Goal: Task Accomplishment & Management: Use online tool/utility

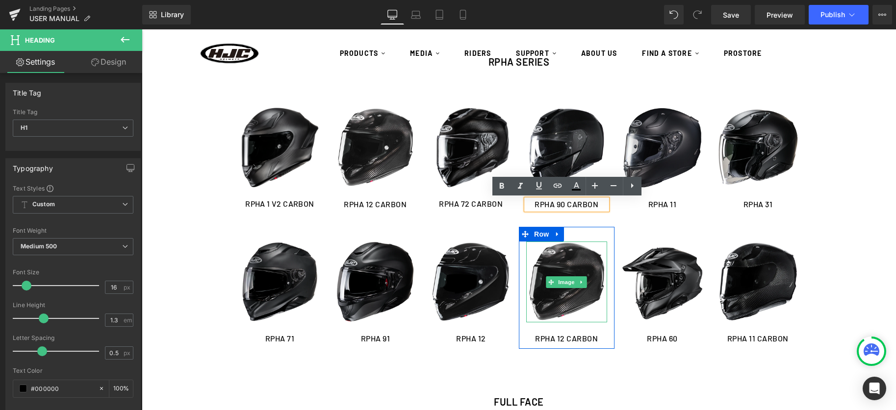
scroll to position [196, 0]
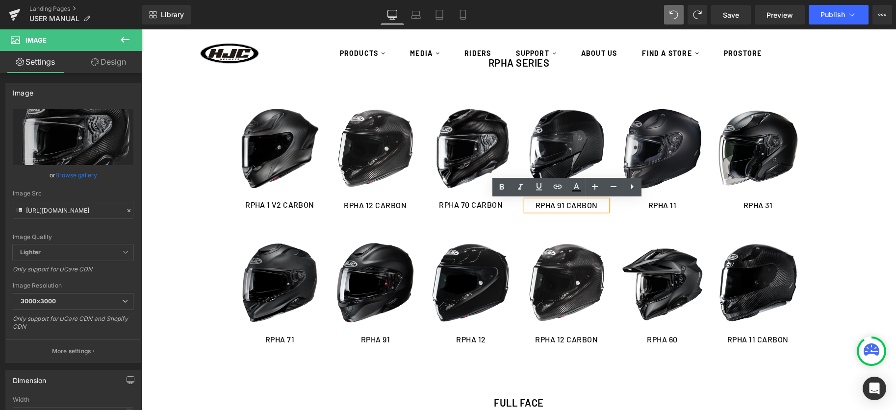
type input "https://ucarecdn.com/4230128a-4371-4c4d-840e-a7f5589d7445/-/format/auto/-/previ…"
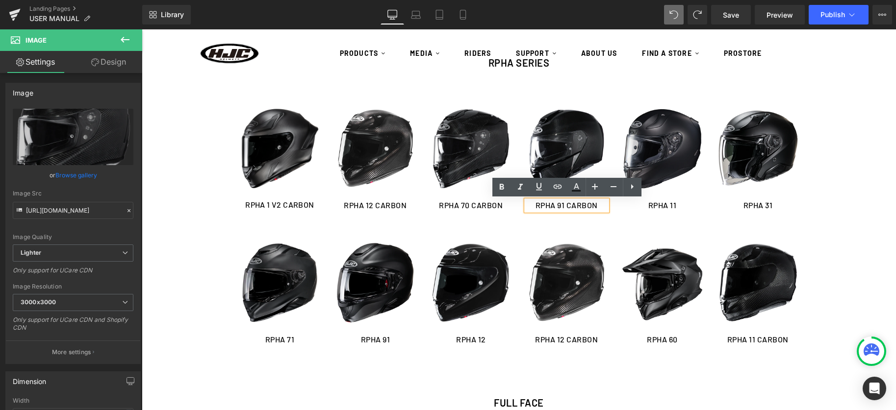
click at [583, 206] on h1 "RPHA 91 CARBON" at bounding box center [566, 206] width 81 height 10
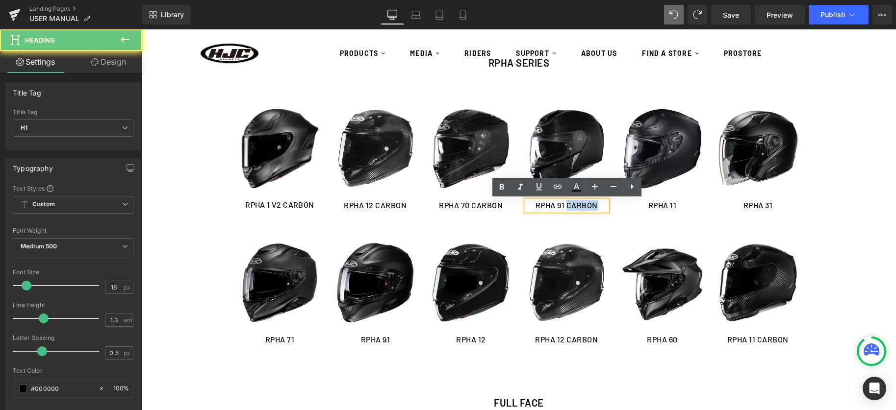
drag, startPoint x: 567, startPoint y: 207, endPoint x: 615, endPoint y: 207, distance: 48.6
click at [615, 207] on div "Image RPHA 91 CARBON Heading Row Image RPHA 11 Heading Row Image RPHA 31 Headin…" at bounding box center [662, 161] width 287 height 134
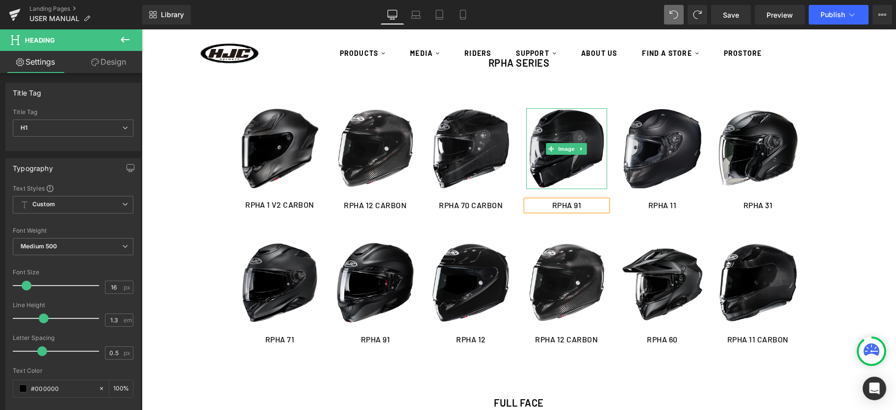
click at [559, 157] on img at bounding box center [566, 148] width 81 height 81
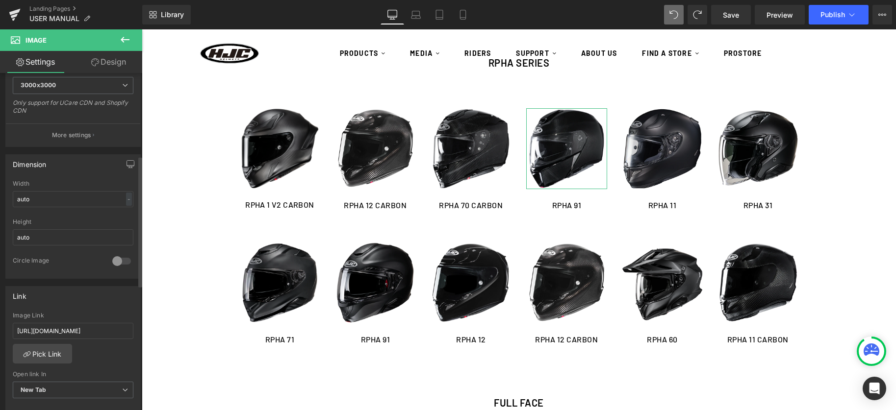
scroll to position [222, 0]
click at [48, 323] on input "https://cdn.shopify.com/s/files/1/0758/6460/4956/files/RPHA_90S_CARBON_EP_MANUA…" at bounding box center [73, 327] width 121 height 16
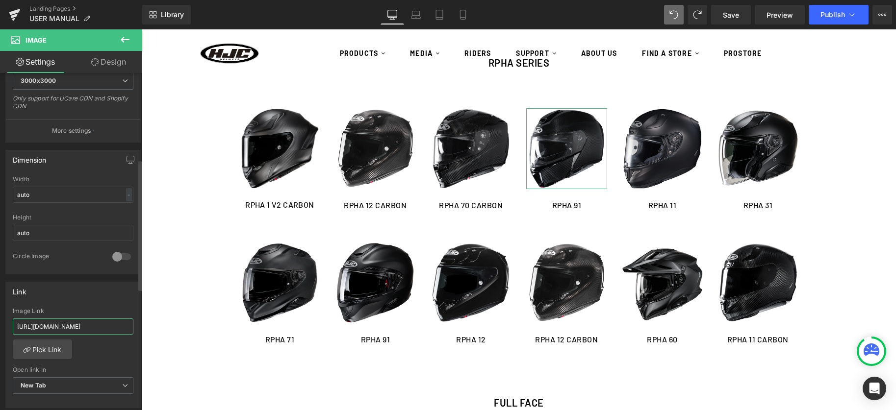
click at [48, 323] on input "https://cdn.shopify.com/s/files/1/0758/6460/4956/files/RPHA_90S_CARBON_EP_MANUA…" at bounding box center [73, 327] width 121 height 16
type input "https://cdn.shopify.com/s/files/1/0758/6460/4956/files/RPHA_91_US_MANUAL-HELMET…"
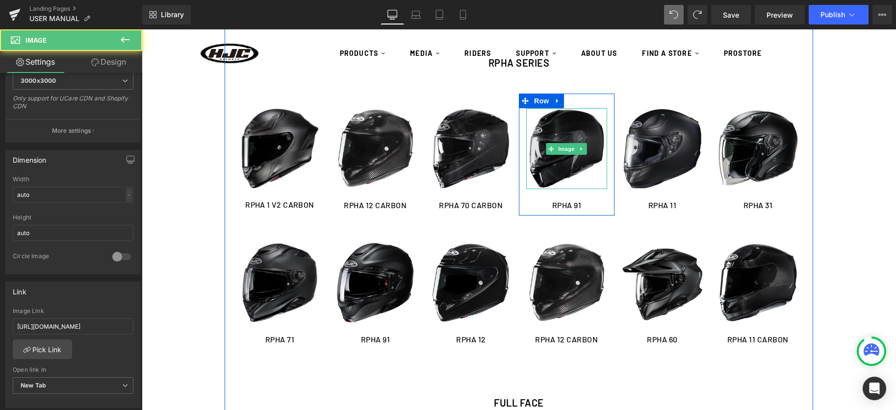
drag, startPoint x: 560, startPoint y: 173, endPoint x: 566, endPoint y: 174, distance: 6.5
click at [560, 173] on img at bounding box center [566, 148] width 81 height 81
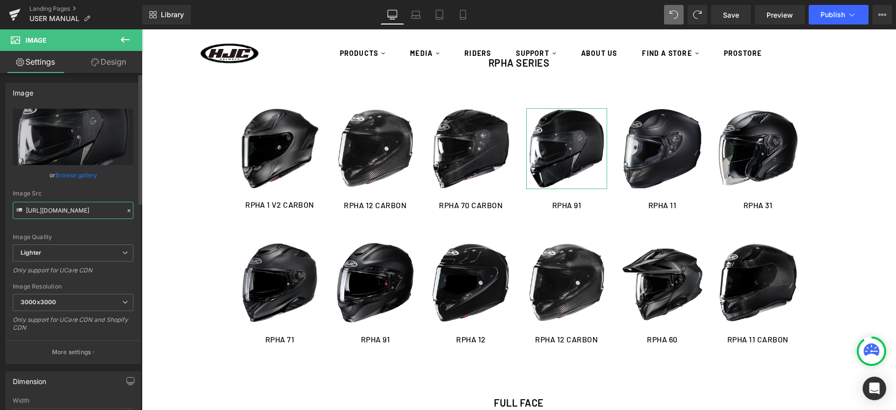
click at [55, 208] on input "https://ucarecdn.com/e950768b-d867-413e-9657-550fa23e5f6e/-/format/auto/-/previ…" at bounding box center [73, 210] width 121 height 17
click at [56, 208] on input "https://ucarecdn.com/e950768b-d867-413e-9657-550fa23e5f6e/-/format/auto/-/previ…" at bounding box center [73, 210] width 121 height 17
paste input "cdn.shopify.com/s/files/1/0758/6460/4956/files/matte_black___rpha_91_solid_1_32…"
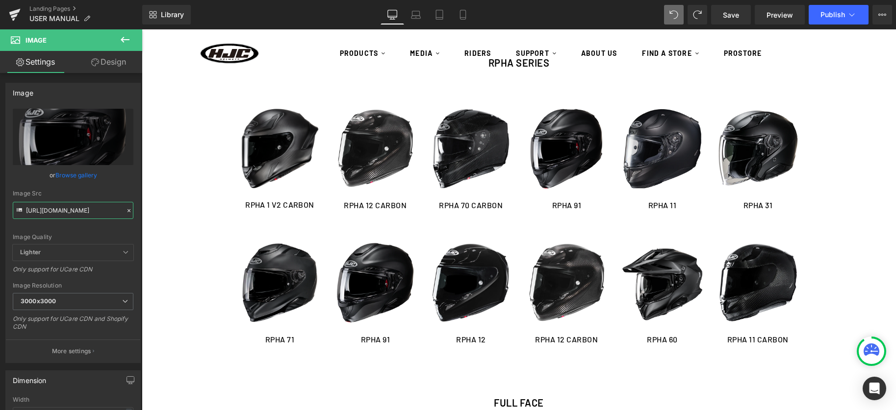
type input "https://cdn.shopify.com/s/files/1/0758/6460/4956/files/matte_black___rpha_91_so…"
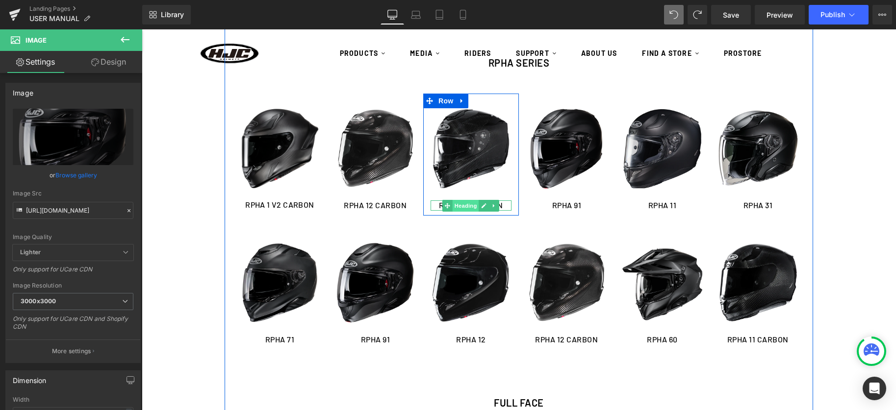
click at [473, 204] on span "Heading" at bounding box center [466, 206] width 26 height 12
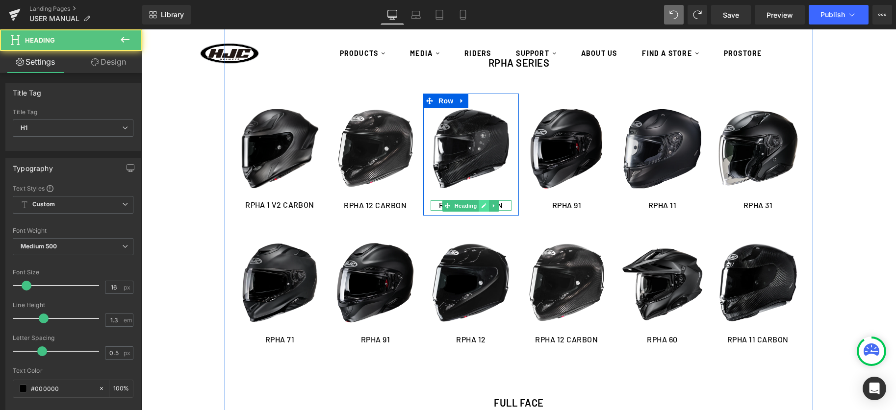
click at [484, 204] on icon at bounding box center [484, 206] width 5 height 6
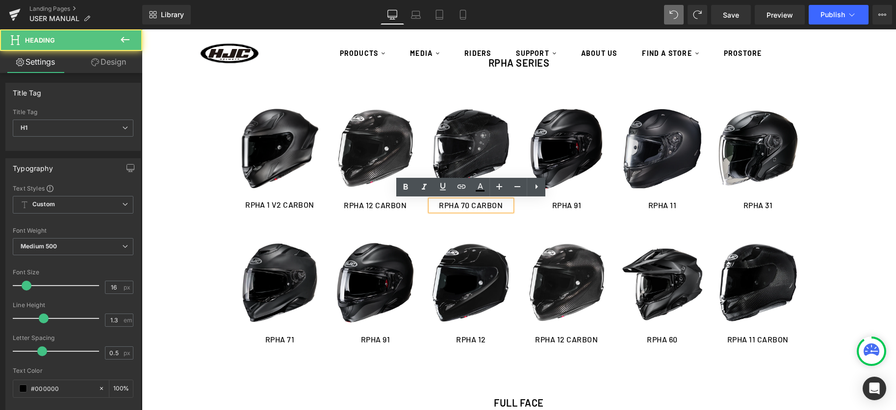
click at [470, 207] on h1 "RPHA 70 CARBON" at bounding box center [471, 206] width 81 height 10
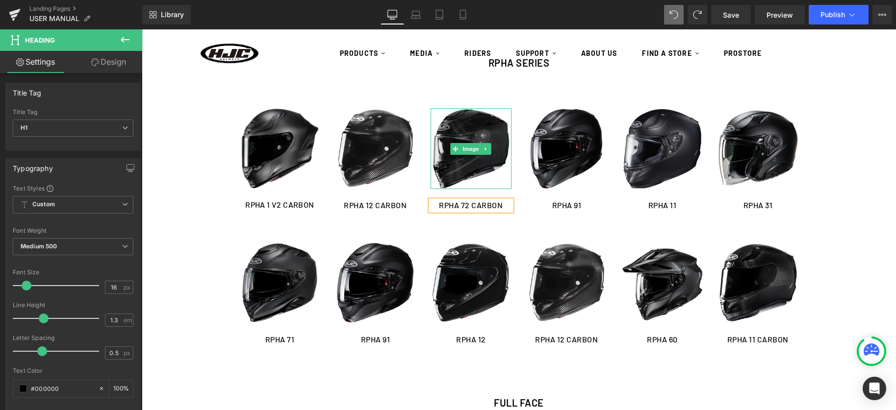
click at [454, 163] on img at bounding box center [471, 148] width 81 height 81
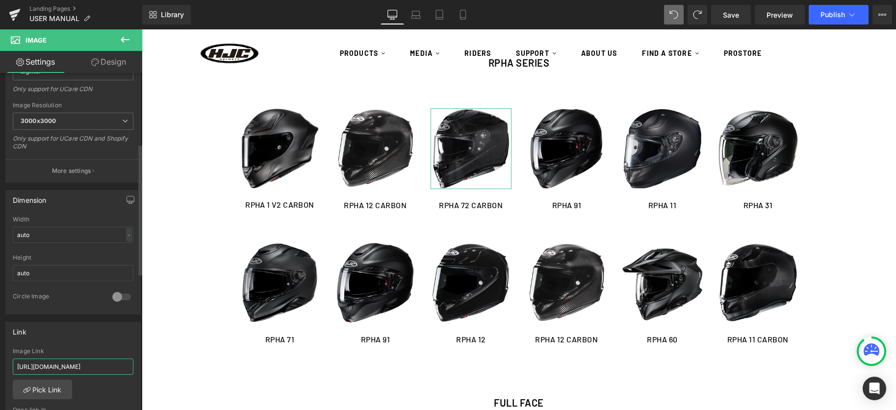
click at [47, 362] on input "https://cdn.shopify.com/s/files/1/0758/6460/4956/files/RPHA_70_CARBON_EP_MANUAL…" at bounding box center [73, 367] width 121 height 16
click at [47, 362] on input "https://cdn.shopify.com/s/files/1/0758/6460/4956/files/RPHA_70_CARBON_EP_MANUAL…" at bounding box center [73, 365] width 121 height 16
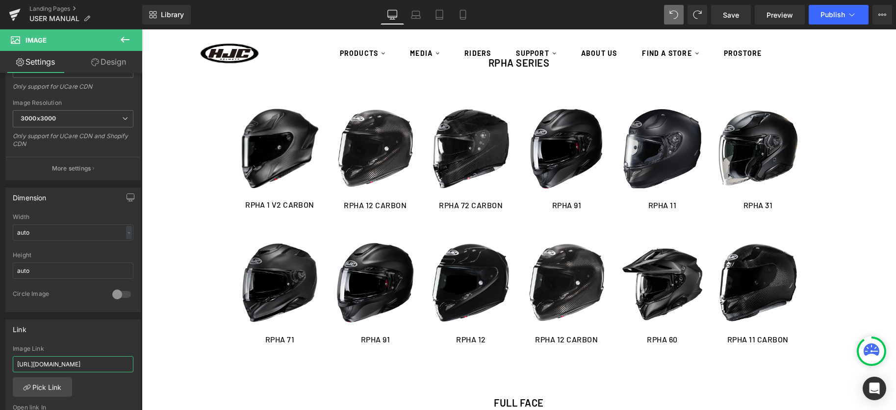
type input "https://cdn.shopify.com/s/files/1/0758/6460/4956/files/RPHA_72_CARBON_MANUAL-HE…"
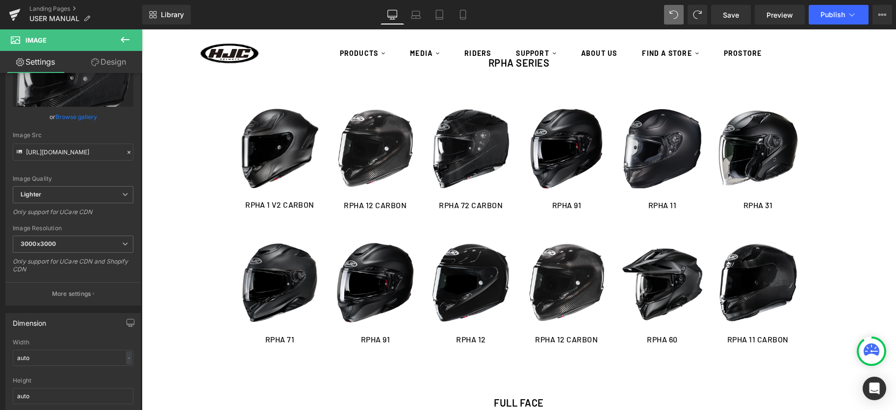
scroll to position [0, 0]
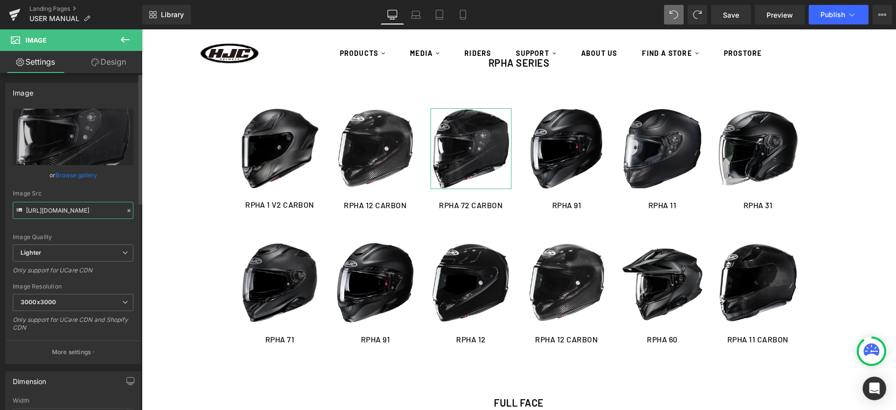
click at [69, 211] on input "https://ucarecdn.com/4230128a-4371-4c4d-840e-a7f5589d7445/-/format/auto/-/previ…" at bounding box center [73, 210] width 121 height 17
paste input "cdn.shopify.com/s/files/1/0758/6460/4956/files/black___rpha_72_carbon_solid_1.p…"
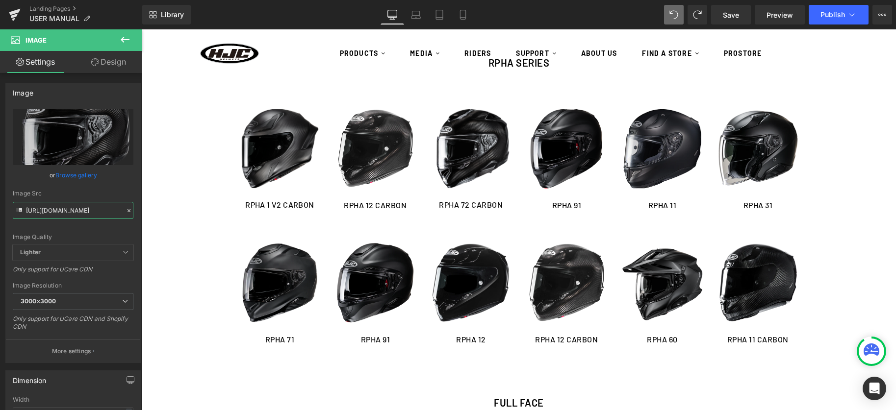
type input "https://cdn.shopify.com/s/files/1/0758/6460/4956/files/black___rpha_72_carbon_s…"
click at [450, 296] on img at bounding box center [471, 283] width 81 height 81
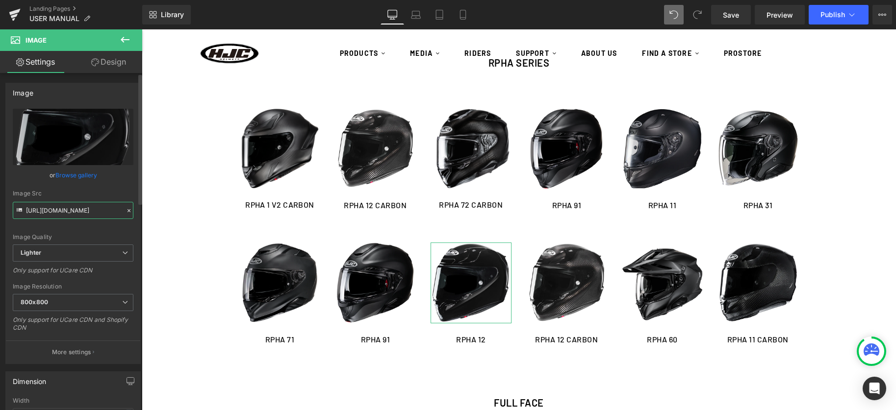
click at [66, 215] on input "https://ucarecdn.com/2b1d1564-8834-49b6-9a74-032f18ab2406/-/format/auto/-/previ…" at bounding box center [73, 210] width 121 height 17
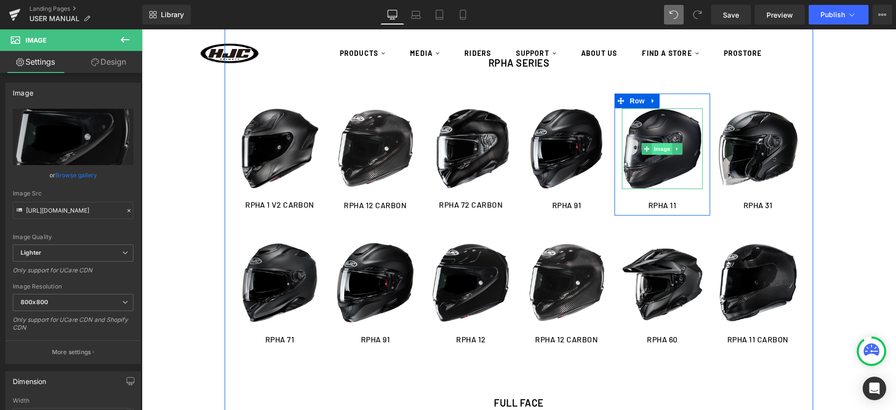
click at [665, 148] on span "Image" at bounding box center [662, 149] width 21 height 12
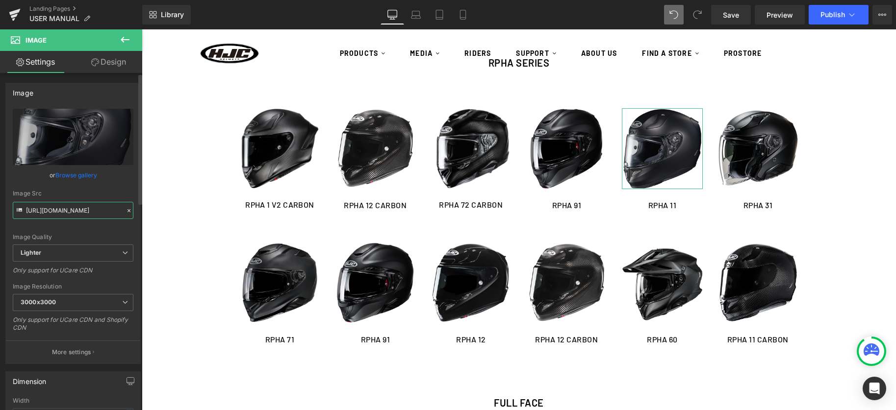
click at [68, 208] on input "https://ucarecdn.com/7520c9c0-4dc4-4f0b-beae-4114db164d5f/-/format/auto/-/previ…" at bounding box center [73, 210] width 121 height 17
drag, startPoint x: 68, startPoint y: 208, endPoint x: 76, endPoint y: 210, distance: 8.9
click at [68, 208] on input "https://ucarecdn.com/7520c9c0-4dc4-4f0b-beae-4114db164d5f/-/format/auto/-/previ…" at bounding box center [73, 210] width 121 height 17
paste input "2b1d1564-8834-49b6-9a74-032f18ab2406/-/format/auto/-/preview/800x800/-/quality/…"
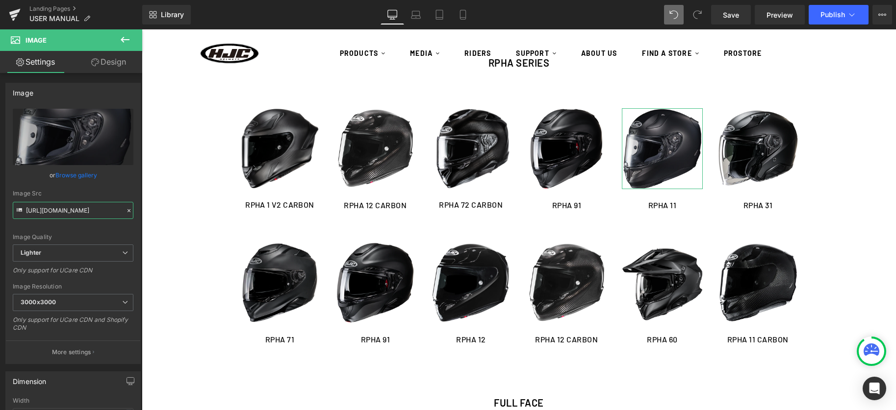
type input "https://ucarecdn.com/2b1d1564-8834-49b6-9a74-032f18ab2406/-/format/auto/-/previ…"
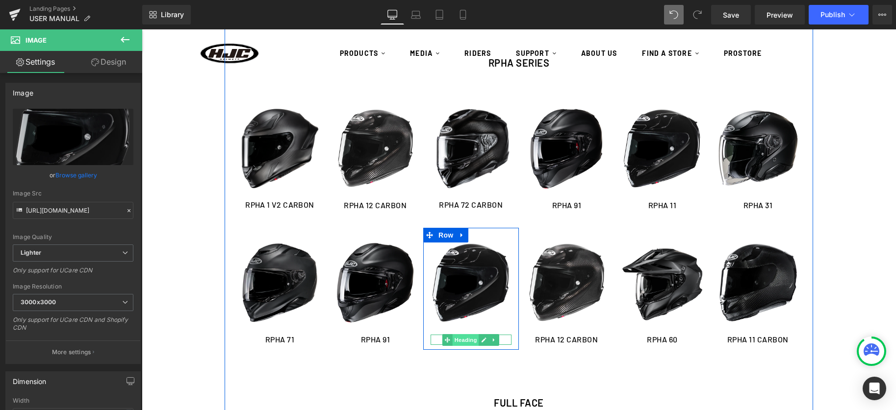
click at [470, 339] on span "Heading" at bounding box center [466, 340] width 26 height 12
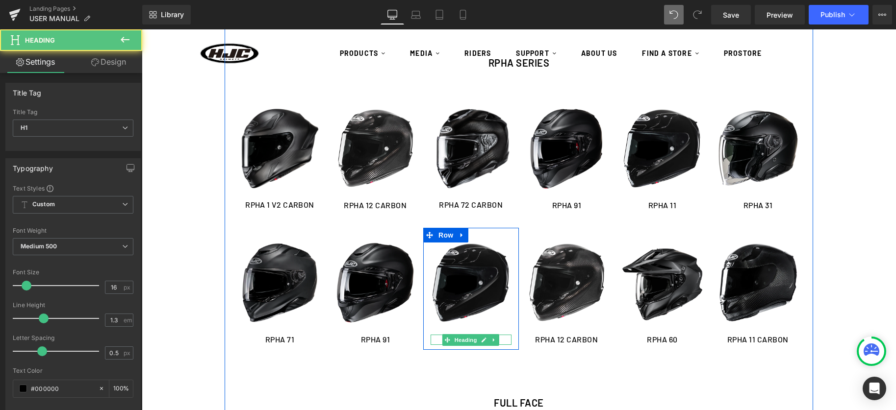
click at [459, 301] on img at bounding box center [471, 283] width 81 height 81
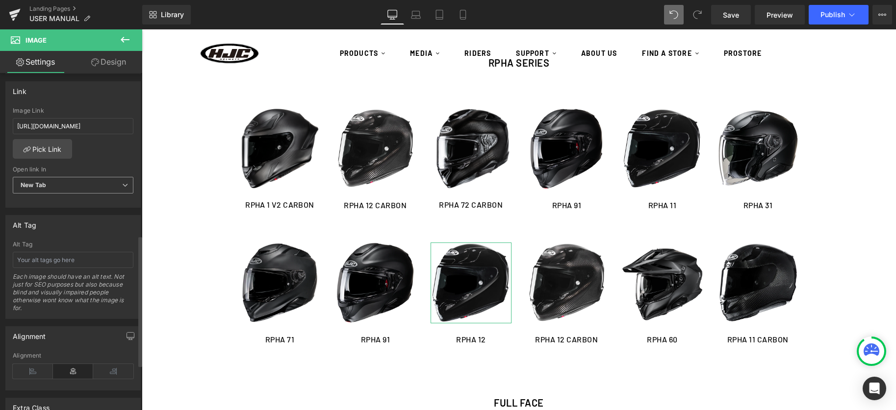
scroll to position [417, 0]
click at [71, 133] on input "https://cdn.shopify.com/s/files/1/0758/6460/4956/files/RPHA_12_EP_MANUAL-HELMET…" at bounding box center [73, 132] width 121 height 16
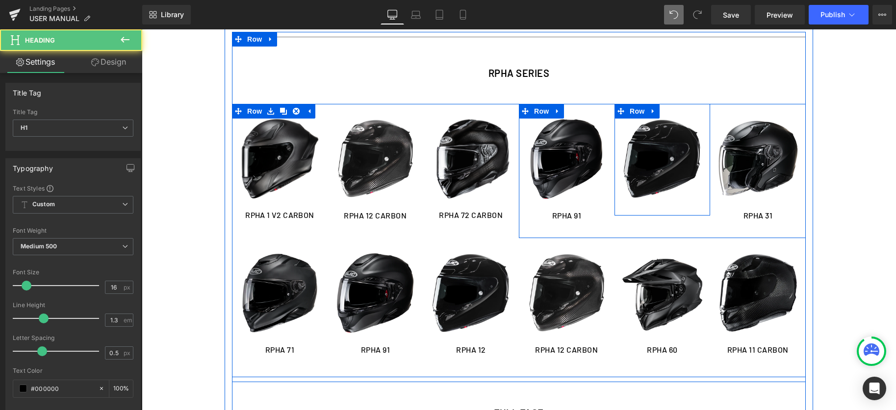
scroll to position [206, 0]
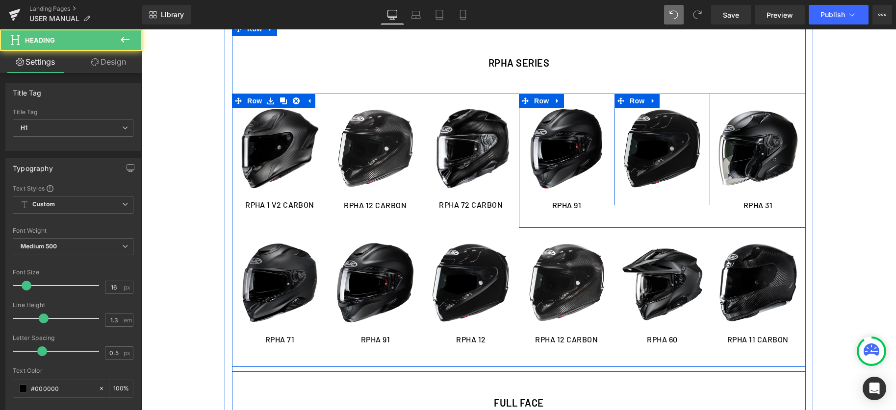
click at [659, 157] on img at bounding box center [662, 148] width 81 height 81
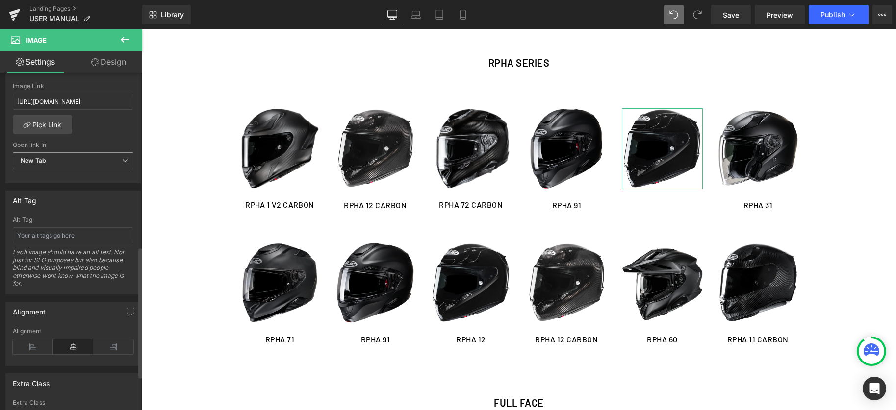
scroll to position [446, 0]
click at [56, 102] on input "https://cdn.shopify.com/s/files/1/0758/6460/4956/files/RPHA_11_EP_MANUAL-HELMET…" at bounding box center [73, 102] width 121 height 16
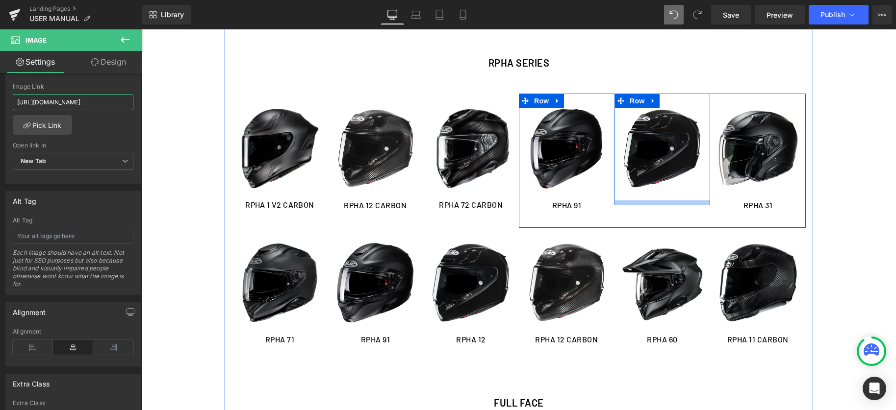
type input "https://cdn.shopify.com/s/files/1/0758/6460/4956/files/RPHA_11_EP_MANUAL-HELMET…"
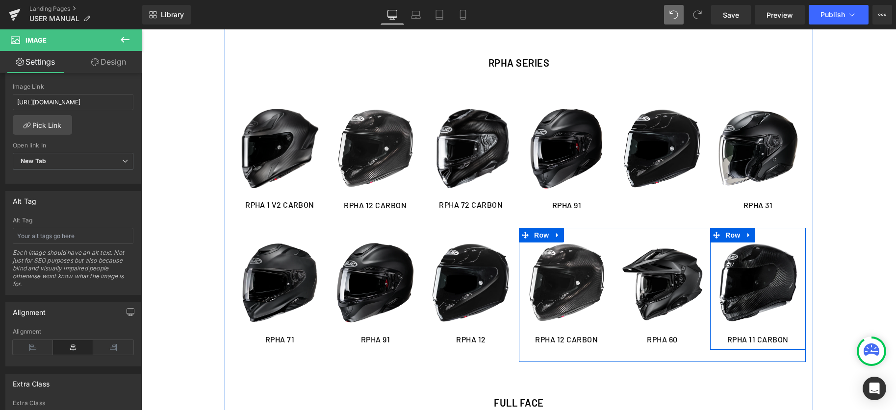
click at [716, 251] on div "Image RPHA 11 CARBON Heading" at bounding box center [758, 294] width 96 height 102
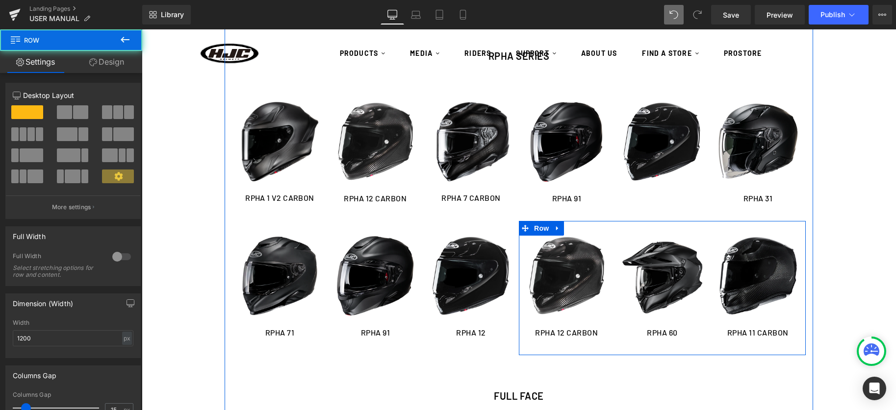
scroll to position [192, 0]
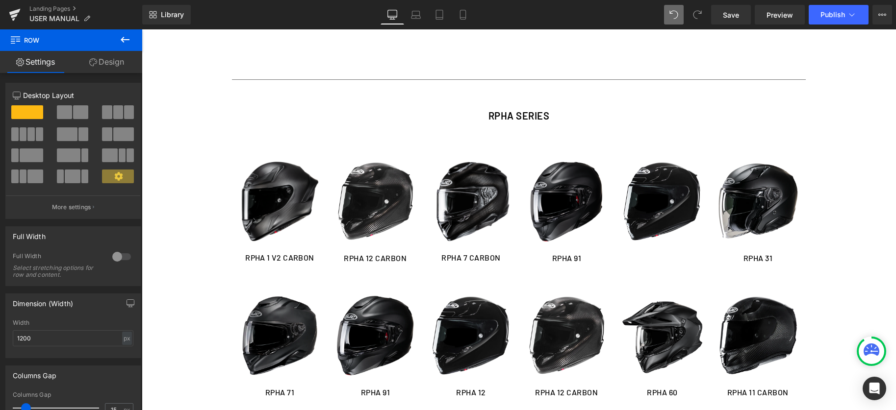
click at [695, 15] on icon at bounding box center [697, 14] width 9 height 9
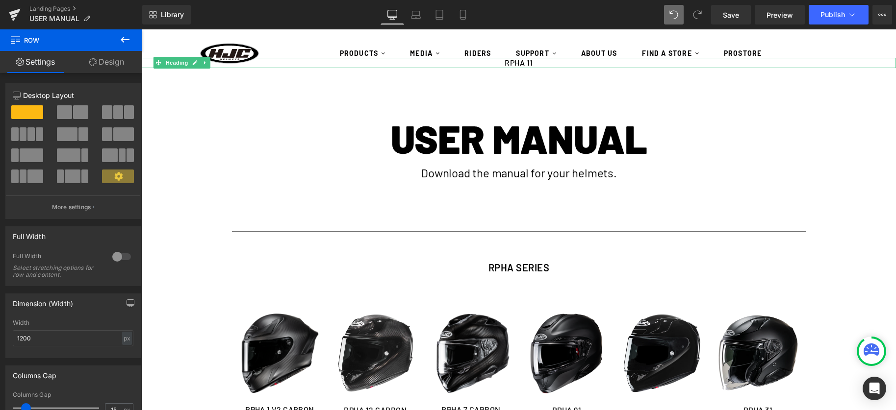
scroll to position [0, 0]
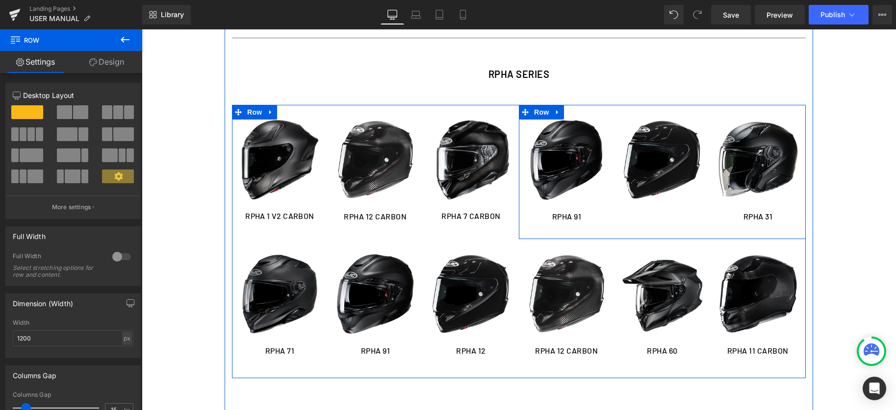
click at [653, 218] on div "Image RPHA 91 Heading Row Image Row Image RPHA 31 Heading Row Row" at bounding box center [662, 172] width 287 height 134
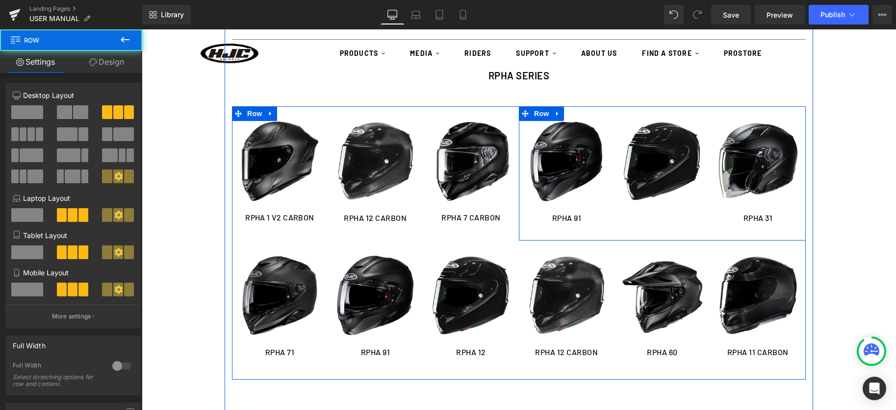
click at [663, 217] on div "Image RPHA 91 Heading Row Image Row Image RPHA 31 Heading Row Row" at bounding box center [662, 173] width 287 height 134
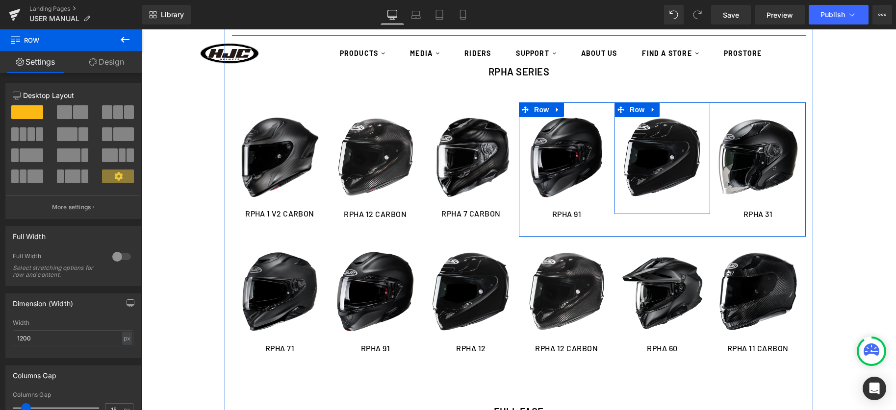
click at [649, 209] on div "Image Row" at bounding box center [662, 158] width 96 height 112
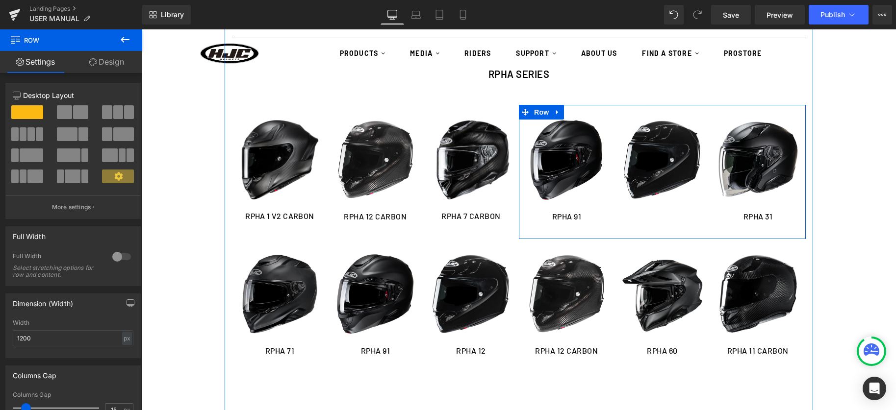
click at [639, 220] on div "Image RPHA 91 Heading Row Image Row Image RPHA 31 Heading Row Row" at bounding box center [662, 172] width 287 height 134
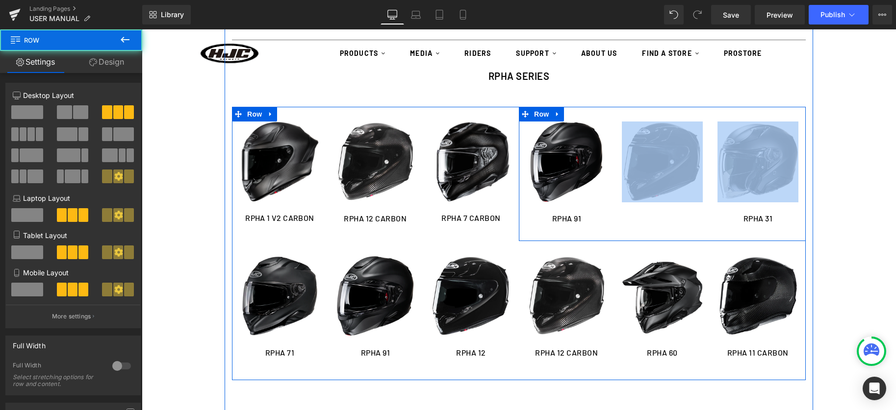
click at [649, 218] on div "Image RPHA 91 Heading Row Image Row Image RPHA 31 Heading Row Row" at bounding box center [662, 174] width 287 height 134
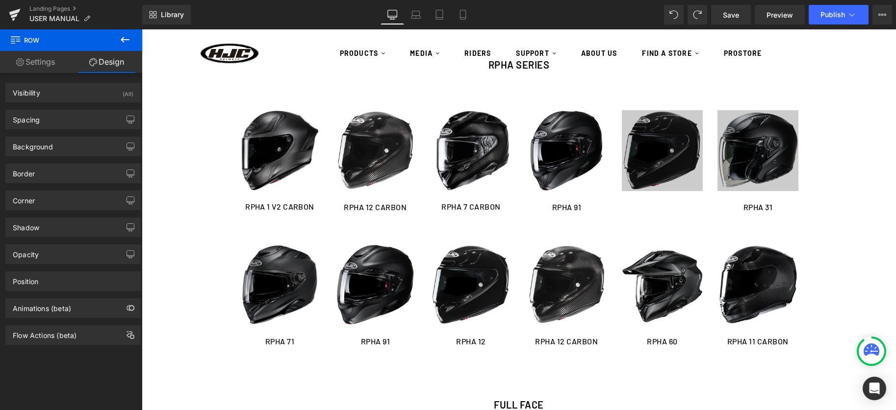
scroll to position [183, 0]
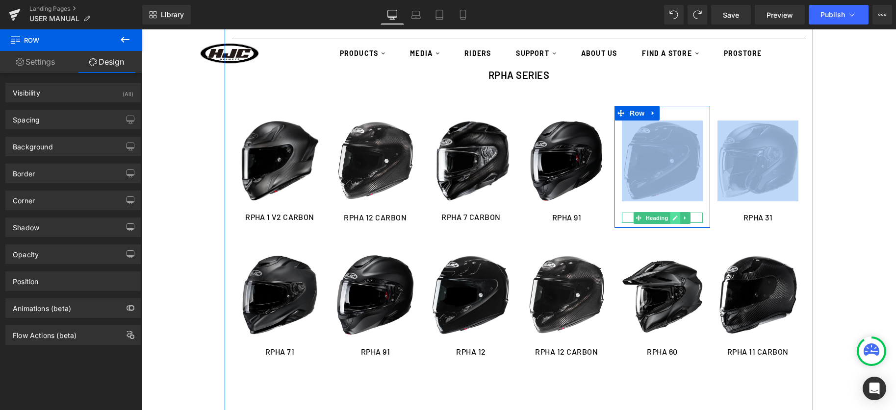
click at [677, 219] on icon at bounding box center [675, 218] width 5 height 6
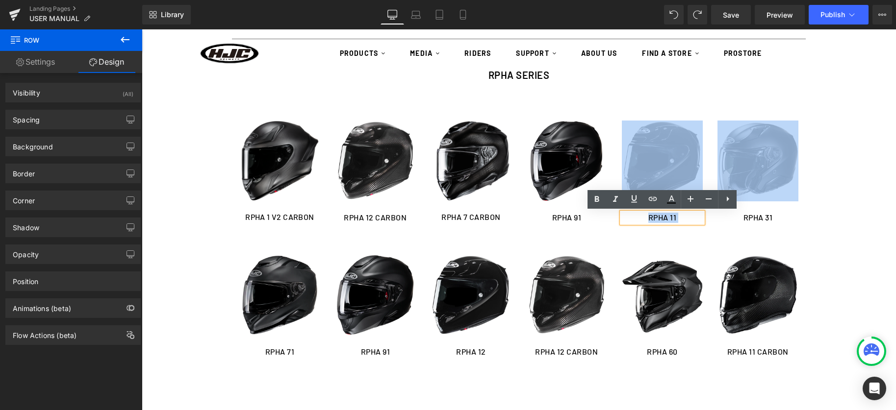
click at [679, 218] on h1 "RPHA 11" at bounding box center [662, 218] width 81 height 10
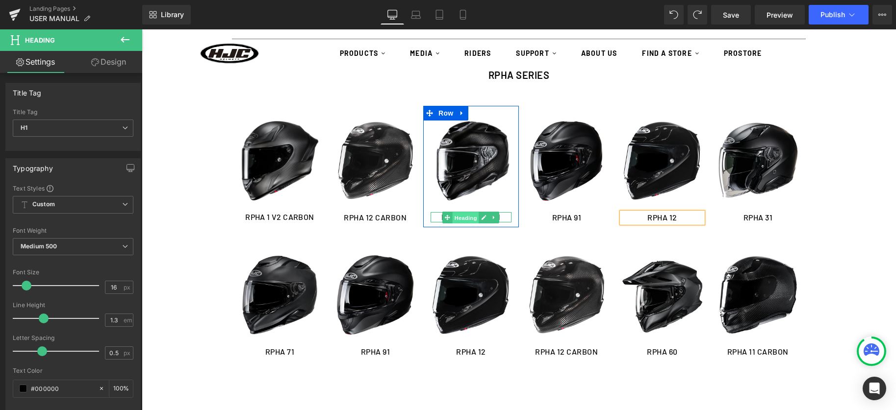
click at [468, 216] on span "Heading" at bounding box center [466, 218] width 26 height 12
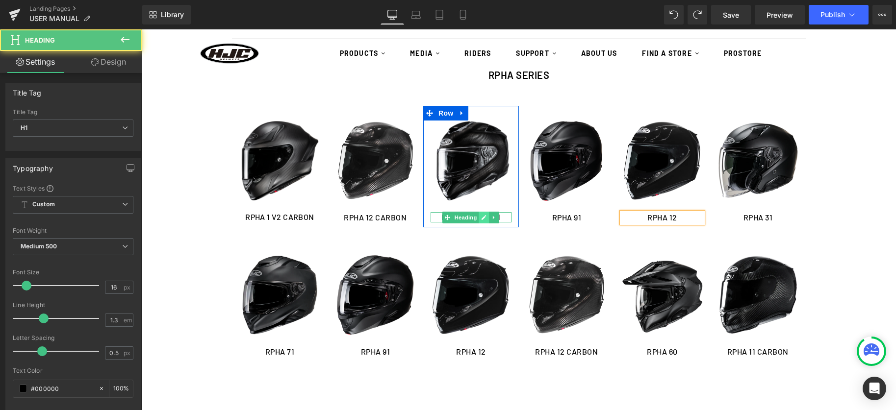
click at [486, 218] on icon at bounding box center [484, 218] width 5 height 6
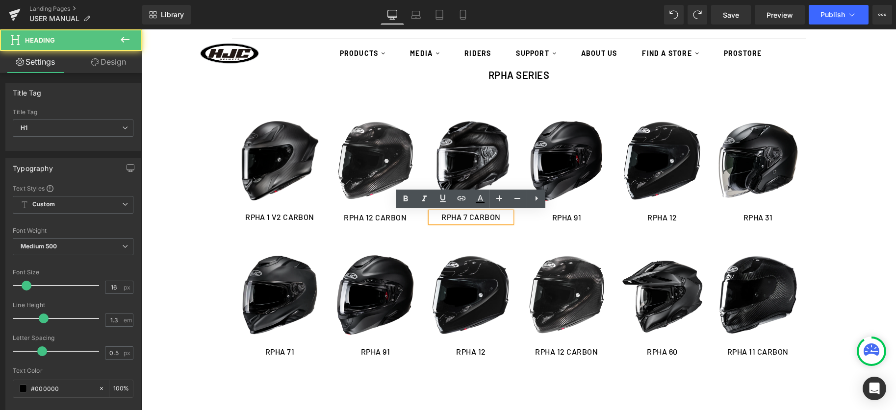
click at [469, 219] on h1 "RPHA 7 CARBON" at bounding box center [471, 217] width 81 height 10
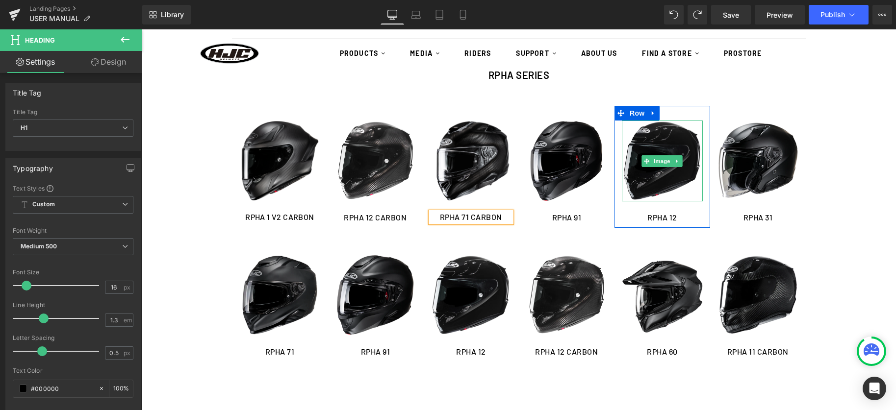
click at [663, 145] on img at bounding box center [662, 161] width 81 height 81
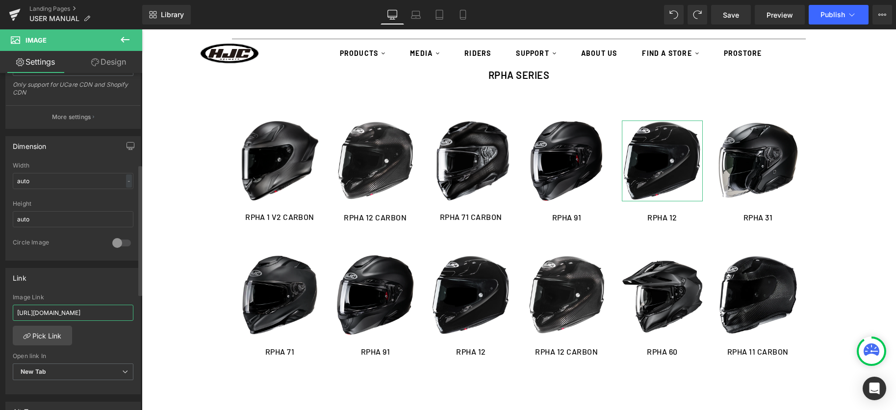
click at [59, 319] on input "https://cdn.shopify.com/s/files/1/0758/6460/4956/files/RPHA_11_EP_MANUAL-HELMET…" at bounding box center [73, 313] width 121 height 16
click at [59, 319] on input "https://cdn.shopify.com/s/files/1/0758/6460/4956/files/RPHA_11_EP_MANUAL-HELMET…" at bounding box center [73, 316] width 121 height 16
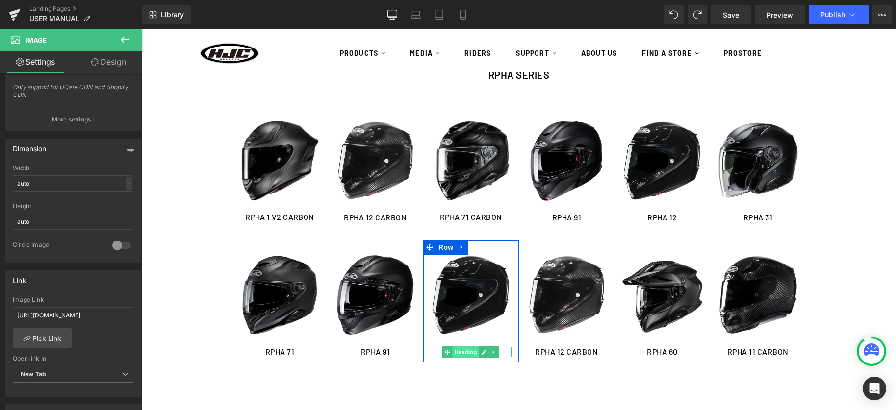
click at [468, 351] on span "Heading" at bounding box center [466, 353] width 26 height 12
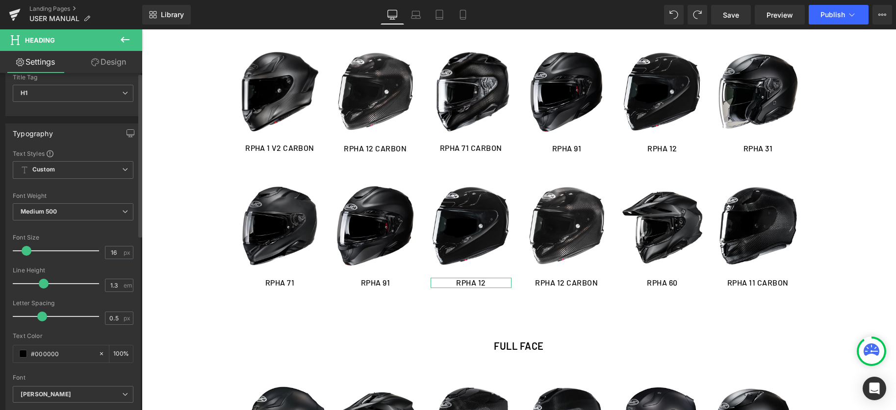
scroll to position [0, 0]
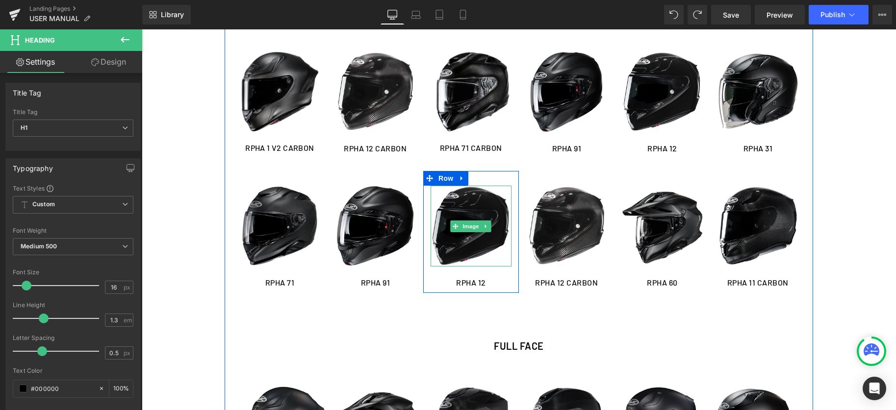
click at [492, 221] on img at bounding box center [471, 226] width 81 height 81
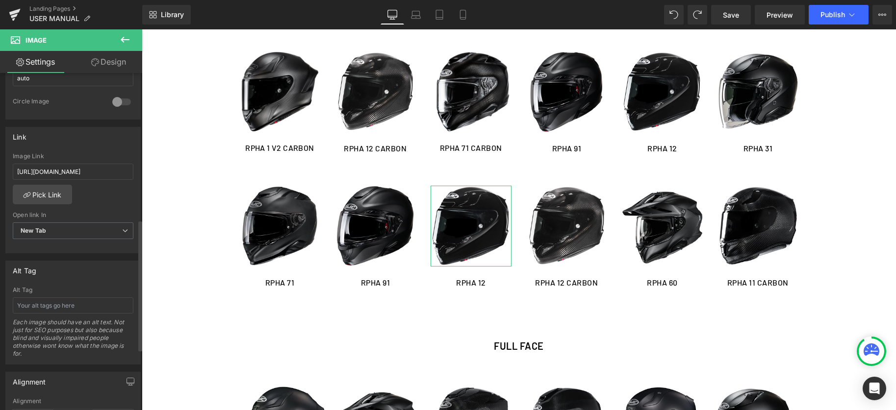
click at [81, 180] on div "Image Link https://cdn.shopify.com/s/files/1/0758/6460/4956/files/RPHA_12_EP_MA…" at bounding box center [73, 169] width 121 height 32
click at [82, 173] on input "https://cdn.shopify.com/s/files/1/0758/6460/4956/files/RPHA_12_EP_MANUAL-HELMET…" at bounding box center [73, 172] width 121 height 16
click at [82, 173] on input "https://cdn.shopify.com/s/files/1/0758/6460/4956/files/RPHA_12_EP_MANUAL-HELMET…" at bounding box center [73, 171] width 121 height 16
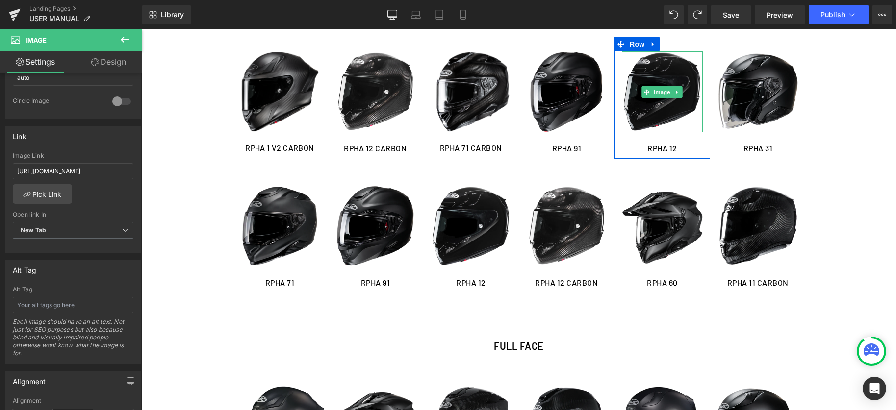
click at [672, 108] on img at bounding box center [662, 91] width 81 height 81
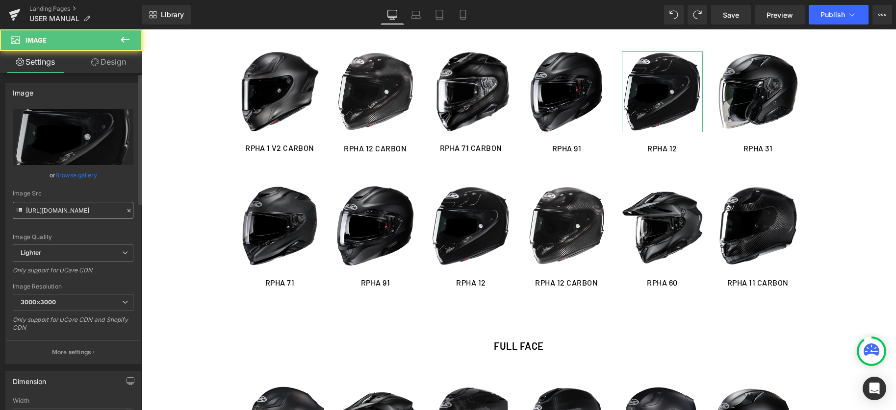
click at [78, 212] on input "https://ucarecdn.com/2b1d1564-8834-49b6-9a74-032f18ab2406/-/format/auto/-/previ…" at bounding box center [73, 210] width 121 height 17
click at [79, 212] on input "https://ucarecdn.com/2b1d1564-8834-49b6-9a74-032f18ab2406/-/format/auto/-/previ…" at bounding box center [73, 210] width 121 height 17
type input "https://ucarecdn.https://cdn.shopify.com/s/files/1/0758/6460/4956/files/RPHA_12…"
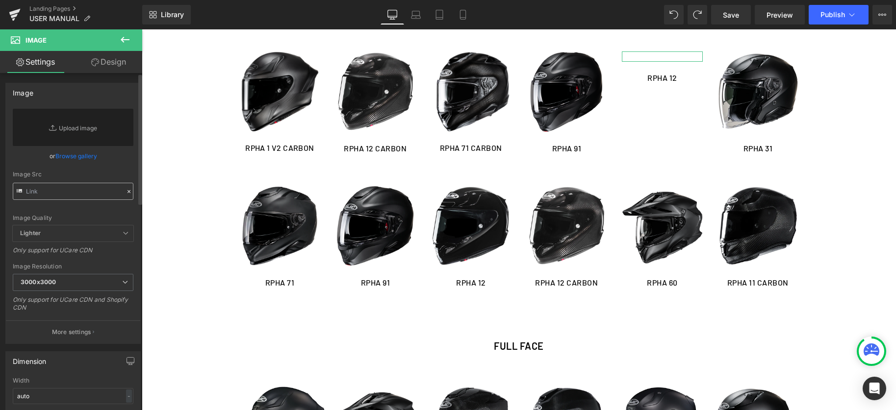
scroll to position [0, 0]
click at [69, 198] on input "text" at bounding box center [73, 191] width 121 height 17
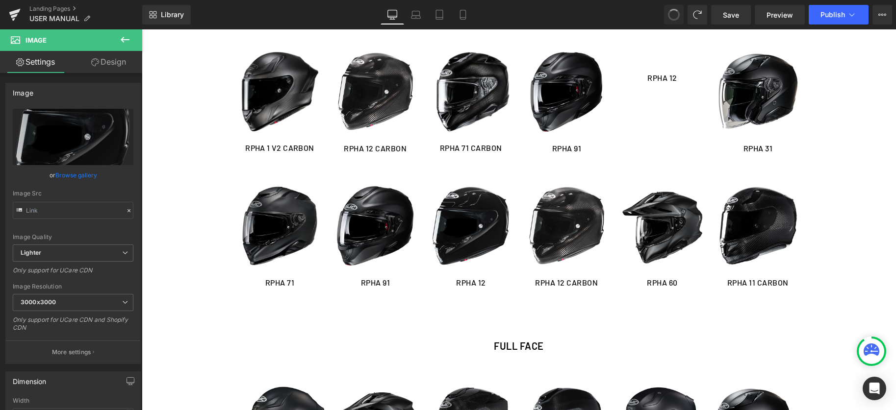
type input "https://ucarecdn.com/2b1d1564-8834-49b6-9a74-032f18ab2406/-/format/auto/-/previ…"
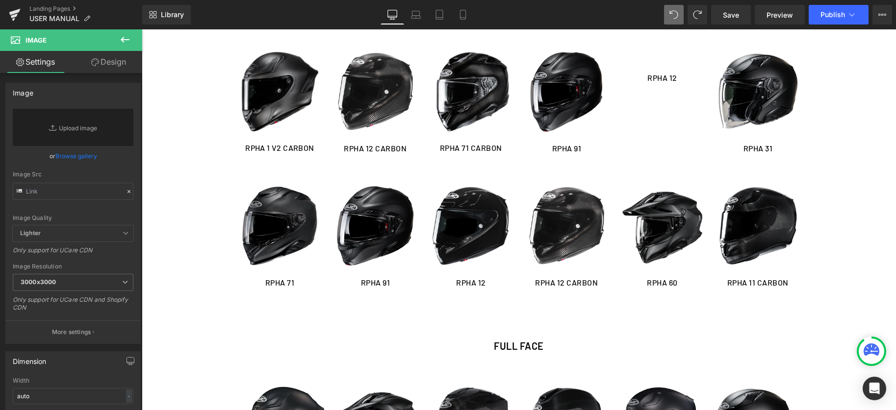
type input "https://ucarecdn.com/2b1d1564-8834-49b6-9a74-032f18ab2406/-/format/auto/-/previ…"
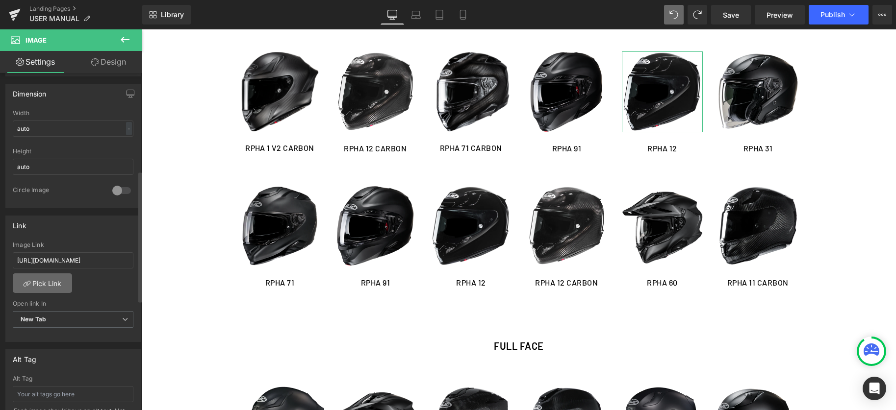
scroll to position [358, 0]
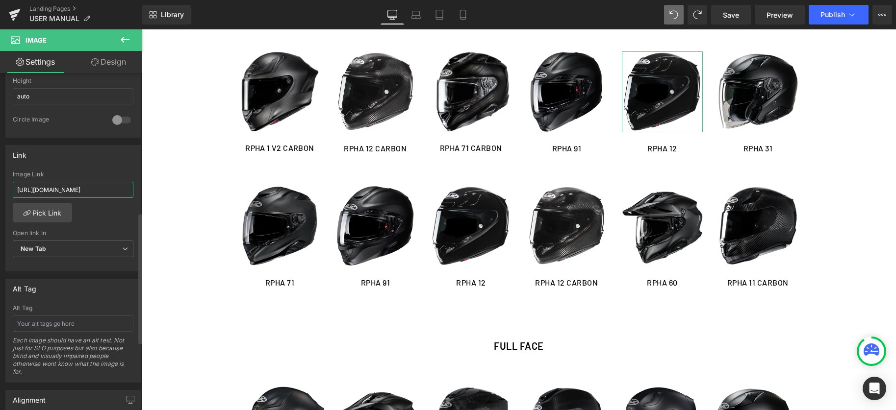
click at [60, 193] on input "https://cdn.shopify.com/s/files/1/0758/6460/4956/files/RPHA_11_EP_MANUAL-HELMET…" at bounding box center [73, 190] width 121 height 16
paste input "2_EP_MANUAL-HELMET___R01_230808.pdf?v=1712911084"
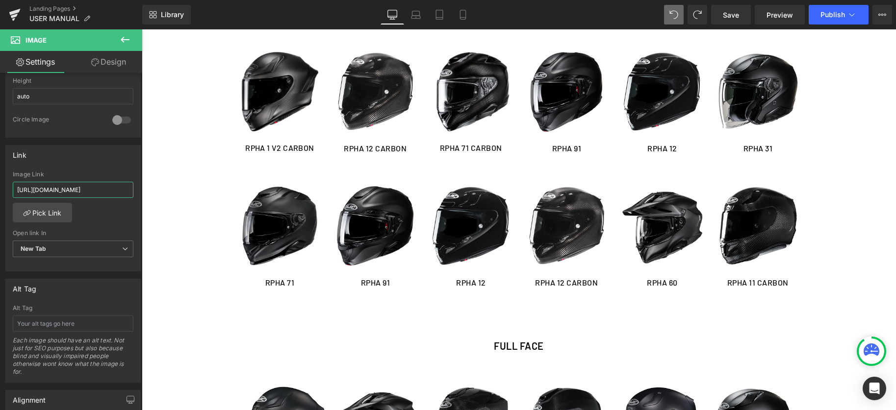
type input "https://cdn.shopify.com/s/files/1/0758/6460/4956/files/RPHA_12_EP_MANUAL-HELMET…"
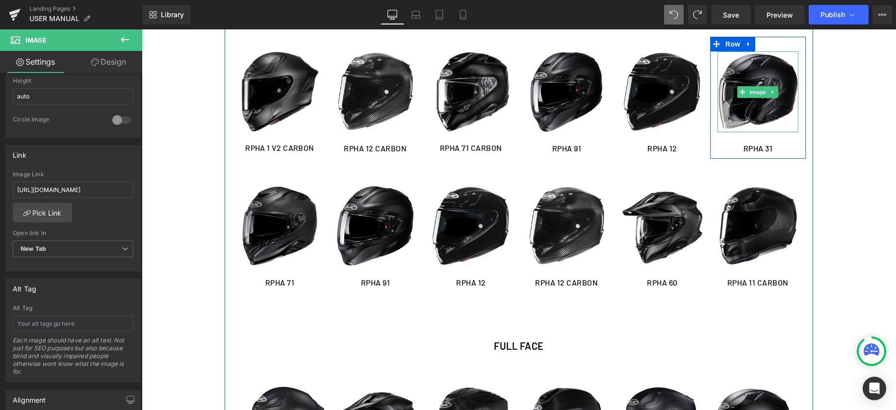
click at [750, 117] on img at bounding box center [757, 91] width 81 height 81
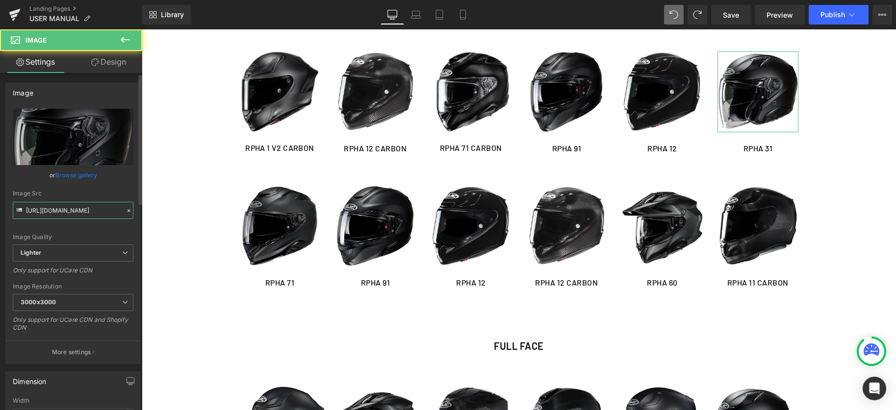
click at [83, 208] on input "https://ucarecdn.com/f321e89a-c9c3-4191-bc0b-7b7796adaea7/-/format/auto/-/previ…" at bounding box center [73, 210] width 121 height 17
paste input "cdn.shopify.com/s/files/1/0758/6460/4956/files/matte_black___rpha_72_solid_1.pn…"
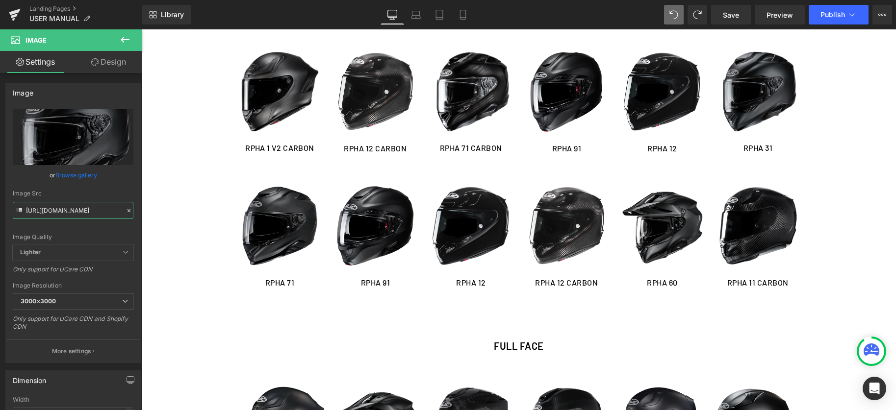
type input "https://cdn.shopify.com/s/files/1/0758/6460/4956/files/matte_black___rpha_72_so…"
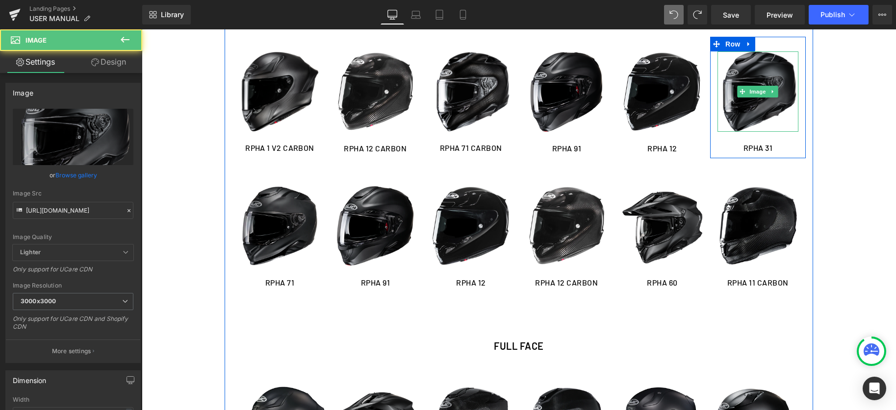
click at [759, 111] on img at bounding box center [757, 91] width 81 height 80
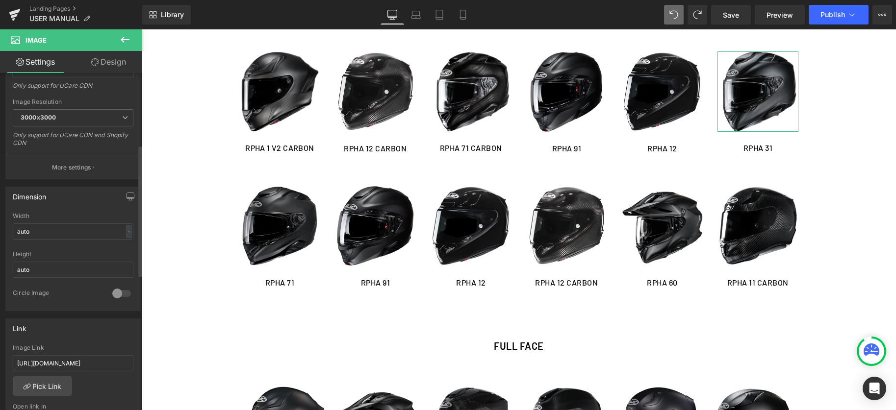
scroll to position [186, 0]
click at [48, 359] on input "https://cdn.shopify.com/s/files/1/0758/6460/4956/files/RPHA_31_US_MANUAL-HELMET…" at bounding box center [73, 361] width 121 height 16
paste input "72_MANUAL-HELMET_250911.pdf?v=1757577858"
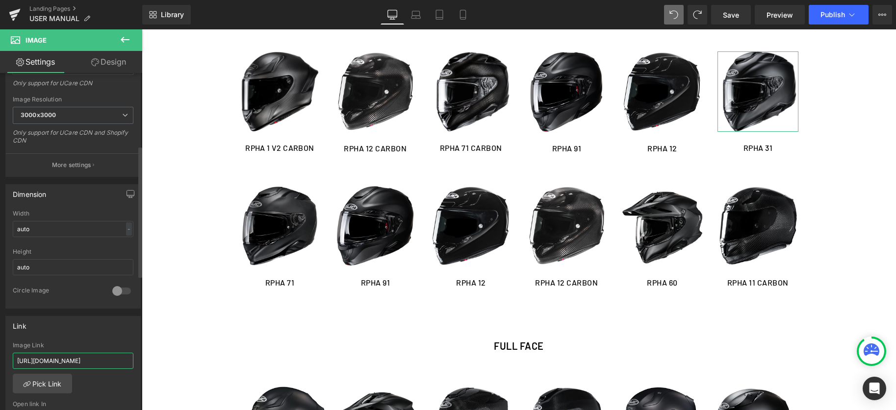
type input "https://cdn.shopify.com/s/files/1/0758/6460/4956/files/RPHA_72_MANUAL-HELMET_25…"
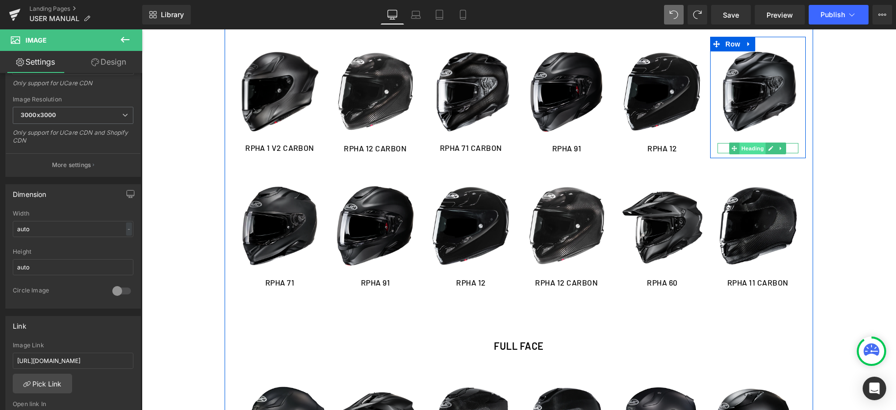
click at [757, 150] on span "Heading" at bounding box center [752, 149] width 26 height 12
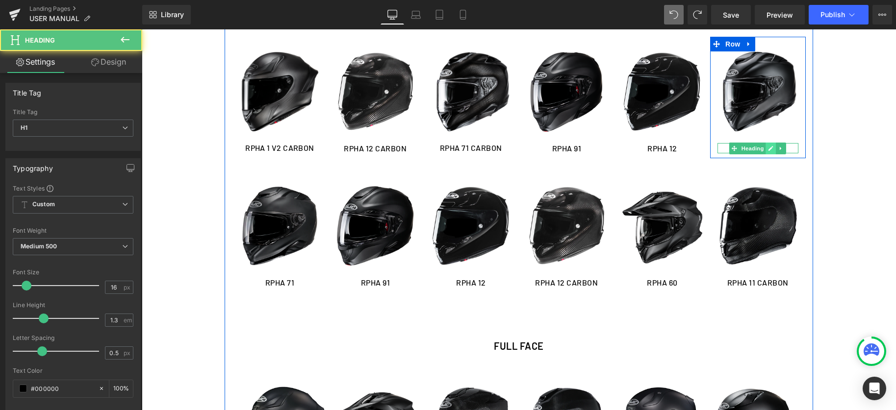
click at [770, 150] on icon at bounding box center [771, 148] width 5 height 5
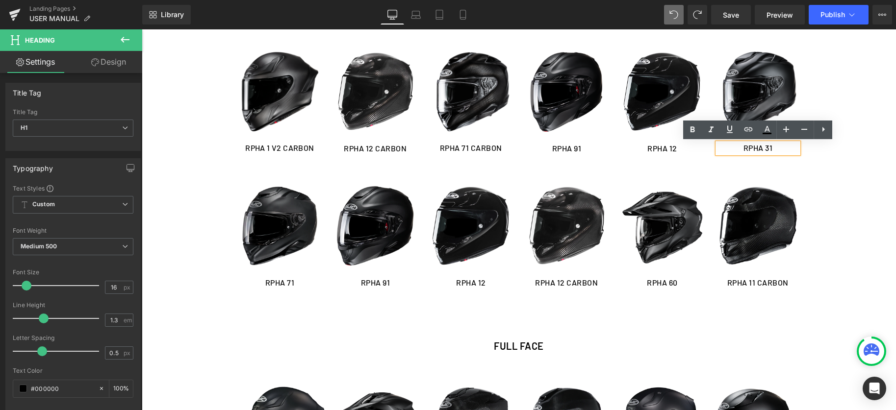
click at [775, 149] on h1 "RPHA 31" at bounding box center [757, 148] width 81 height 10
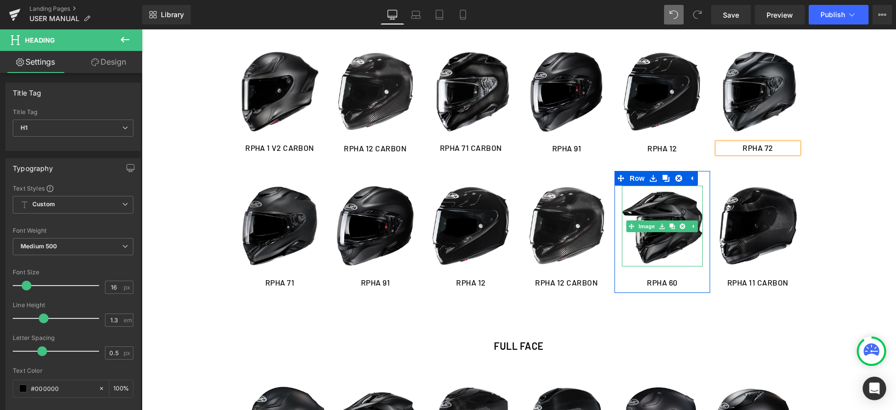
click at [665, 238] on img at bounding box center [662, 226] width 81 height 81
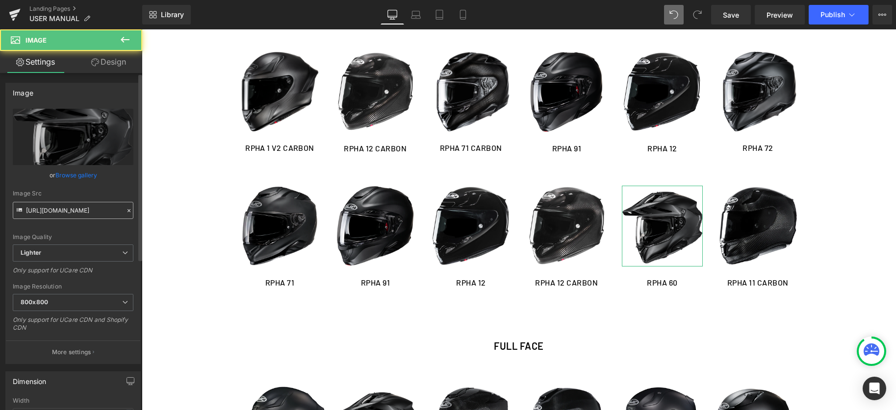
click at [52, 211] on input "https://ucarecdn.com/633e11be-9202-42b7-baf0-23a2b572ae5f/-/format/auto/-/previ…" at bounding box center [73, 210] width 121 height 17
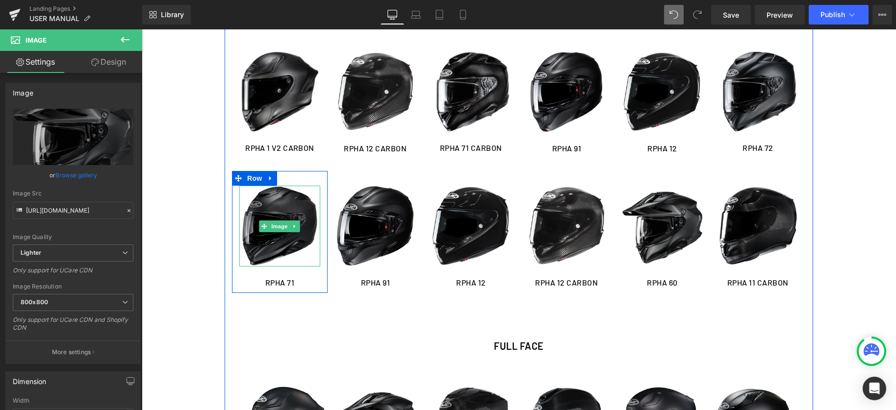
click at [257, 222] on img at bounding box center [279, 226] width 81 height 81
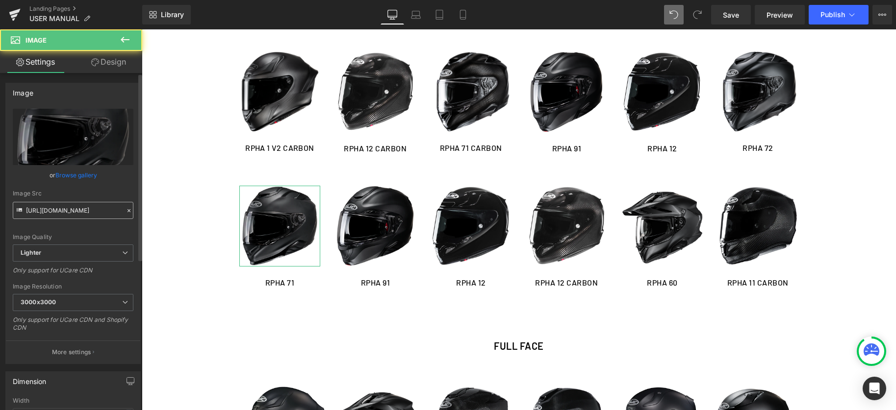
click at [61, 208] on input "https://ucarecdn.com/1c686f45-0c8f-4f9c-92f2-3eb3975a194b/-/format/auto/-/previ…" at bounding box center [73, 210] width 121 height 17
drag, startPoint x: 61, startPoint y: 208, endPoint x: 122, endPoint y: 213, distance: 61.0
click at [61, 208] on input "https://ucarecdn.com/1c686f45-0c8f-4f9c-92f2-3eb3975a194b/-/format/auto/-/previ…" at bounding box center [73, 210] width 121 height 17
type input "https://ucarecdn.com/633e11be-9202-42b7-baf0-23a2b572ae5f/-/format/auto/-/previ…"
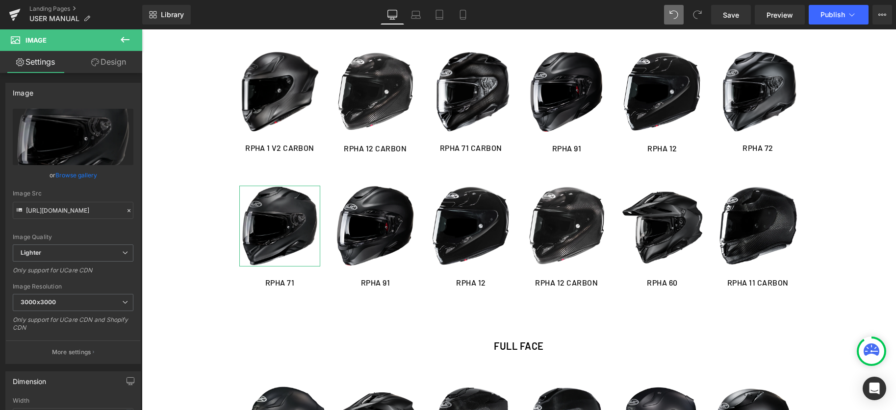
scroll to position [0, 266]
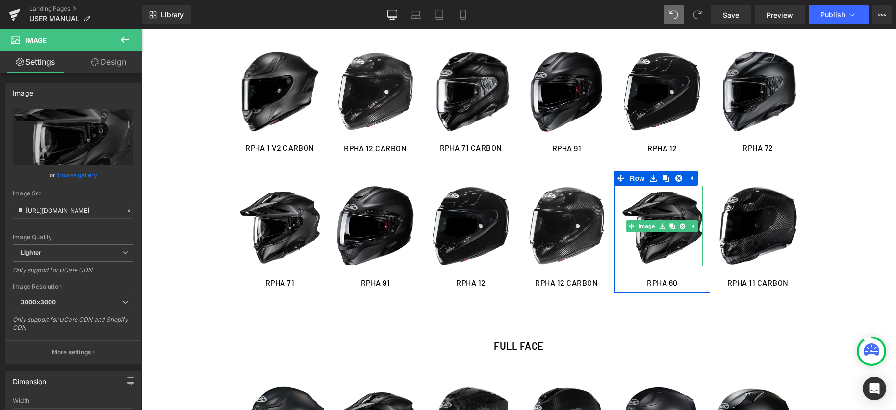
click at [648, 240] on img at bounding box center [662, 226] width 81 height 81
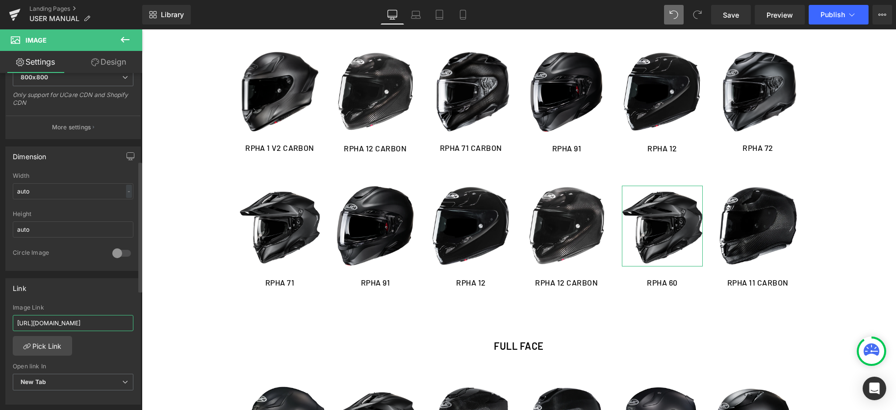
click at [39, 324] on input "https://cdn.shopify.com/s/files/1/0758/6460/4956/files/RPHA_60_MANUAL-HELMET.PD…" at bounding box center [73, 323] width 121 height 16
click at [39, 324] on input "https://cdn.shopify.com/s/files/1/0758/6460/4956/files/RPHA_60_MANUAL-HELMET.PD…" at bounding box center [73, 322] width 121 height 16
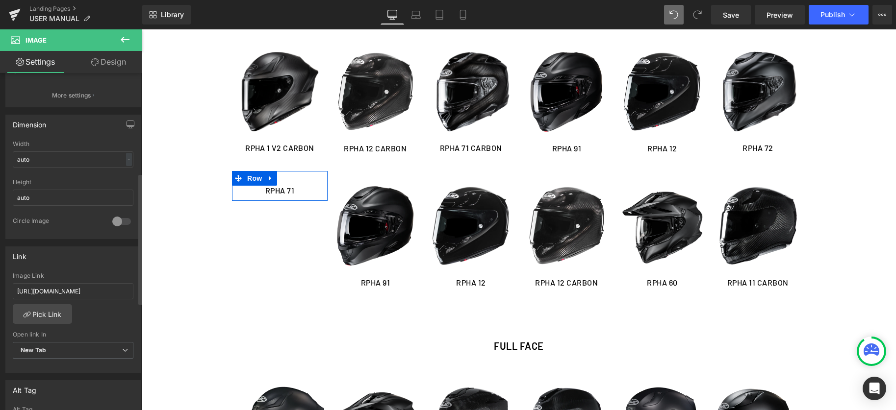
scroll to position [263, 0]
click at [45, 280] on input "https://cdn.shopify.com/s/files/1/0758/6460/4956/files/RPHA_71_US_MANUAL-HELMET…" at bounding box center [73, 286] width 121 height 16
paste input "60_MANUAL-HELMET.PDF?v=1731493506"
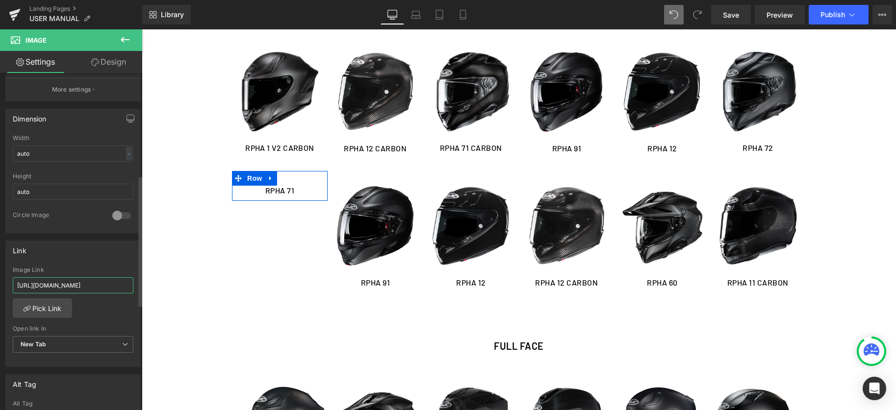
scroll to position [0, 185]
type input "https://cdn.shopify.com/s/files/1/0758/6460/4956/files/RPHA_71_US_MANUAL-HELMET…"
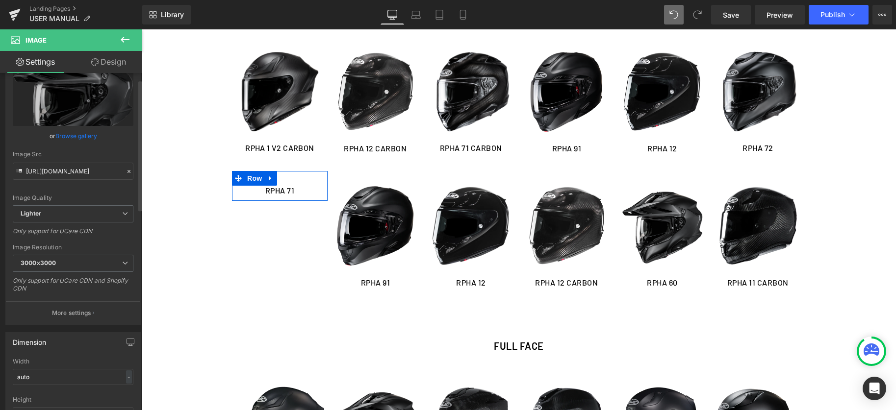
scroll to position [0, 0]
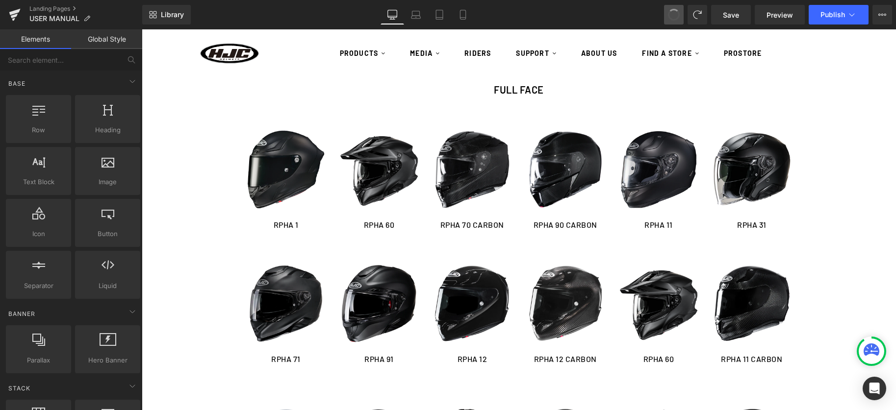
scroll to position [253, 0]
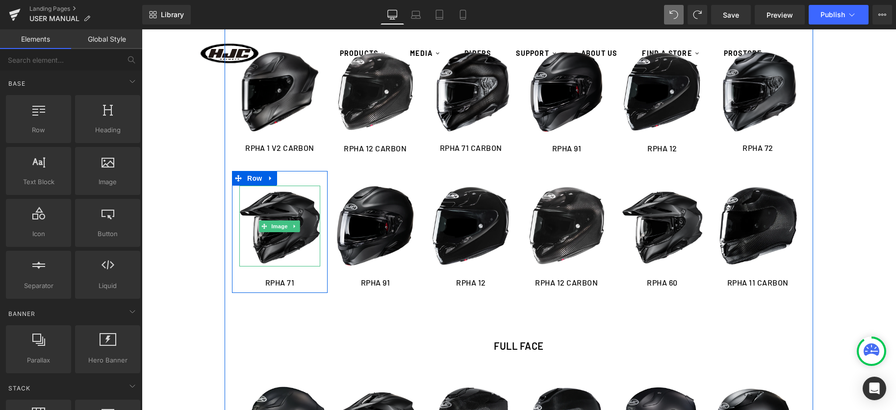
click at [272, 251] on img at bounding box center [279, 226] width 81 height 81
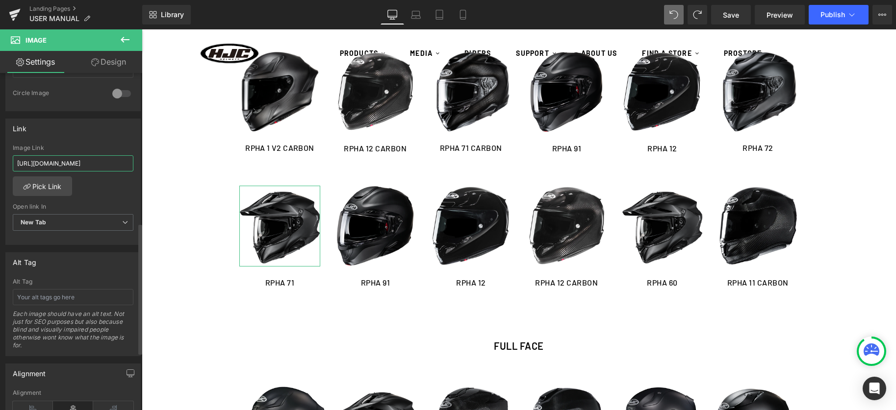
click at [46, 155] on input "https://cdn.shopify.com/s/files/1/0758/6460/4956/files/RPHA_71_US_MANUAL-HELMET…" at bounding box center [73, 163] width 121 height 16
click at [46, 155] on div "Image Link https://cdn.shopify.com/s/files/1/0758/6460/4956/files/RPHA_71_US_MA…" at bounding box center [73, 163] width 121 height 32
click at [46, 166] on input "https://cdn.shopify.com/s/files/1/0758/6460/4956/files/RPHA_71_US_MANUAL-HELMET…" at bounding box center [73, 167] width 121 height 16
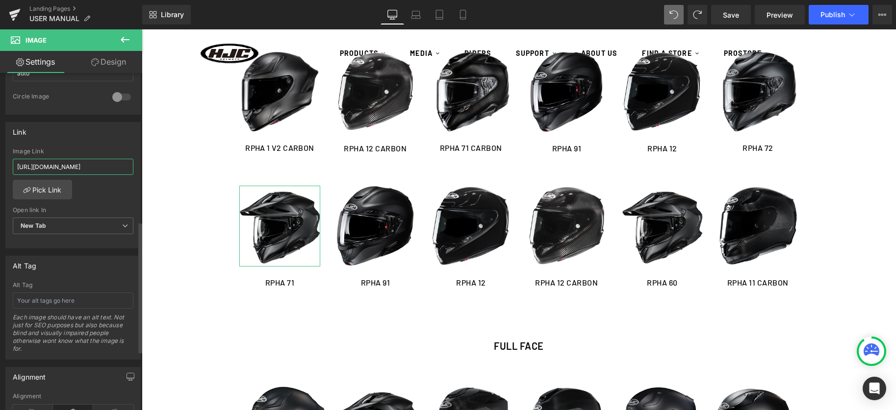
click at [46, 165] on input "https://cdn.shopify.com/s/files/1/0758/6460/4956/files/RPHA_71_US_MANUAL-HELMET…" at bounding box center [73, 167] width 121 height 16
paste input "60_MANUAL-HELMET.PDF?v=1731493506"
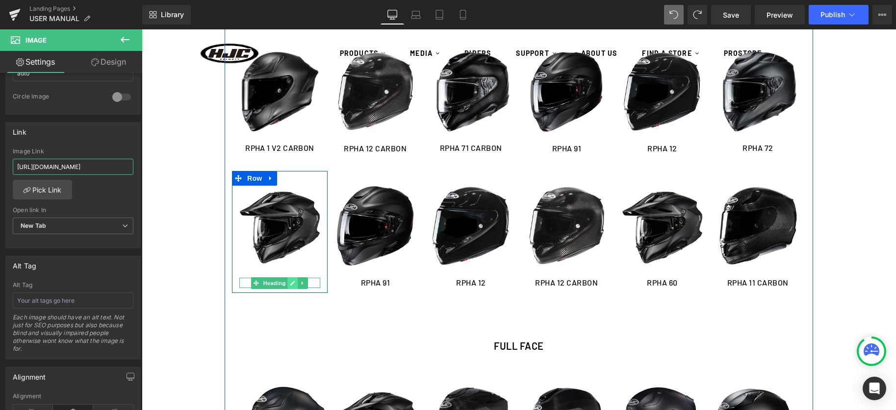
type input "https://cdn.shopify.com/s/files/1/0758/6460/4956/files/RPHA_60_MANUAL-HELMET.PD…"
click at [295, 287] on link at bounding box center [293, 284] width 10 height 12
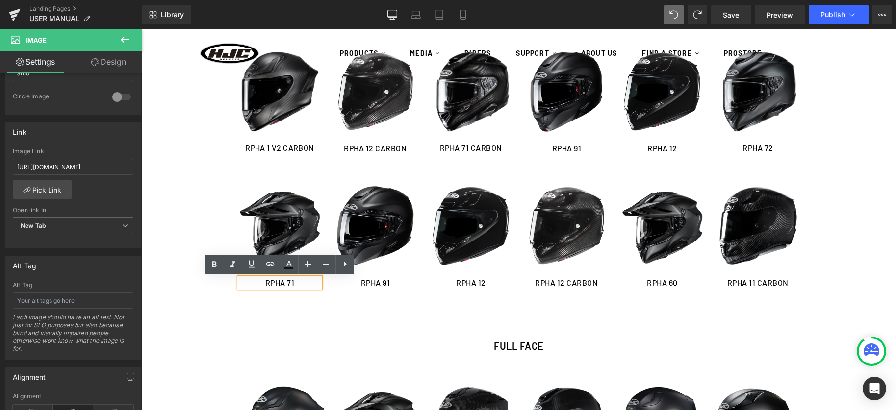
click at [294, 282] on h1 "RPHA 71" at bounding box center [279, 283] width 81 height 10
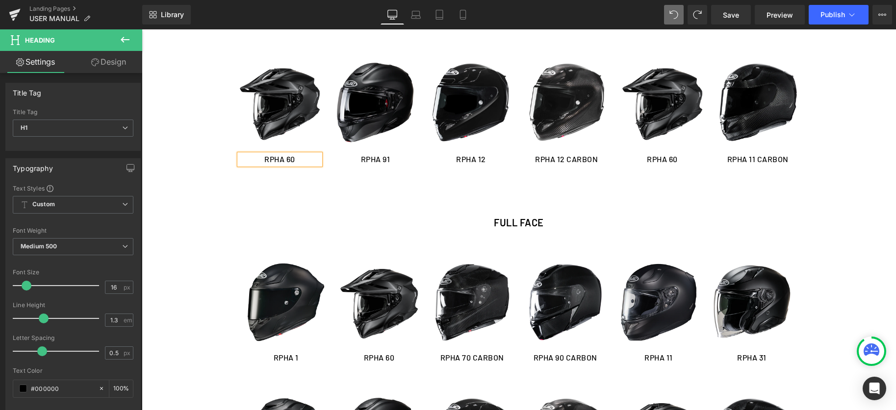
scroll to position [381, 0]
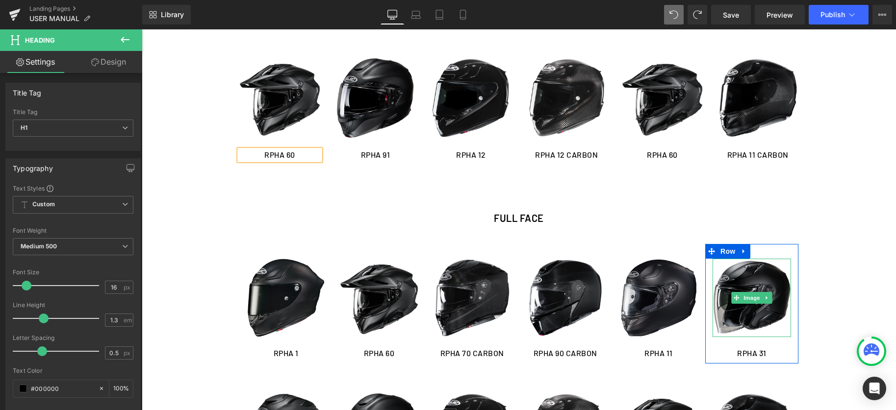
click at [759, 315] on img at bounding box center [752, 298] width 78 height 78
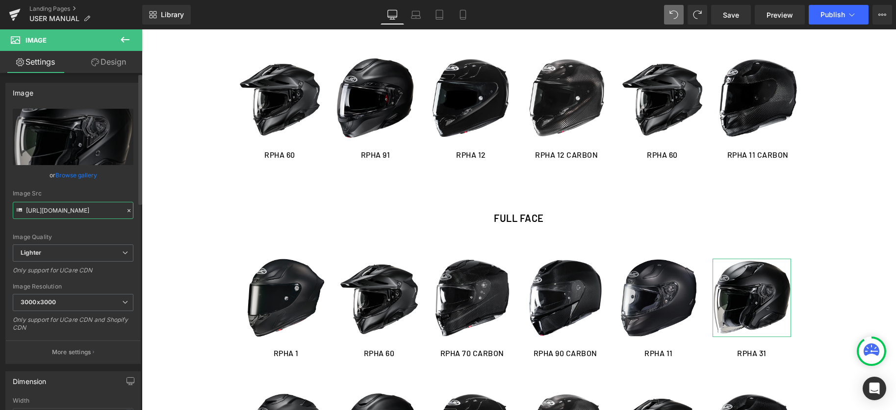
click at [46, 210] on input "https://ucarecdn.com/f321e89a-c9c3-4191-bc0b-7b7796adaea7/-/format/auto/-/previ…" at bounding box center [73, 210] width 121 height 17
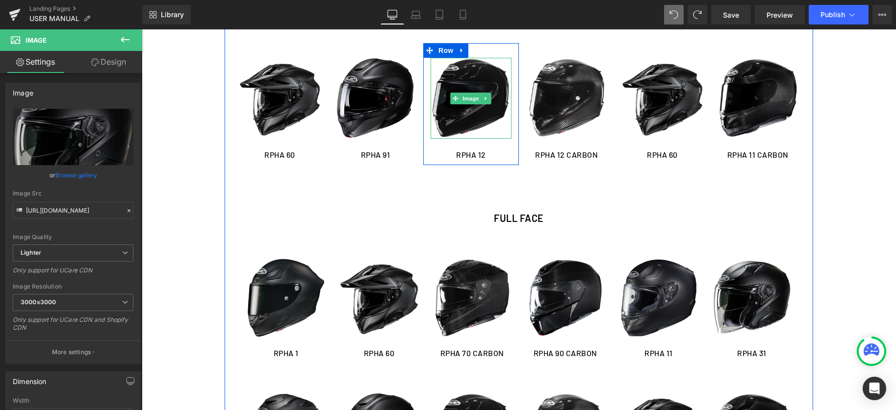
click at [458, 118] on img at bounding box center [471, 98] width 81 height 81
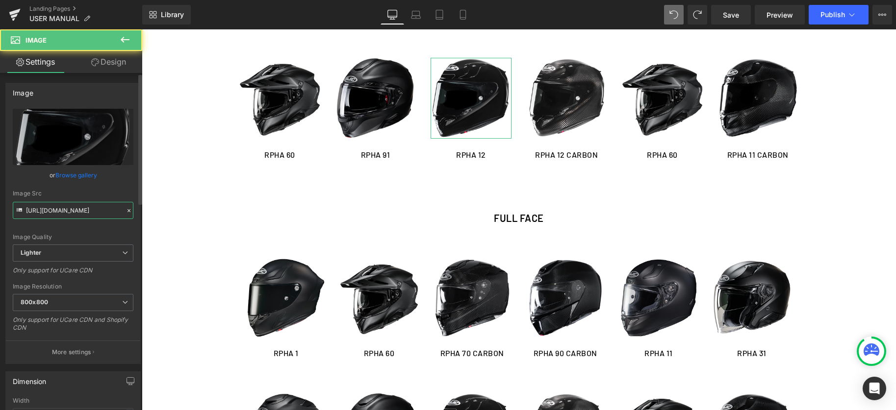
click at [87, 206] on input "https://ucarecdn.com/2b1d1564-8834-49b6-9a74-032f18ab2406/-/format/auto/-/previ…" at bounding box center [73, 210] width 121 height 17
paste input "f321e89a-c9c3-4191-bc0b-7b7796adaea7/-/format/auto/-/preview/3000x3000/-/qualit…"
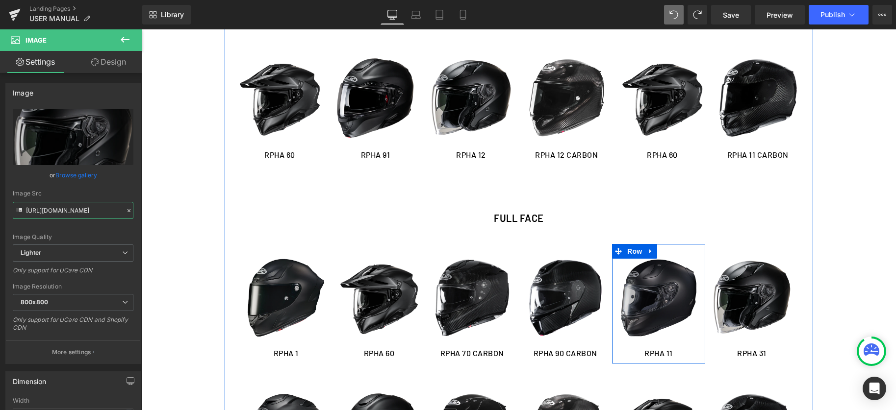
type input "https://ucarecdn.com/f321e89a-c9c3-4191-bc0b-7b7796adaea7/-/format/auto/-/previ…"
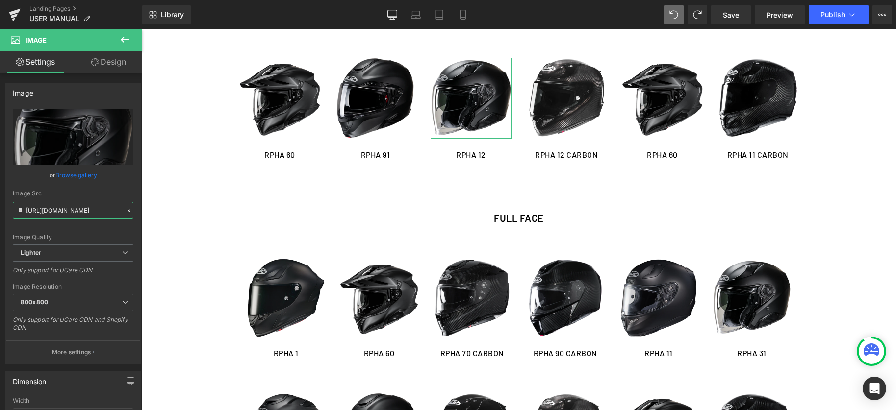
scroll to position [0, 0]
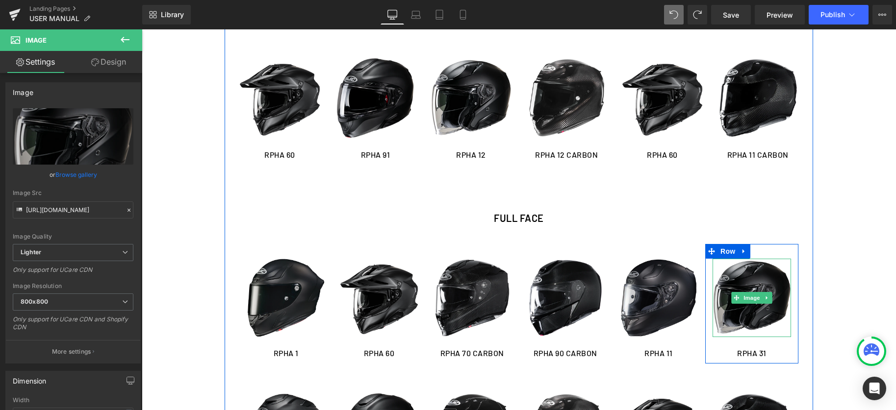
click at [735, 315] on img at bounding box center [752, 298] width 78 height 78
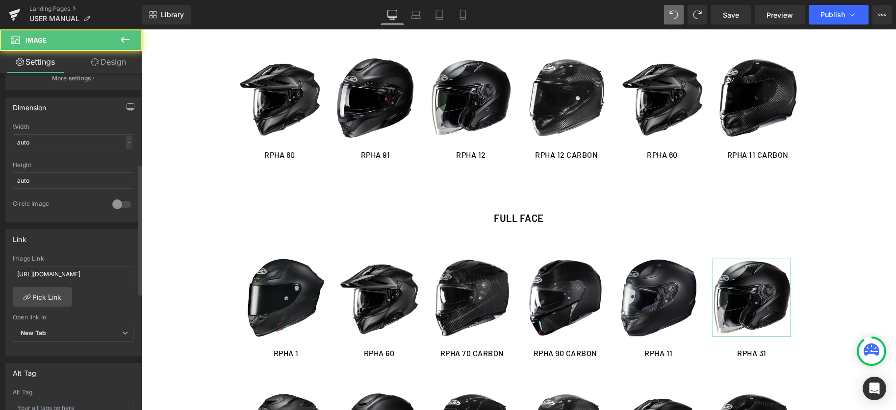
scroll to position [276, 0]
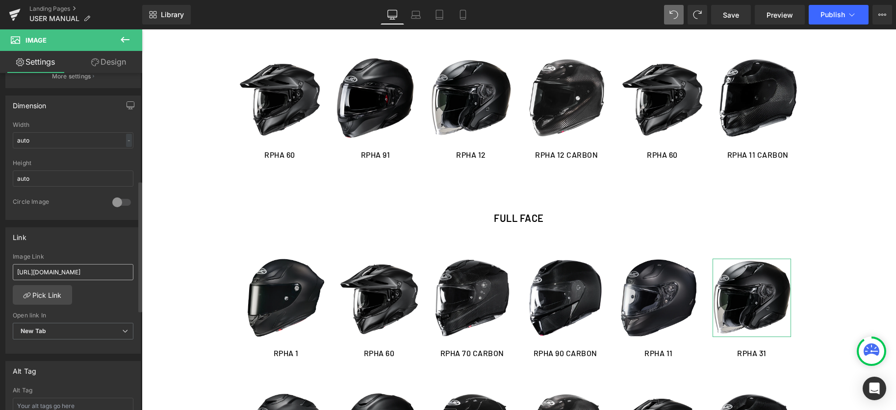
click at [48, 277] on input "https://cdn.shopify.com/s/files/1/0758/6460/4956/files/RPHA_31_US_MANUAL-HELMET…" at bounding box center [73, 272] width 121 height 16
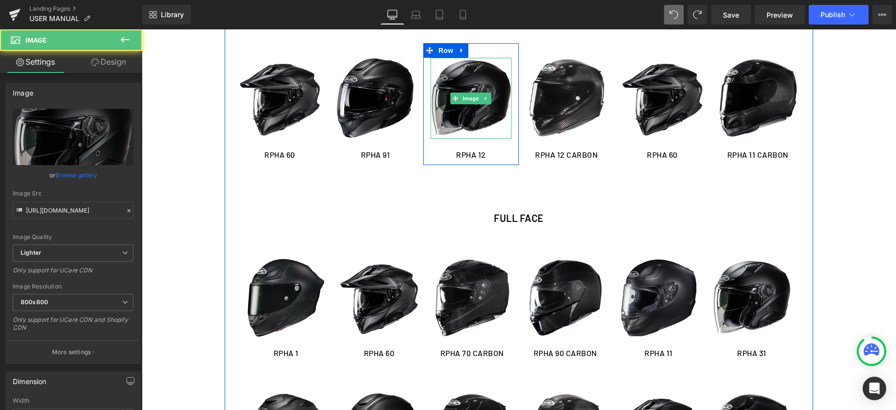
click at [471, 122] on img at bounding box center [471, 98] width 81 height 81
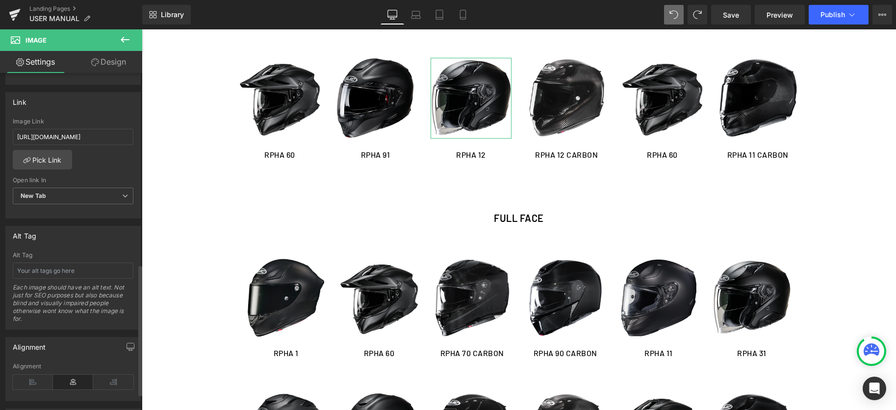
scroll to position [411, 0]
click at [60, 136] on input "https://cdn.shopify.com/s/files/1/0758/6460/4956/files/RPHA_12_EP_MANUAL-HELMET…" at bounding box center [73, 137] width 121 height 16
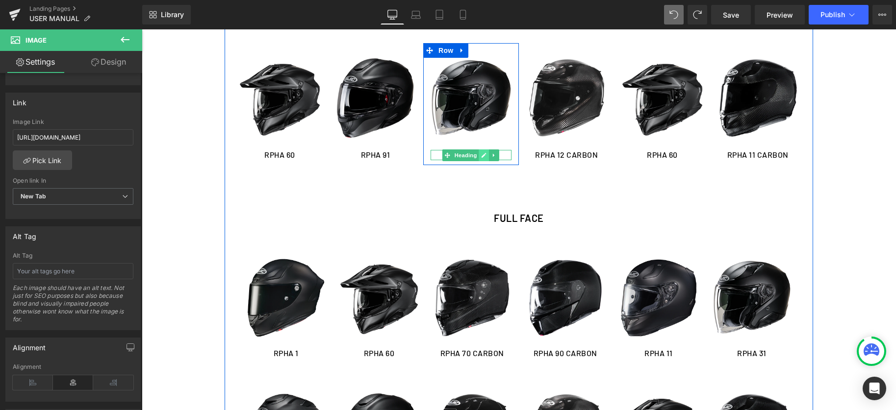
type input "https://cdn.shopify.com/s/files/1/0758/6460/4956/files/RPHA_31_US_MANUAL-HELMET…"
click at [482, 158] on link at bounding box center [484, 156] width 10 height 12
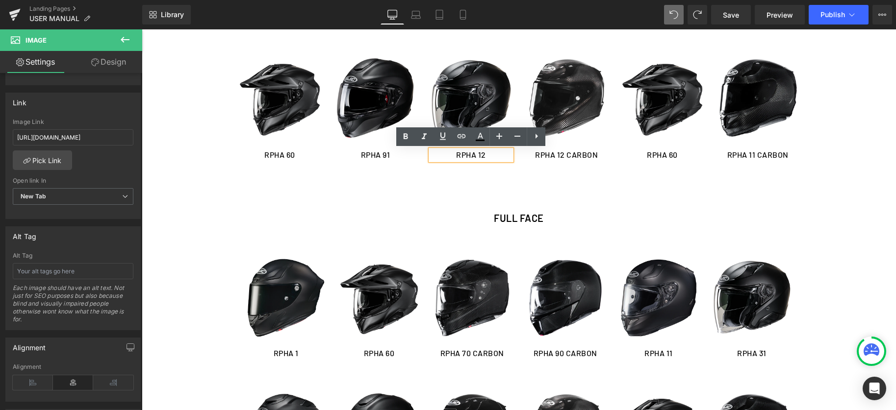
click at [482, 158] on h1 "RPHA 12" at bounding box center [471, 155] width 81 height 10
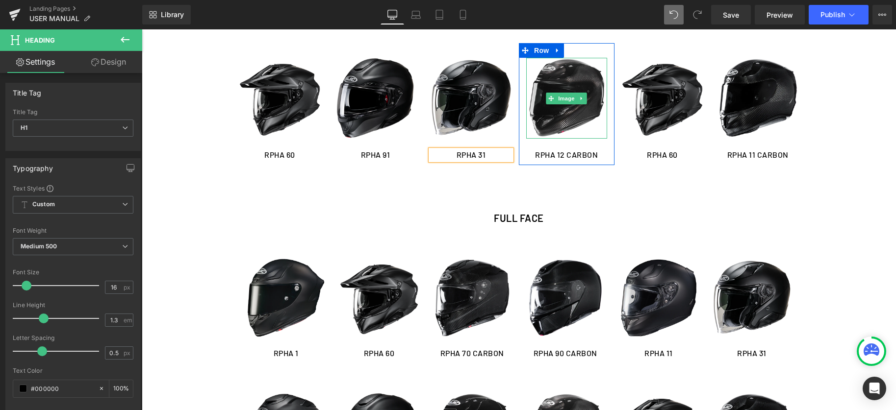
click at [580, 111] on img at bounding box center [566, 98] width 81 height 81
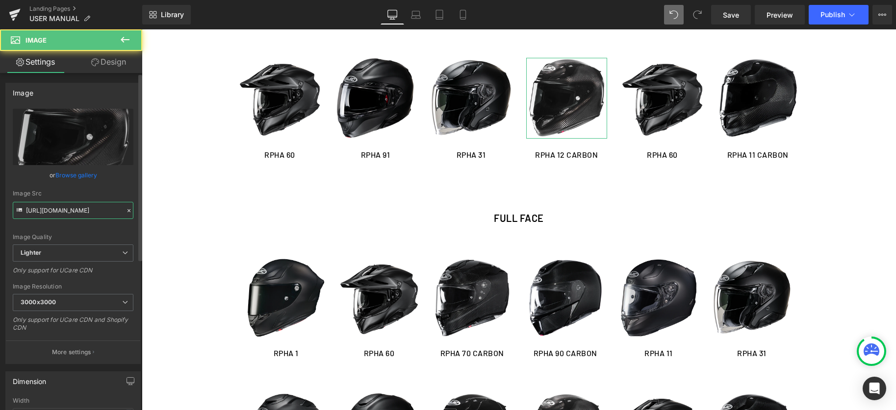
click at [68, 211] on input "https://ucarecdn.com/b73d24a3-bb3a-4415-8155-ff378829d9c0/-/format/auto/-/previ…" at bounding box center [73, 210] width 121 height 17
paste input "cdn.shopify.com/s/files/1/0758/6460/4956/files/n_gray___rpha_40_solid_1.png?v=1…"
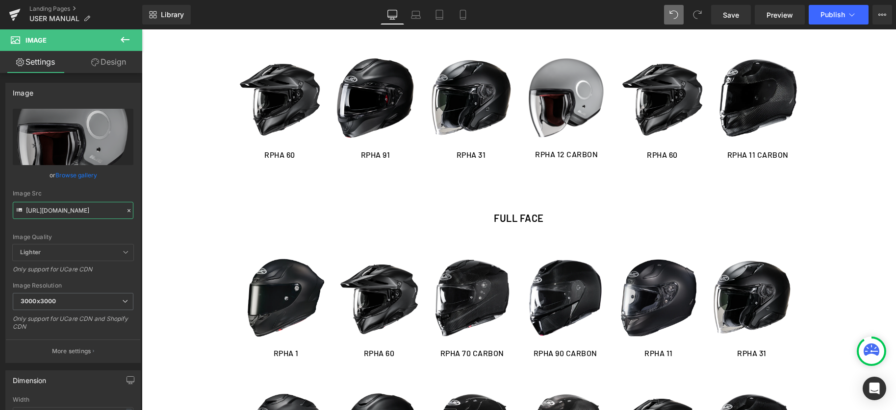
type input "https://cdn.shopify.com/s/files/1/0758/6460/4956/files/n_gray___rpha_40_solid_1…"
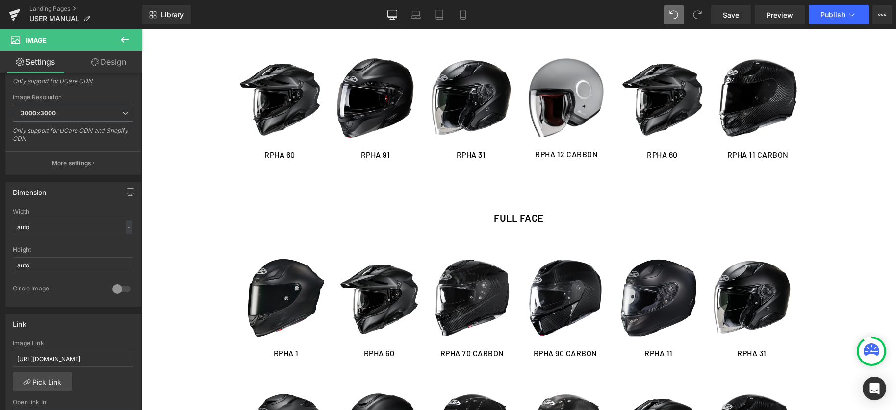
scroll to position [194, 0]
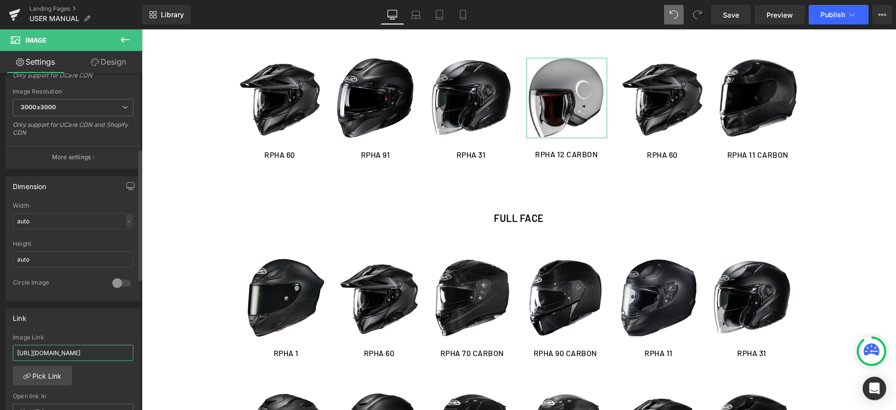
click at [54, 350] on input "https://cdn.shopify.com/s/files/1/0758/6460/4956/files/RPHA_12_CARBON_EP_MANUAL…" at bounding box center [73, 353] width 121 height 16
paste input "40_MANUAL-HELMET.pdf?v=1757577857"
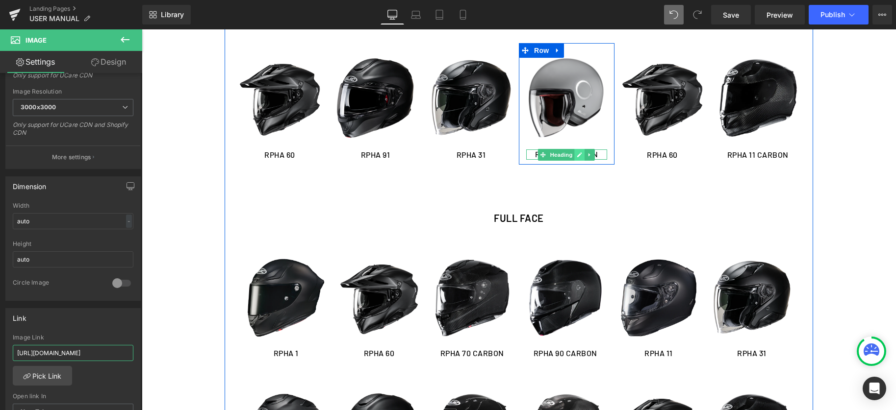
type input "https://cdn.shopify.com/s/files/1/0758/6460/4956/files/RPHA_40_MANUAL-HELMET.pd…"
click at [578, 154] on icon at bounding box center [579, 155] width 5 height 6
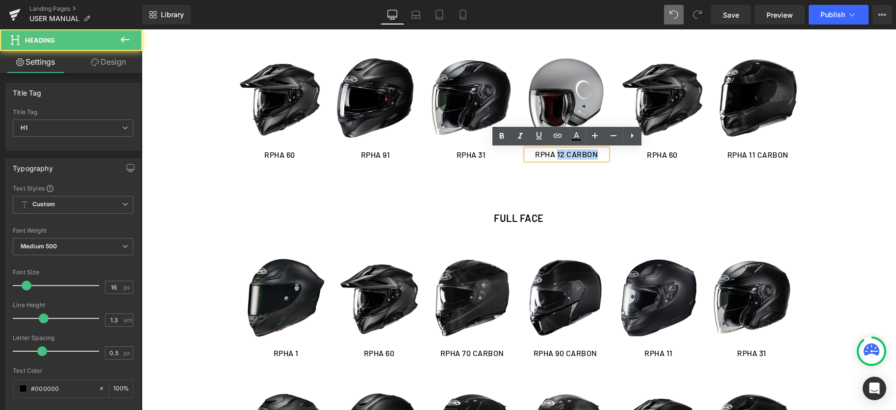
drag, startPoint x: 587, startPoint y: 154, endPoint x: 609, endPoint y: 153, distance: 21.1
click at [607, 153] on div "RPHA 12 CARBON" at bounding box center [566, 155] width 81 height 10
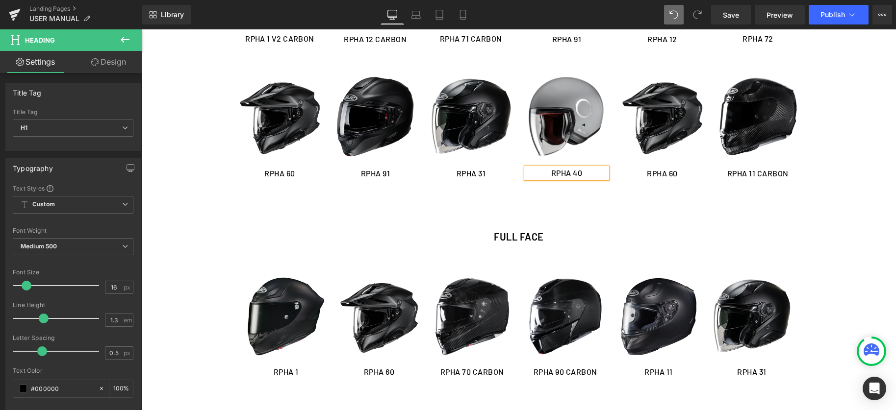
scroll to position [363, 0]
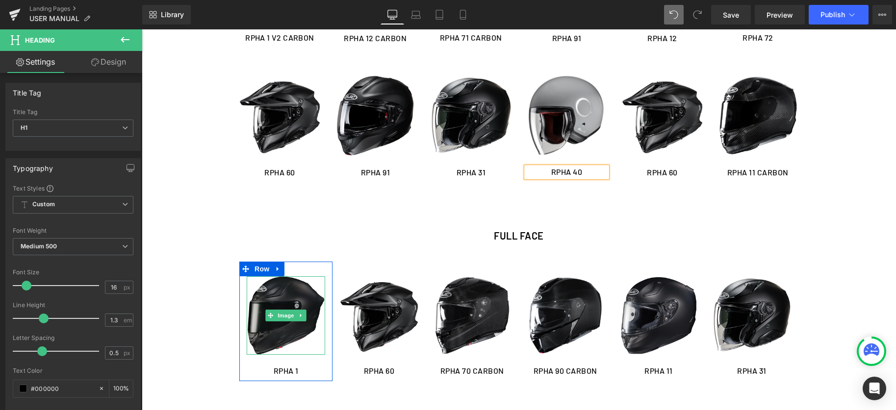
click at [261, 327] on img at bounding box center [286, 316] width 78 height 78
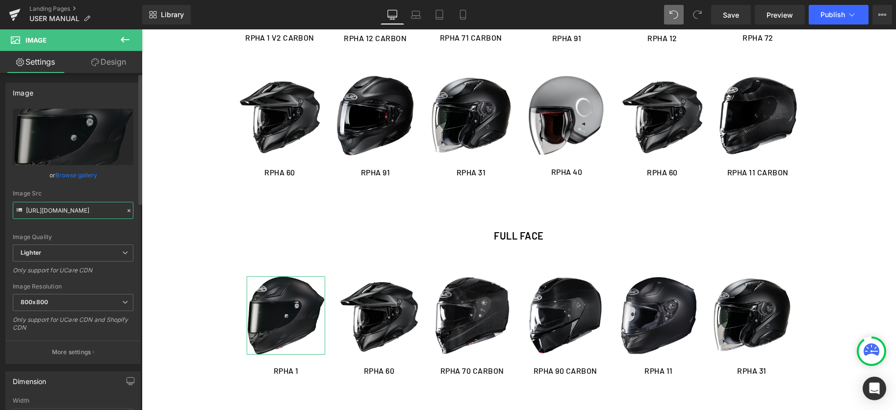
click at [104, 210] on input "https://ucarecdn.com/285c301b-b9d5-4a64-ae2d-ba5b7d51e1f4/-/format/auto/-/previ…" at bounding box center [73, 210] width 121 height 17
click at [676, 130] on img at bounding box center [662, 116] width 81 height 81
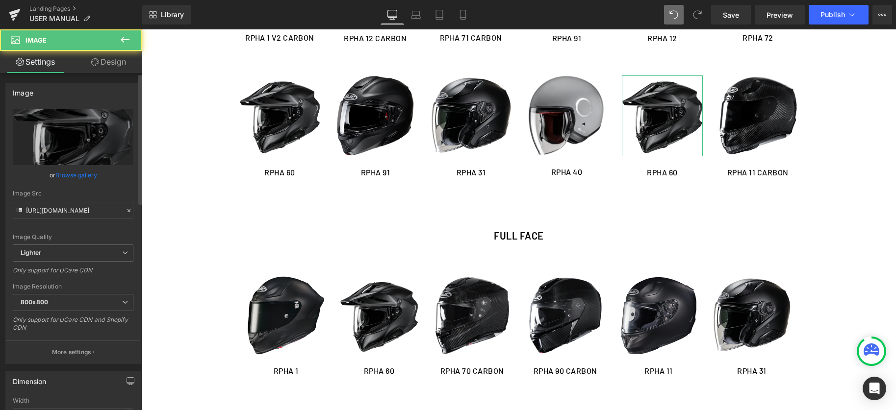
click at [29, 199] on div "Image Src https://ucarecdn.com/633e11be-9202-42b7-baf0-23a2b572ae5f/-/format/au…" at bounding box center [73, 204] width 121 height 29
click at [32, 203] on input "https://ucarecdn.com/633e11be-9202-42b7-baf0-23a2b572ae5f/-/format/auto/-/previ…" at bounding box center [73, 210] width 121 height 17
paste input "285c301b-b9d5-4a64-ae2d-ba5b7d51e1f4/-/format/auto/-/preview/800x800/-/quality/…"
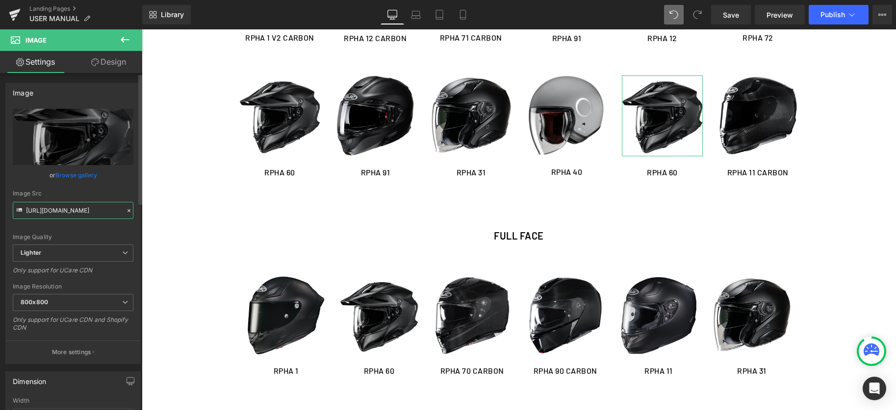
type input "https://ucarecdn.com/285c301b-b9d5-4a64-ae2d-ba5b7d51e1f4/-/format/auto/-/previ…"
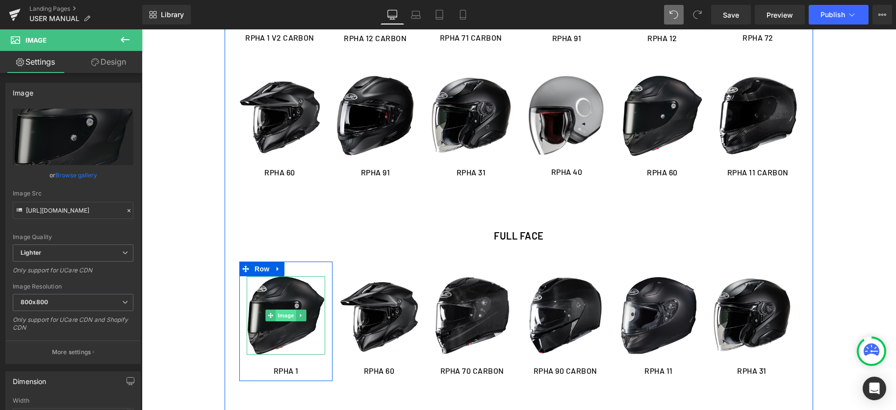
click at [278, 320] on span "Image" at bounding box center [286, 316] width 21 height 12
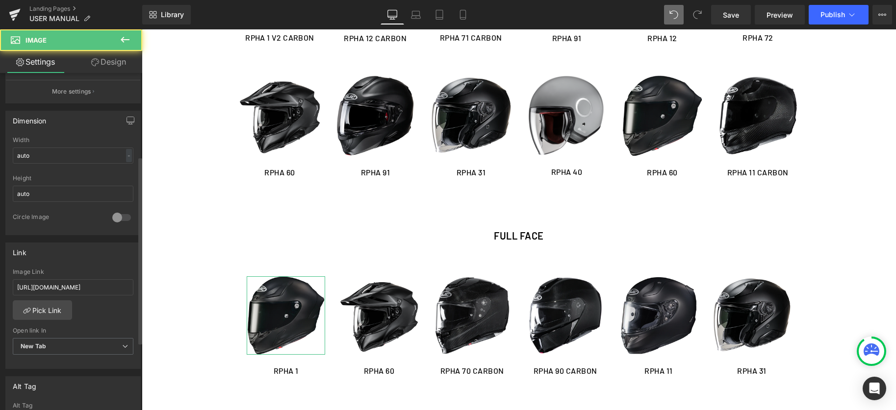
scroll to position [269, 0]
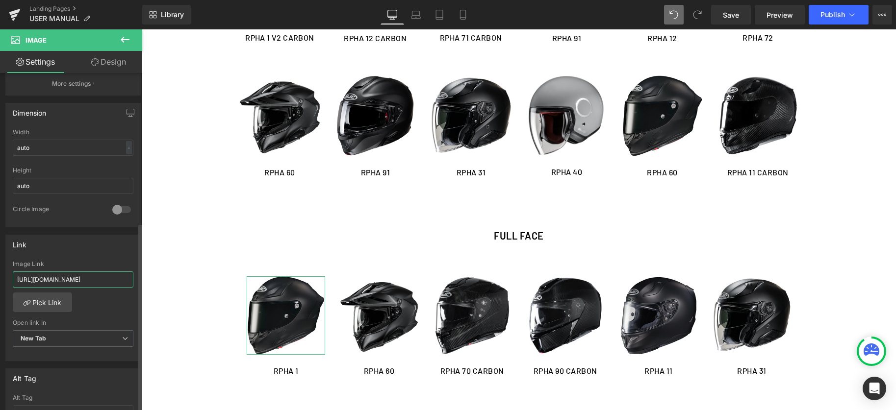
click at [73, 285] on input "[URL][DOMAIN_NAME]" at bounding box center [73, 280] width 121 height 16
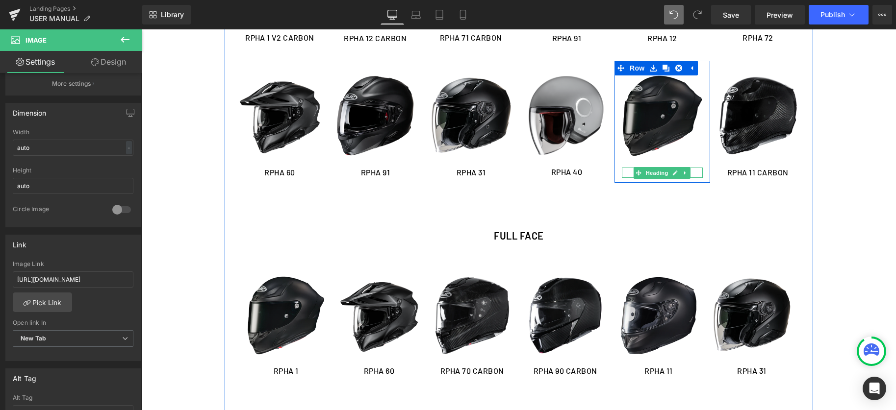
click at [659, 149] on img at bounding box center [662, 116] width 81 height 81
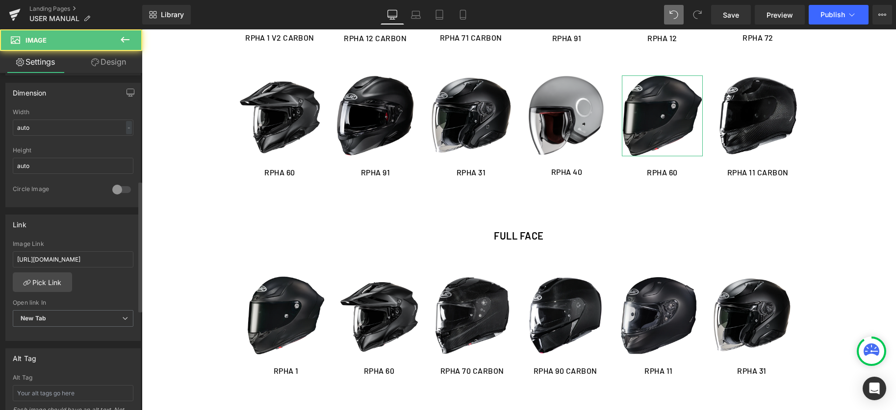
scroll to position [300, 0]
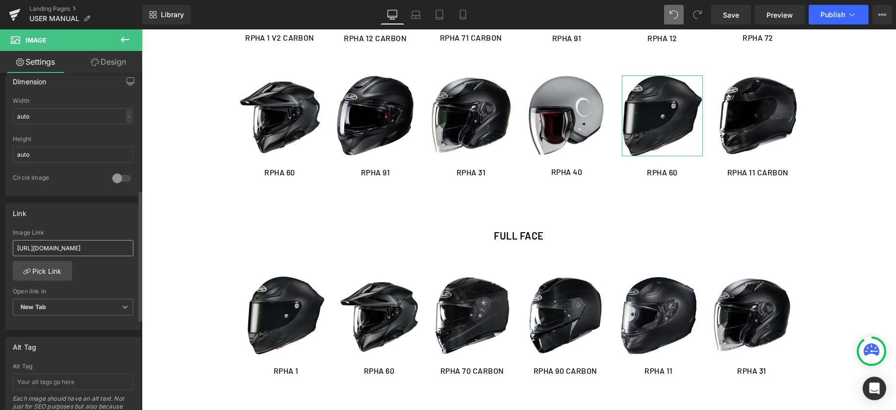
click at [26, 245] on input "https://cdn.shopify.com/s/files/1/0758/6460/4956/files/RPHA_60_MANUAL-HELMET.PD…" at bounding box center [73, 248] width 121 height 16
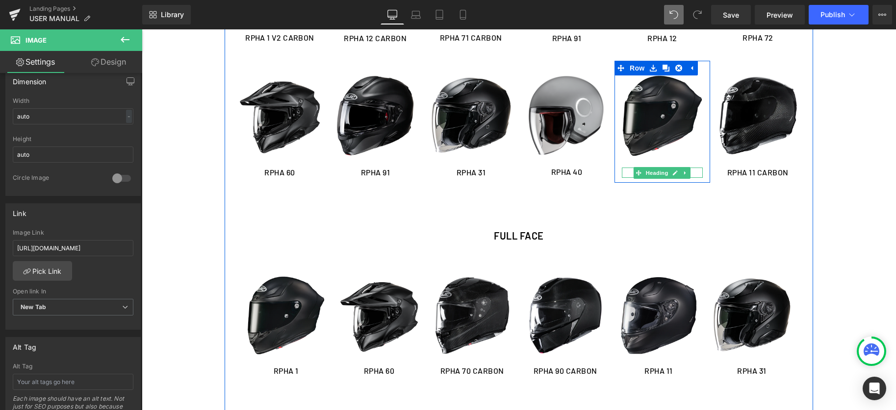
type input "[URL][DOMAIN_NAME]"
click at [674, 171] on icon at bounding box center [675, 173] width 5 height 6
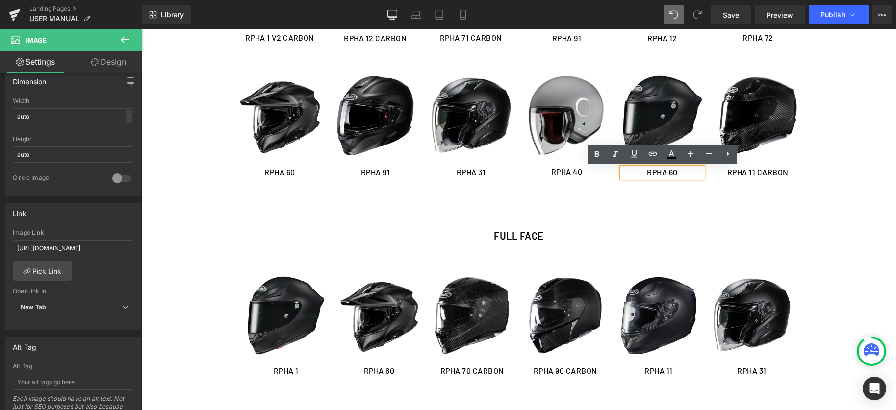
click at [680, 176] on h1 "RPHA 60" at bounding box center [662, 173] width 81 height 10
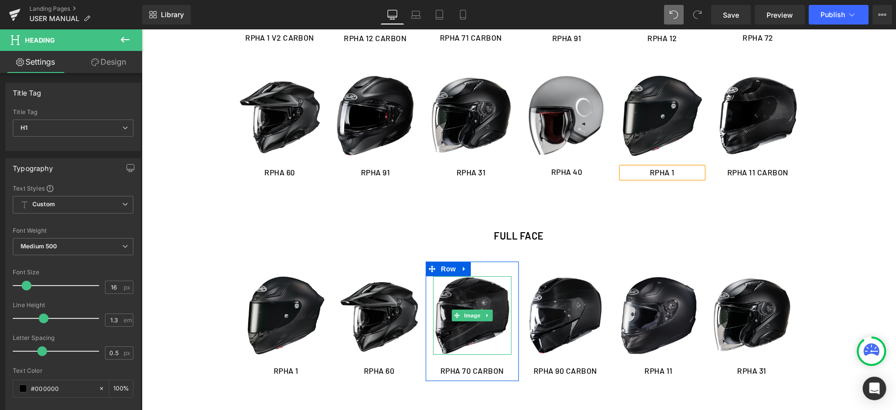
click at [482, 346] on img at bounding box center [472, 316] width 78 height 78
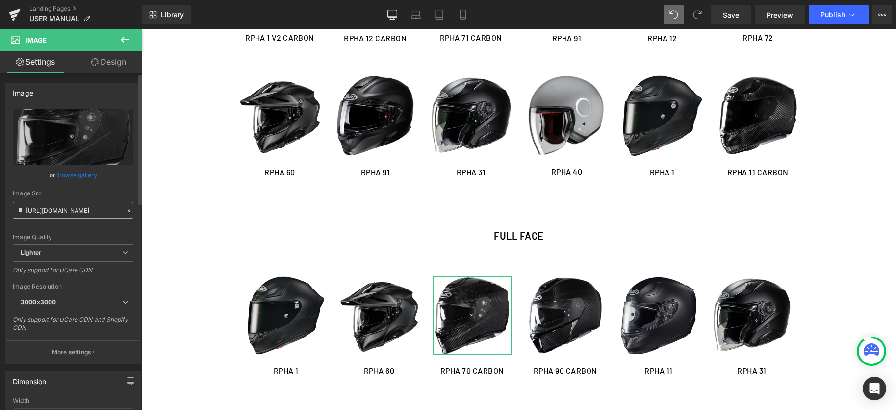
click at [44, 207] on input "https://ucarecdn.com/4230128a-4371-4c4d-840e-a7f5589d7445/-/format/auto/-/previ…" at bounding box center [73, 210] width 121 height 17
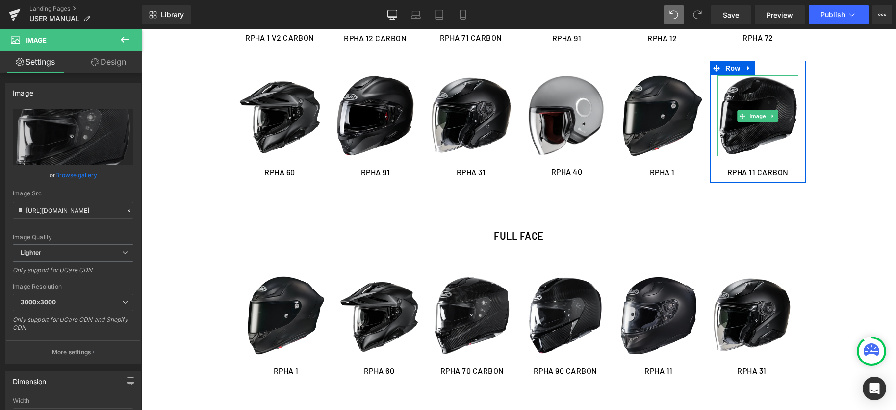
click at [745, 141] on img at bounding box center [757, 116] width 81 height 81
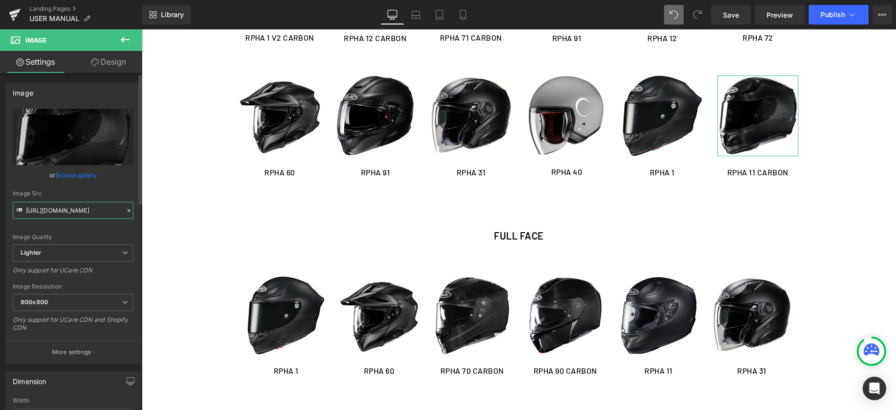
click at [49, 209] on input "https://ucarecdn.com/539e9790-2963-4ead-9ada-ac8efacd9771/-/format/auto/-/previ…" at bounding box center [73, 210] width 121 height 17
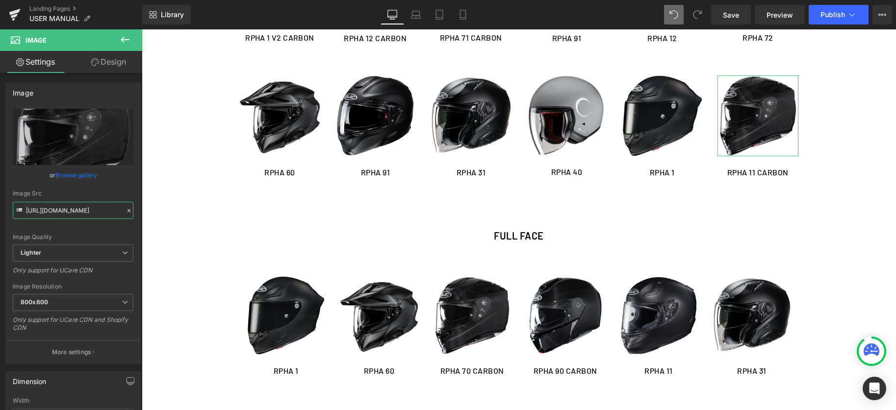
type input "https://ucarecdn.com/4230128a-4371-4c4d-840e-a7f5589d7445/-/format/auto/-/previ…"
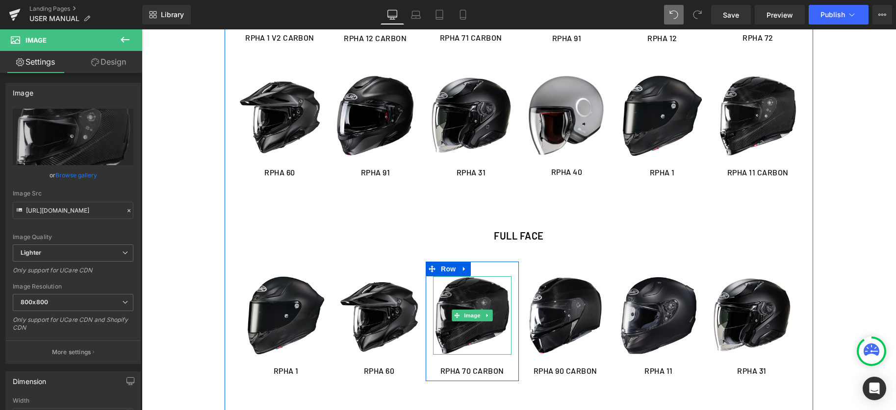
click at [468, 342] on img at bounding box center [472, 316] width 78 height 78
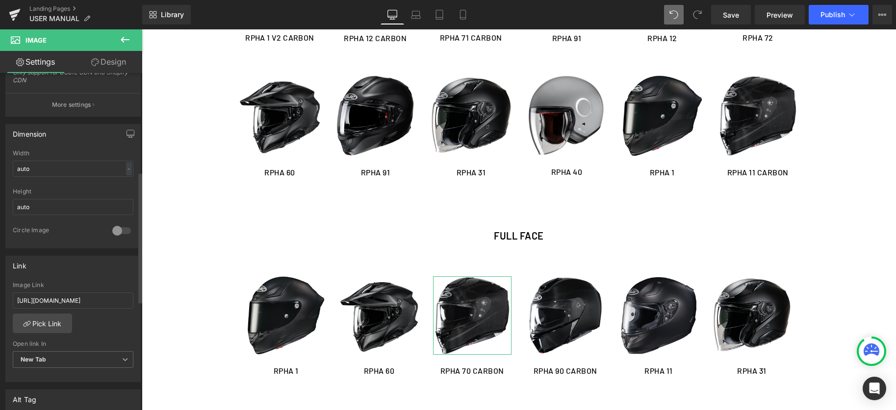
scroll to position [254, 0]
click at [49, 295] on input "https://cdn.shopify.com/s/files/1/0758/6460/4956/files/RPHA_70_CARBON_EP_MANUAL…" at bounding box center [73, 295] width 121 height 16
drag, startPoint x: 49, startPoint y: 295, endPoint x: 29, endPoint y: 248, distance: 50.5
click at [49, 295] on input "https://cdn.shopify.com/s/files/1/0758/6460/4956/files/RPHA_70_CARBON_EP_MANUAL…" at bounding box center [73, 295] width 121 height 16
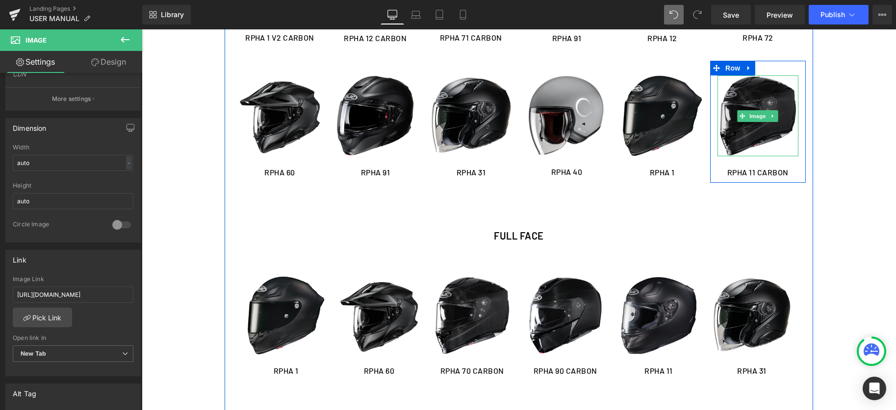
click at [755, 144] on img at bounding box center [757, 116] width 81 height 81
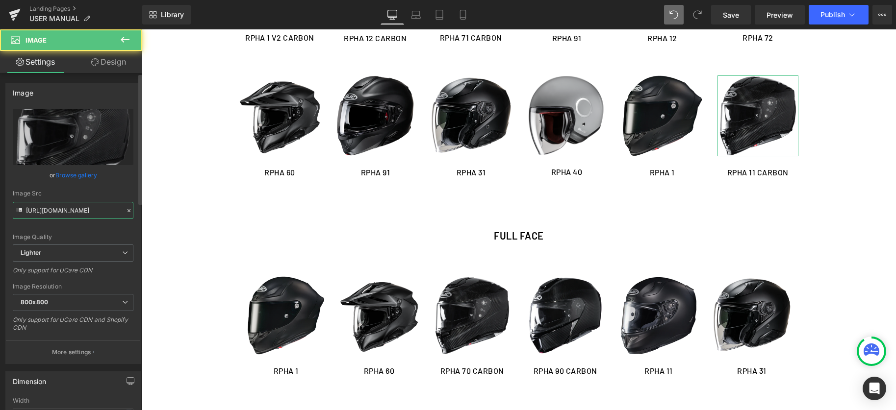
click at [83, 208] on input "https://ucarecdn.com/4230128a-4371-4c4d-840e-a7f5589d7445/-/format/auto/-/previ…" at bounding box center [73, 210] width 121 height 17
click at [83, 207] on input "https://ucarecdn.com/4230128a-4371-4c4d-840e-a7f5589d7445/-/format/auto/-/previ…" at bounding box center [73, 210] width 121 height 17
paste input "cdn.shopify.com/s/files/1/0758/6460/4956/files/RPHA_70_CARBON_EP_MANUAL-HELMET.…"
type input "https://cdn.shopify.com/s/files/1/0758/6460/4956/files/RPHA_70_CARBON_EP_MANUAL…"
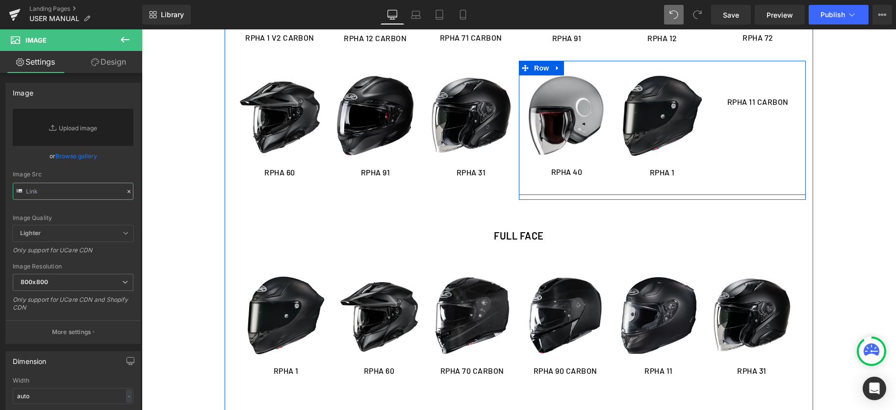
scroll to position [0, 0]
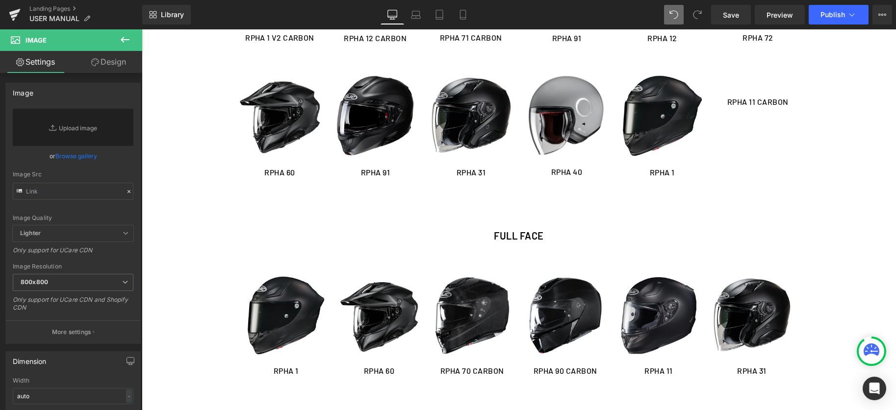
type input "https://ucarecdn.com/4230128a-4371-4c4d-840e-a7f5589d7445/-/format/auto/-/previ…"
click at [663, 11] on div "Library Desktop Desktop Laptop Tablet Mobile Save Preview Publish Scheduled Vie…" at bounding box center [519, 15] width 754 height 20
type input "https://ucarecdn.com/4230128a-4371-4c4d-840e-a7f5589d7445/-/format/auto/-/previ…"
click at [705, 19] on span at bounding box center [698, 15] width 20 height 20
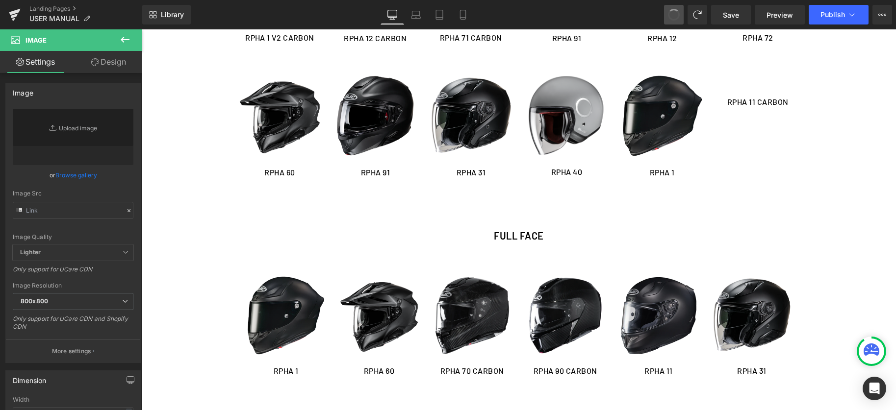
type input "https://ucarecdn.com/4230128a-4371-4c4d-840e-a7f5589d7445/-/format/auto/-/previ…"
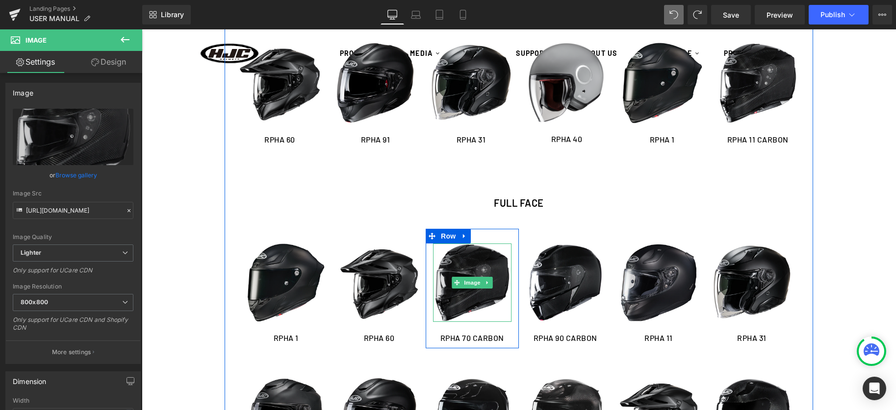
scroll to position [392, 0]
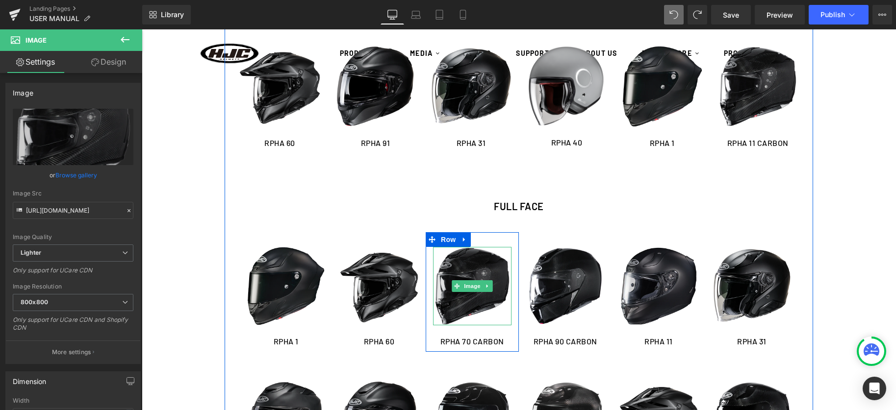
click at [470, 303] on img at bounding box center [472, 286] width 78 height 78
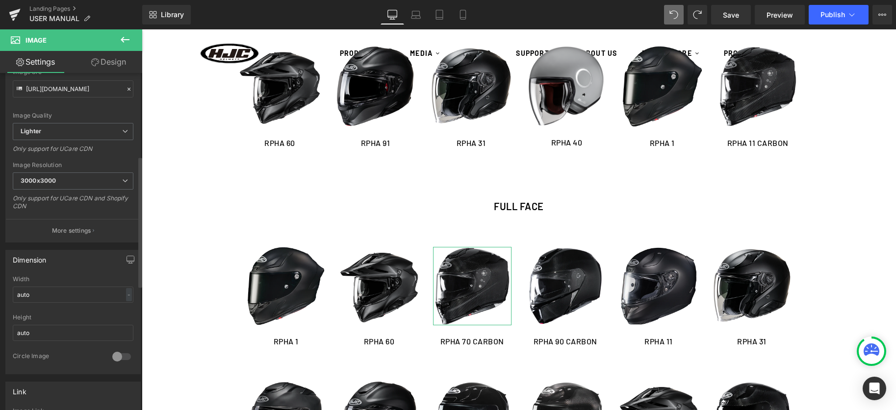
scroll to position [227, 0]
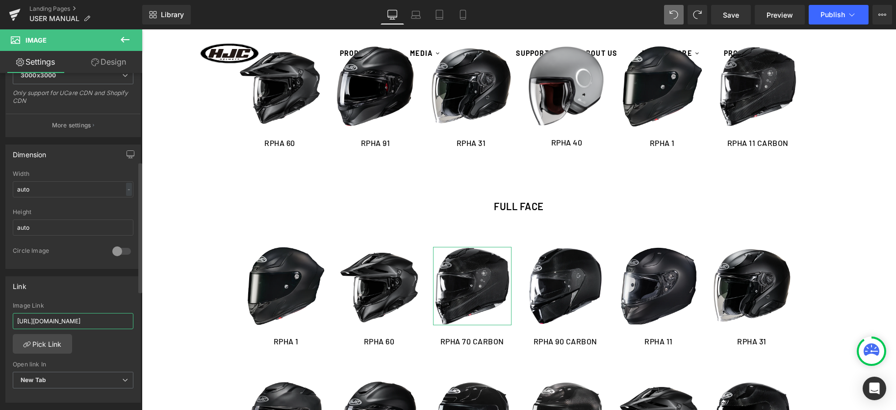
click at [45, 322] on input "https://cdn.shopify.com/s/files/1/0758/6460/4956/files/RPHA_70_CARBON_EP_MANUAL…" at bounding box center [73, 321] width 121 height 16
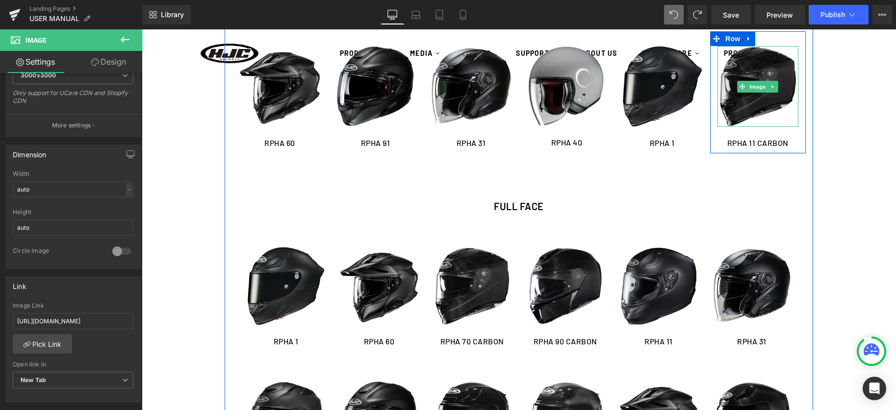
click at [745, 114] on img at bounding box center [757, 86] width 81 height 81
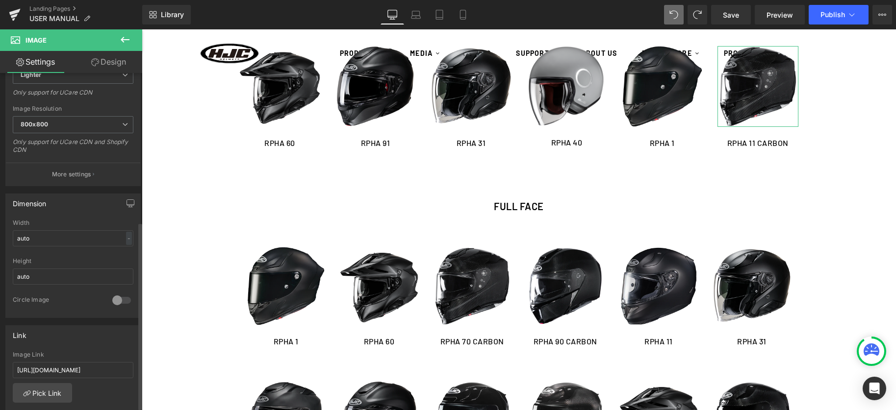
scroll to position [330, 0]
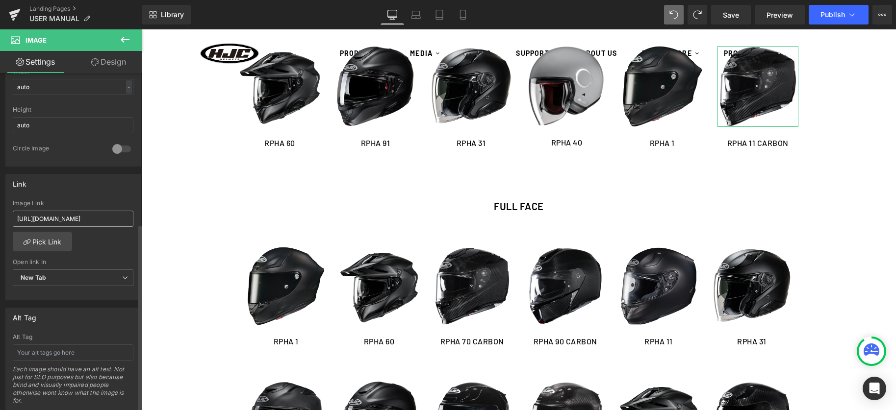
click at [79, 216] on input "https://cdn.shopify.com/s/files/1/0758/6460/4956/files/RPHA_11_CARBON_EP_MANUAL…" at bounding box center [73, 219] width 121 height 16
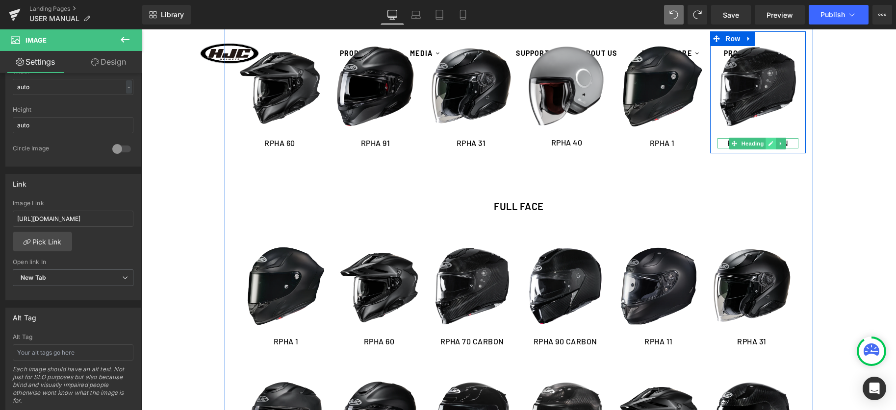
type input "https://cdn.shopify.com/s/files/1/0758/6460/4956/files/RPHA_70_CARBON_EP_MANUAL…"
click at [771, 146] on icon at bounding box center [770, 144] width 5 height 6
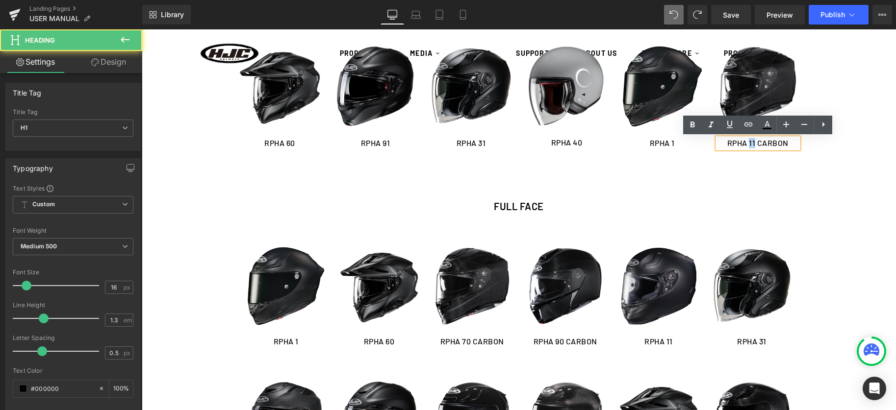
click at [750, 144] on h1 "RPHA 11 CARBON" at bounding box center [757, 143] width 81 height 10
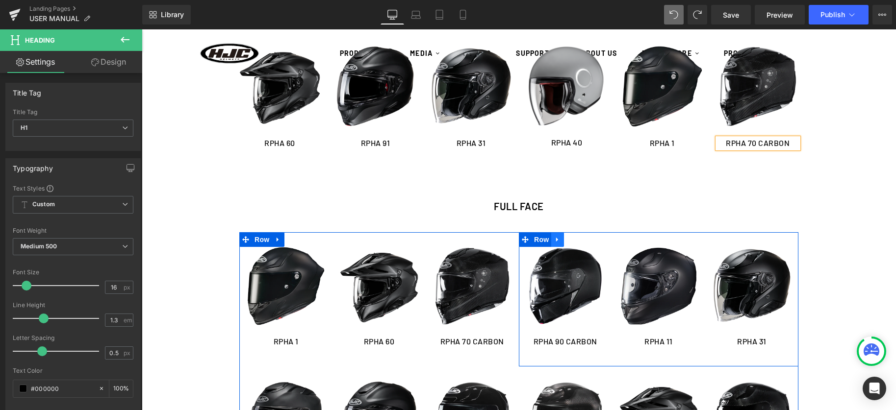
click at [554, 240] on icon at bounding box center [557, 239] width 7 height 7
click at [571, 239] on icon at bounding box center [570, 239] width 7 height 7
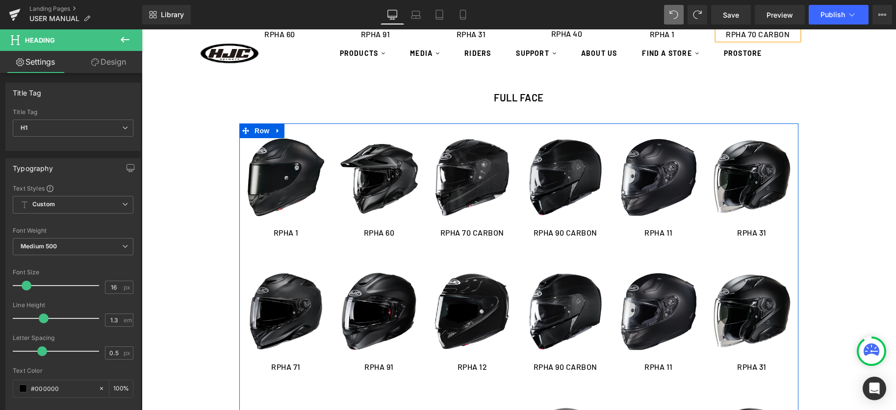
scroll to position [434, 0]
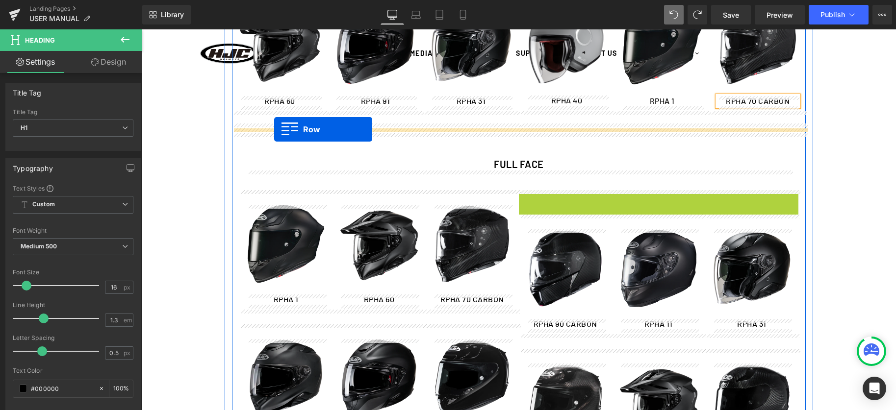
drag, startPoint x: 523, startPoint y: 198, endPoint x: 274, endPoint y: 129, distance: 257.8
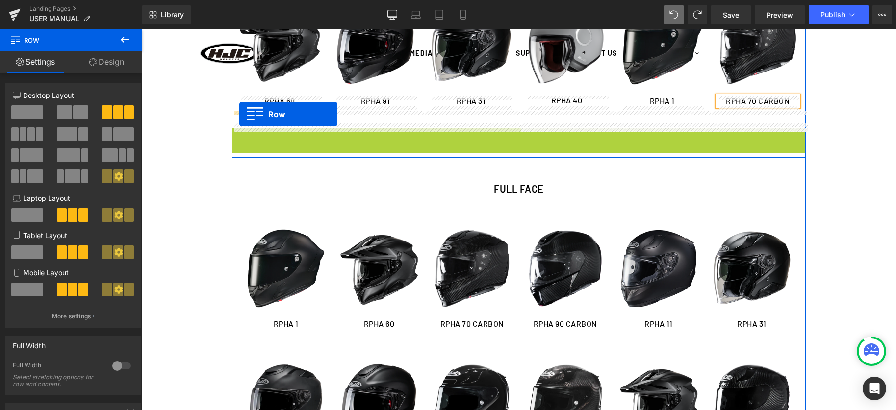
drag, startPoint x: 235, startPoint y: 133, endPoint x: 239, endPoint y: 114, distance: 19.5
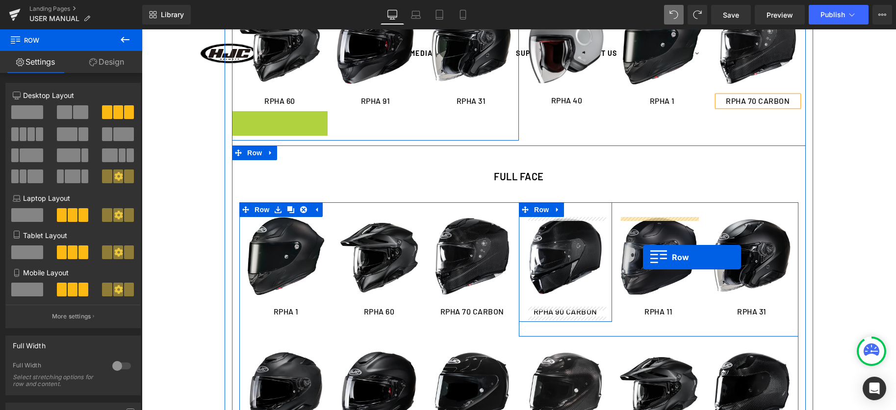
drag, startPoint x: 239, startPoint y: 119, endPoint x: 643, endPoint y: 257, distance: 426.5
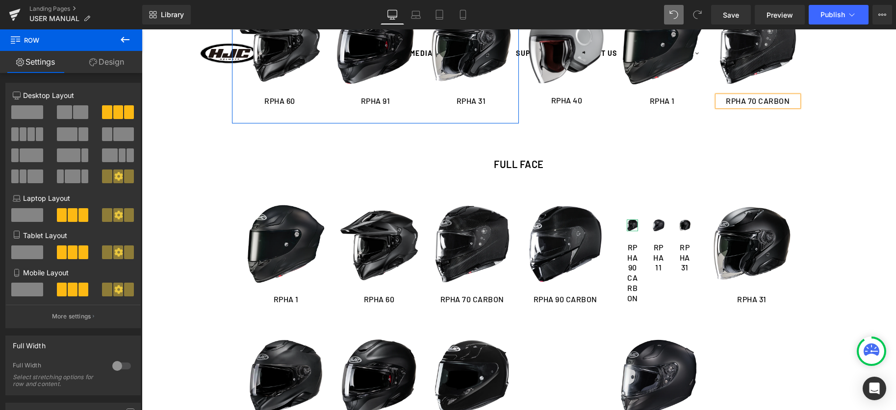
click at [662, 14] on div "Library Desktop Desktop Laptop Tablet Mobile Save Preview Publish Scheduled Vie…" at bounding box center [519, 15] width 754 height 20
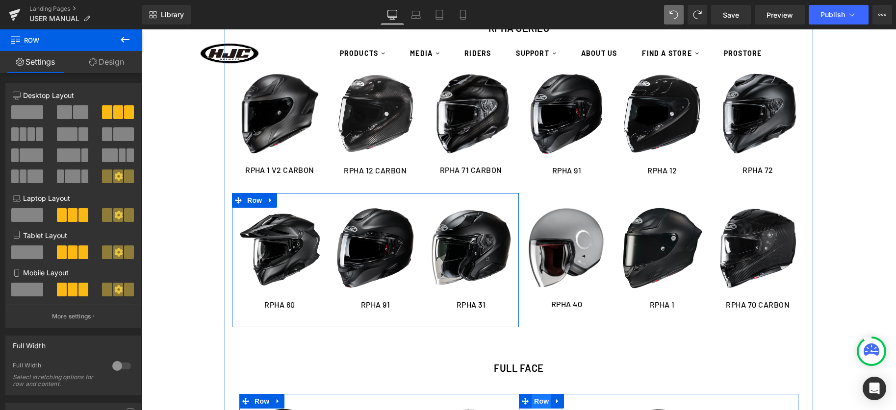
scroll to position [223, 0]
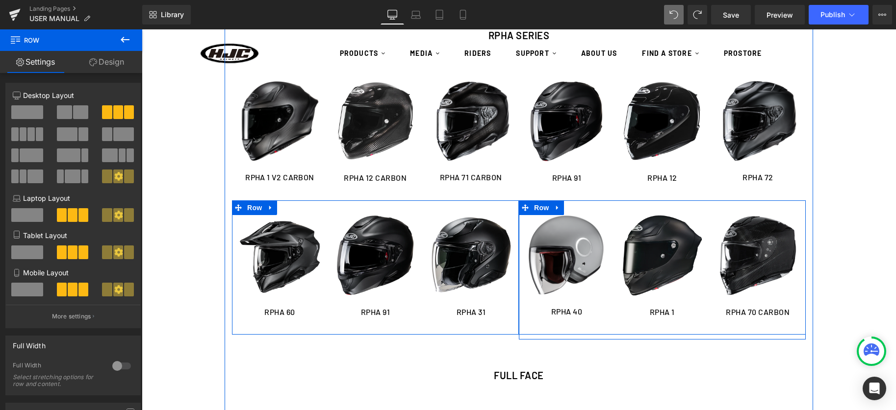
click at [740, 331] on div "Image RPHA 40 Heading Row Image RPHA 1 Heading Row Image RPHA 70 CARBON Heading…" at bounding box center [662, 268] width 287 height 134
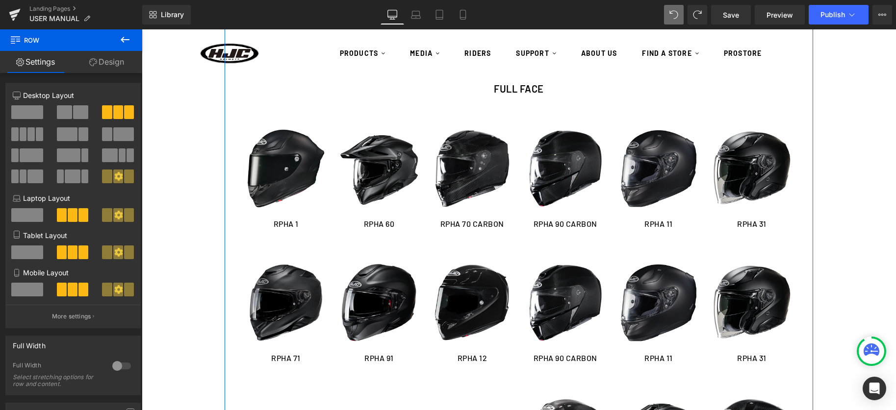
scroll to position [488, 0]
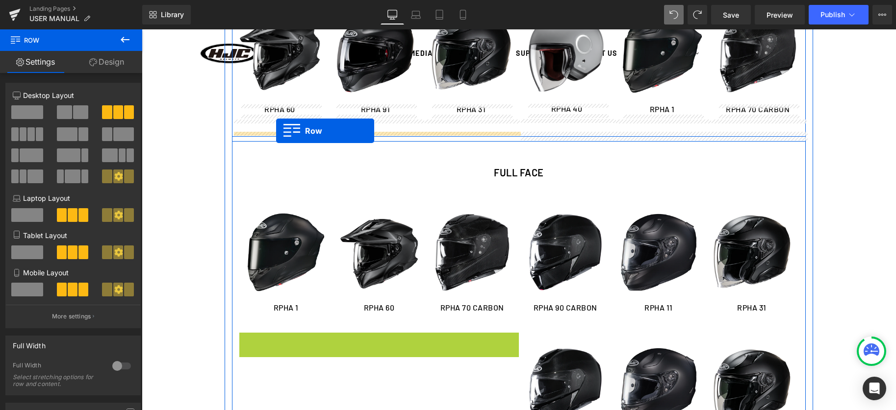
drag, startPoint x: 249, startPoint y: 277, endPoint x: 276, endPoint y: 131, distance: 148.2
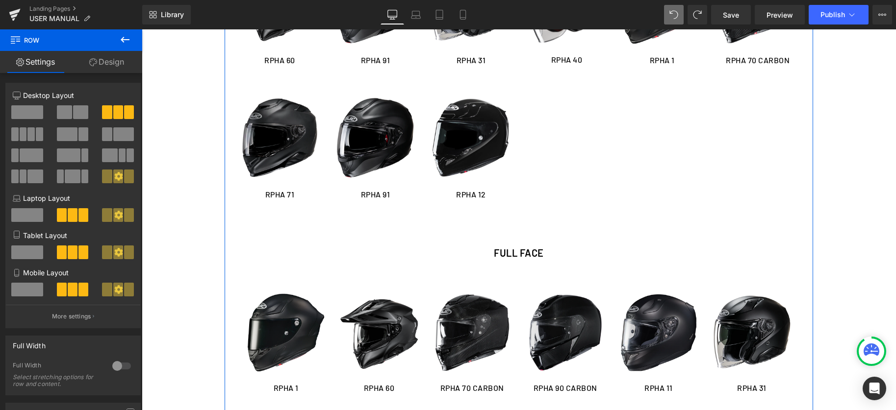
scroll to position [486, 0]
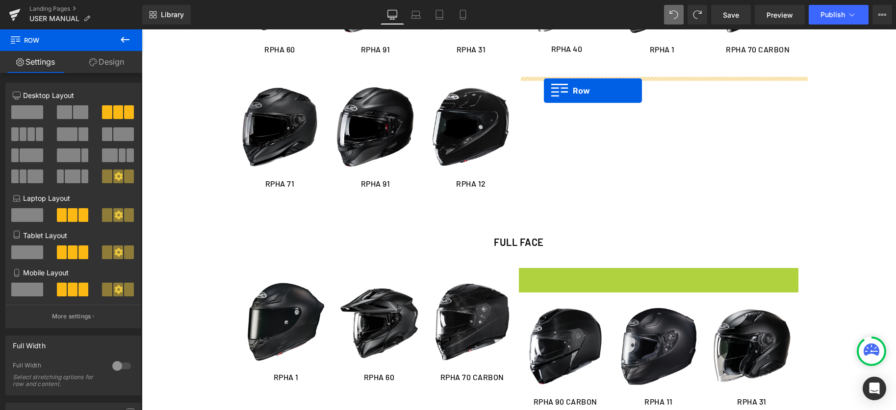
drag, startPoint x: 526, startPoint y: 275, endPoint x: 544, endPoint y: 91, distance: 185.3
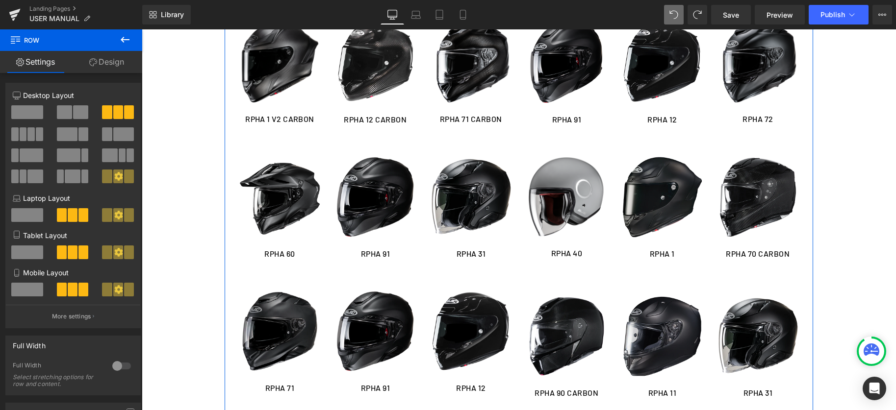
scroll to position [282, 0]
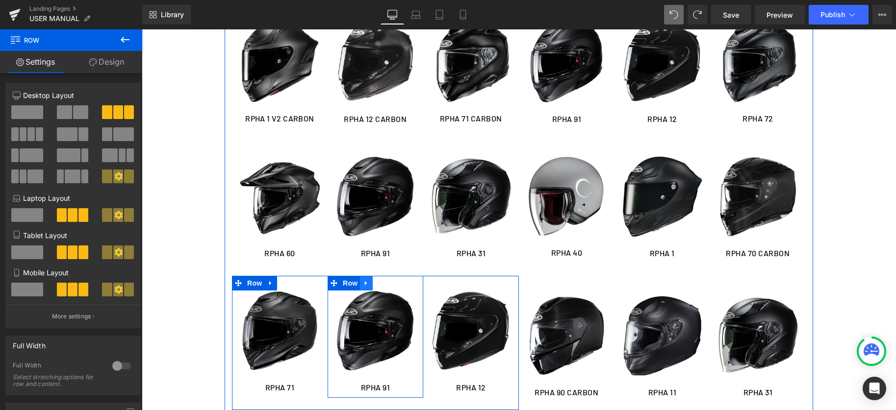
click at [368, 287] on link at bounding box center [366, 283] width 13 height 15
click at [388, 285] on link at bounding box center [391, 283] width 13 height 15
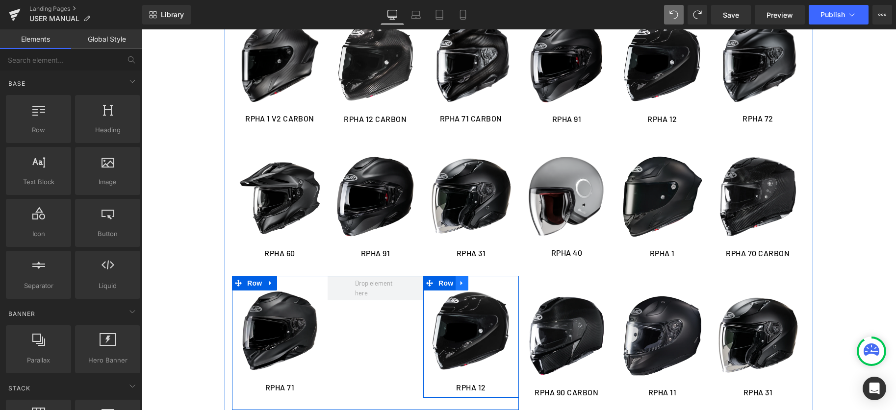
click at [460, 289] on link at bounding box center [462, 283] width 13 height 15
click at [489, 284] on icon at bounding box center [487, 283] width 7 height 7
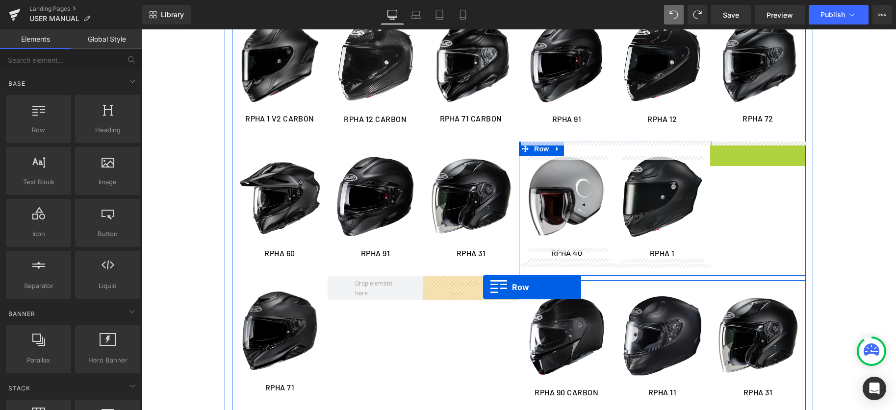
drag, startPoint x: 720, startPoint y: 148, endPoint x: 483, endPoint y: 287, distance: 275.0
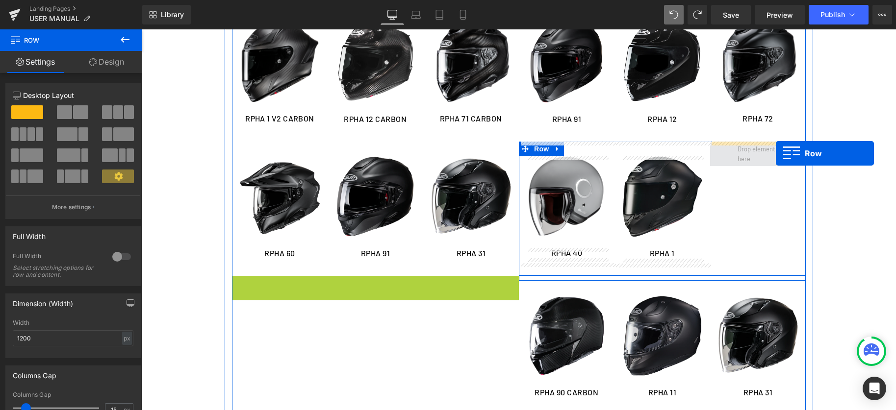
drag, startPoint x: 236, startPoint y: 282, endPoint x: 776, endPoint y: 153, distance: 555.2
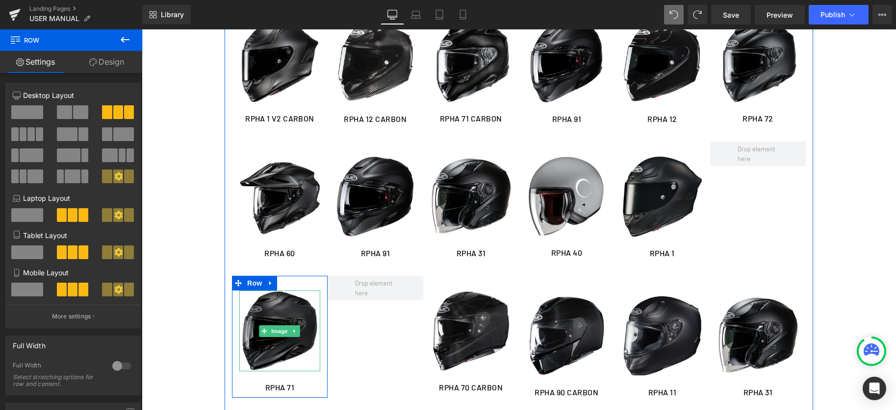
click at [254, 315] on img at bounding box center [279, 331] width 81 height 81
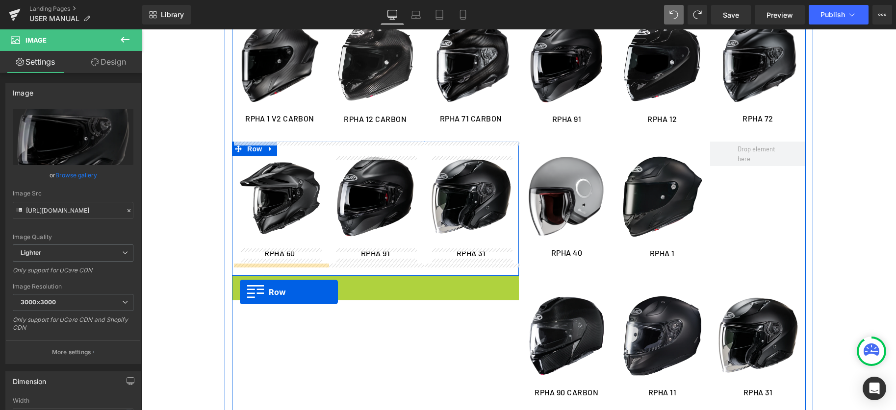
drag, startPoint x: 239, startPoint y: 285, endPoint x: 240, endPoint y: 292, distance: 6.4
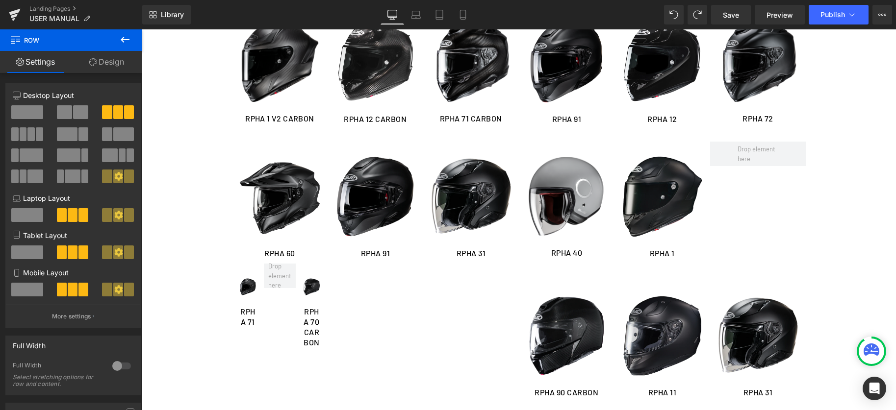
drag, startPoint x: 669, startPoint y: 23, endPoint x: 662, endPoint y: 28, distance: 8.8
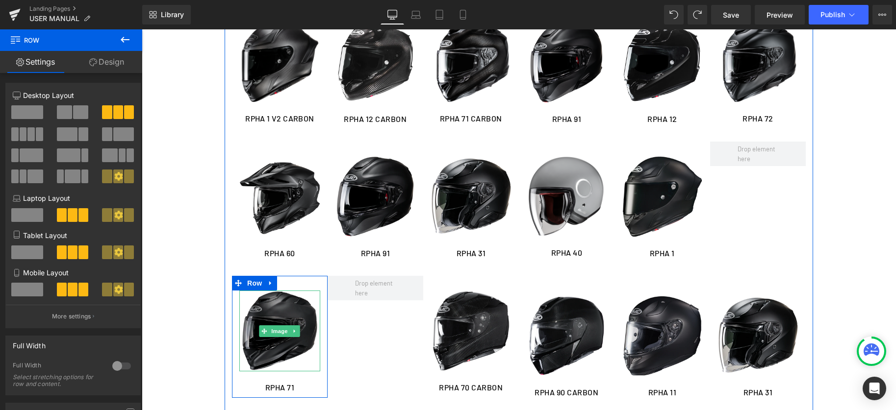
click at [260, 308] on img at bounding box center [279, 331] width 81 height 81
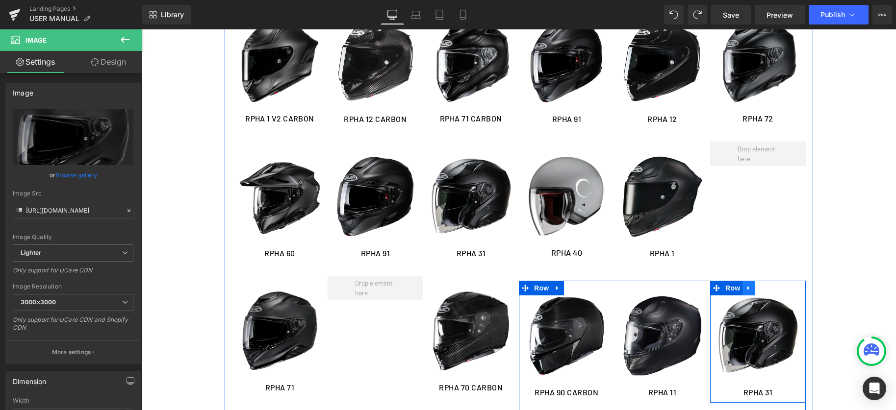
click at [748, 291] on icon at bounding box center [748, 288] width 7 height 7
click at [771, 289] on link at bounding box center [774, 288] width 13 height 15
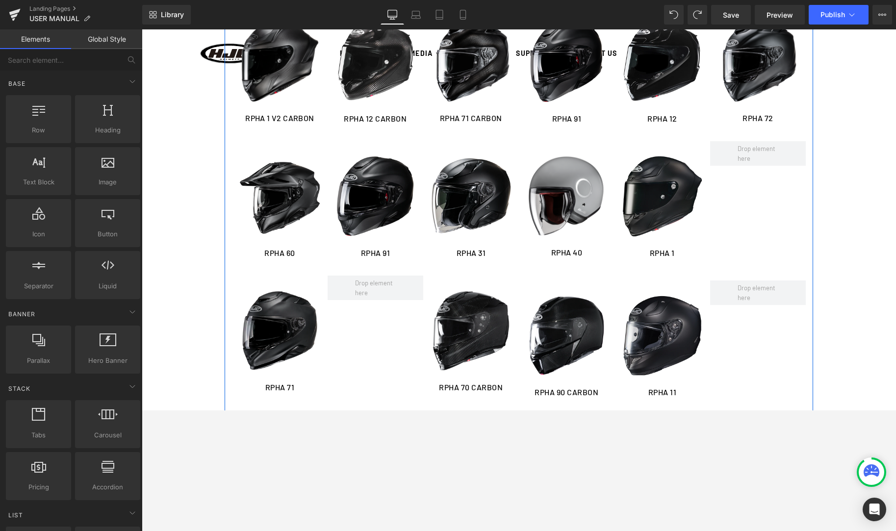
scroll to position [277, 0]
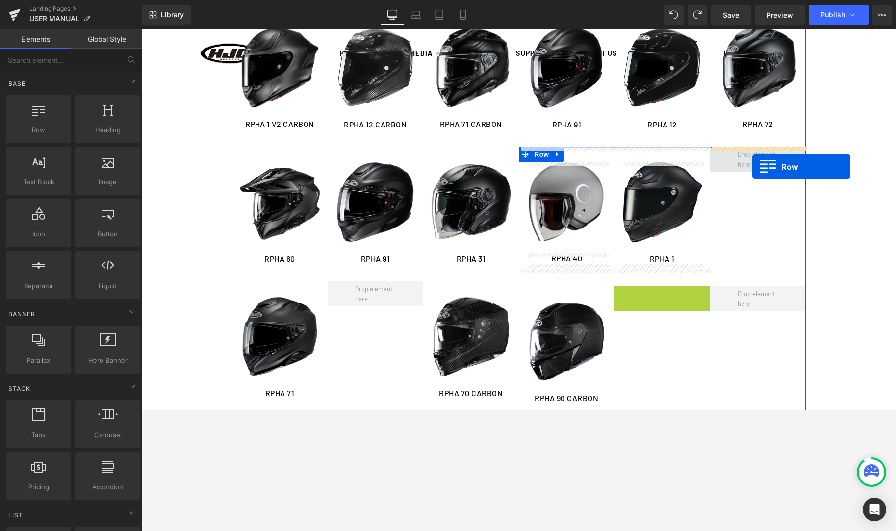
drag, startPoint x: 620, startPoint y: 294, endPoint x: 752, endPoint y: 166, distance: 183.5
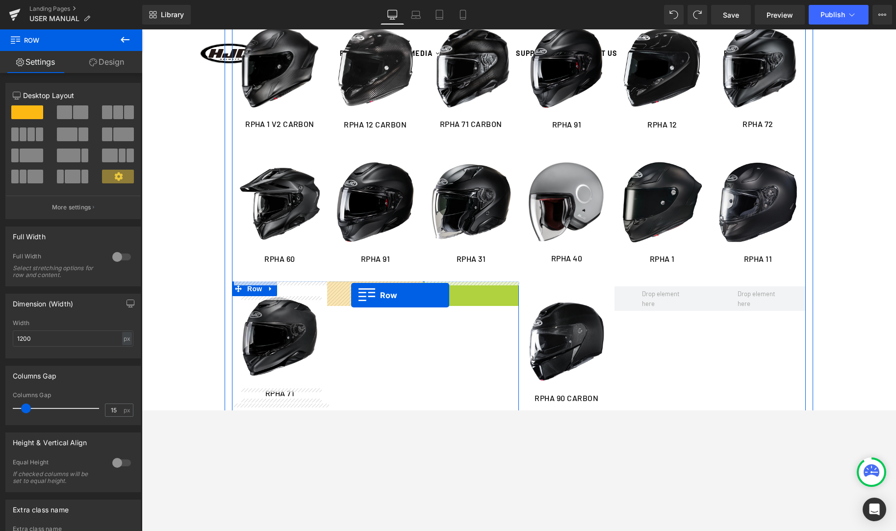
drag, startPoint x: 433, startPoint y: 290, endPoint x: 351, endPoint y: 295, distance: 82.0
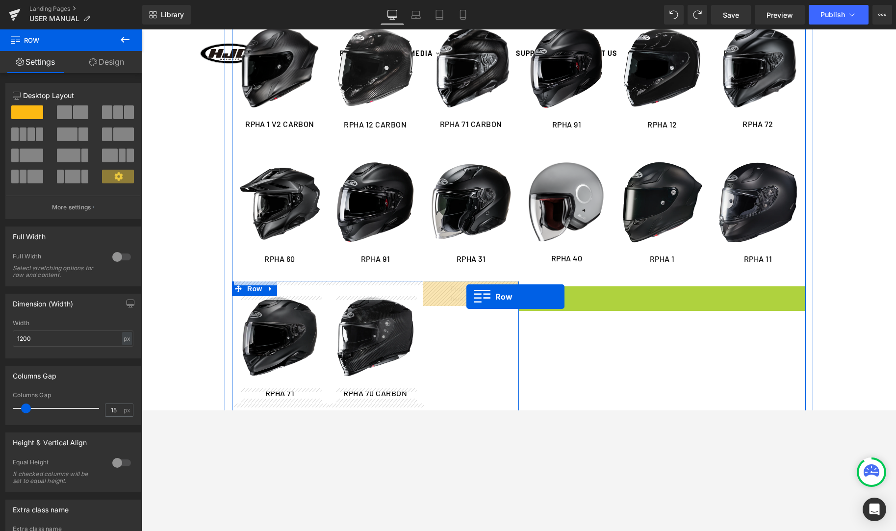
drag, startPoint x: 527, startPoint y: 294, endPoint x: 462, endPoint y: 297, distance: 65.3
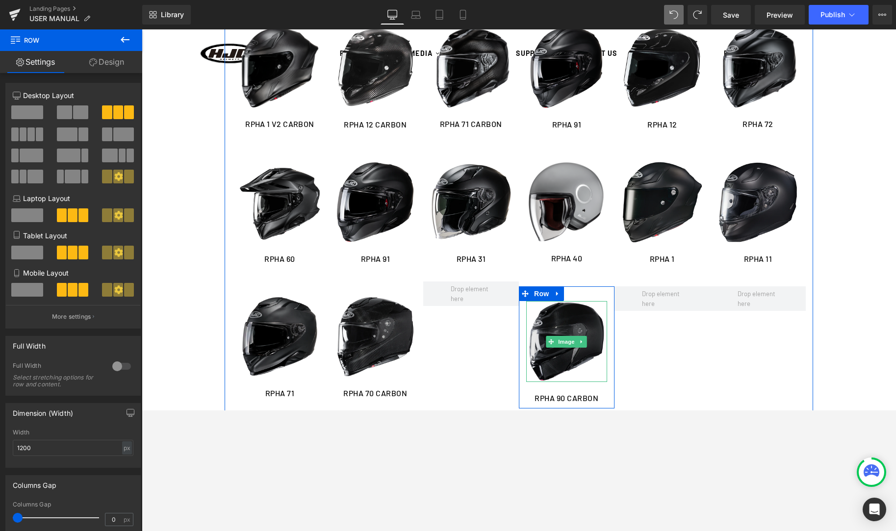
click at [529, 306] on img at bounding box center [566, 341] width 81 height 81
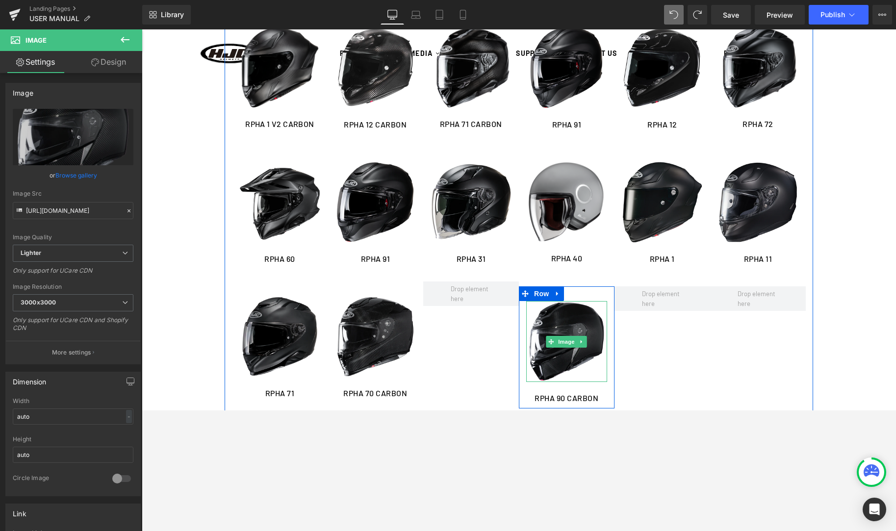
click at [527, 301] on div "Image" at bounding box center [566, 341] width 81 height 81
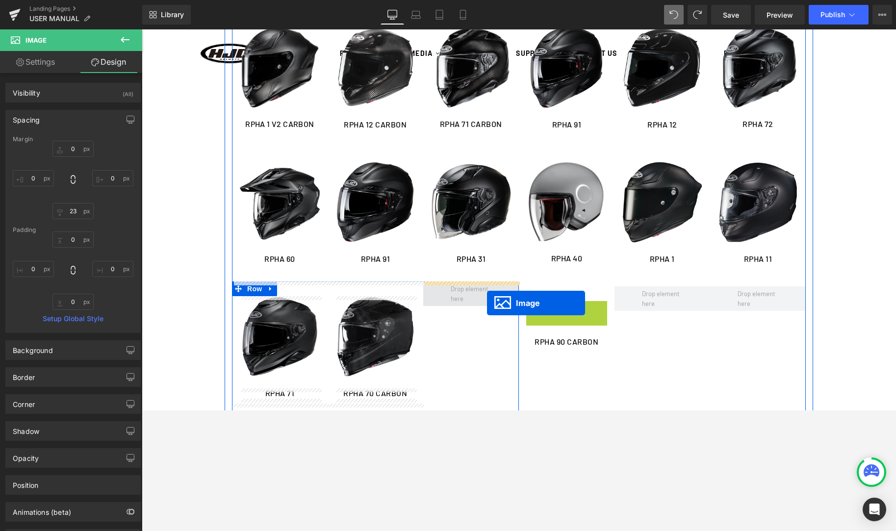
drag, startPoint x: 553, startPoint y: 340, endPoint x: 487, endPoint y: 303, distance: 75.8
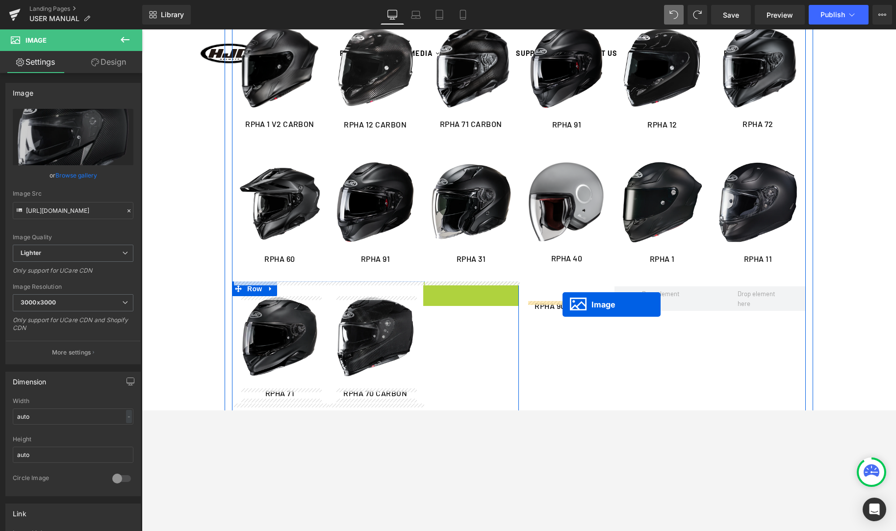
drag, startPoint x: 456, startPoint y: 329, endPoint x: 562, endPoint y: 304, distance: 109.8
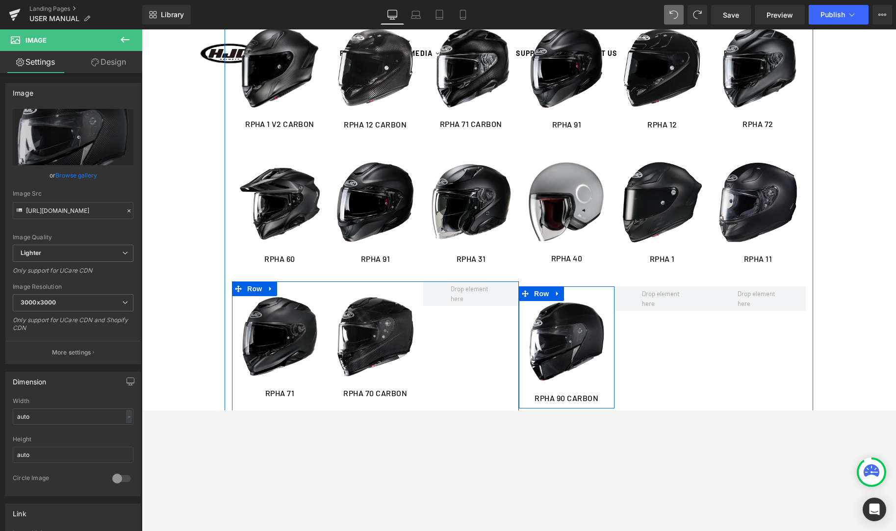
click at [586, 296] on div "Image RPHA 90 CARBON Heading Row" at bounding box center [567, 347] width 96 height 122
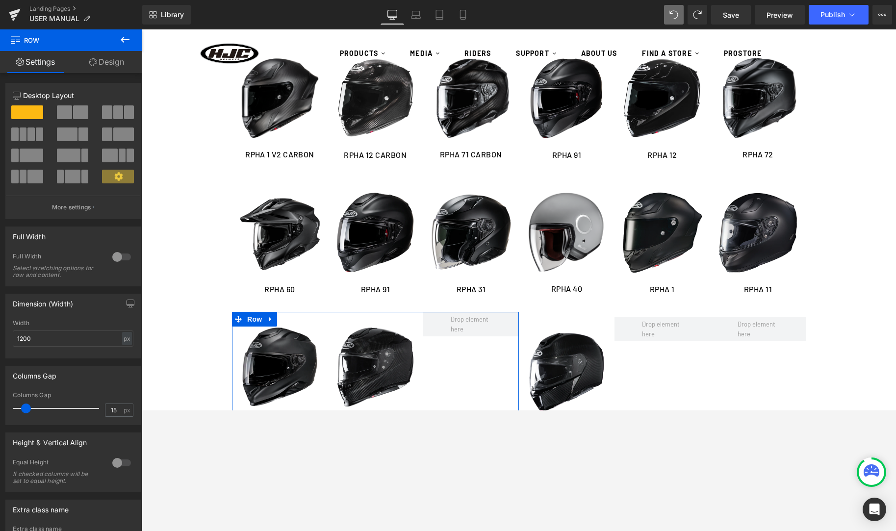
scroll to position [246, 0]
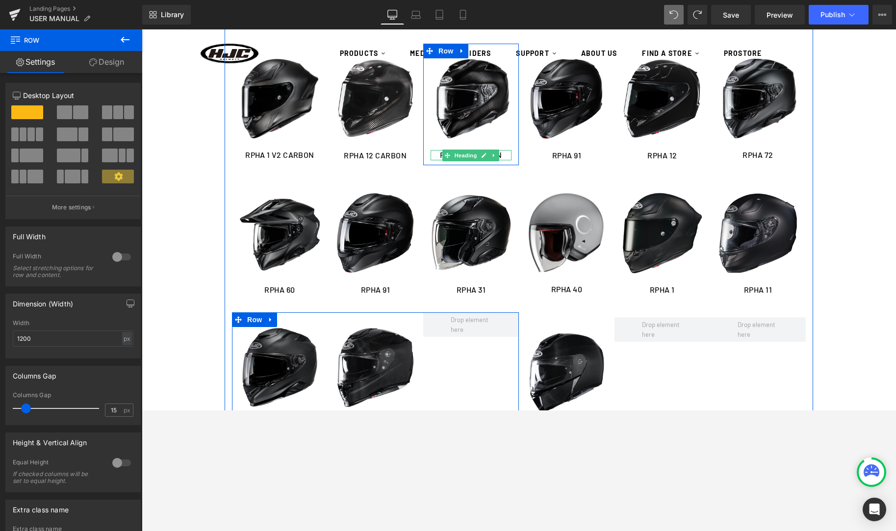
click at [481, 153] on link at bounding box center [484, 156] width 10 height 12
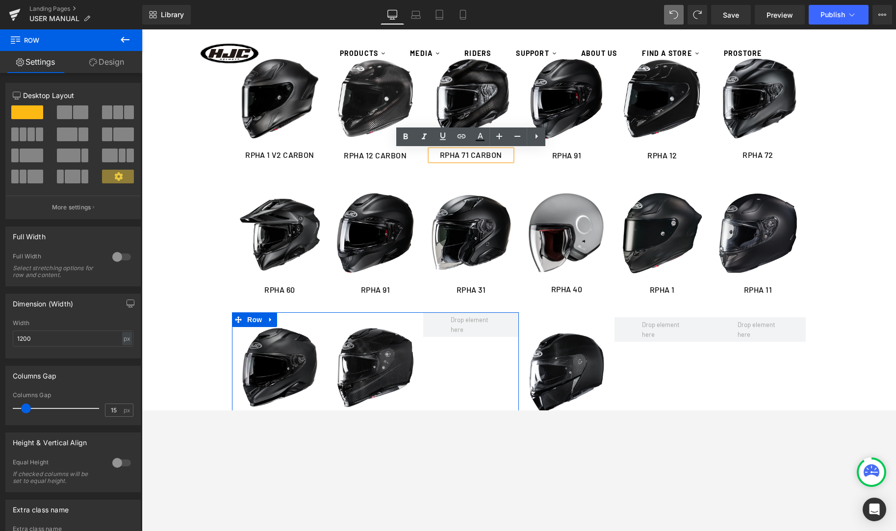
click at [469, 156] on h1 "RPHA 71 CARBON" at bounding box center [471, 155] width 81 height 10
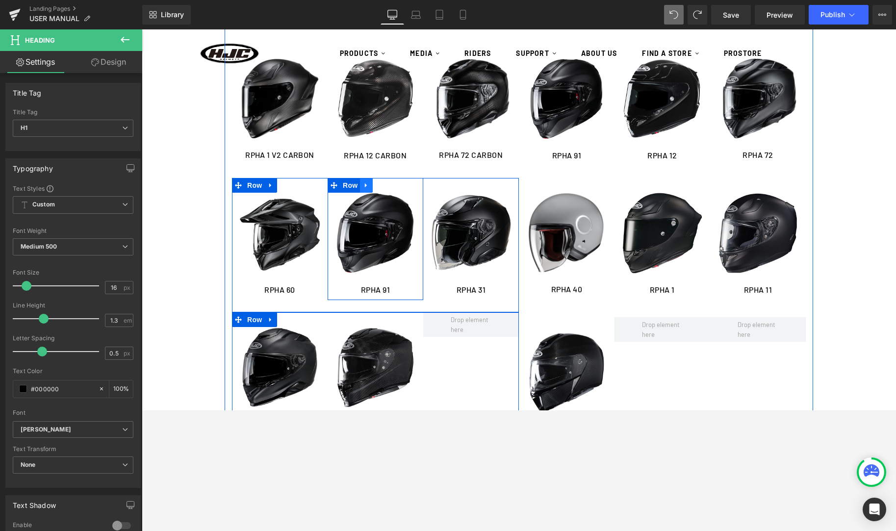
click at [364, 188] on icon at bounding box center [366, 185] width 7 height 7
click at [388, 184] on link at bounding box center [391, 185] width 13 height 15
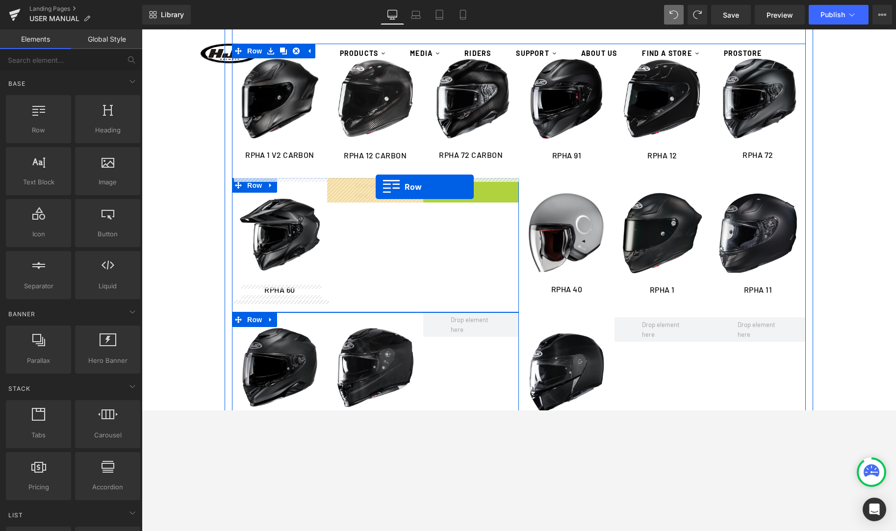
drag, startPoint x: 432, startPoint y: 186, endPoint x: 374, endPoint y: 188, distance: 58.4
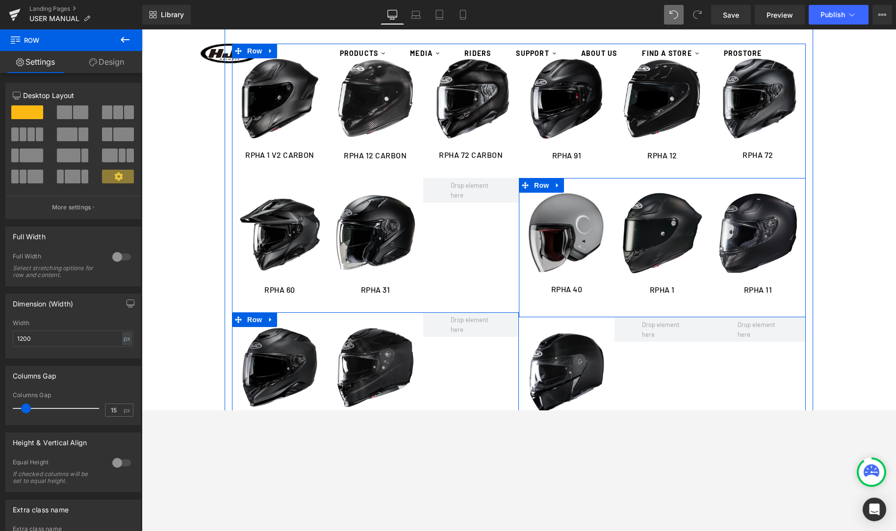
click at [539, 202] on img at bounding box center [566, 233] width 81 height 80
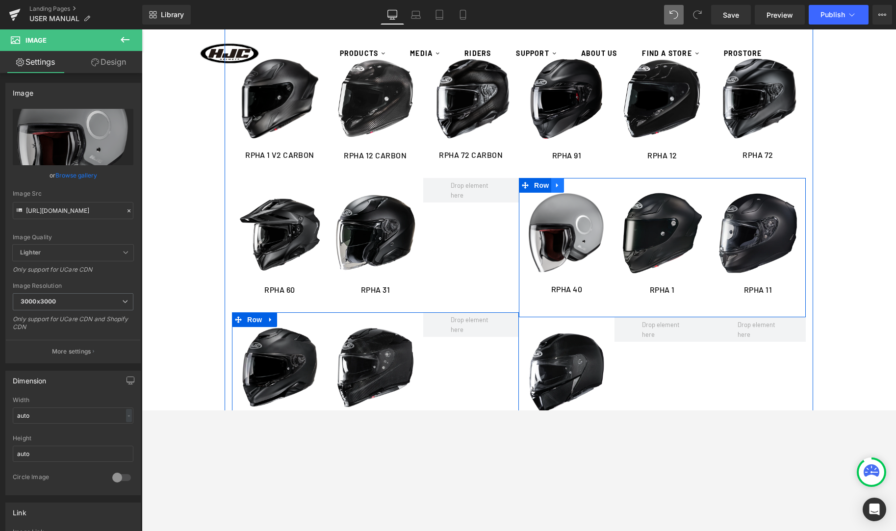
click at [556, 189] on link at bounding box center [557, 185] width 13 height 15
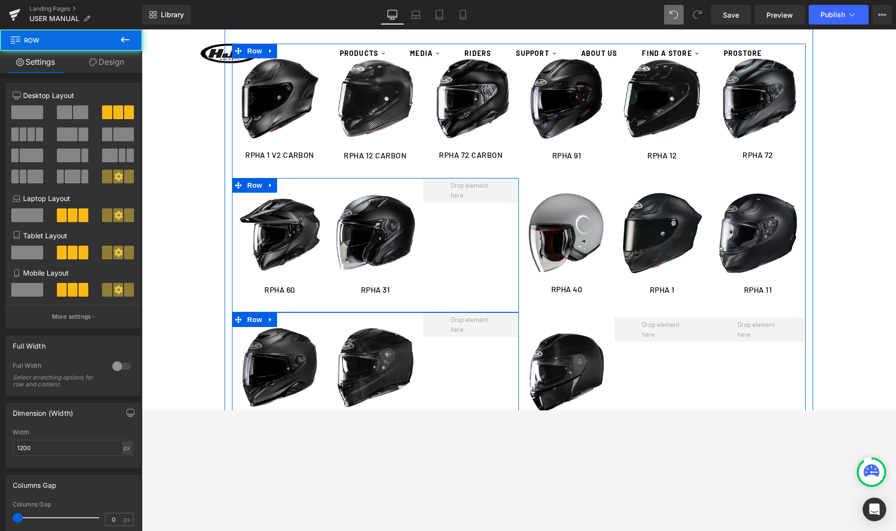
click at [496, 216] on div "Image RPHA 60 Heading Row Image RPHA 31 Heading Row Row" at bounding box center [375, 245] width 287 height 134
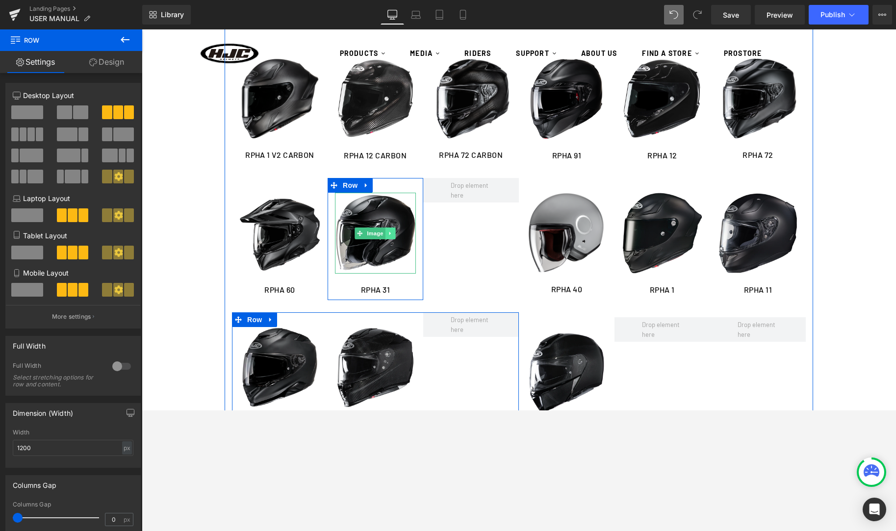
click at [393, 230] on link at bounding box center [390, 234] width 10 height 12
click at [385, 232] on icon at bounding box center [385, 232] width 5 height 5
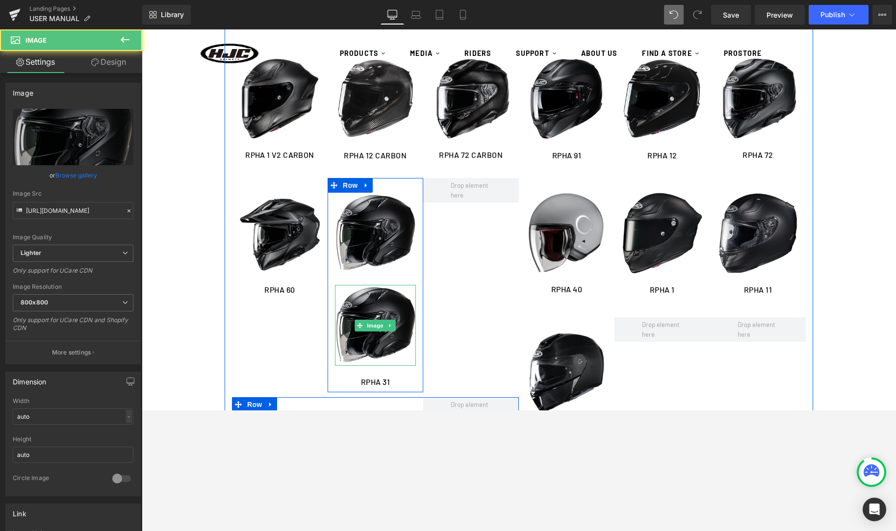
drag, startPoint x: 342, startPoint y: 302, endPoint x: 320, endPoint y: 307, distance: 22.4
click at [342, 302] on img at bounding box center [375, 325] width 81 height 81
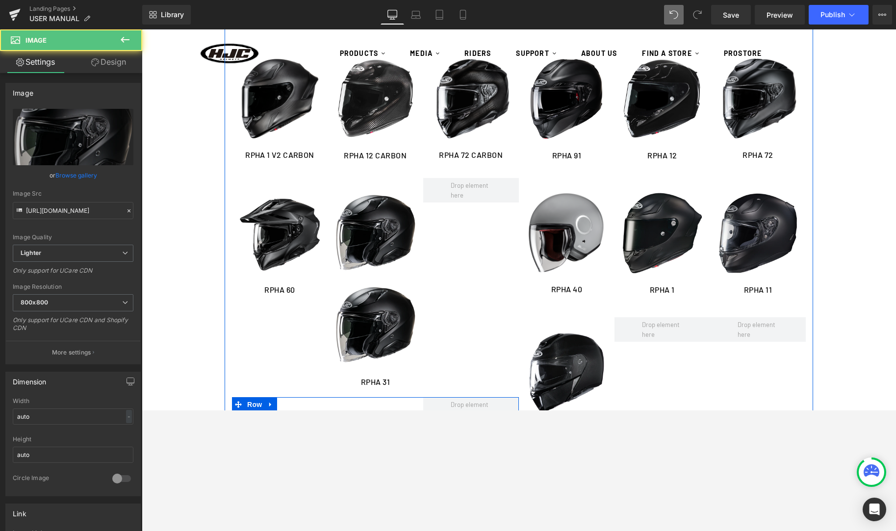
click at [311, 311] on div "Image RPHA 60 Heading Row Image Image RPHA 31 Heading Row Row" at bounding box center [375, 287] width 287 height 219
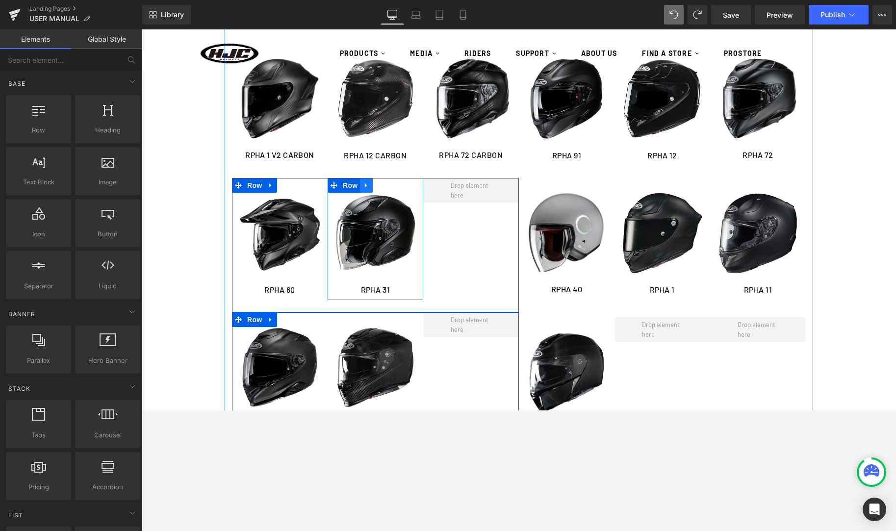
click at [365, 188] on icon at bounding box center [366, 185] width 7 height 7
click at [381, 186] on icon at bounding box center [379, 185] width 7 height 7
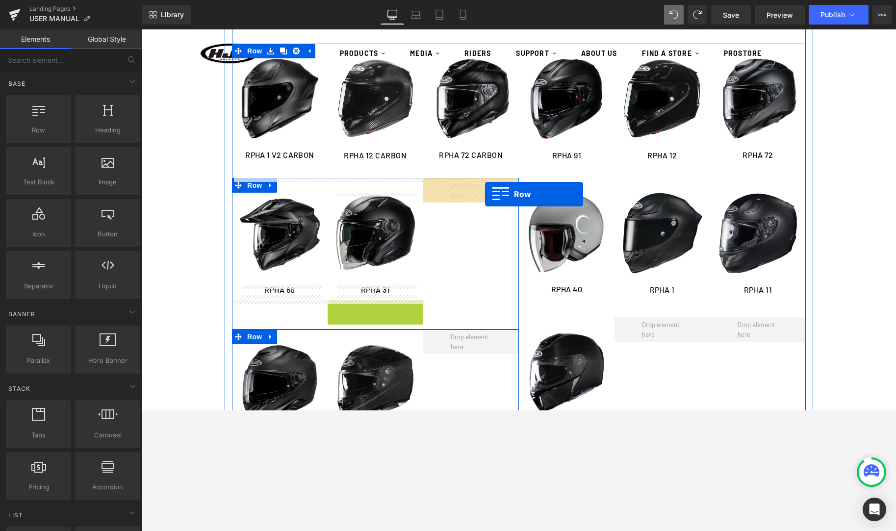
drag, startPoint x: 332, startPoint y: 307, endPoint x: 485, endPoint y: 194, distance: 190.3
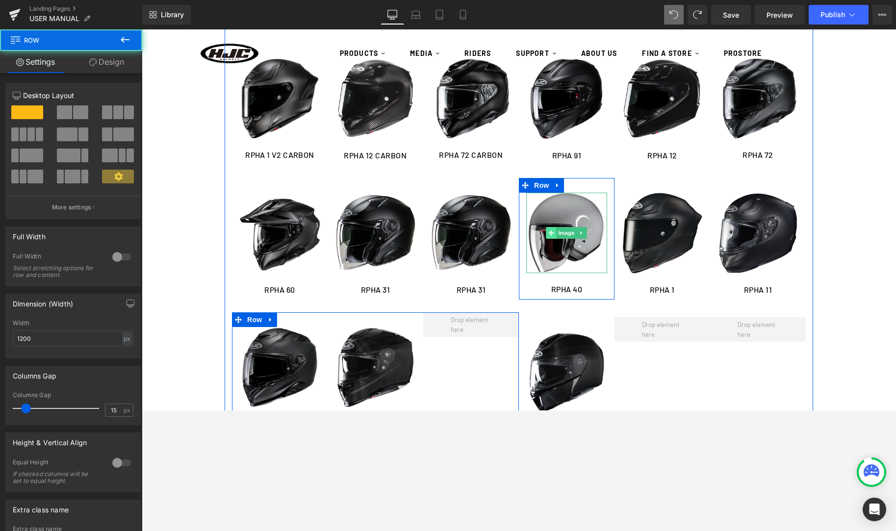
click at [554, 234] on span at bounding box center [551, 233] width 10 height 12
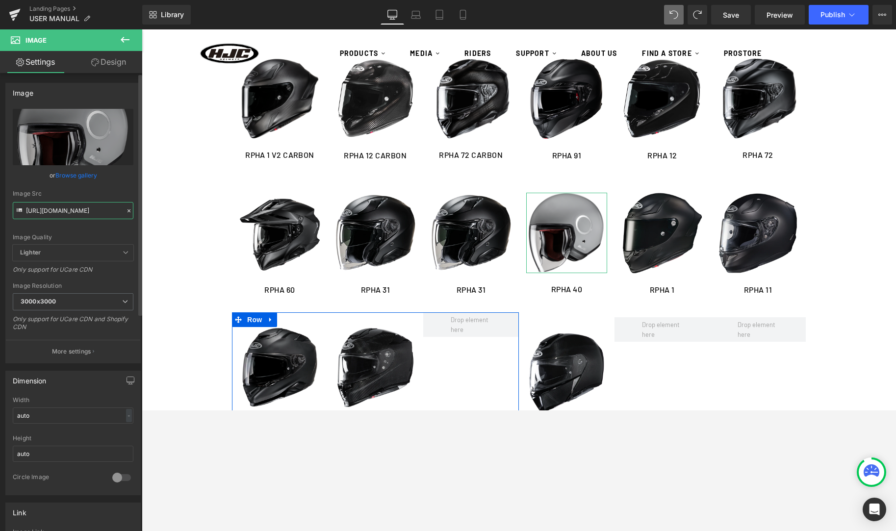
click at [39, 210] on input "https://cdn.shopify.com/s/files/1/0758/6460/4956/files/n_gray___rpha_40_solid_1…" at bounding box center [73, 210] width 121 height 17
click at [40, 210] on input "https://cdn.shopify.com/s/files/1/0758/6460/4956/files/n_gray___rpha_40_solid_1…" at bounding box center [73, 210] width 121 height 17
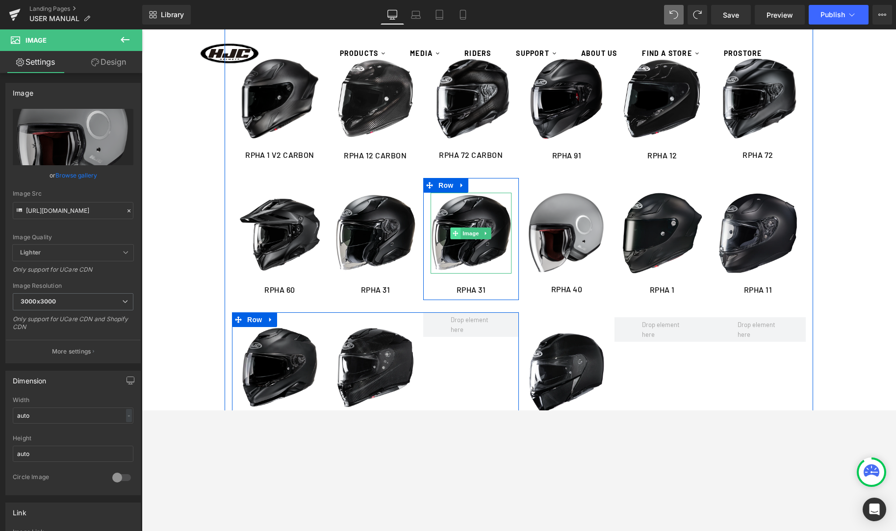
click at [474, 232] on span "Image" at bounding box center [471, 234] width 21 height 12
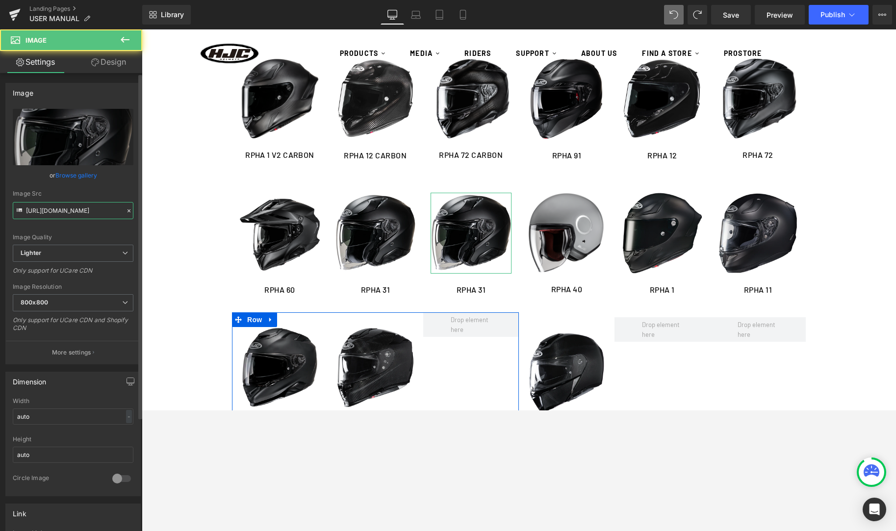
click at [90, 214] on input "https://ucarecdn.com/f321e89a-c9c3-4191-bc0b-7b7796adaea7/-/format/auto/-/previ…" at bounding box center [73, 210] width 121 height 17
paste input "cdn.shopify.com/s/files/1/0758/6460/4956/files/n_gray___rpha_40_solid_1_3000x30…"
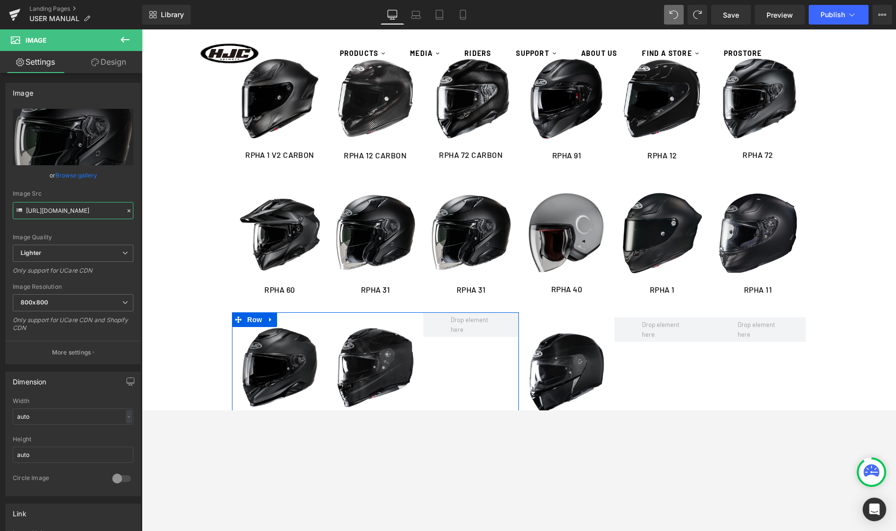
type input "https://cdn.shopify.com/s/files/1/0758/6460/4956/files/n_gray___rpha_40_solid_1…"
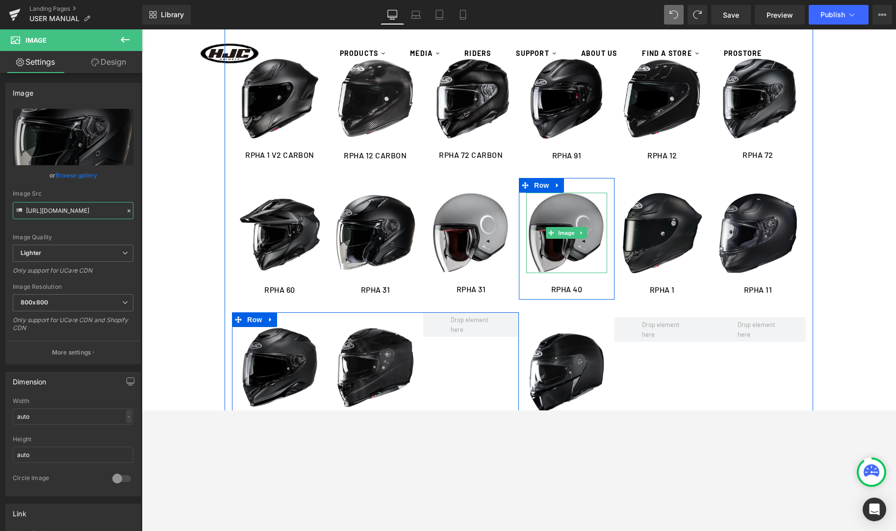
scroll to position [0, 221]
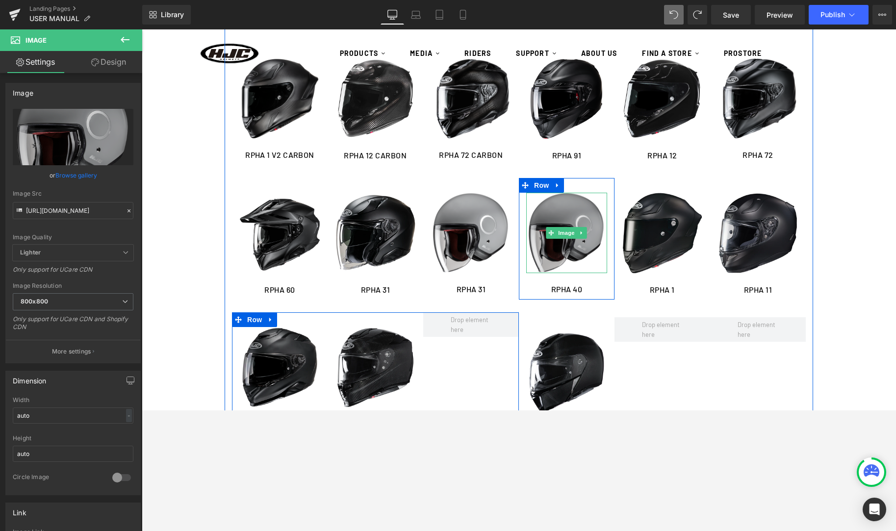
click at [541, 234] on img at bounding box center [566, 233] width 81 height 80
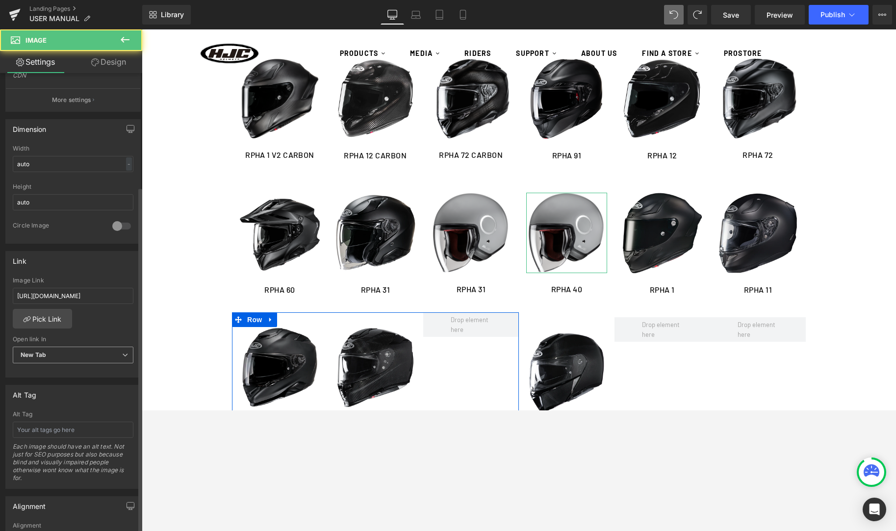
scroll to position [253, 0]
click at [87, 297] on input "https://cdn.shopify.com/s/files/1/0758/6460/4956/files/RPHA_40_MANUAL-HELMET.pd…" at bounding box center [73, 294] width 121 height 16
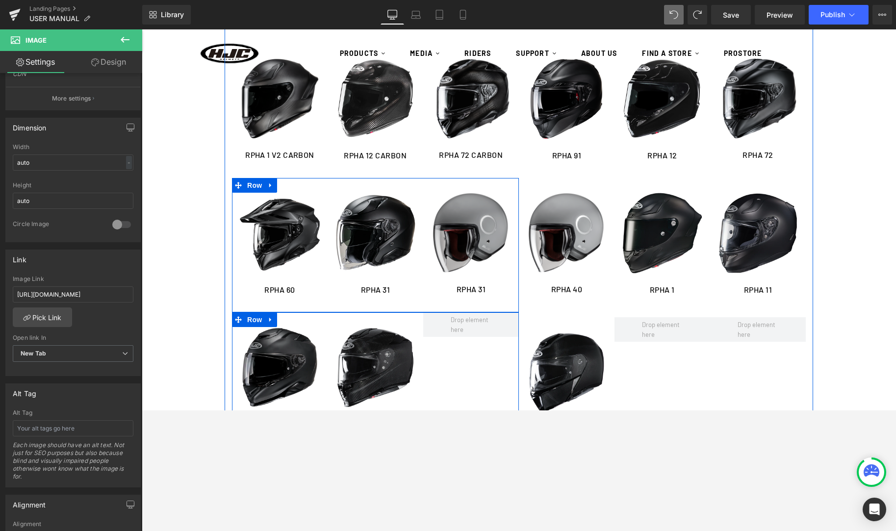
click at [441, 246] on img at bounding box center [471, 233] width 81 height 80
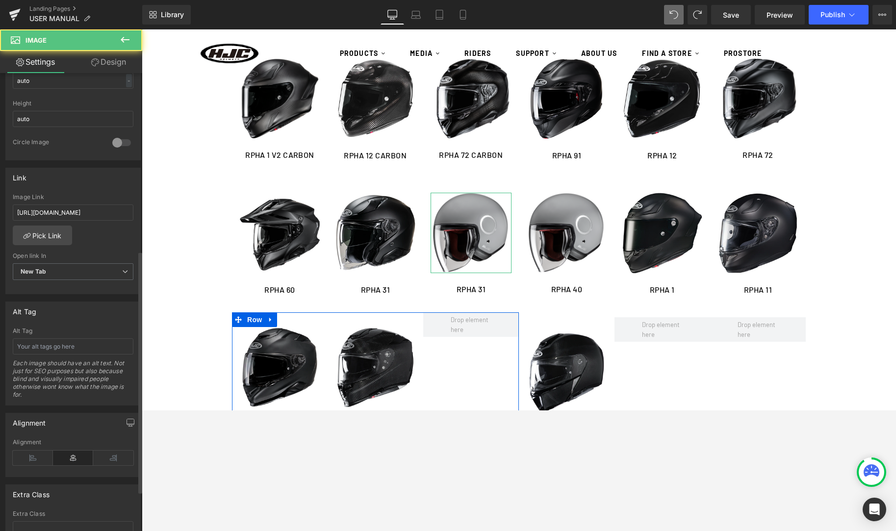
scroll to position [337, 0]
click at [80, 212] on input "https://cdn.shopify.com/s/files/1/0758/6460/4956/files/RPHA_31_US_MANUAL-HELMET…" at bounding box center [73, 210] width 121 height 16
click at [80, 211] on input "https://cdn.shopify.com/s/files/1/0758/6460/4956/files/RPHA_31_US_MANUAL-HELMET…" at bounding box center [73, 210] width 121 height 16
click at [80, 212] on input "https://cdn.shopify.com/s/files/1/0758/6460/4956/files/RPHA_31_US_MANUAL-HELMET…" at bounding box center [73, 210] width 121 height 16
paste input "40_MANUAL-HELMET.pdf?v=1757577857"
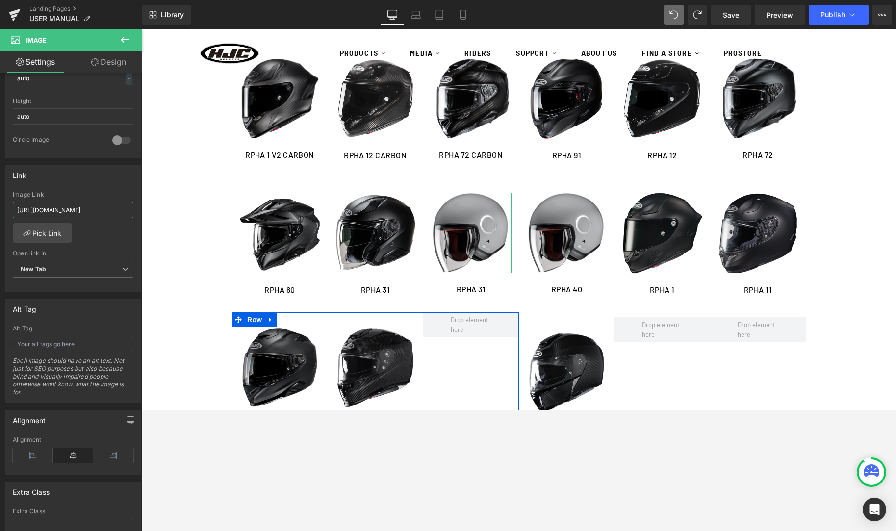
scroll to position [0, 183]
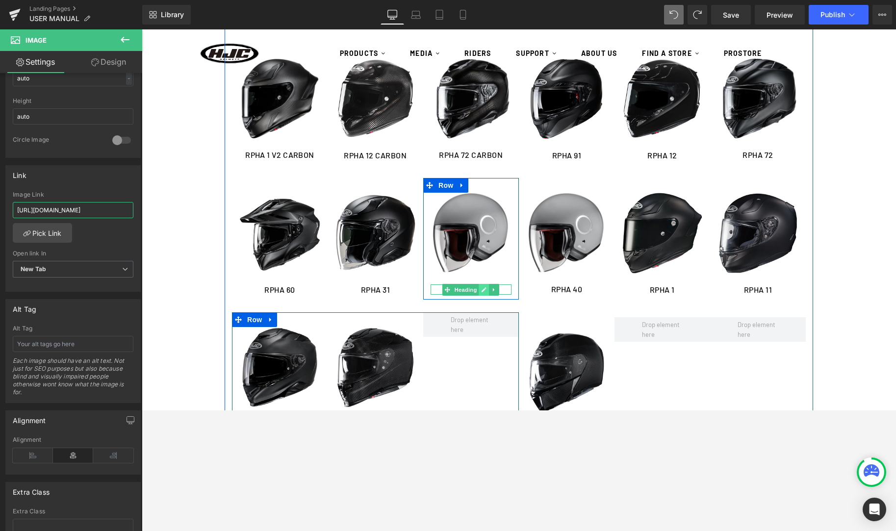
type input "https://cdn.shopify.com/s/files/1/0758/6460/4956/files/RPHA_40_MANUAL-HELMET.pd…"
click at [482, 289] on icon at bounding box center [484, 290] width 5 height 6
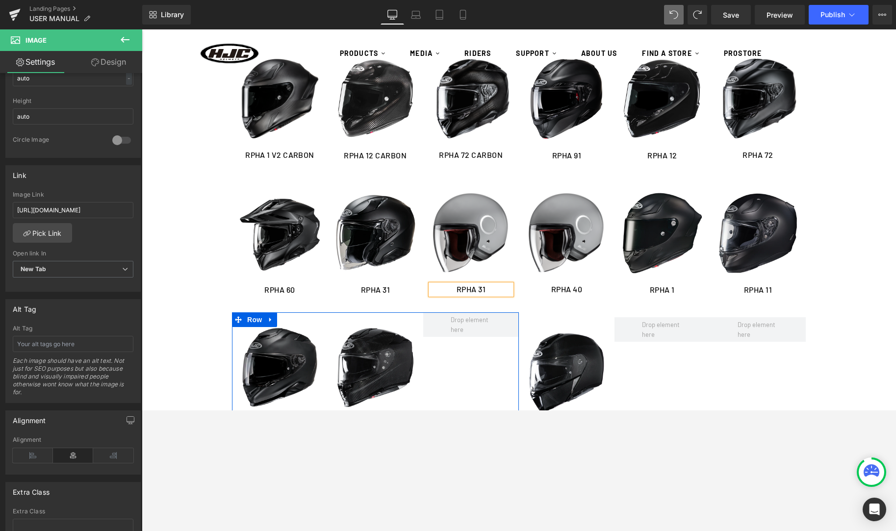
scroll to position [0, 0]
click at [481, 290] on h1 "RPHA 31" at bounding box center [471, 289] width 81 height 10
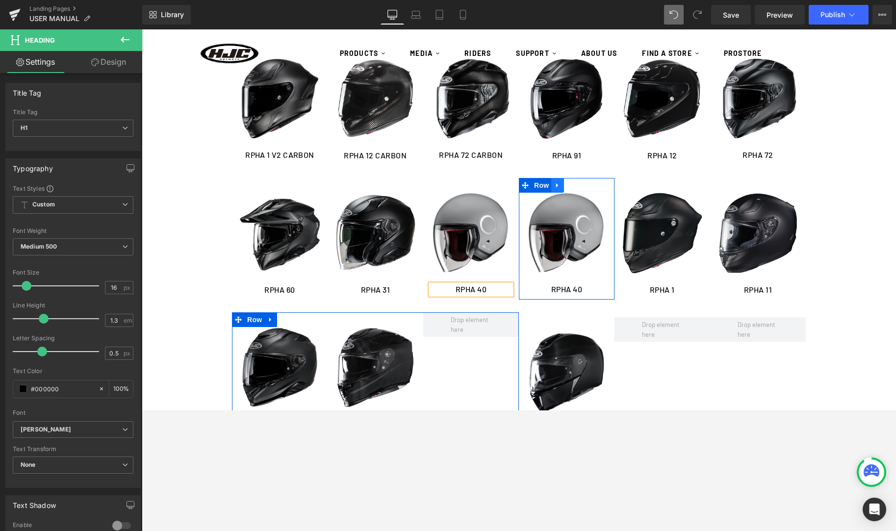
click at [560, 189] on div "Image RPHA 40 Heading Row Image RPHA 1 Heading Row Image RPHA 11 Heading Row Ro…" at bounding box center [662, 247] width 287 height 139
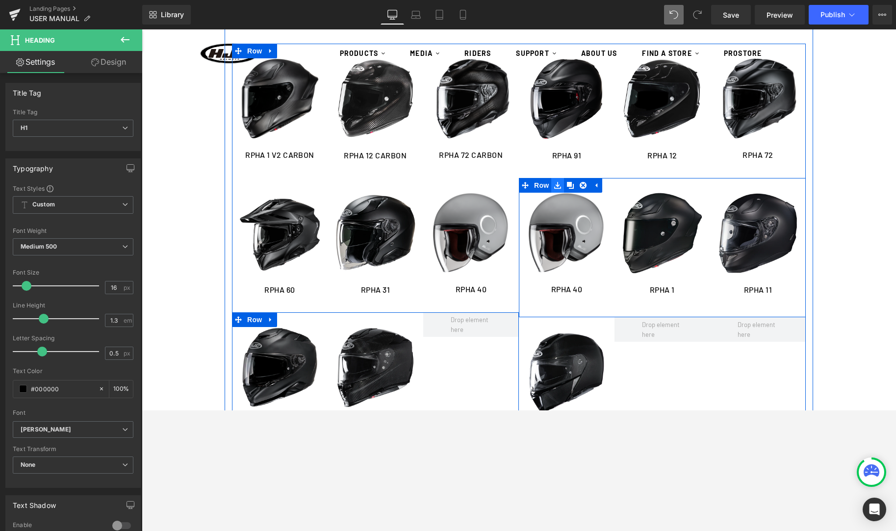
click at [558, 189] on icon at bounding box center [557, 185] width 7 height 7
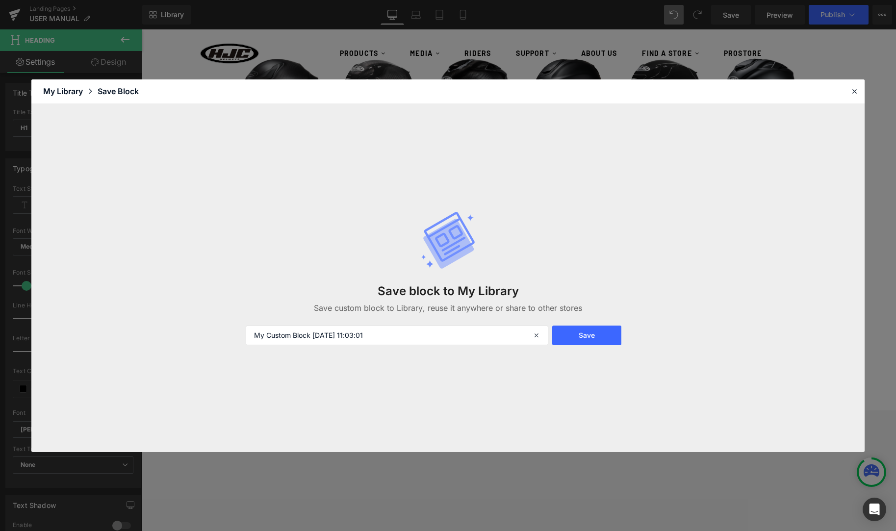
click at [861, 93] on header "Library Elements Blocks Templates Saved Library My Library Save Block" at bounding box center [447, 91] width 833 height 25
click at [854, 94] on icon at bounding box center [854, 91] width 9 height 9
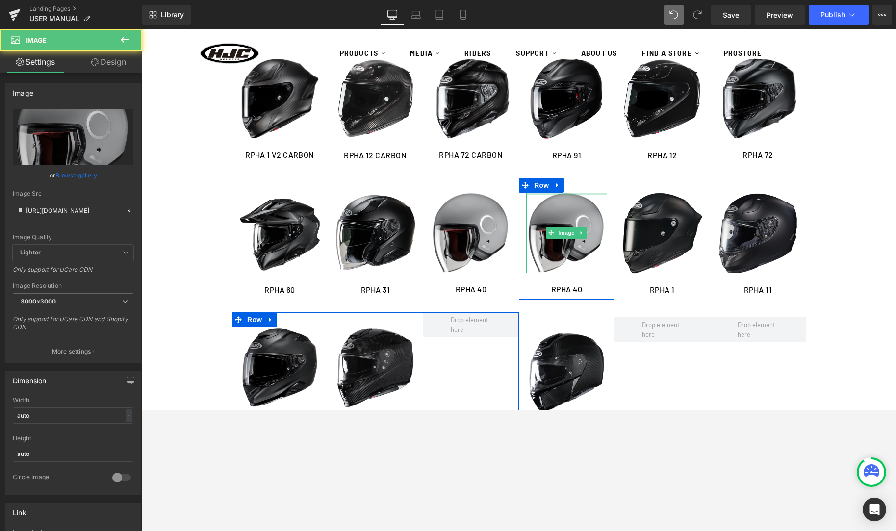
click at [558, 195] on div at bounding box center [566, 194] width 81 height 2
click at [585, 234] on link at bounding box center [582, 233] width 10 height 12
click at [591, 235] on link at bounding box center [587, 233] width 10 height 12
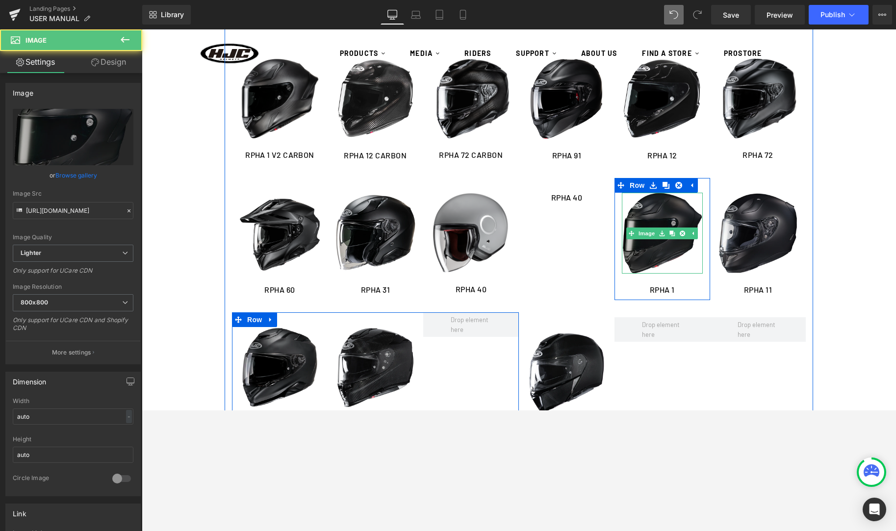
click at [645, 221] on img at bounding box center [662, 233] width 81 height 81
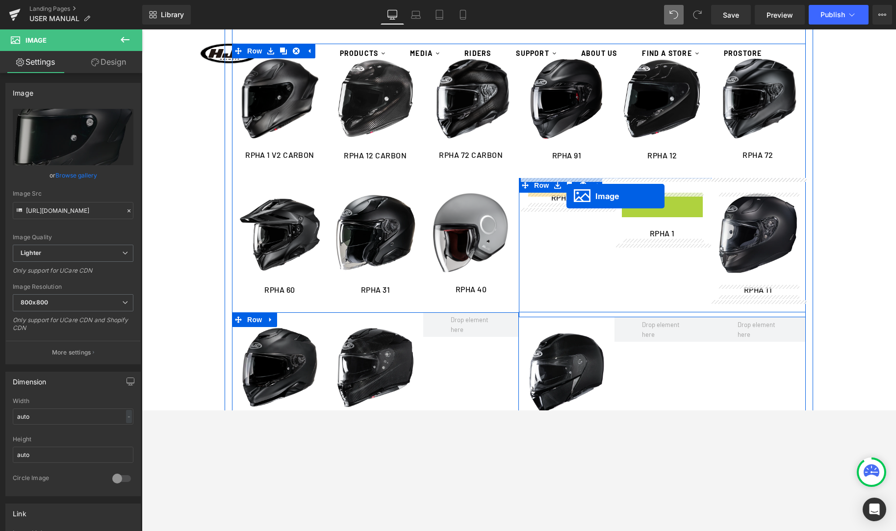
drag, startPoint x: 632, startPoint y: 231, endPoint x: 566, endPoint y: 196, distance: 74.8
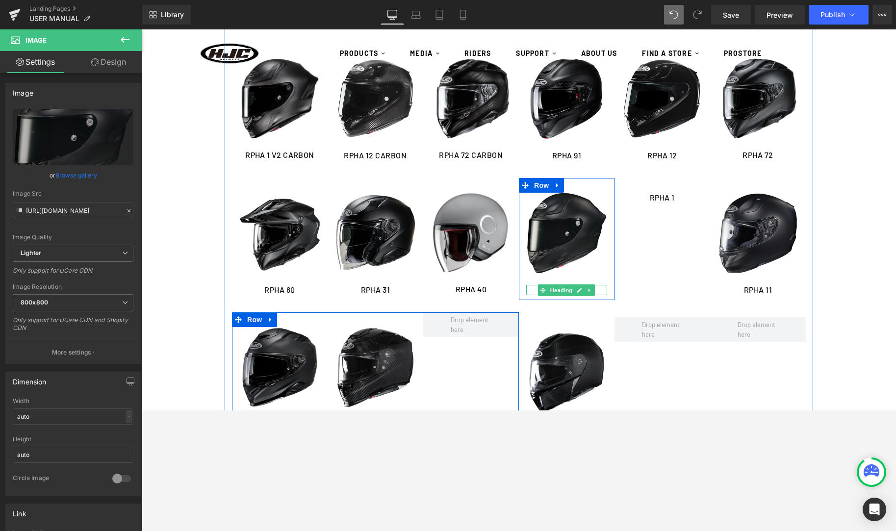
click at [583, 288] on icon at bounding box center [579, 290] width 5 height 6
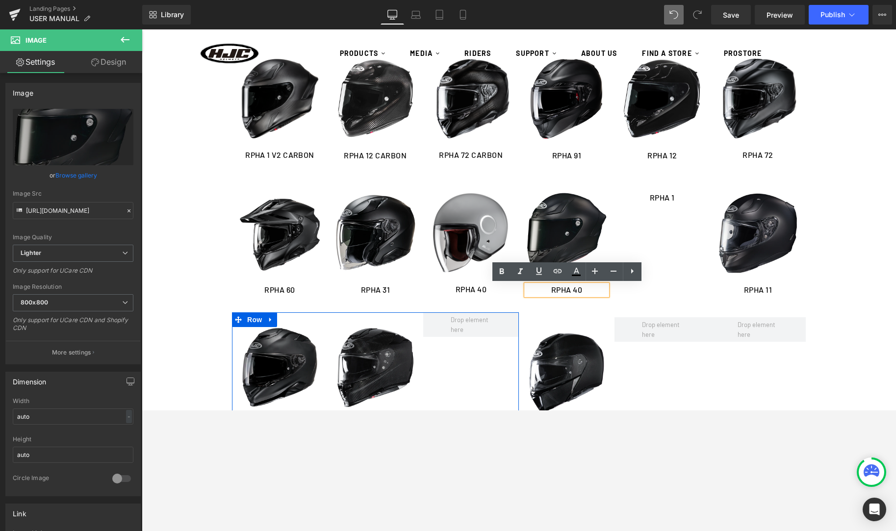
click at [587, 289] on h1 "RPHA 40" at bounding box center [566, 290] width 81 height 10
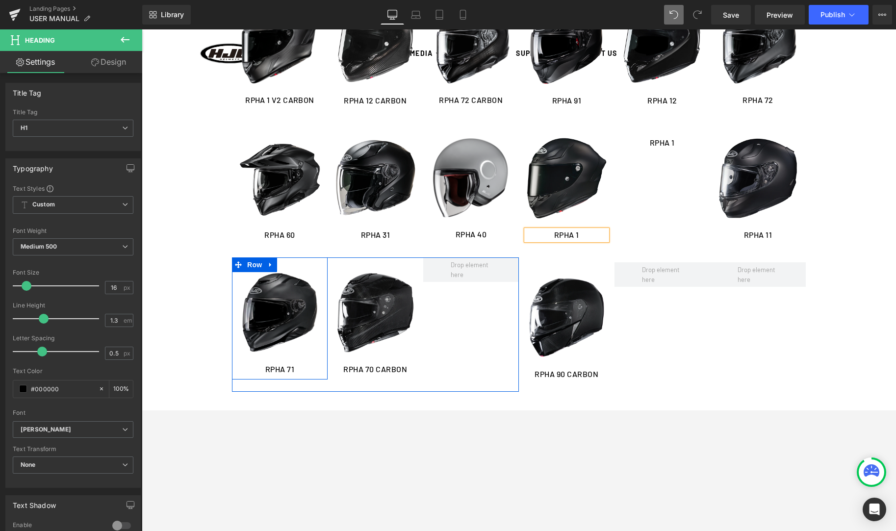
scroll to position [294, 0]
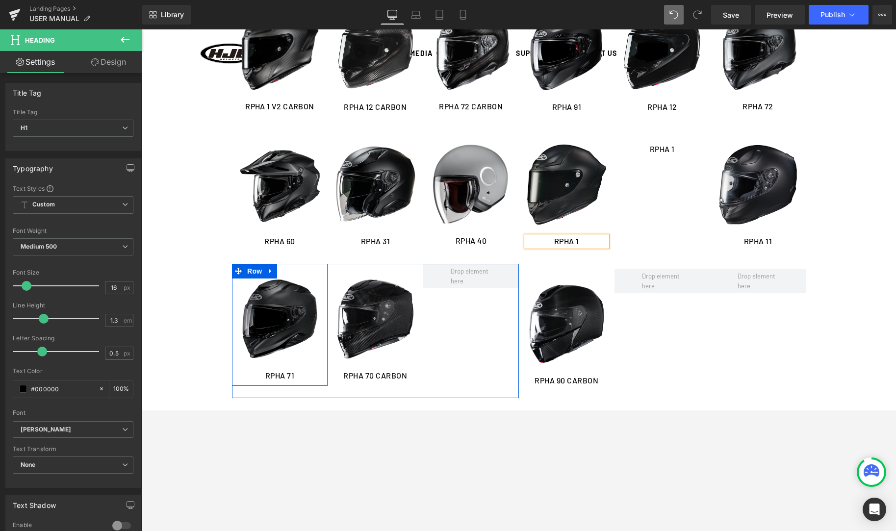
click at [282, 334] on img at bounding box center [279, 319] width 81 height 81
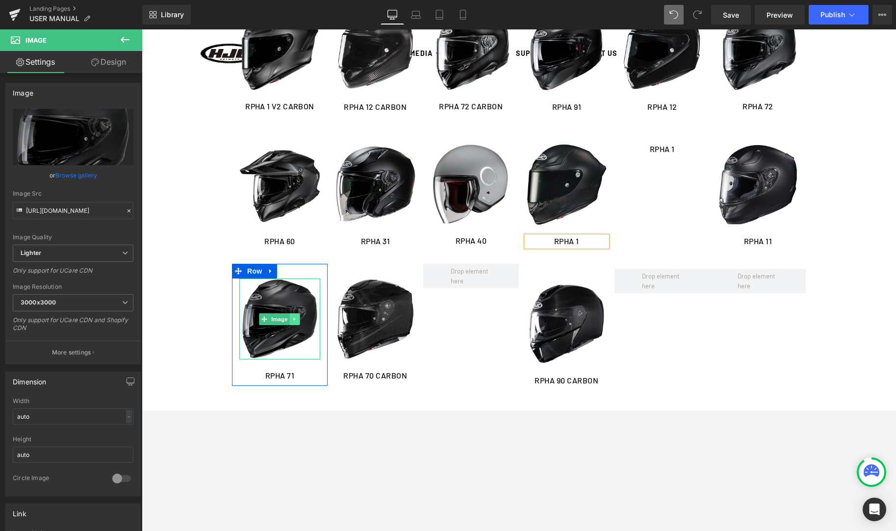
click at [292, 319] on icon at bounding box center [294, 319] width 5 height 6
click at [290, 320] on icon at bounding box center [289, 318] width 5 height 5
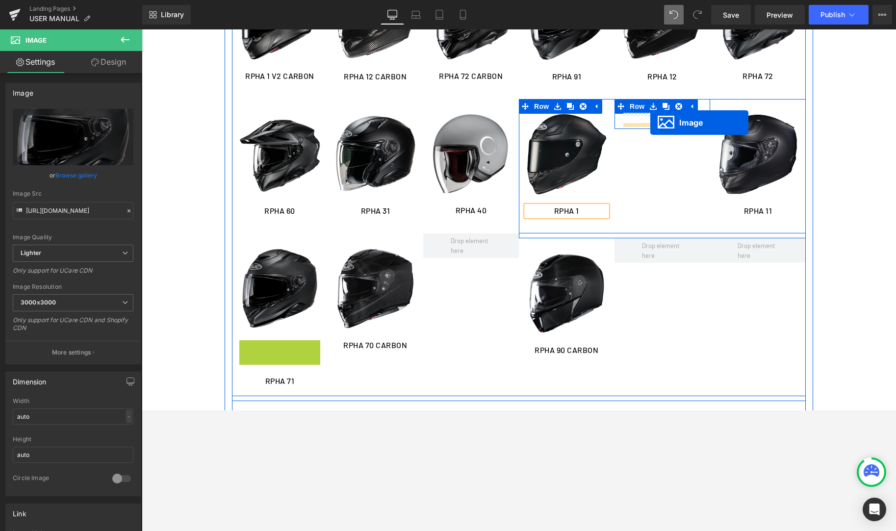
scroll to position [324, 0]
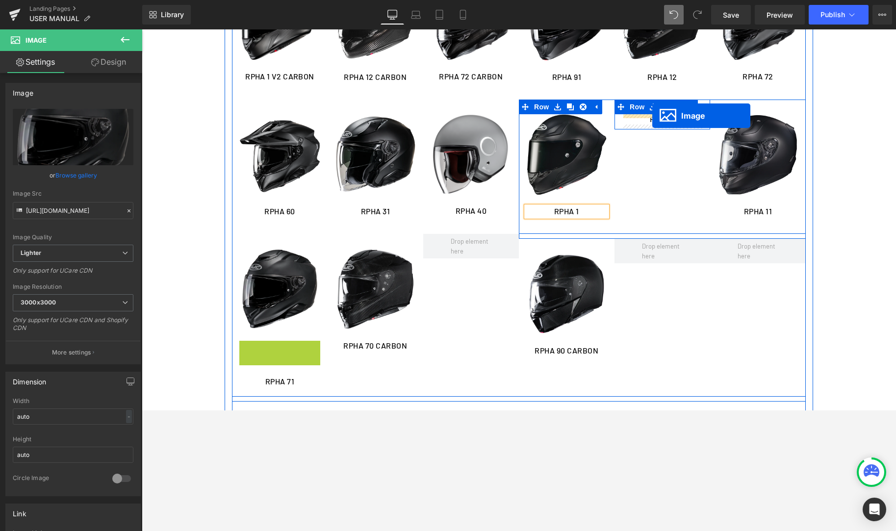
drag, startPoint x: 263, startPoint y: 362, endPoint x: 652, endPoint y: 115, distance: 460.9
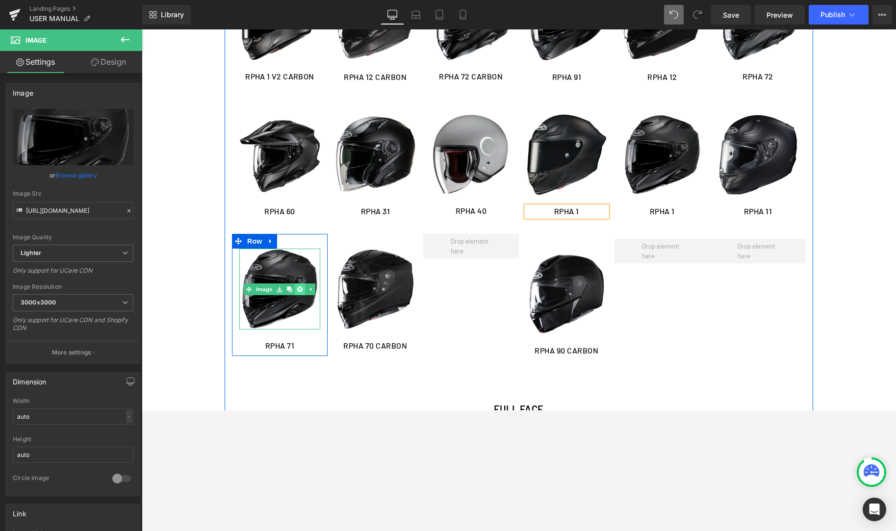
click at [297, 290] on link at bounding box center [300, 289] width 10 height 12
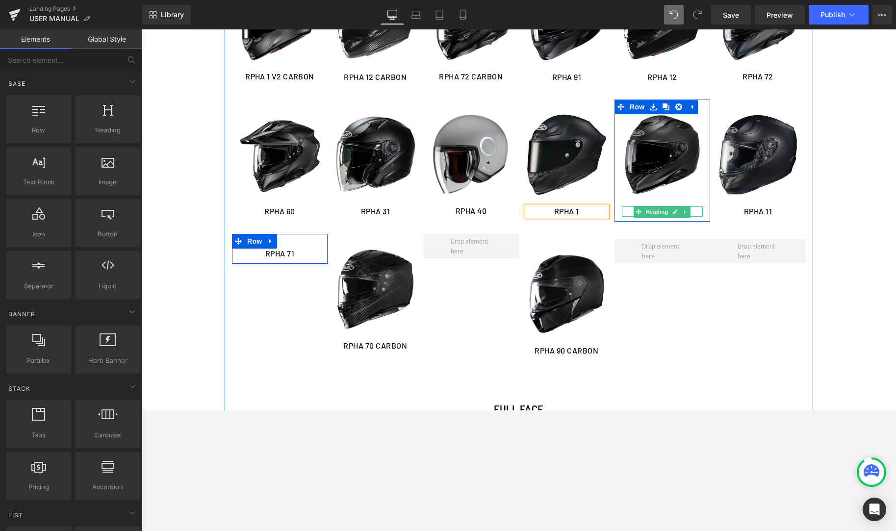
click at [675, 213] on icon at bounding box center [675, 211] width 5 height 5
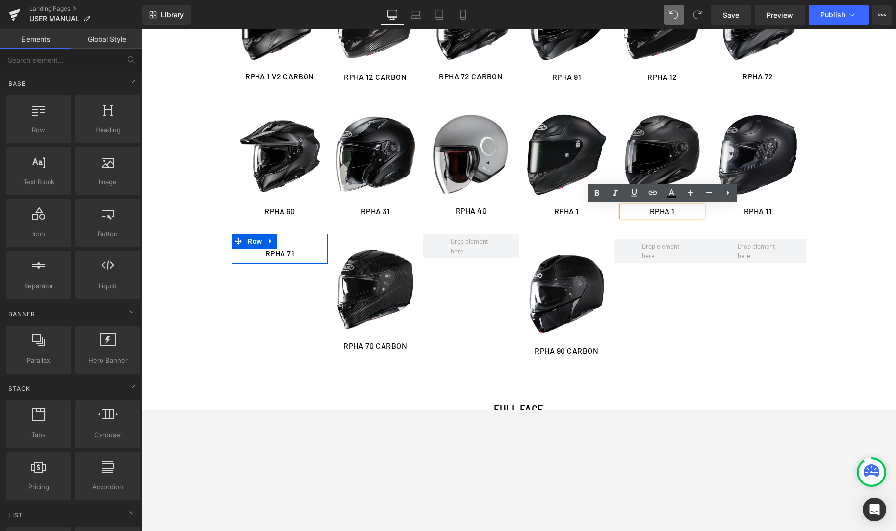
drag, startPoint x: 672, startPoint y: 213, endPoint x: 682, endPoint y: 217, distance: 10.6
click at [672, 213] on h1 "RPHA 1" at bounding box center [662, 211] width 81 height 10
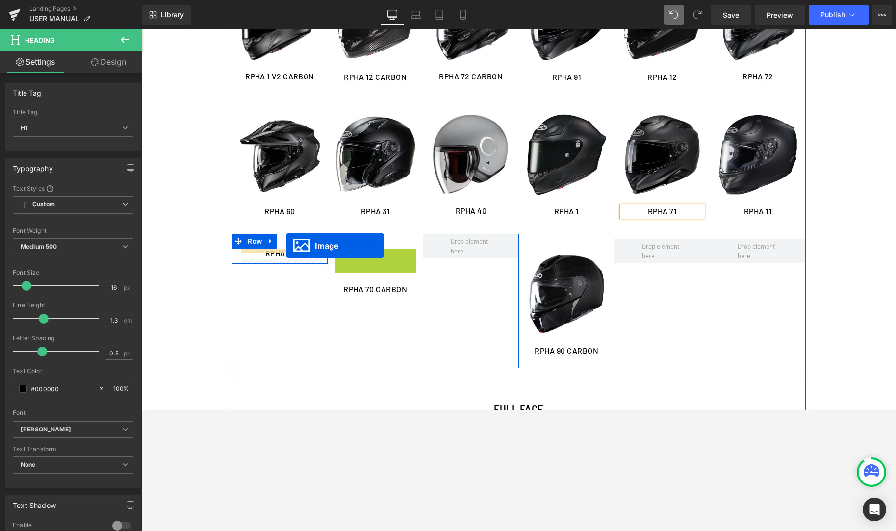
drag, startPoint x: 359, startPoint y: 287, endPoint x: 286, endPoint y: 246, distance: 84.3
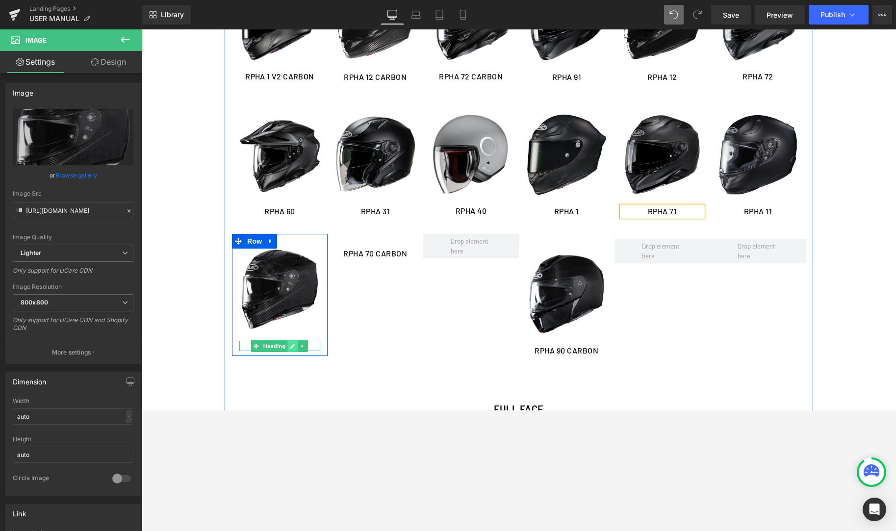
click at [295, 346] on icon at bounding box center [292, 346] width 5 height 6
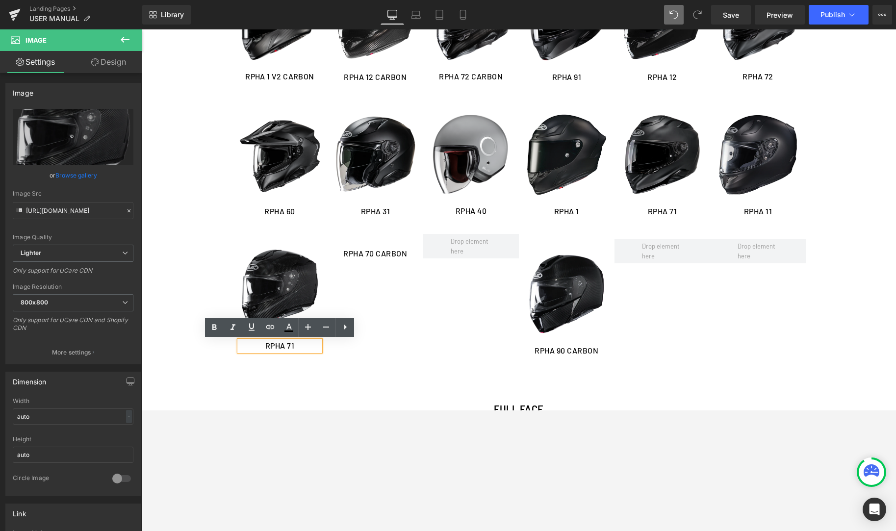
click at [295, 346] on h1 "RPHA 71" at bounding box center [279, 346] width 81 height 10
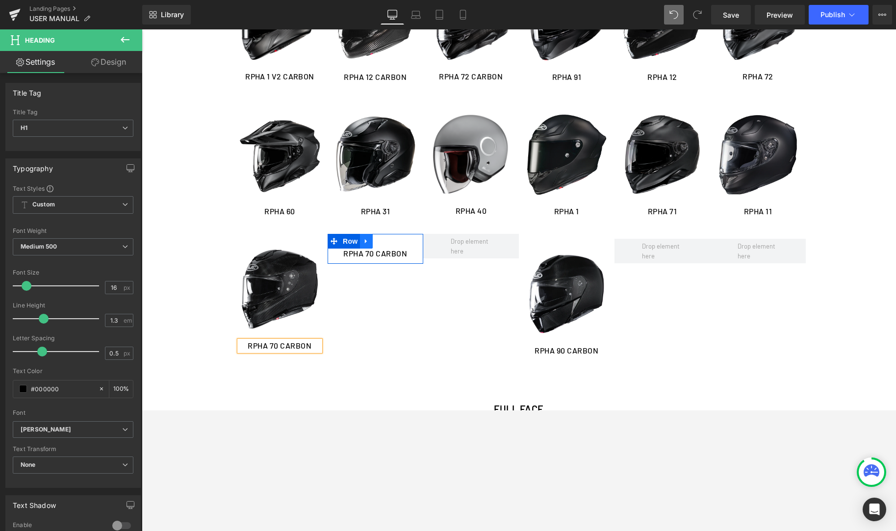
click at [371, 244] on link at bounding box center [366, 241] width 13 height 15
click at [389, 240] on icon at bounding box center [391, 241] width 7 height 7
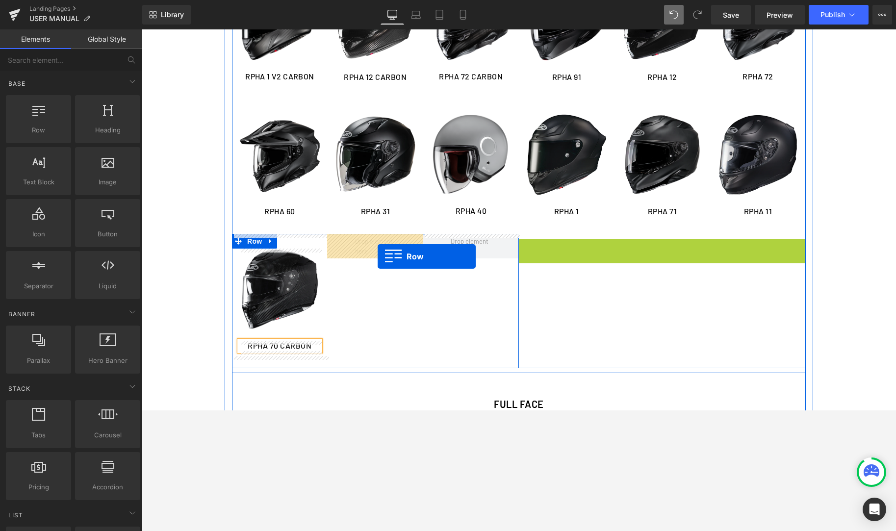
drag, startPoint x: 527, startPoint y: 248, endPoint x: 378, endPoint y: 256, distance: 149.3
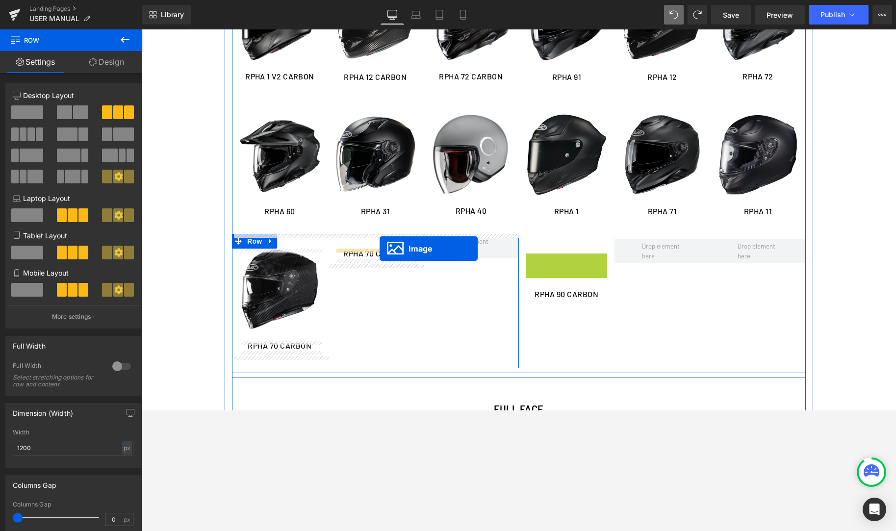
drag, startPoint x: 554, startPoint y: 293, endPoint x: 380, endPoint y: 249, distance: 179.7
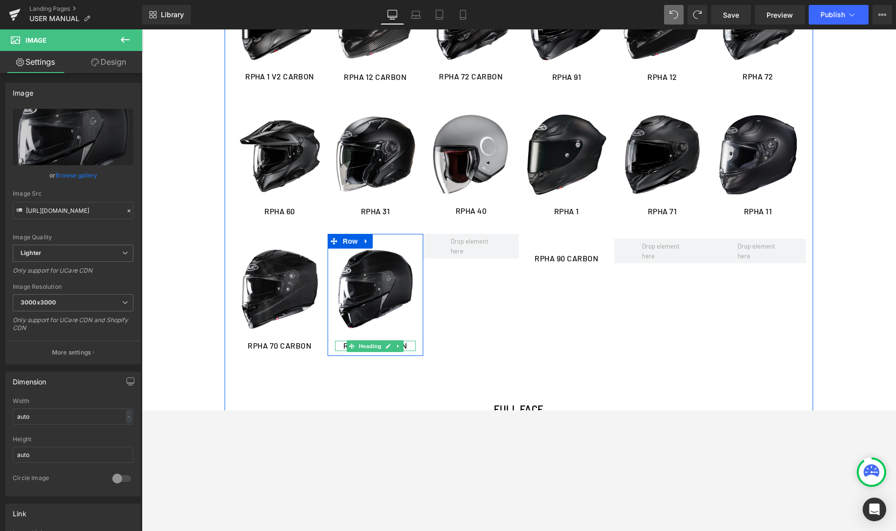
click at [384, 345] on link at bounding box center [388, 346] width 10 height 12
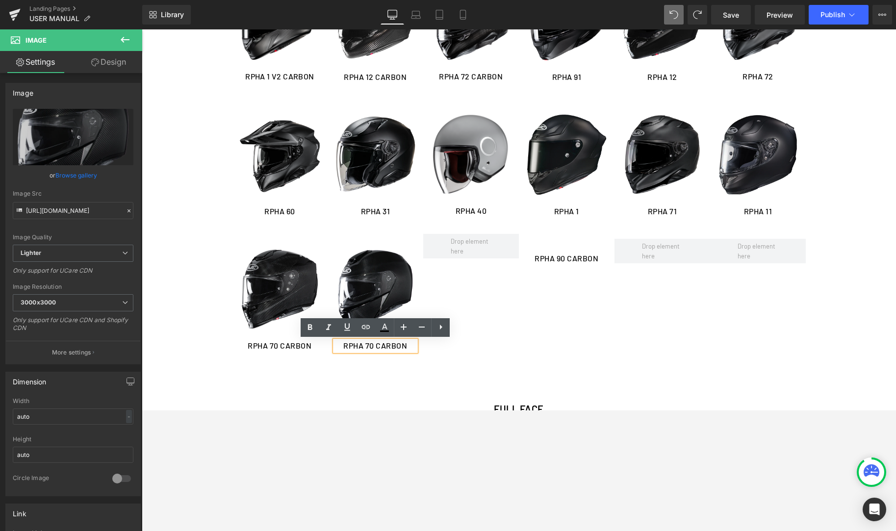
click at [370, 347] on h1 "RPHA 70 CARBON" at bounding box center [375, 346] width 81 height 10
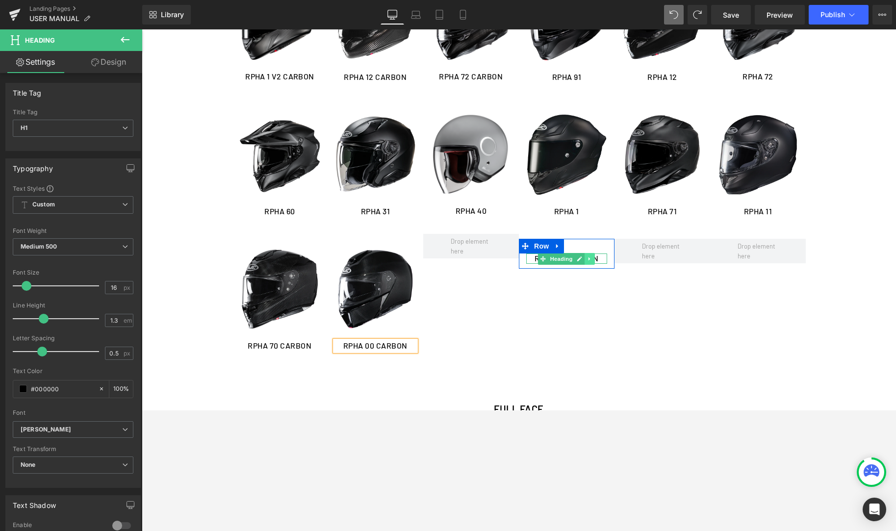
click at [587, 259] on link at bounding box center [590, 259] width 10 height 12
click at [587, 259] on icon at bounding box center [584, 258] width 5 height 5
click at [591, 269] on icon at bounding box center [589, 269] width 5 height 6
click at [594, 268] on icon at bounding box center [594, 269] width 5 height 6
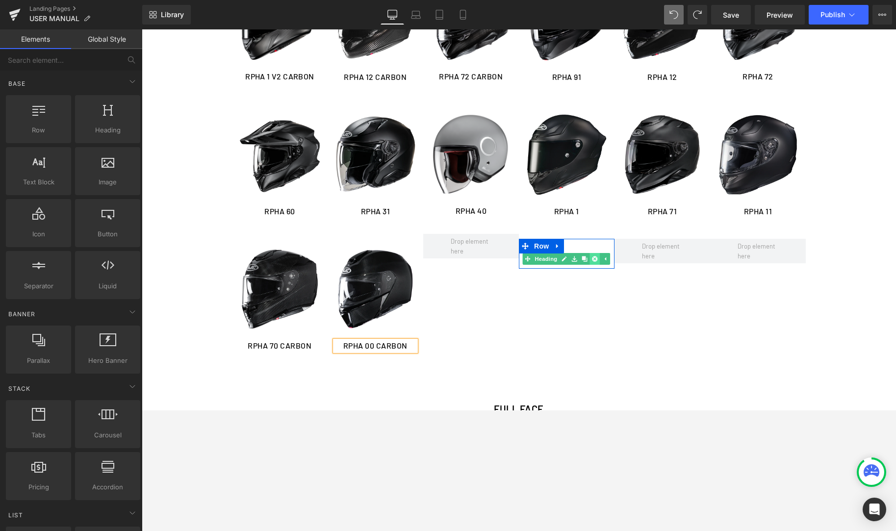
click at [598, 258] on link at bounding box center [595, 259] width 10 height 12
click at [368, 348] on h1 "RPHA 00 CARBON" at bounding box center [375, 346] width 81 height 10
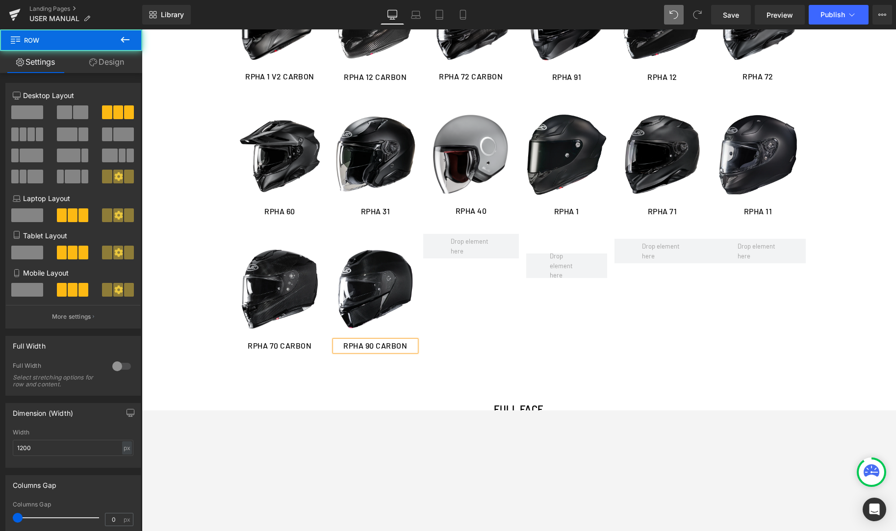
click at [510, 332] on div "Image RPHA 70 CARBON Heading Row Image RPHA 90 CARBON Heading Row Row" at bounding box center [375, 301] width 287 height 134
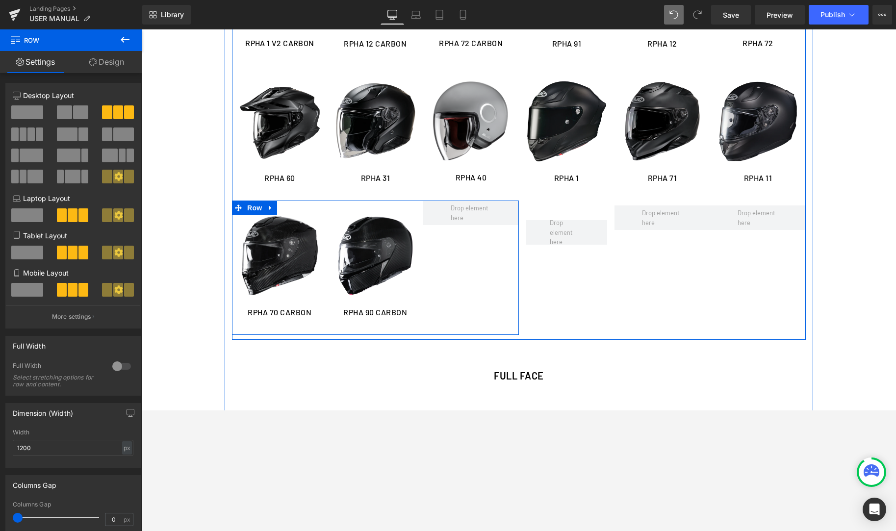
scroll to position [364, 0]
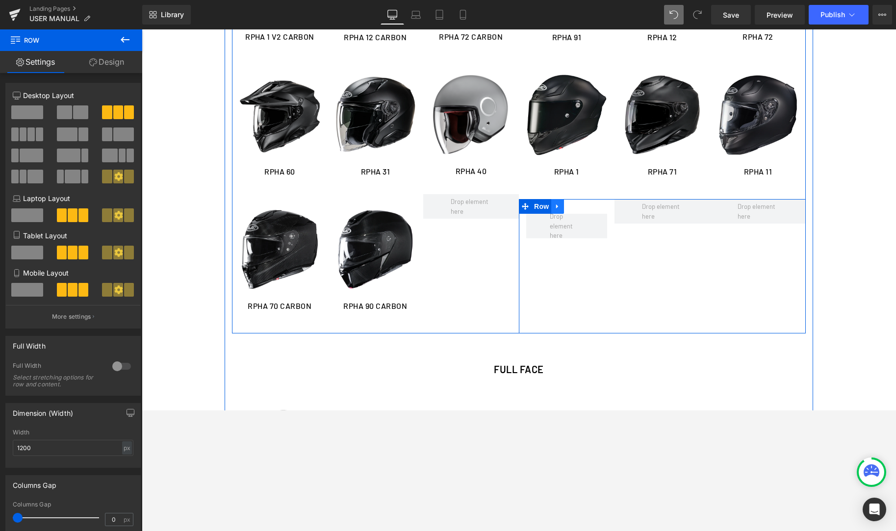
click at [557, 207] on icon at bounding box center [557, 206] width 2 height 4
click at [585, 207] on icon at bounding box center [583, 206] width 7 height 7
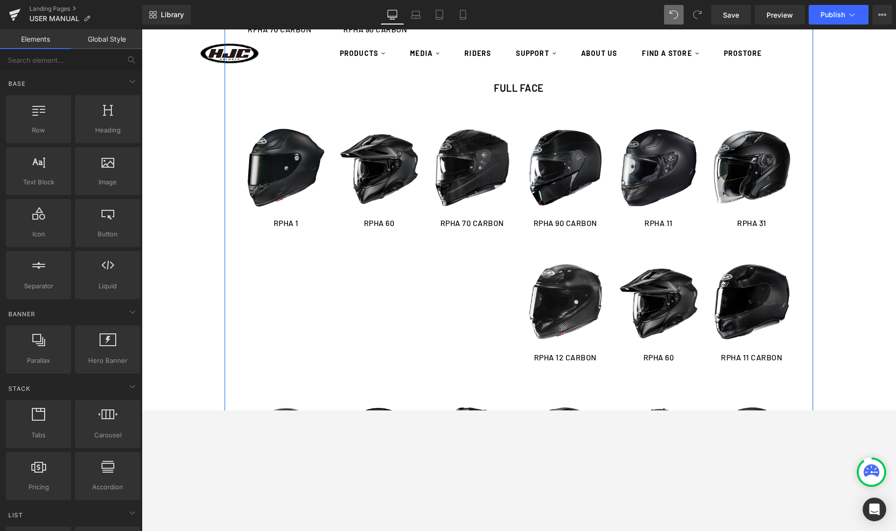
scroll to position [597, 0]
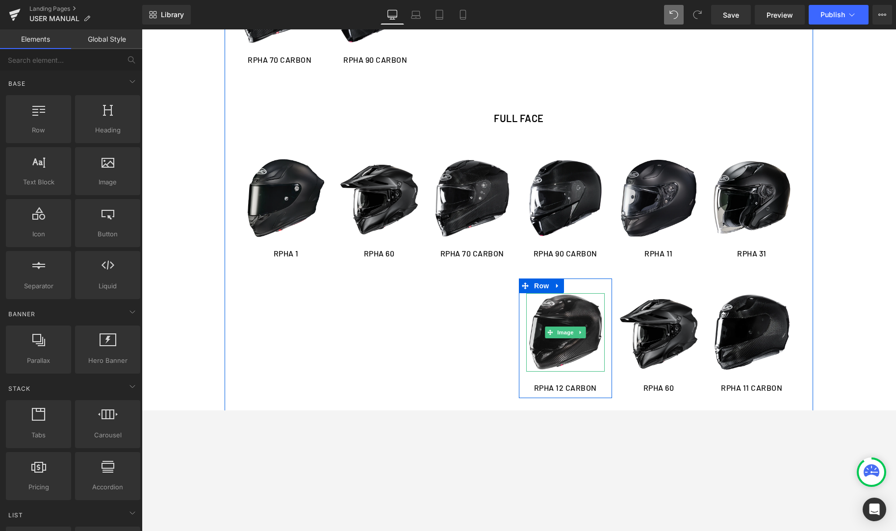
click at [572, 302] on img at bounding box center [565, 332] width 78 height 78
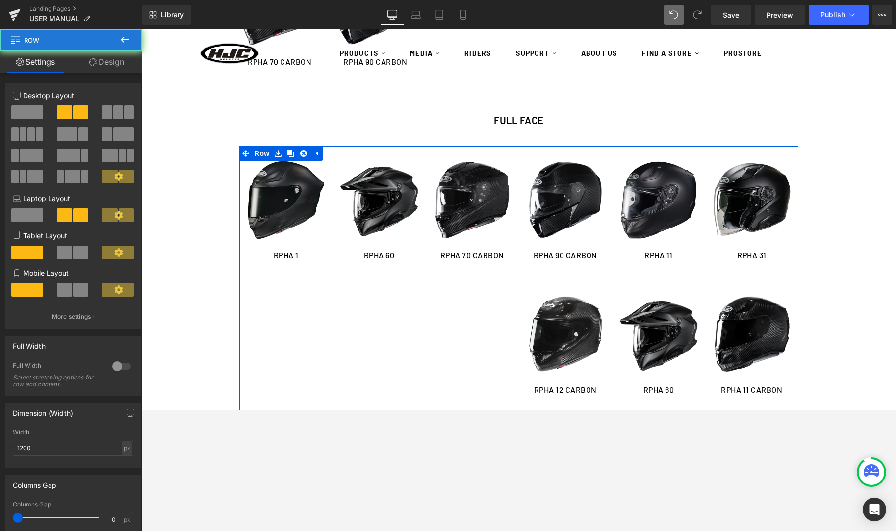
drag, startPoint x: 393, startPoint y: 325, endPoint x: 395, endPoint y: 289, distance: 36.3
click at [393, 325] on div "Image RPHA 1 Heading Row Image RPHA 60 Heading Row Image RPHA 70 CARBON Heading…" at bounding box center [518, 283] width 559 height 274
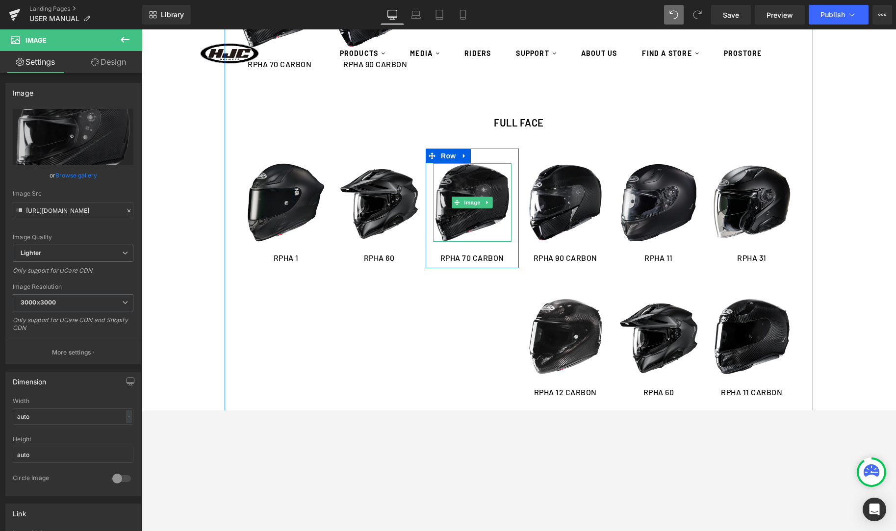
click at [473, 185] on img at bounding box center [472, 202] width 78 height 78
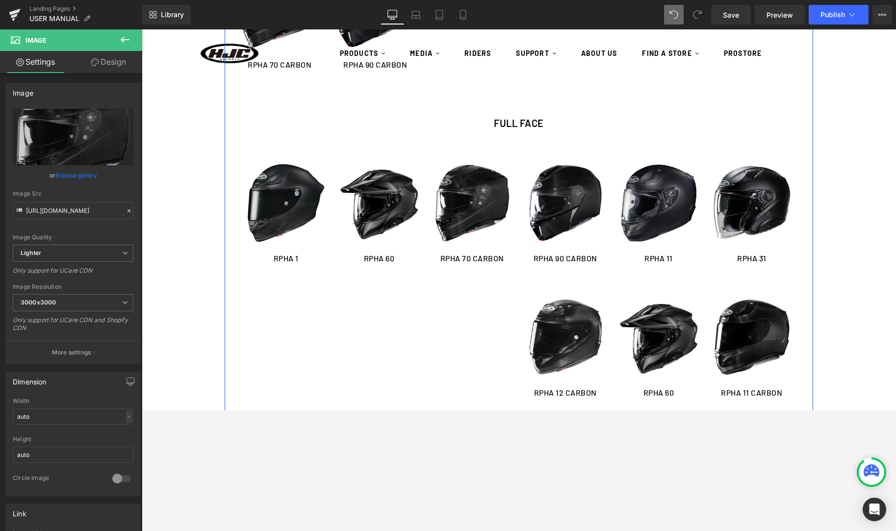
click at [142, 29] on div at bounding box center [142, 29] width 0 height 0
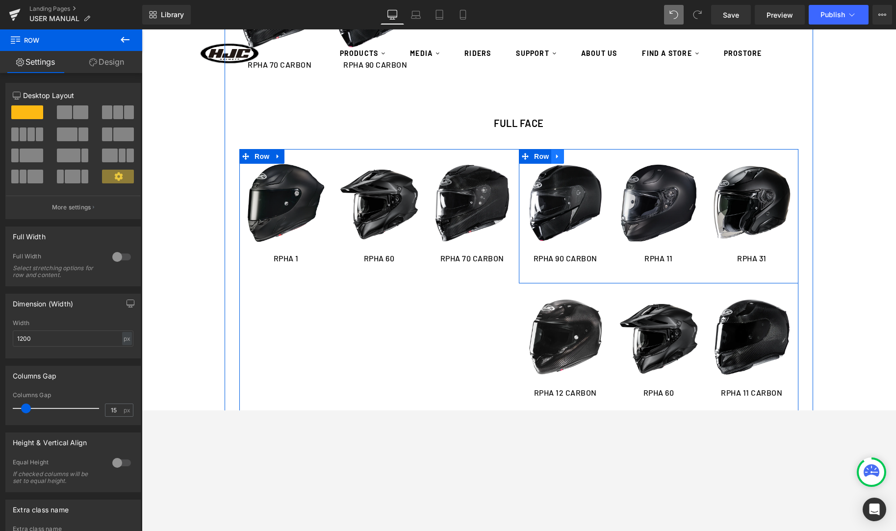
click at [561, 159] on link at bounding box center [557, 156] width 13 height 15
click at [570, 157] on icon at bounding box center [570, 156] width 7 height 7
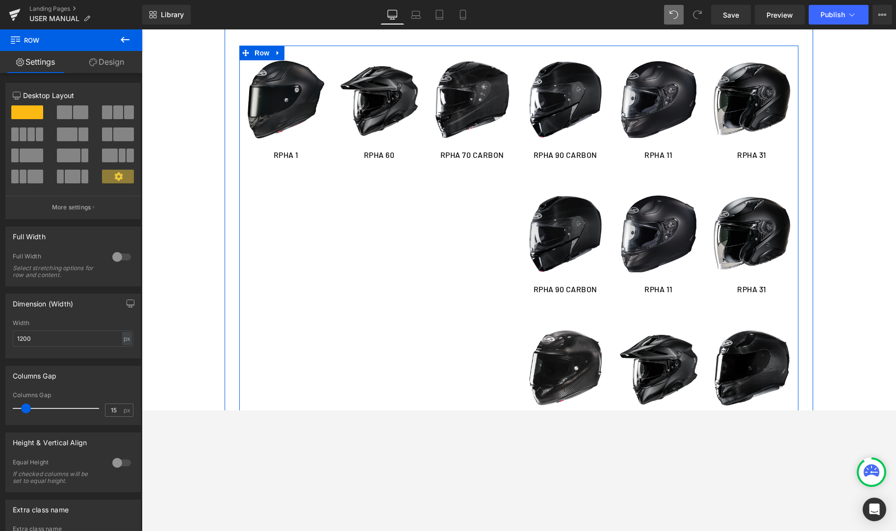
scroll to position [743, 0]
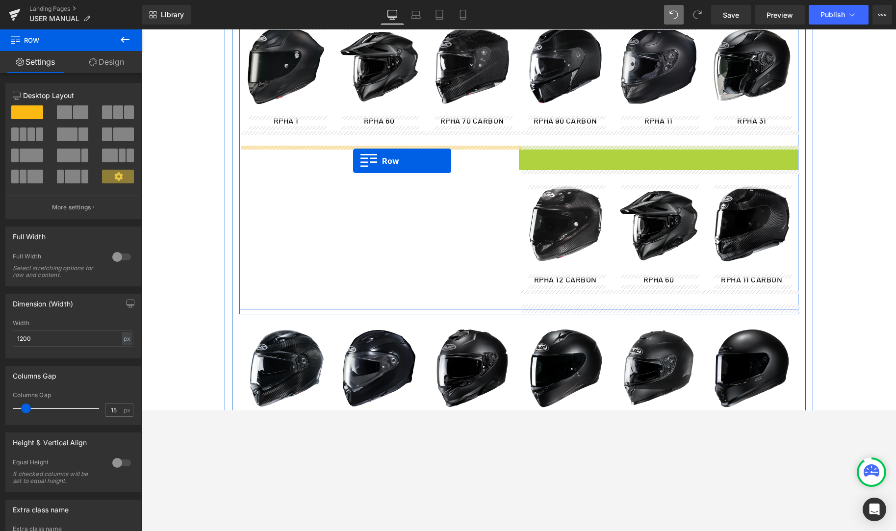
drag, startPoint x: 521, startPoint y: 152, endPoint x: 353, endPoint y: 161, distance: 168.0
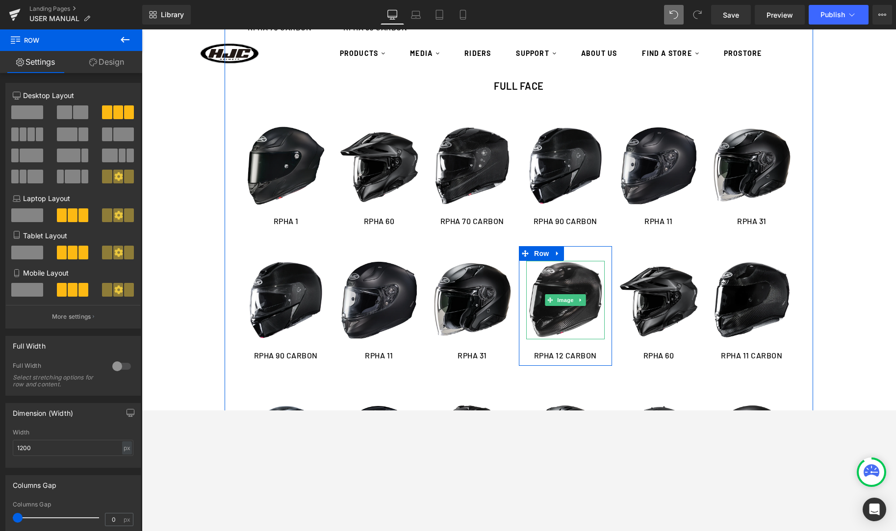
scroll to position [641, 0]
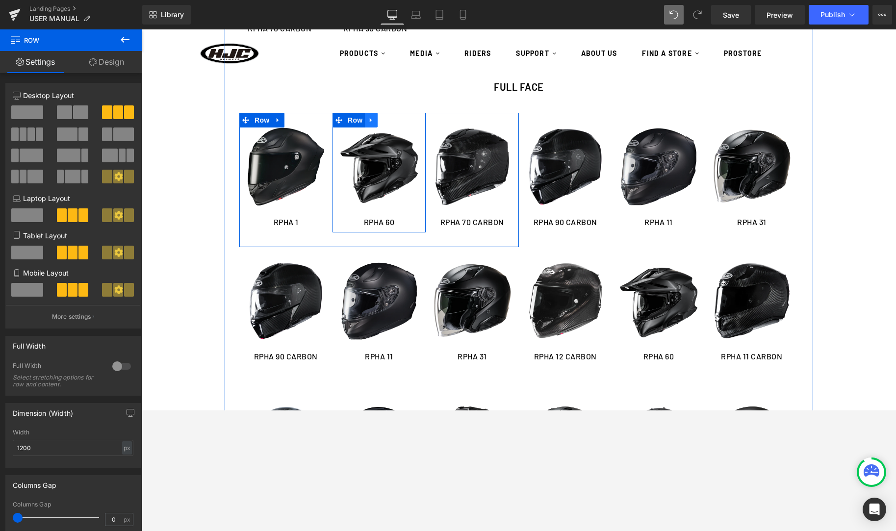
click at [374, 120] on icon at bounding box center [371, 120] width 7 height 7
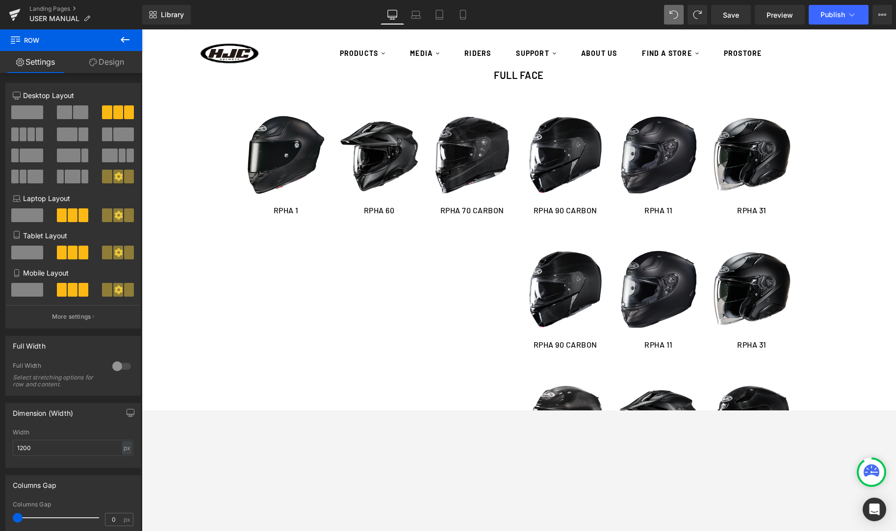
scroll to position [652, 0]
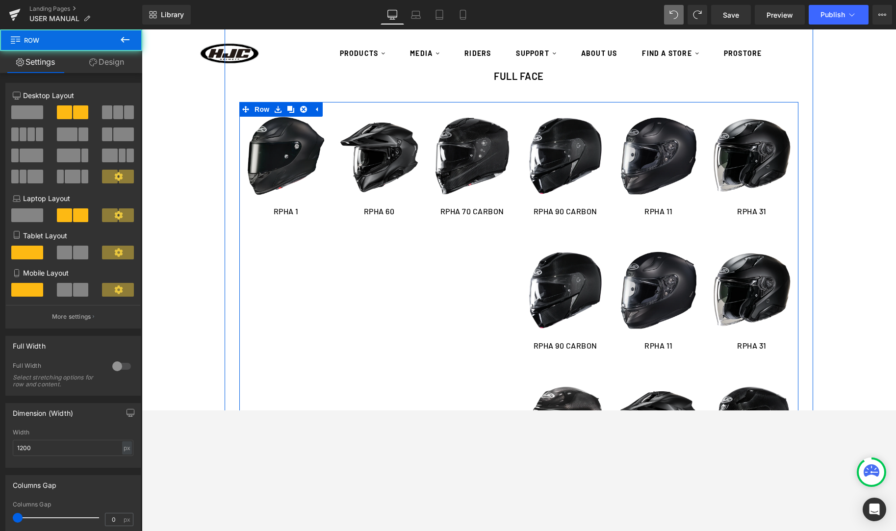
click at [371, 279] on div "Image RPHA 1 Heading Row Image RPHA 60 Heading Row Image RPHA 70 CARBON Heading…" at bounding box center [518, 306] width 559 height 408
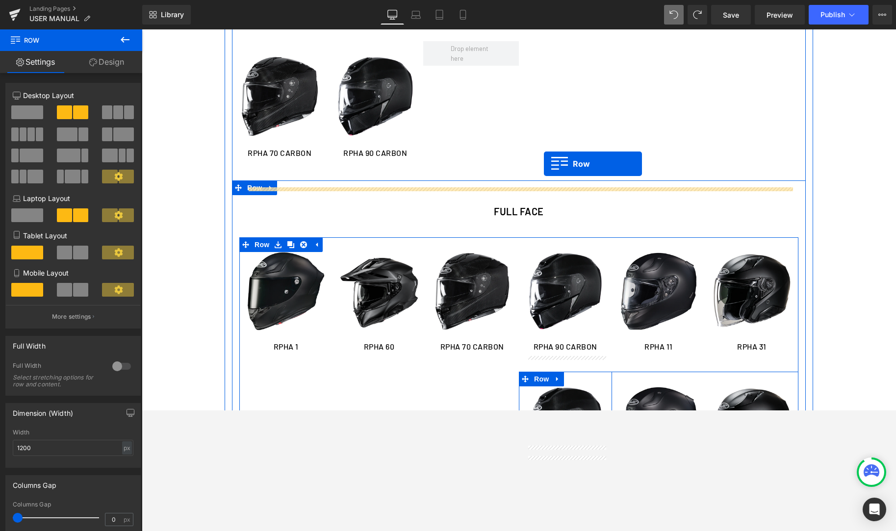
scroll to position [511, 0]
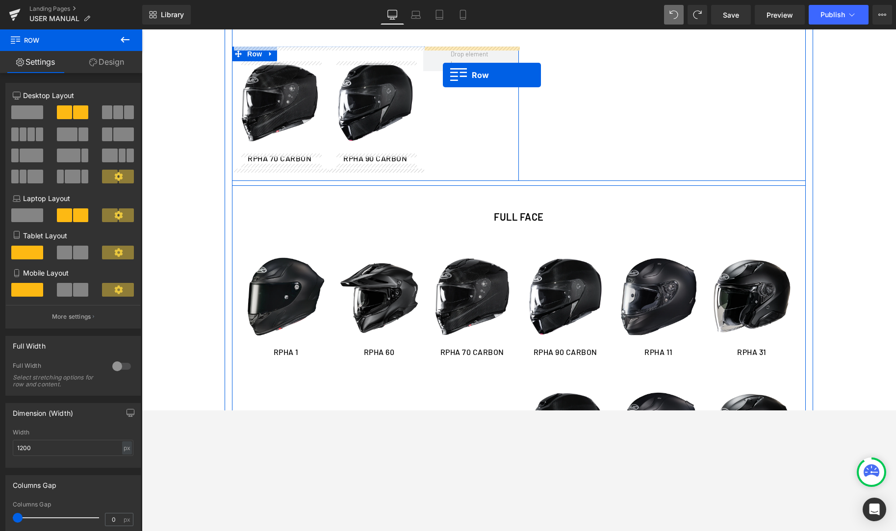
drag, startPoint x: 713, startPoint y: 288, endPoint x: 443, endPoint y: 75, distance: 343.6
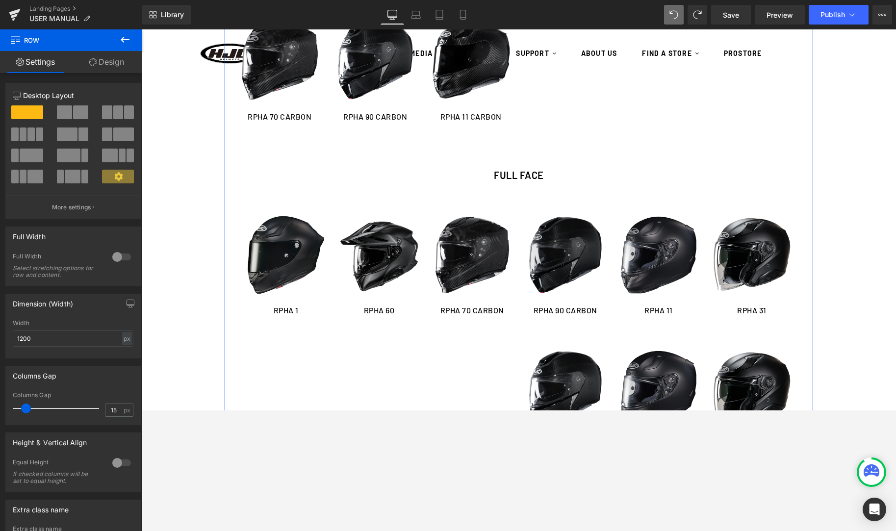
scroll to position [548, 0]
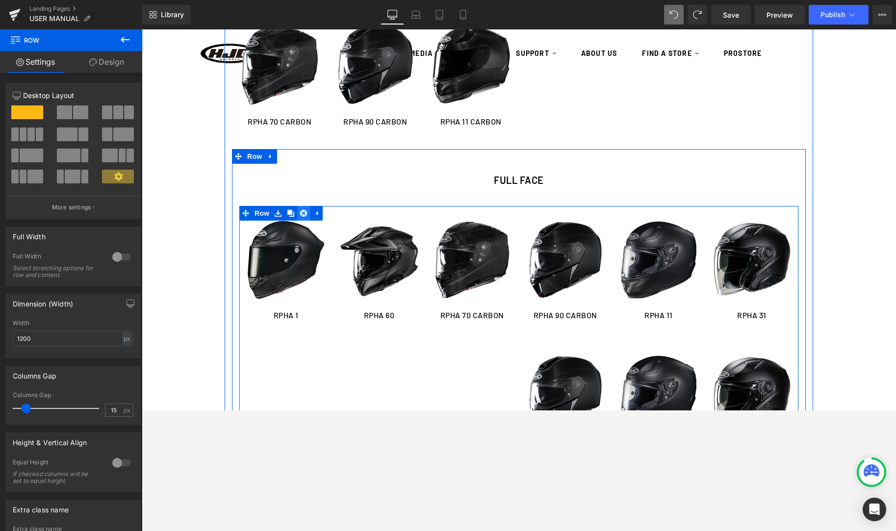
click at [300, 213] on icon at bounding box center [303, 213] width 7 height 7
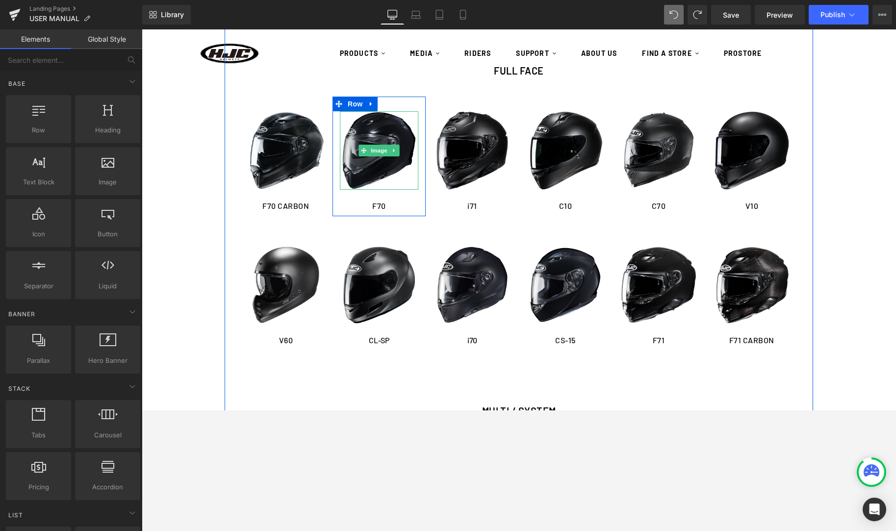
scroll to position [657, 0]
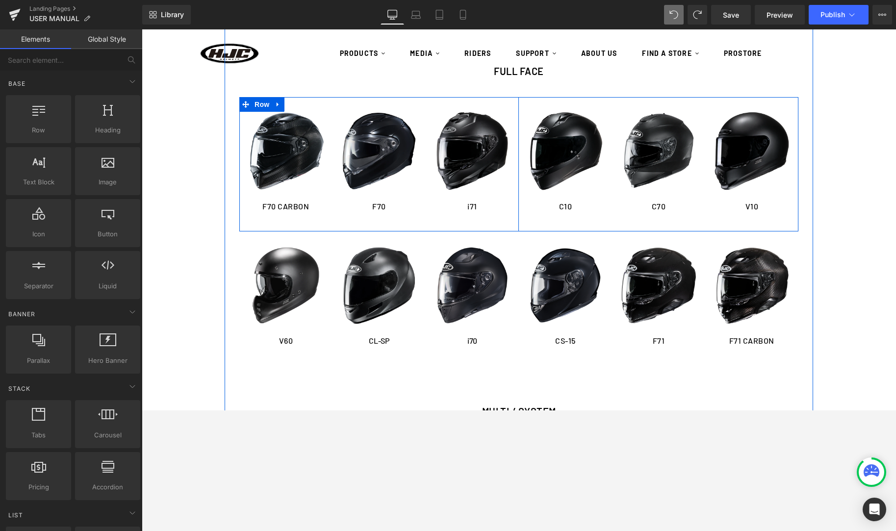
click at [311, 225] on div "Image F70 CARBON Heading Row Image F70 Heading Row Image i71 Heading Row Row" at bounding box center [379, 164] width 280 height 134
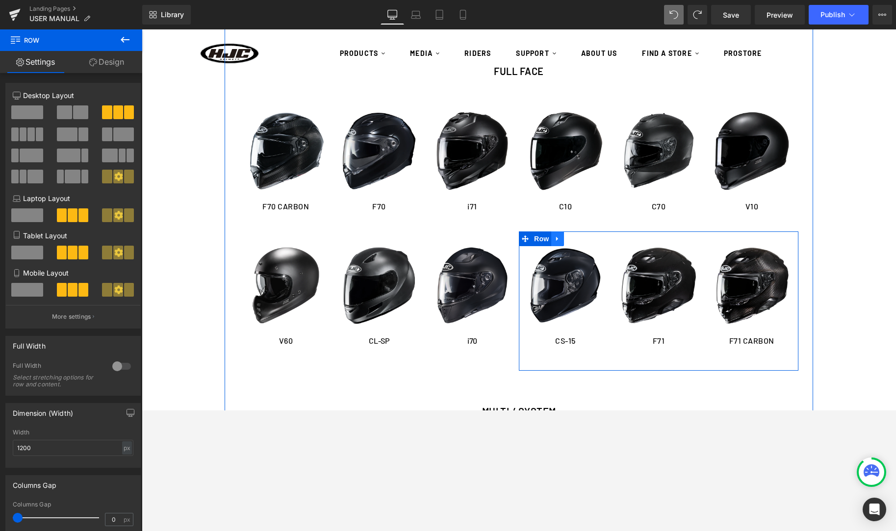
click at [560, 238] on icon at bounding box center [557, 238] width 7 height 7
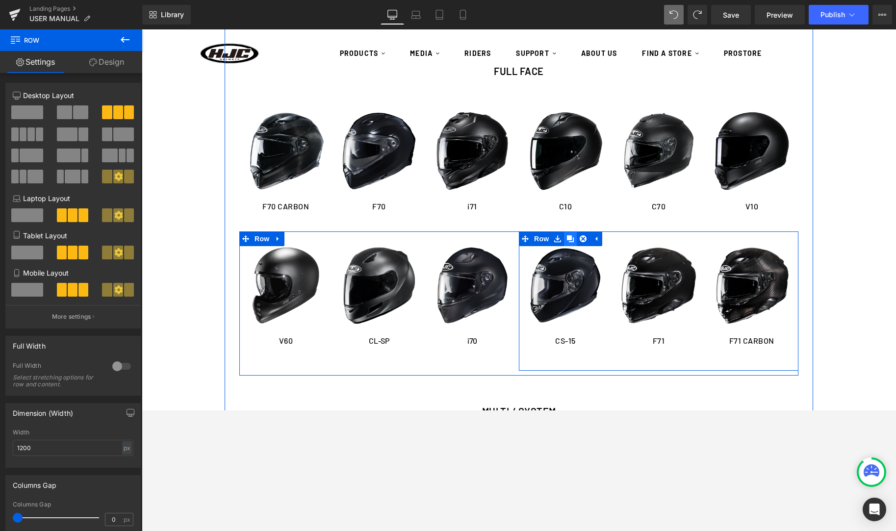
click at [570, 240] on icon at bounding box center [570, 238] width 7 height 7
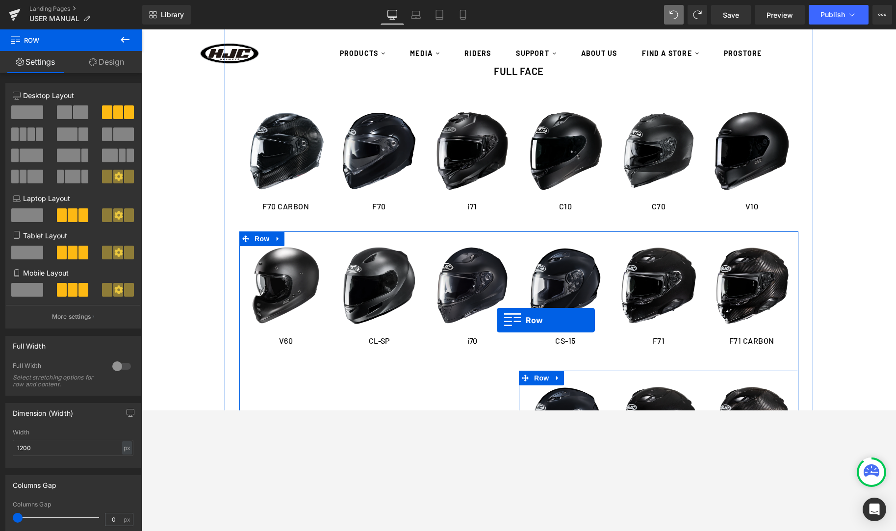
scroll to position [667, 0]
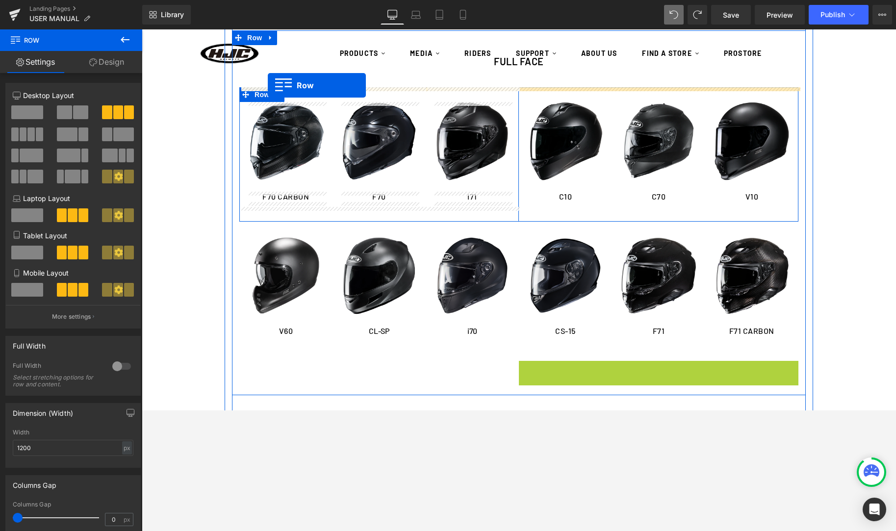
drag, startPoint x: 523, startPoint y: 379, endPoint x: 268, endPoint y: 85, distance: 389.0
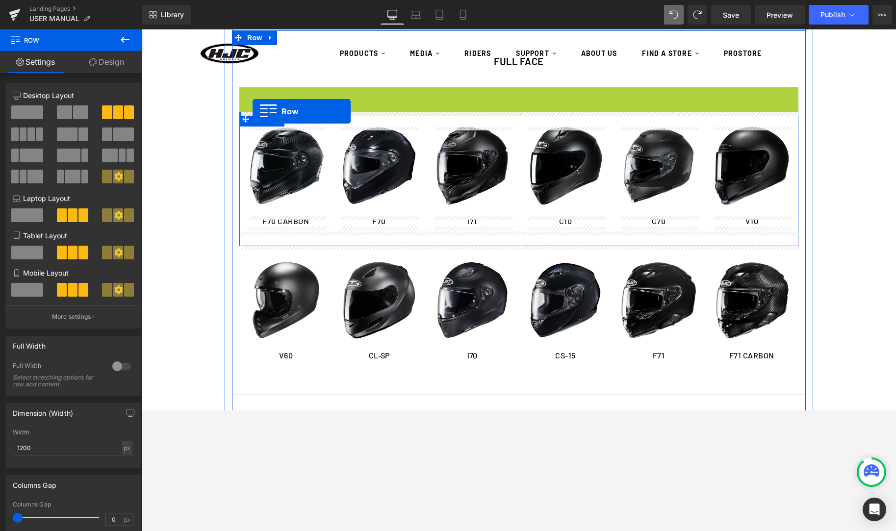
drag, startPoint x: 248, startPoint y: 94, endPoint x: 253, endPoint y: 111, distance: 17.7
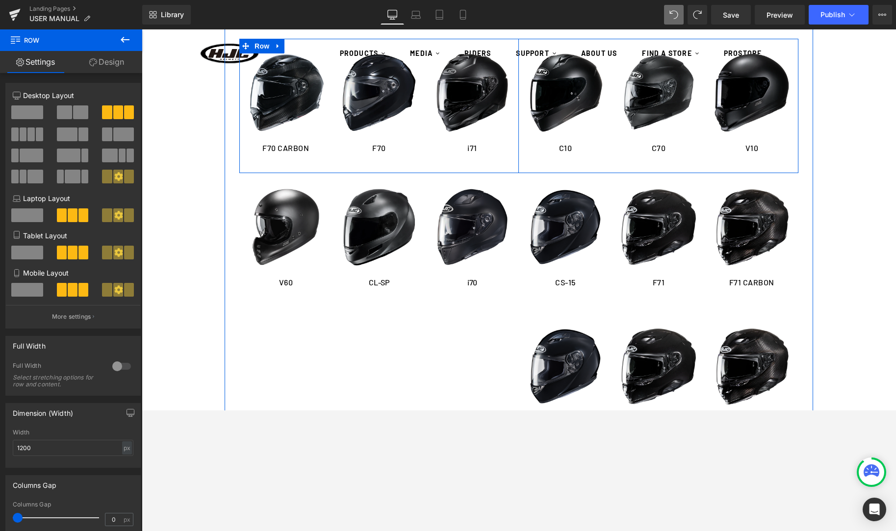
scroll to position [647, 0]
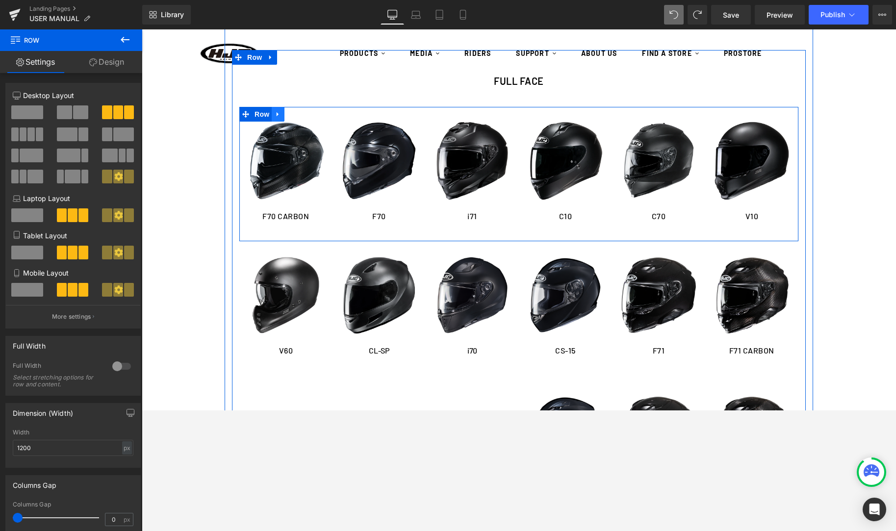
click at [280, 114] on icon at bounding box center [278, 114] width 7 height 7
click at [292, 115] on icon at bounding box center [290, 114] width 7 height 7
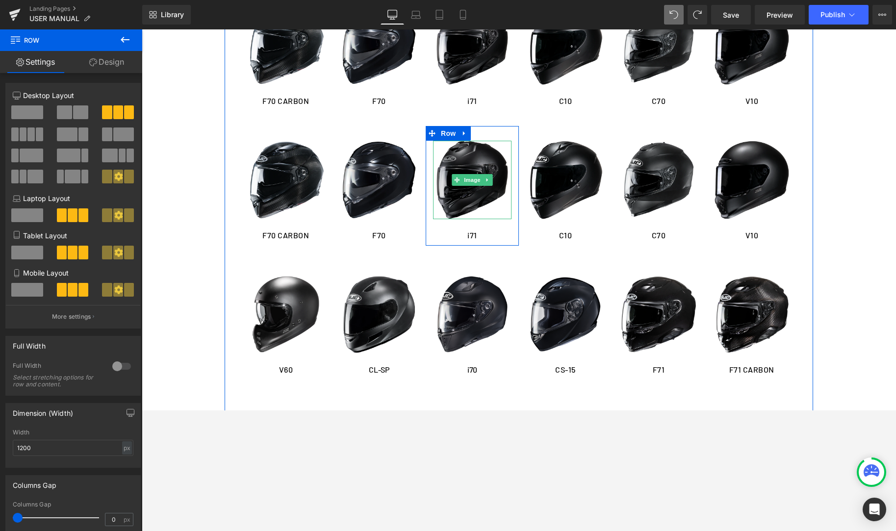
scroll to position [777, 0]
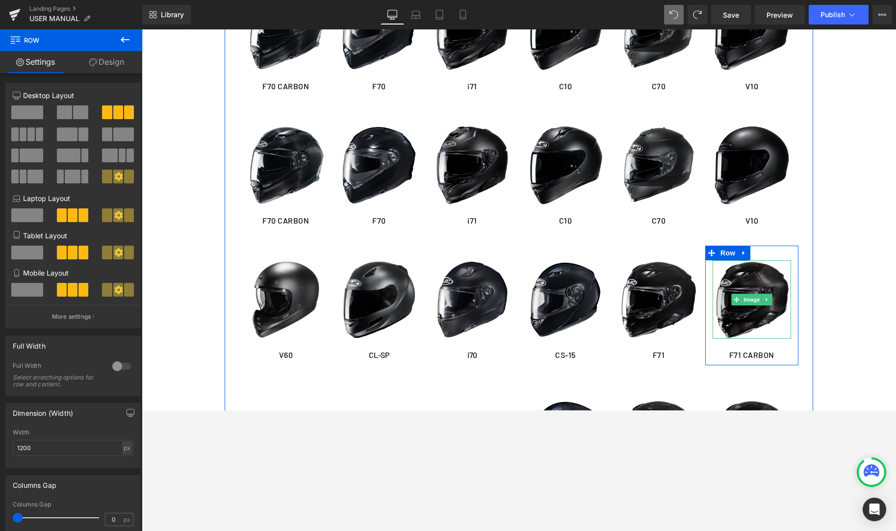
click at [723, 317] on img at bounding box center [752, 299] width 78 height 78
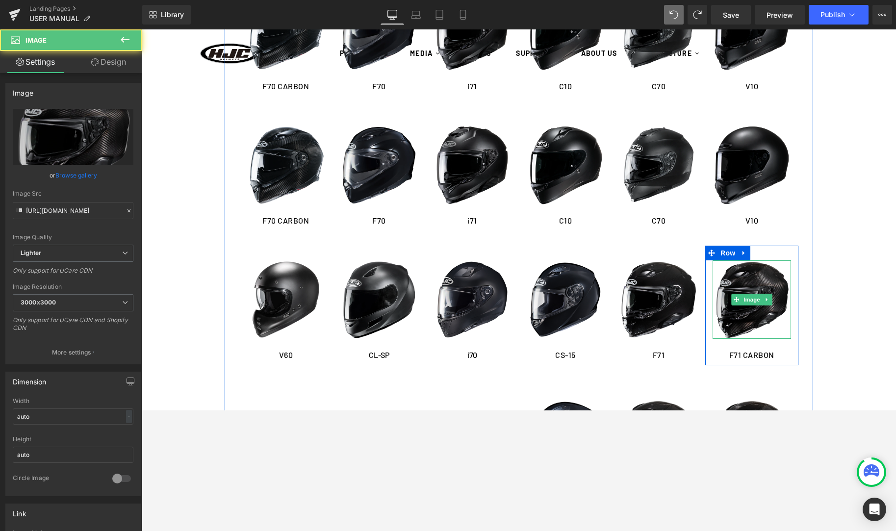
scroll to position [773, 0]
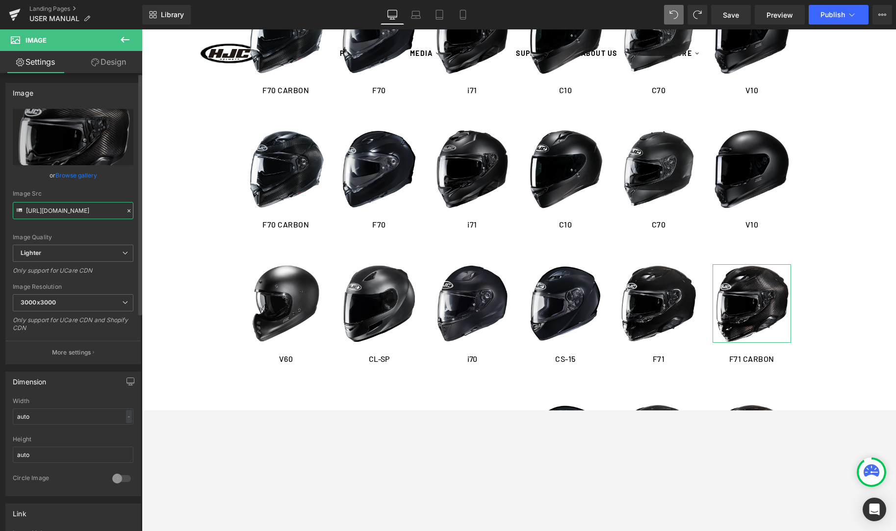
click at [47, 214] on input "https://ucarecdn.com/41de9efb-c1b6-4f6a-877e-e9c80a7999ed/-/format/auto/-/previ…" at bounding box center [73, 210] width 121 height 17
click at [48, 214] on input "https://ucarecdn.com/41de9efb-c1b6-4f6a-877e-e9c80a7999ed/-/format/auto/-/previ…" at bounding box center [73, 210] width 121 height 17
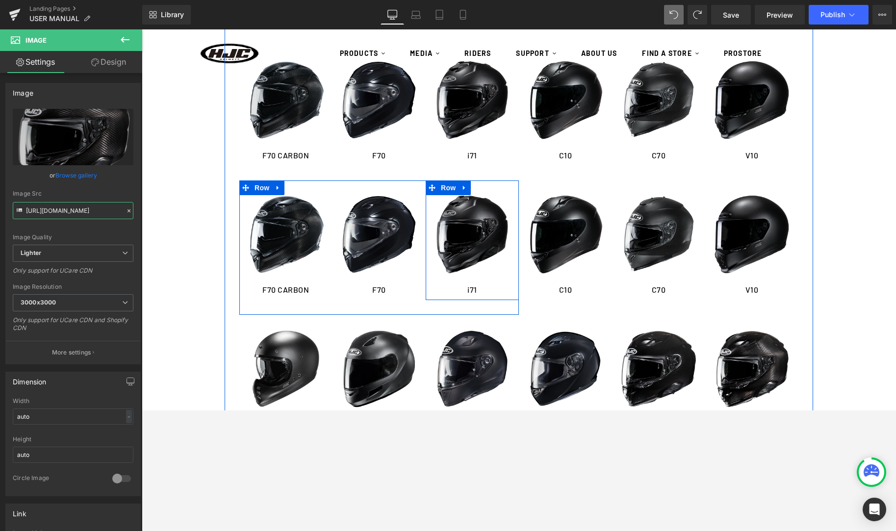
scroll to position [702, 0]
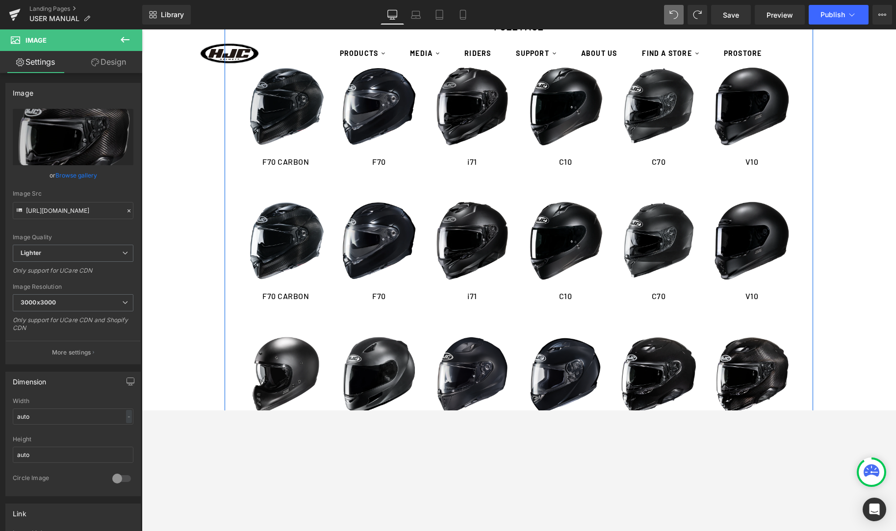
click at [270, 121] on img at bounding box center [286, 106] width 78 height 78
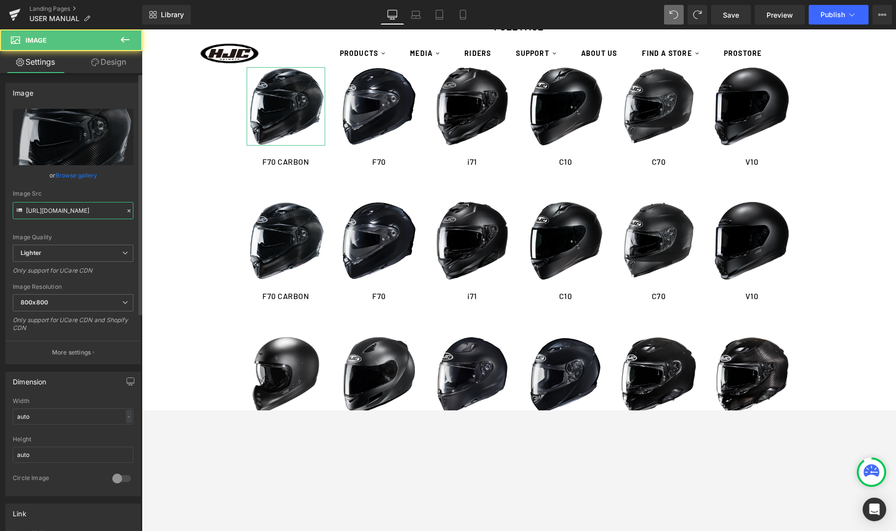
click at [63, 209] on input "https://ucarecdn.com/c6a5d976-92f0-46d5-8b25-fe897f4d86c3/-/format/auto/-/previ…" at bounding box center [73, 210] width 121 height 17
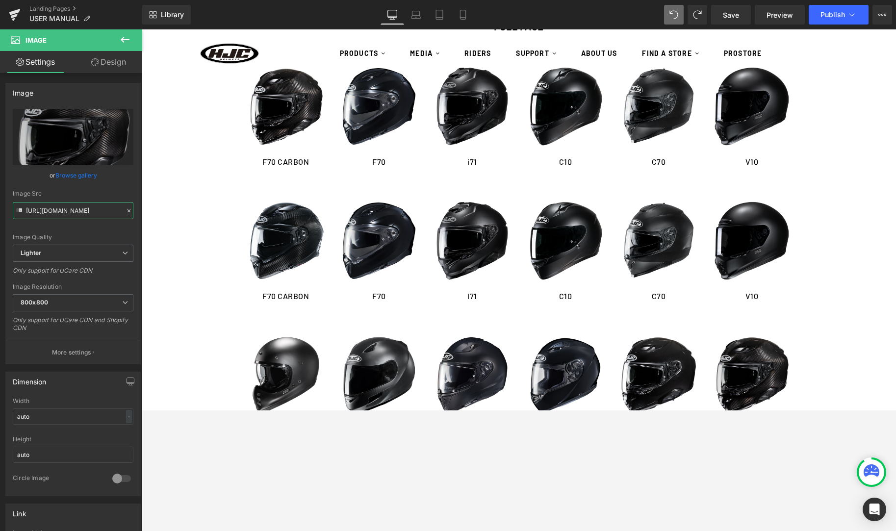
type input "https://ucarecdn.com/41de9efb-c1b6-4f6a-877e-e9c80a7999ed/-/format/auto/-/previ…"
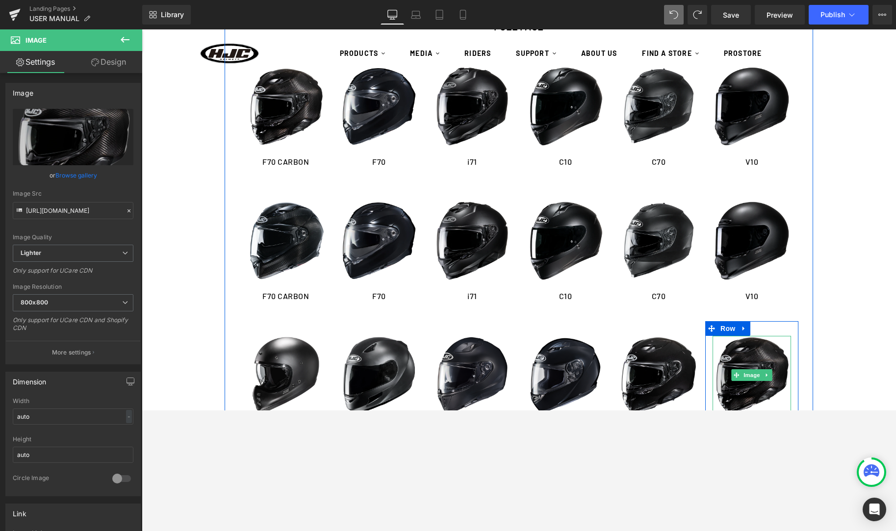
click at [752, 382] on img at bounding box center [752, 375] width 78 height 78
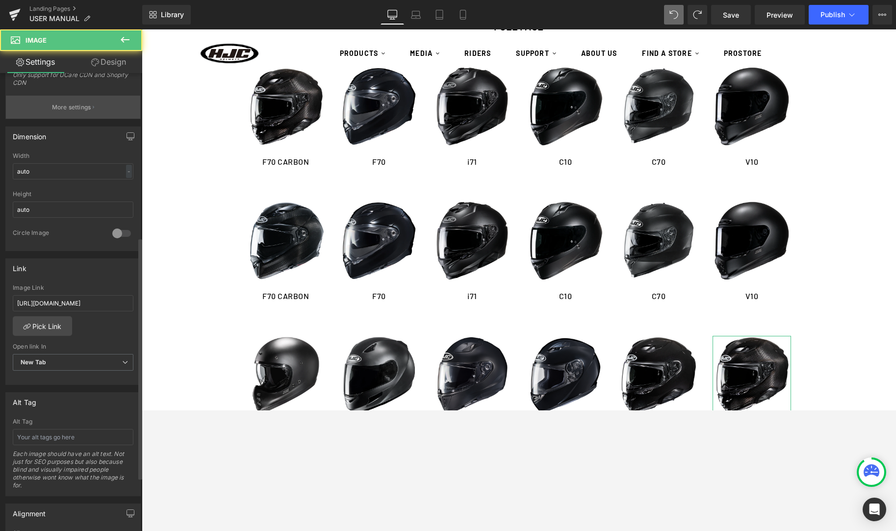
scroll to position [315, 0]
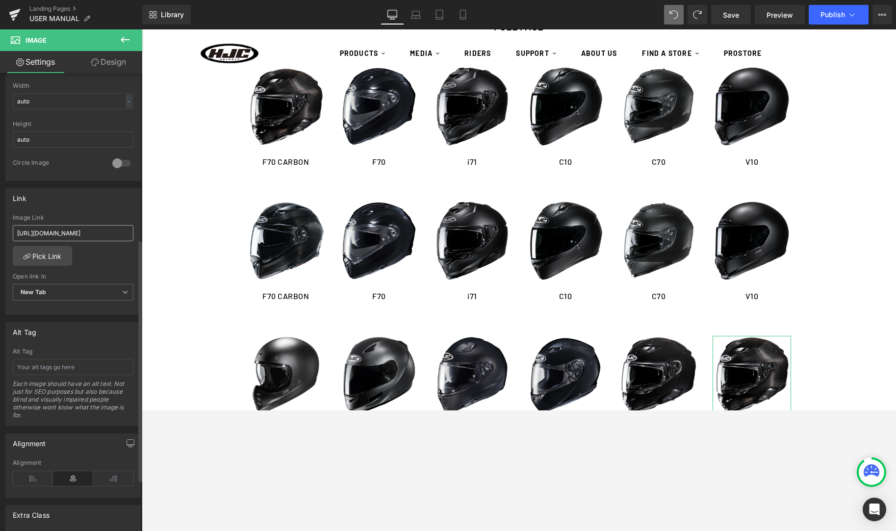
click at [72, 230] on input "https://cdn.shopify.com/s/files/1/0758/6460/4956/files/F71_CARBON_EP_MANUAL-HEL…" at bounding box center [73, 233] width 121 height 16
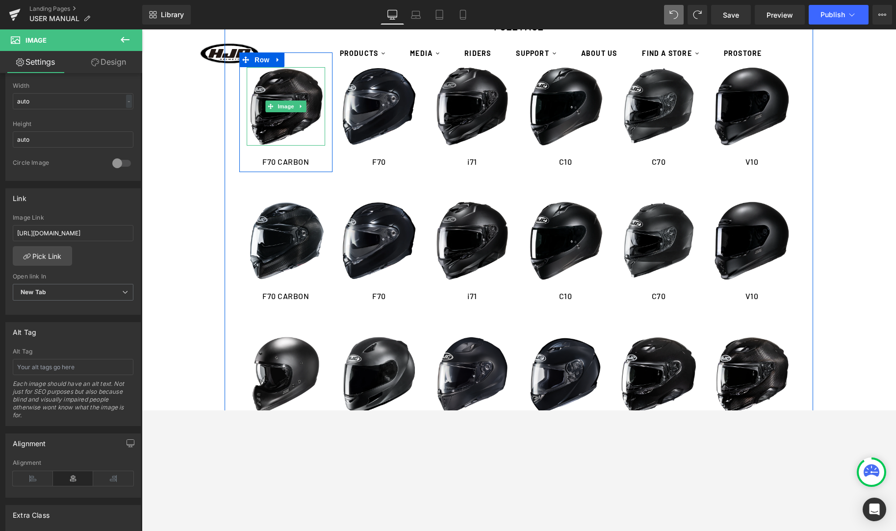
click at [308, 113] on img at bounding box center [286, 106] width 78 height 78
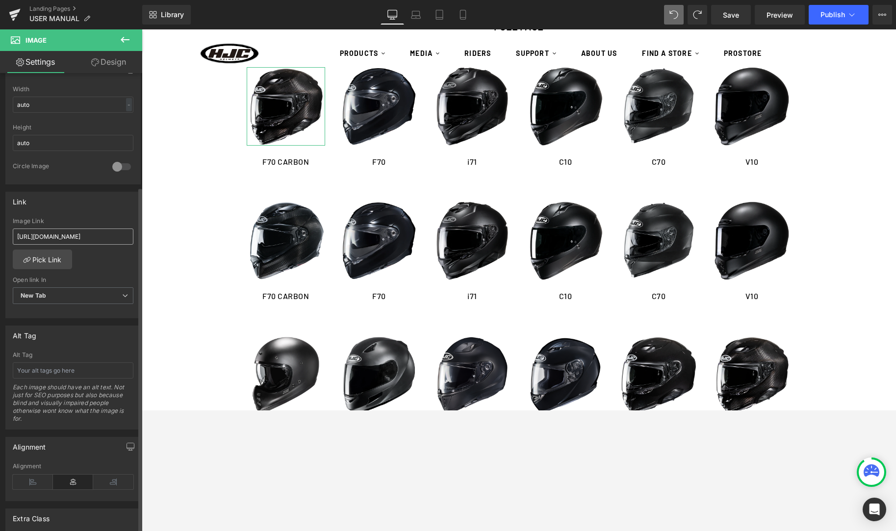
click at [58, 234] on input "https://cdn.shopify.com/s/files/1/0758/6460/4956/files/F70_CARBON_US_MANUAL-HEL…" at bounding box center [73, 237] width 121 height 16
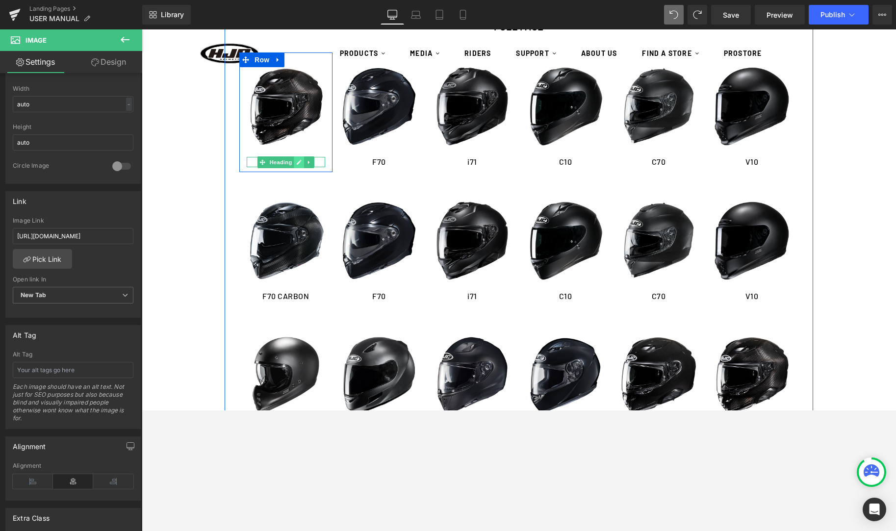
type input "https://cdn.shopify.com/s/files/1/0758/6460/4956/files/F71_CARBON_EP_MANUAL-HEL…"
click at [298, 162] on icon at bounding box center [299, 162] width 5 height 5
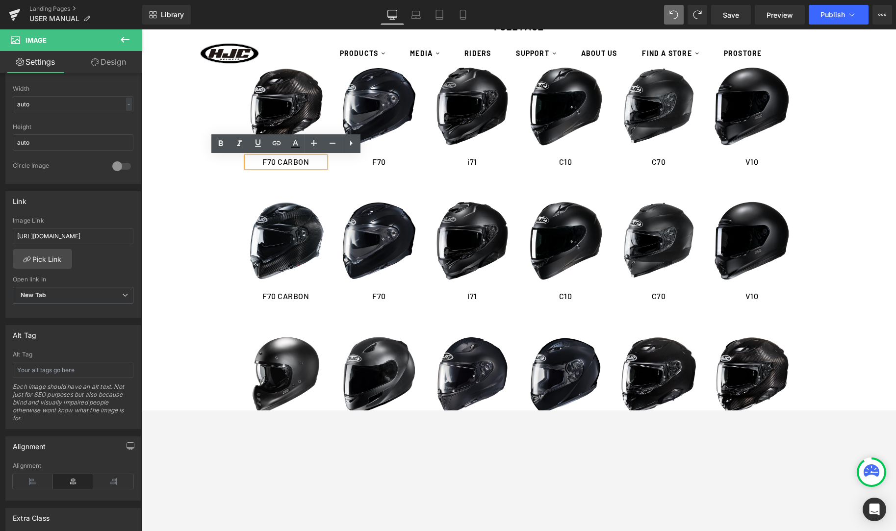
click at [277, 162] on h1 "F70 CARBON" at bounding box center [286, 162] width 78 height 10
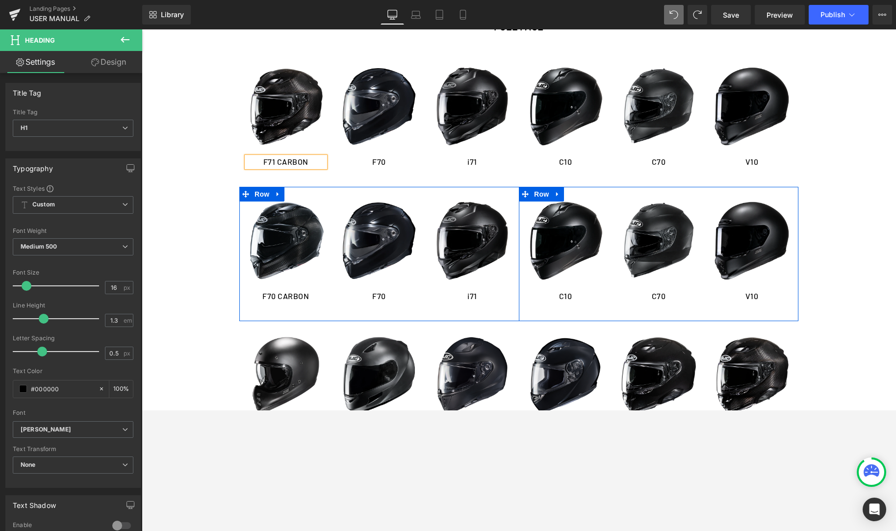
scroll to position [790, 0]
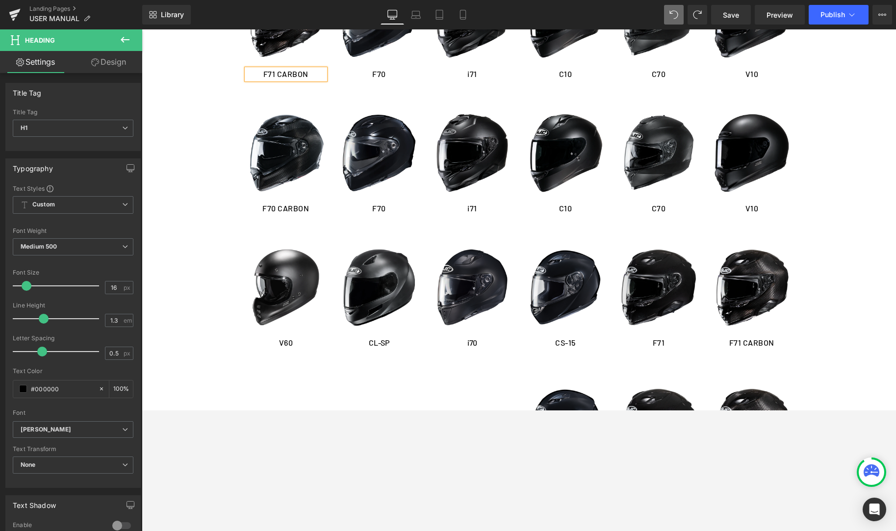
click at [693, 302] on img at bounding box center [658, 287] width 78 height 78
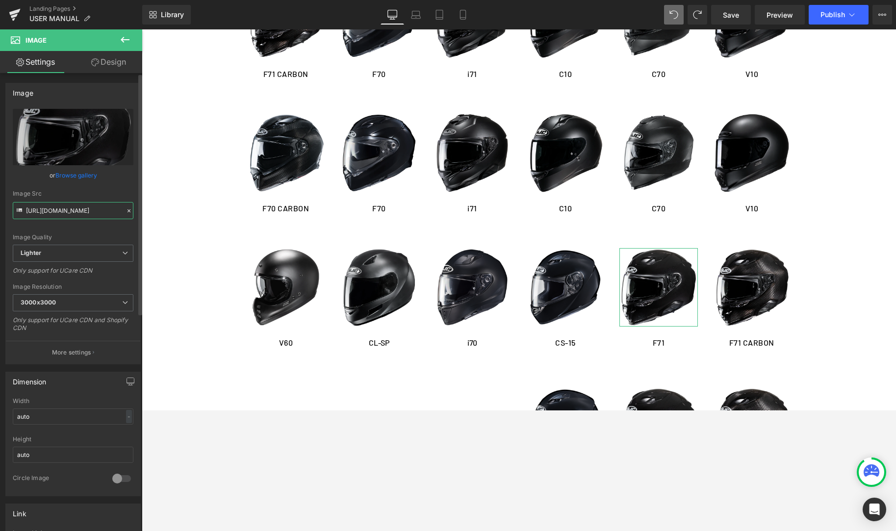
click at [69, 212] on input "https://ucarecdn.com/937bd14b-a709-4f86-b8b6-3b508043a25f/-/format/auto/-/previ…" at bounding box center [73, 210] width 121 height 17
drag, startPoint x: 69, startPoint y: 212, endPoint x: 117, endPoint y: 208, distance: 47.8
click at [69, 212] on input "https://ucarecdn.com/937bd14b-a709-4f86-b8b6-3b508043a25f/-/format/auto/-/previ…" at bounding box center [73, 210] width 121 height 17
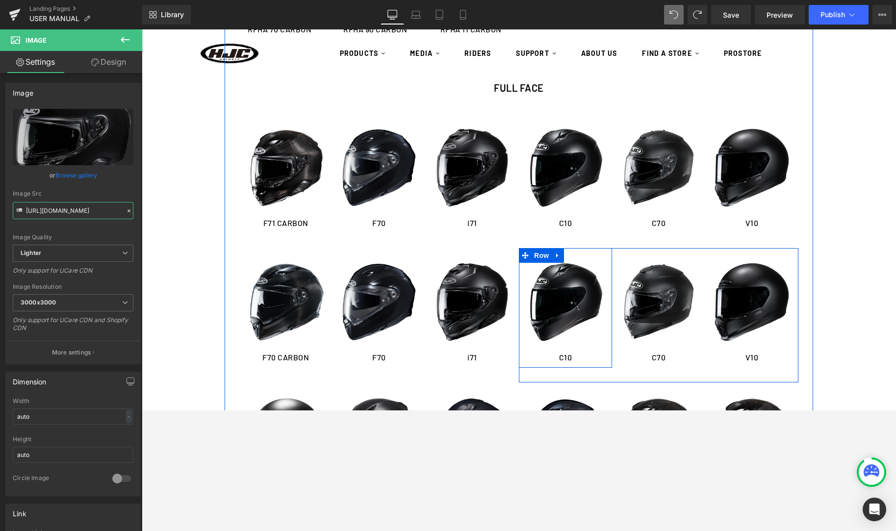
scroll to position [641, 0]
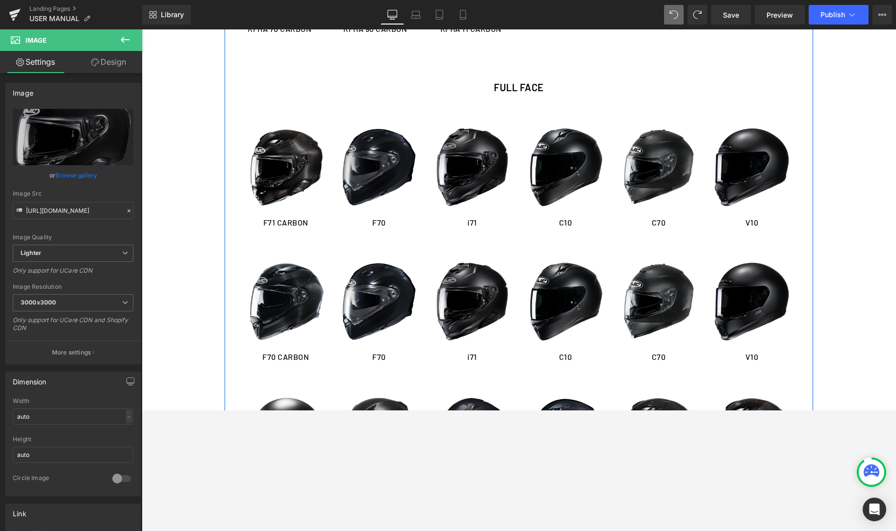
click at [395, 179] on img at bounding box center [379, 167] width 78 height 78
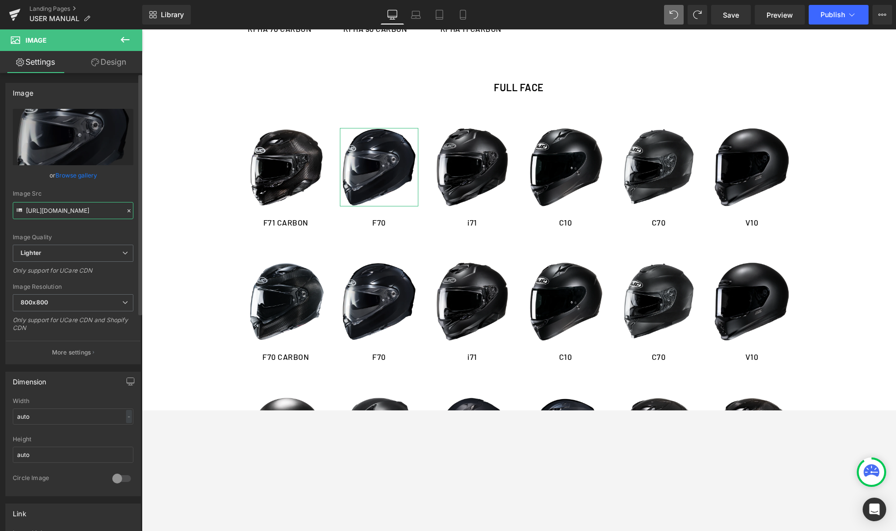
click at [60, 211] on input "https://ucarecdn.com/354099c7-03dc-4544-9916-d7d94ca00f5d/-/format/auto/-/previ…" at bounding box center [73, 210] width 121 height 17
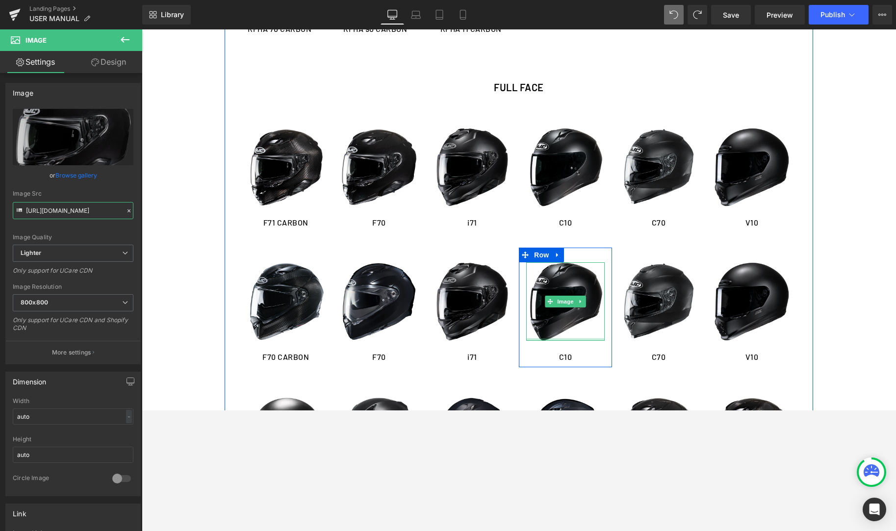
scroll to position [646, 0]
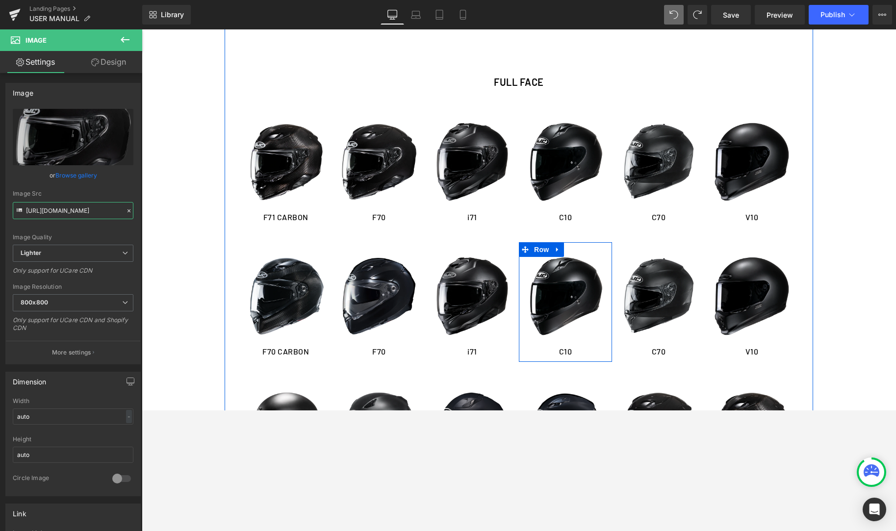
type input "https://ucarecdn.com/937bd14b-a709-4f86-b8b6-3b508043a25f/-/format/auto/-/previ…"
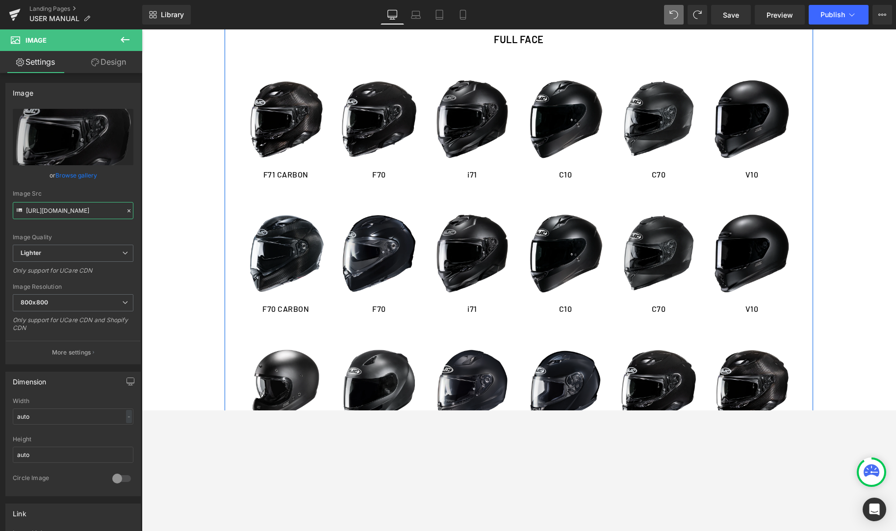
scroll to position [789, 0]
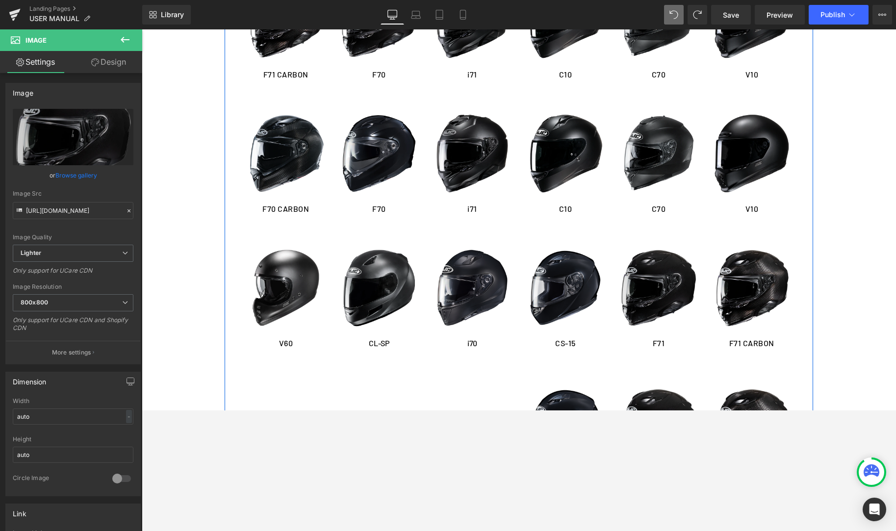
click at [659, 286] on div "Image" at bounding box center [658, 288] width 78 height 78
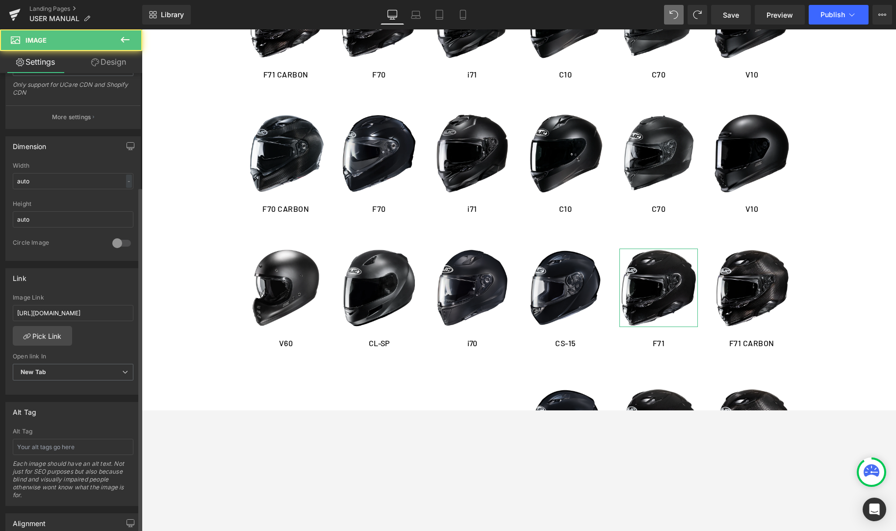
scroll to position [237, 0]
click at [79, 310] on input "https://cdn.shopify.com/s/files/1/0758/6460/4956/files/F71_EP_MANUAL-HELMET.PDF…" at bounding box center [73, 311] width 121 height 16
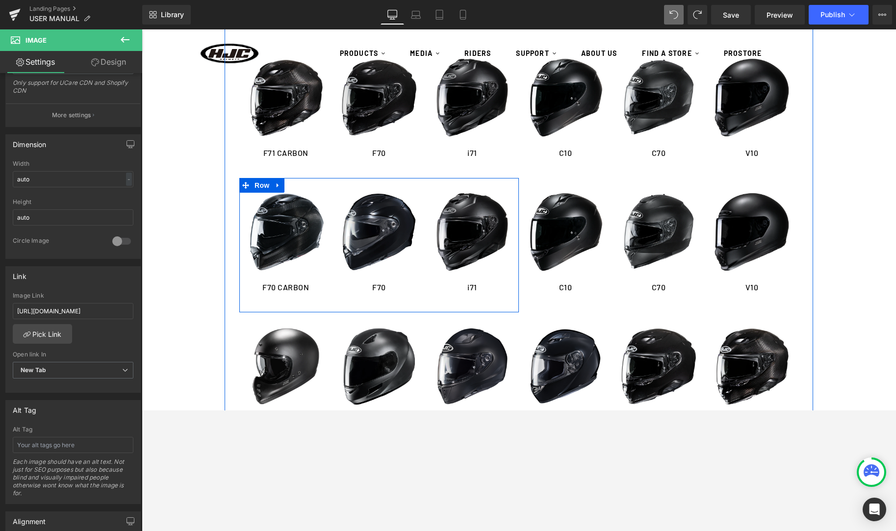
scroll to position [710, 0]
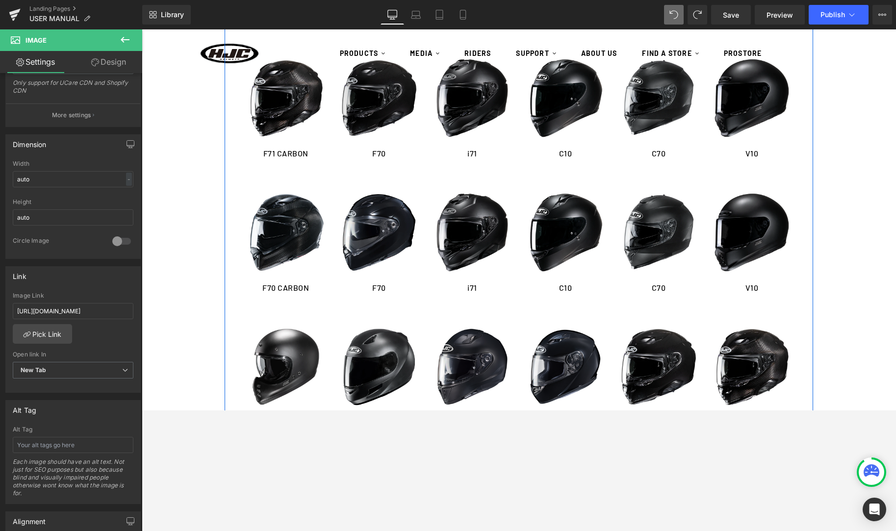
click at [380, 110] on img at bounding box center [379, 98] width 78 height 78
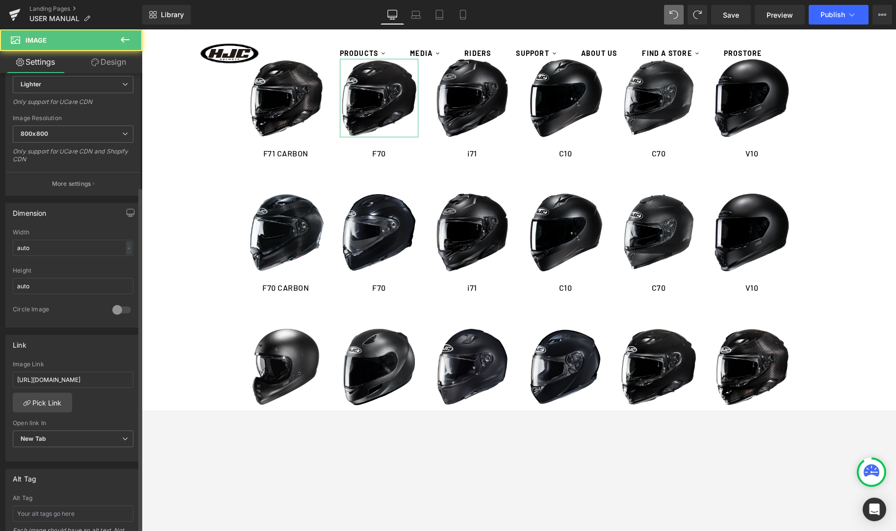
scroll to position [175, 0]
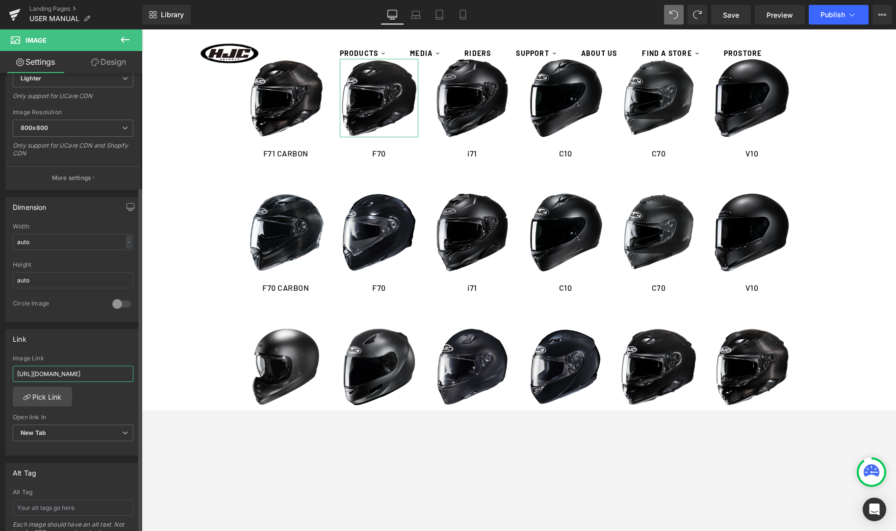
click at [42, 376] on input "https://cdn.shopify.com/s/files/1/0758/6460/4956/files/F70_EP_MANUAL-HELMET.pdf…" at bounding box center [73, 374] width 121 height 16
paste input "1_EP_MANUAL-HELMET.PDF?v=1712911112"
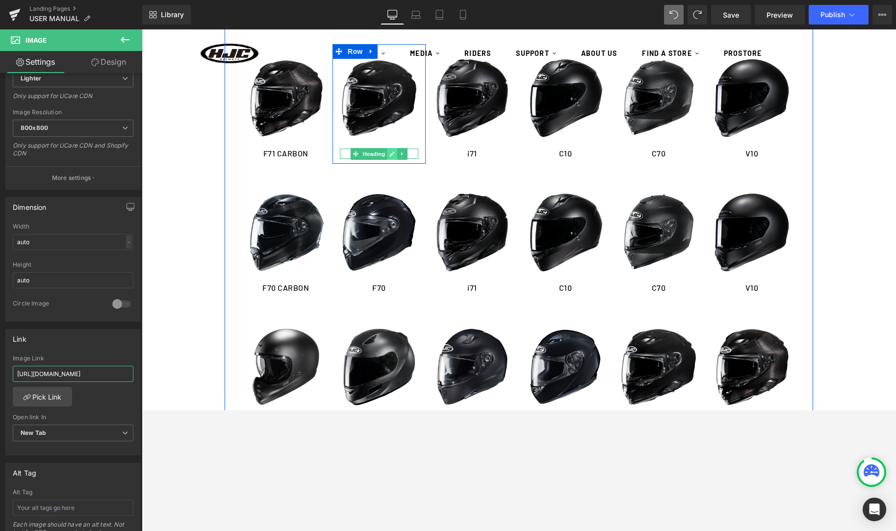
type input "https://cdn.shopify.com/s/files/1/0758/6460/4956/files/F71_EP_MANUAL-HELMET.PDF…"
click at [390, 153] on icon at bounding box center [391, 154] width 5 height 6
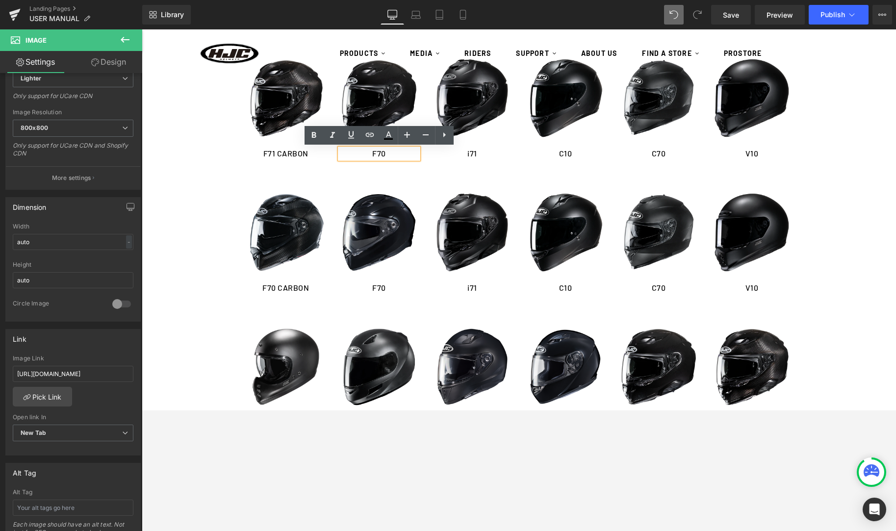
click at [390, 153] on h1 "F70" at bounding box center [379, 154] width 78 height 10
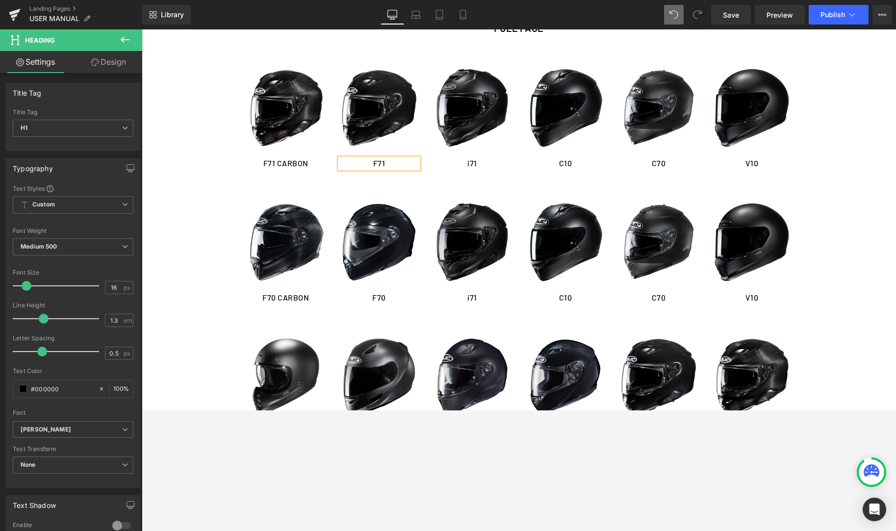
scroll to position [701, 0]
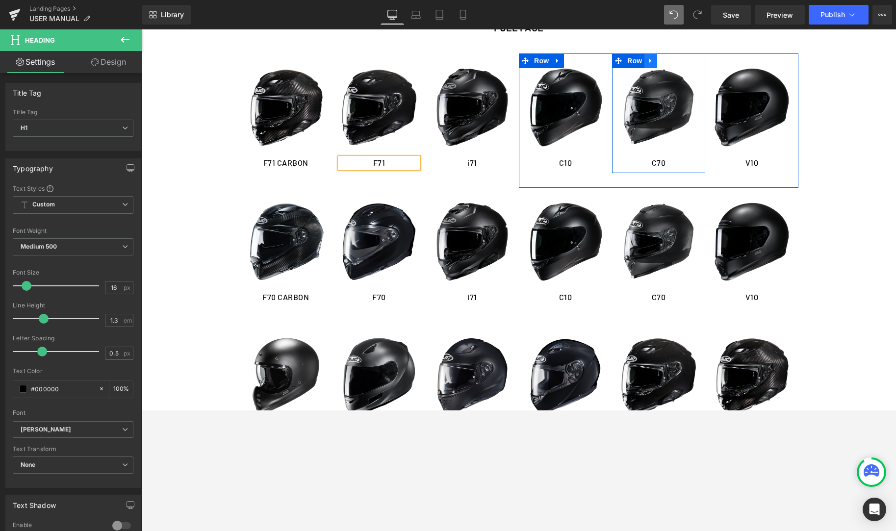
click at [653, 64] on icon at bounding box center [650, 60] width 7 height 7
drag, startPoint x: 672, startPoint y: 63, endPoint x: 688, endPoint y: 68, distance: 16.3
click at [672, 63] on link at bounding box center [676, 60] width 13 height 15
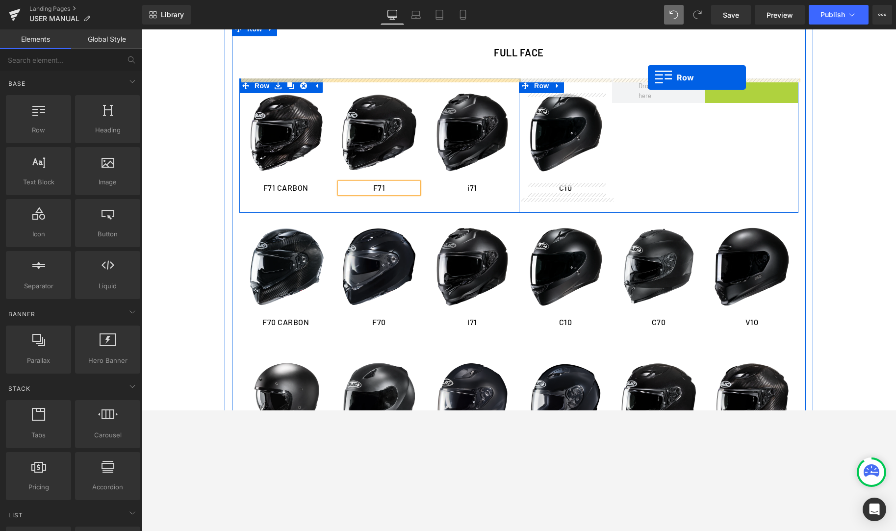
scroll to position [675, 0]
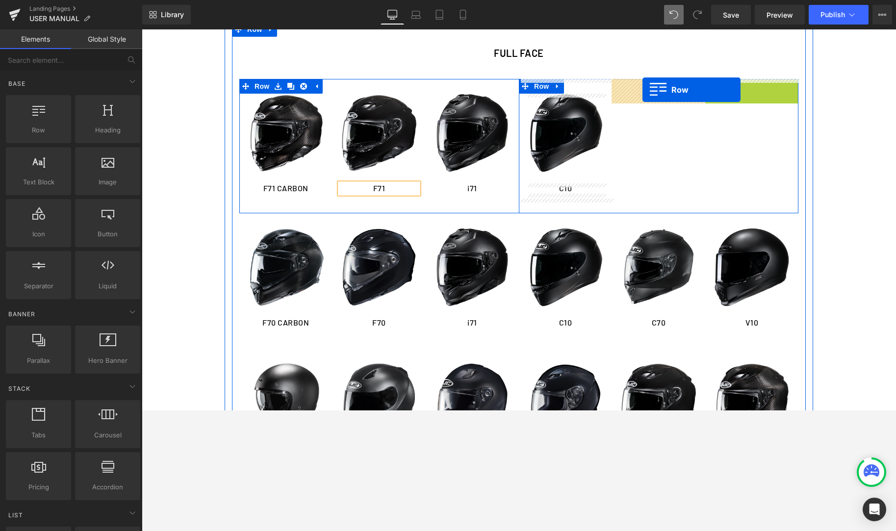
drag, startPoint x: 712, startPoint y: 63, endPoint x: 642, endPoint y: 90, distance: 74.7
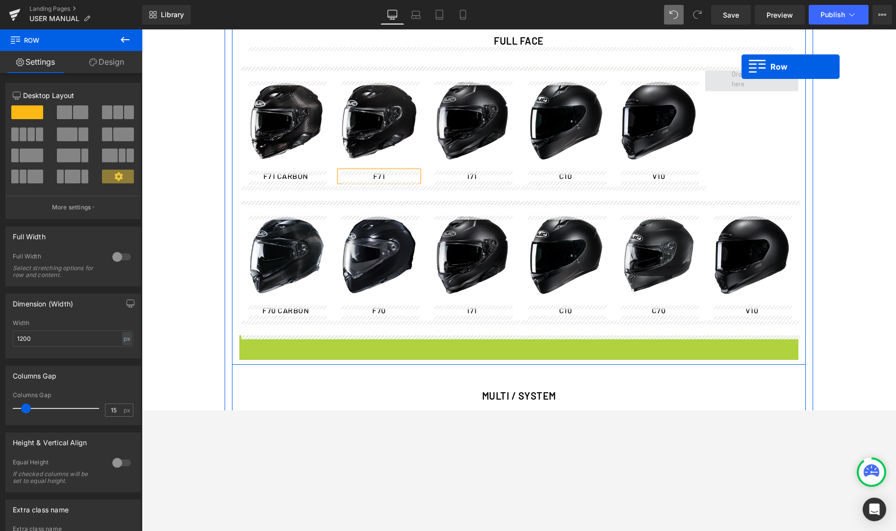
scroll to position [678, 0]
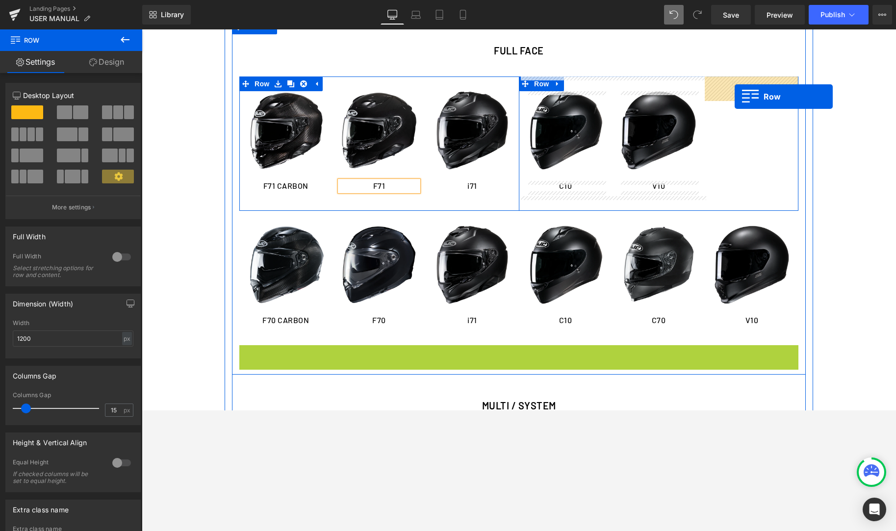
drag, startPoint x: 248, startPoint y: 305, endPoint x: 735, endPoint y: 97, distance: 529.7
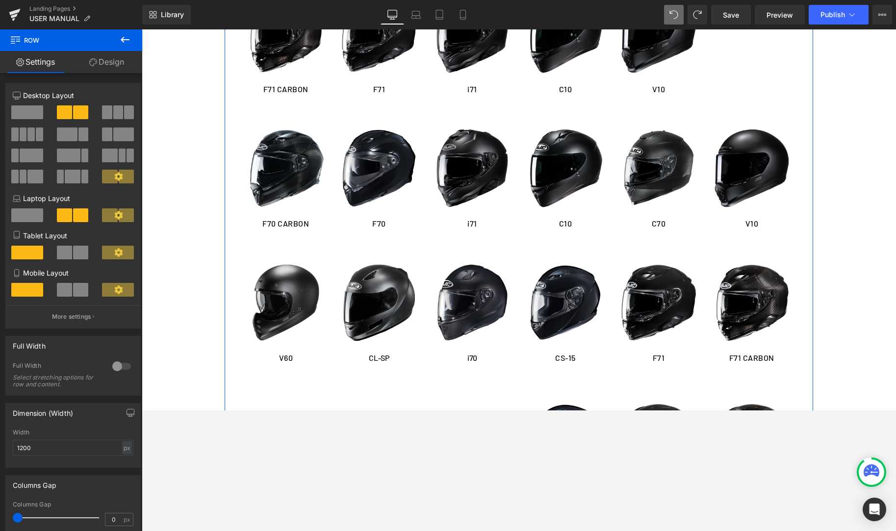
scroll to position [792, 0]
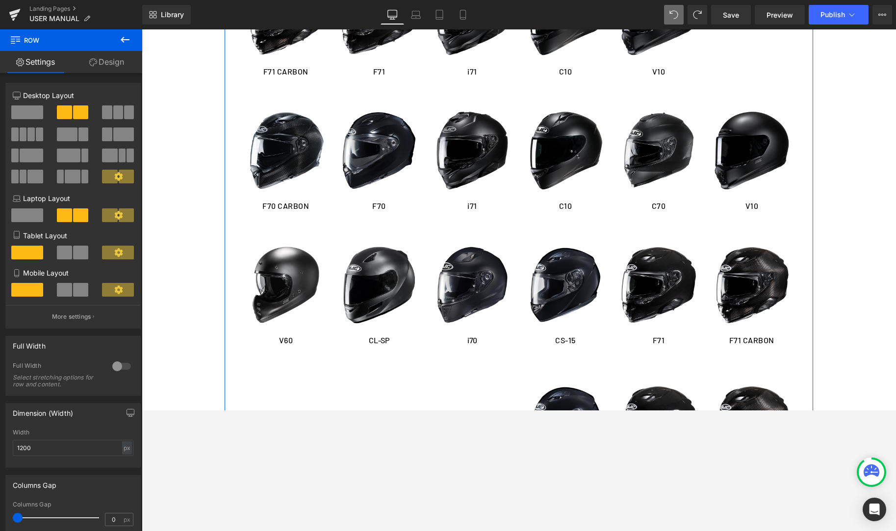
click at [295, 290] on div "Image" at bounding box center [286, 285] width 78 height 78
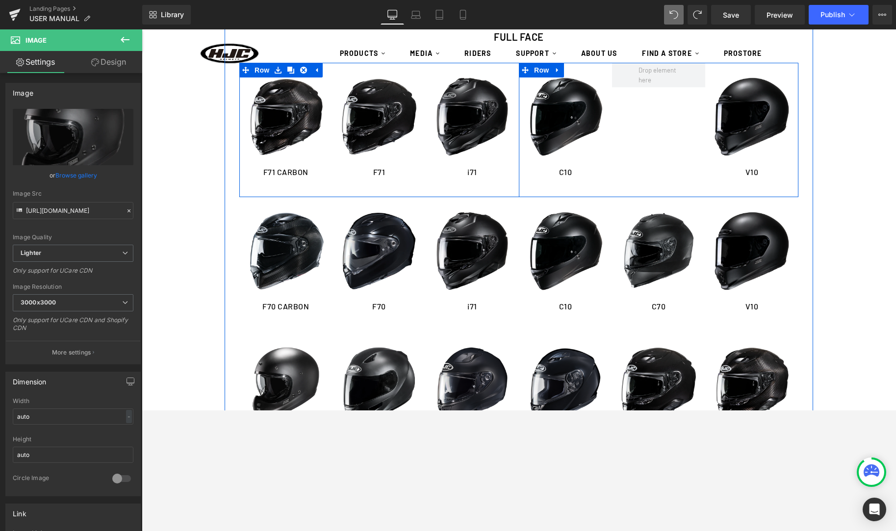
scroll to position [645, 0]
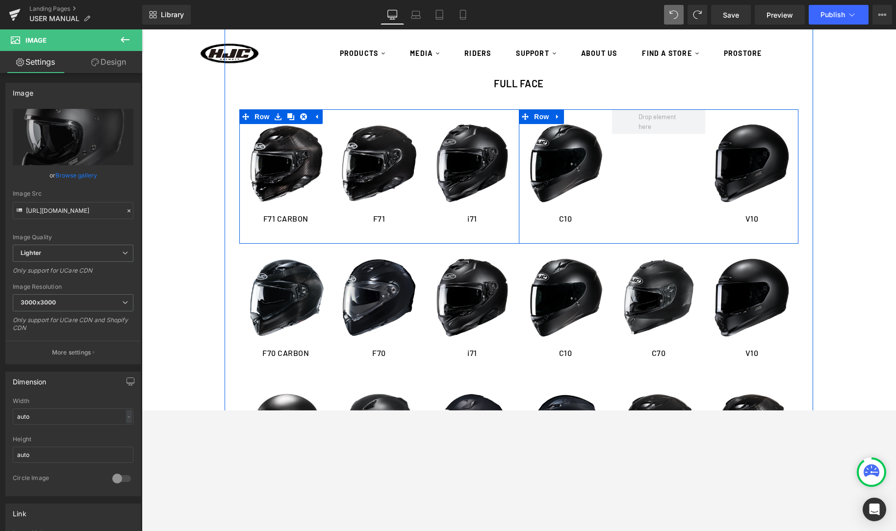
click at [725, 130] on img at bounding box center [752, 163] width 78 height 78
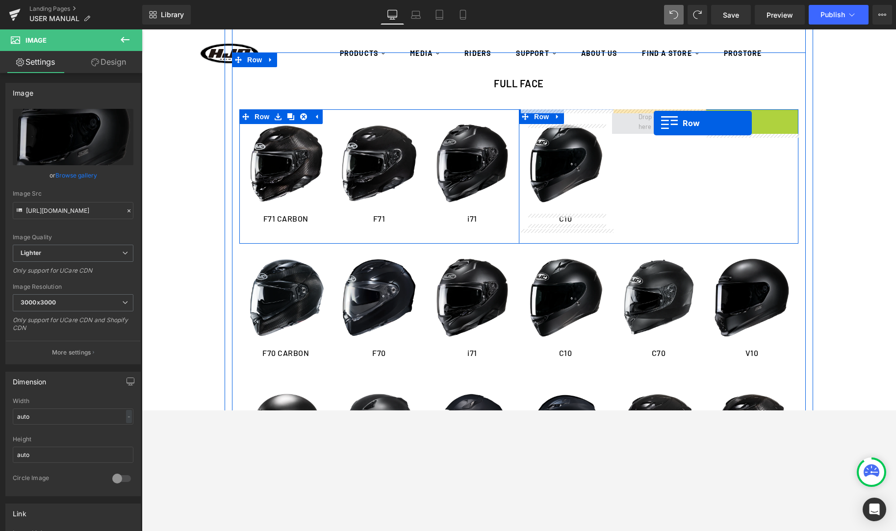
drag, startPoint x: 693, startPoint y: 122, endPoint x: 654, endPoint y: 123, distance: 39.3
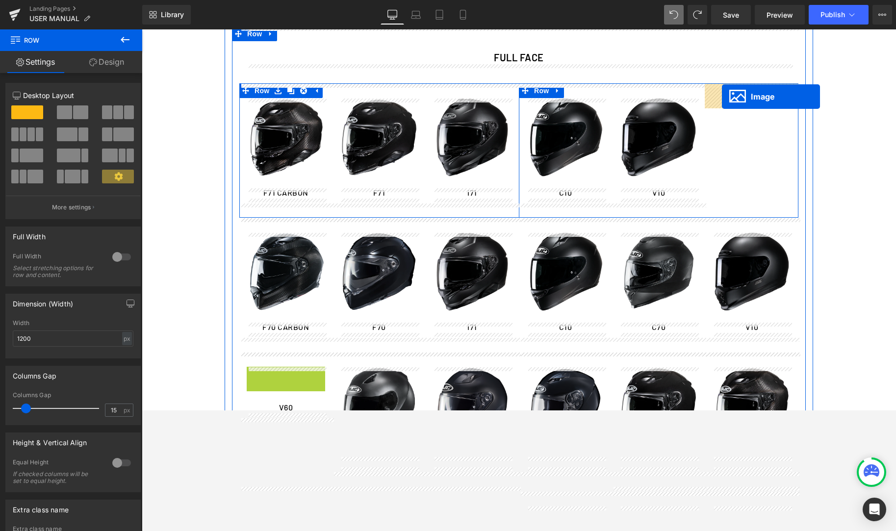
scroll to position [670, 0]
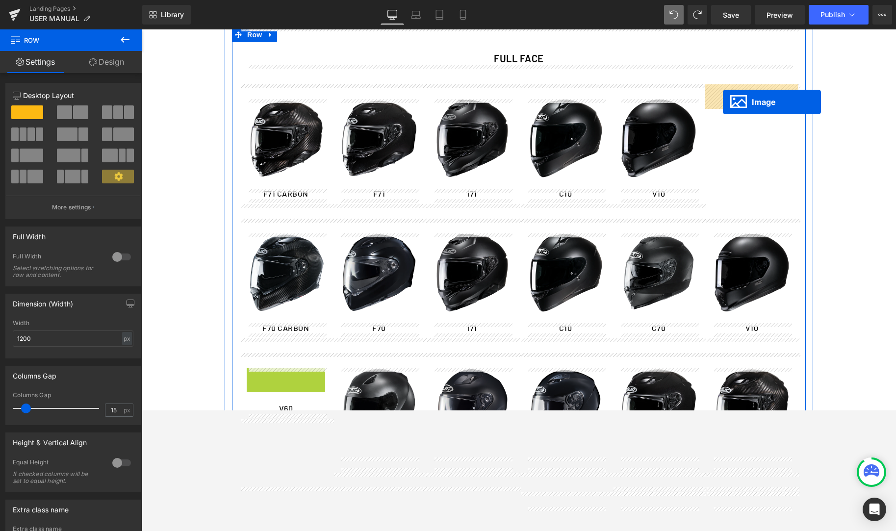
drag, startPoint x: 272, startPoint y: 371, endPoint x: 722, endPoint y: 102, distance: 524.5
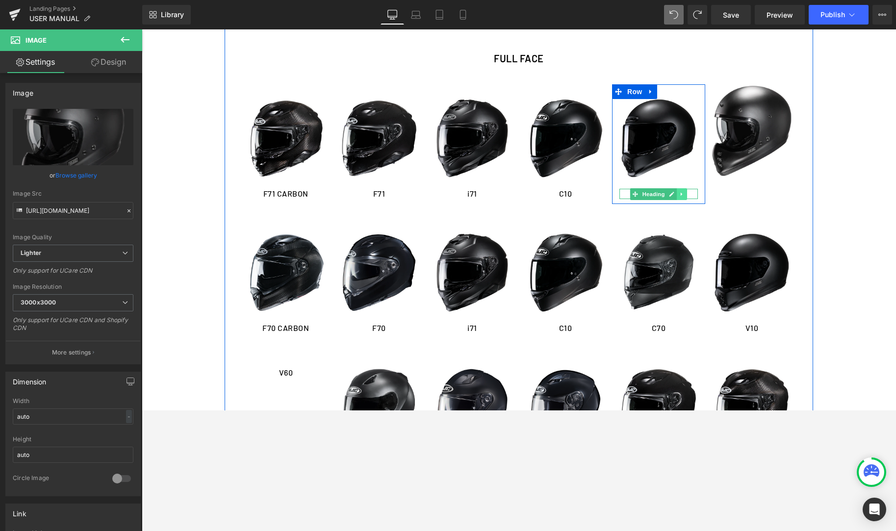
click at [680, 194] on icon at bounding box center [681, 194] width 5 height 6
click at [679, 196] on icon at bounding box center [676, 193] width 5 height 5
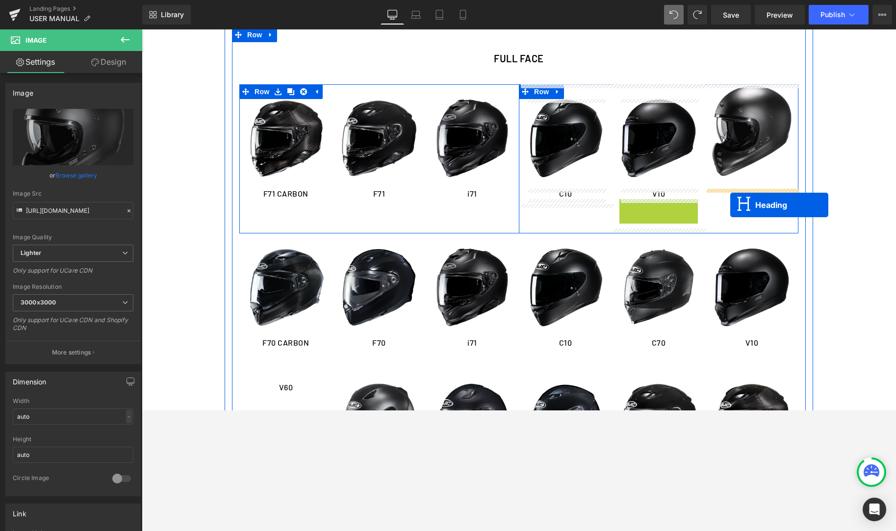
drag, startPoint x: 639, startPoint y: 205, endPoint x: 730, endPoint y: 205, distance: 90.7
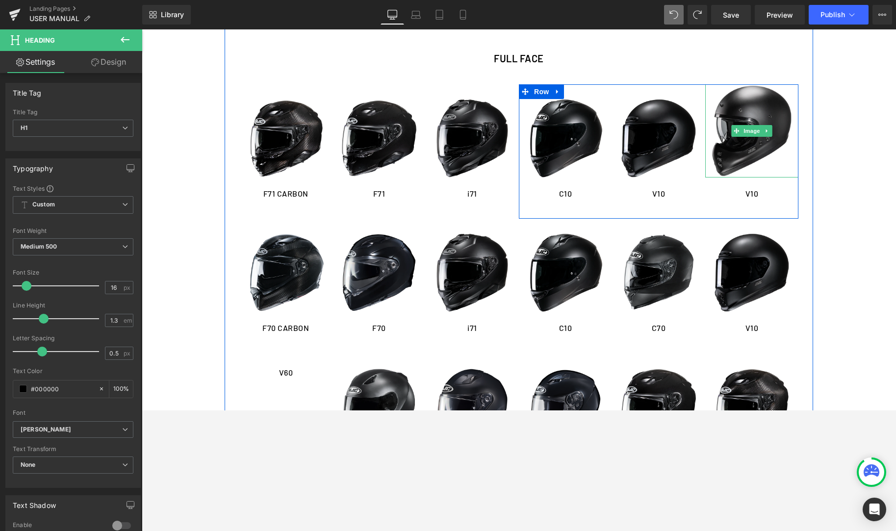
click at [717, 117] on img at bounding box center [751, 130] width 93 height 93
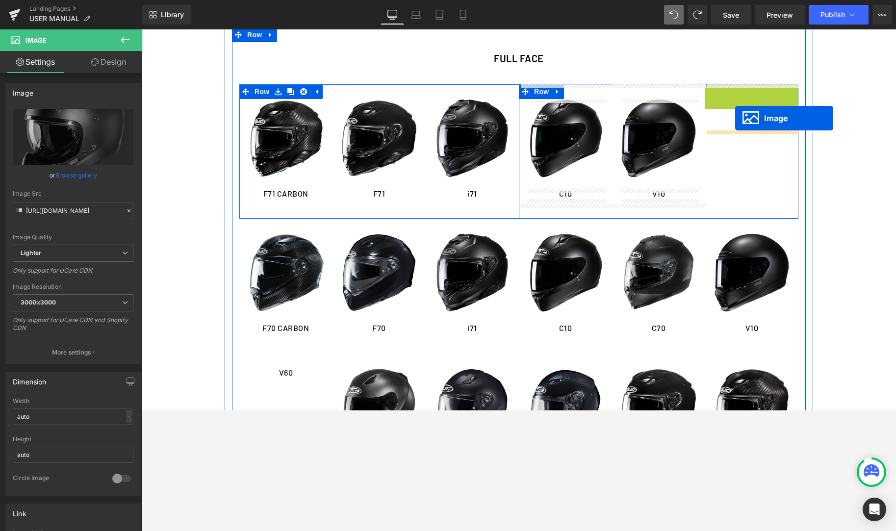
drag, startPoint x: 735, startPoint y: 129, endPoint x: 735, endPoint y: 118, distance: 11.8
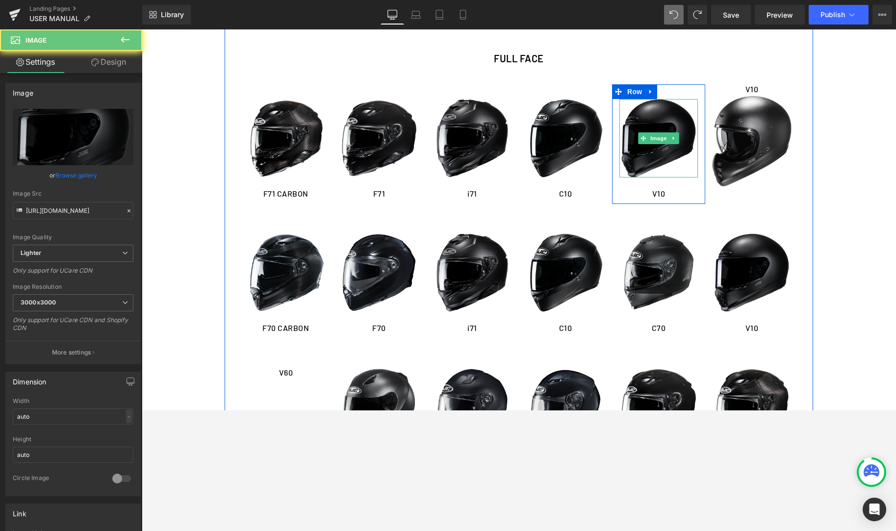
click at [683, 128] on img at bounding box center [658, 138] width 78 height 78
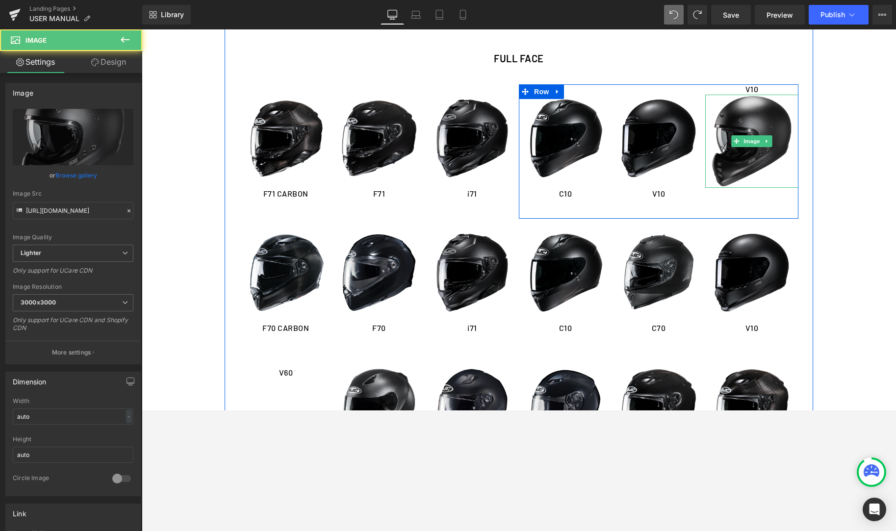
click at [765, 122] on img at bounding box center [751, 141] width 93 height 93
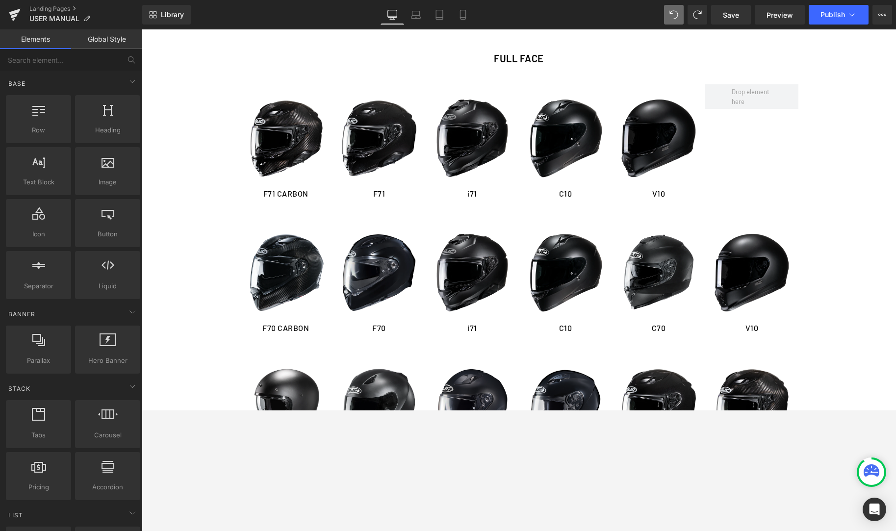
click at [675, 145] on img at bounding box center [658, 138] width 78 height 78
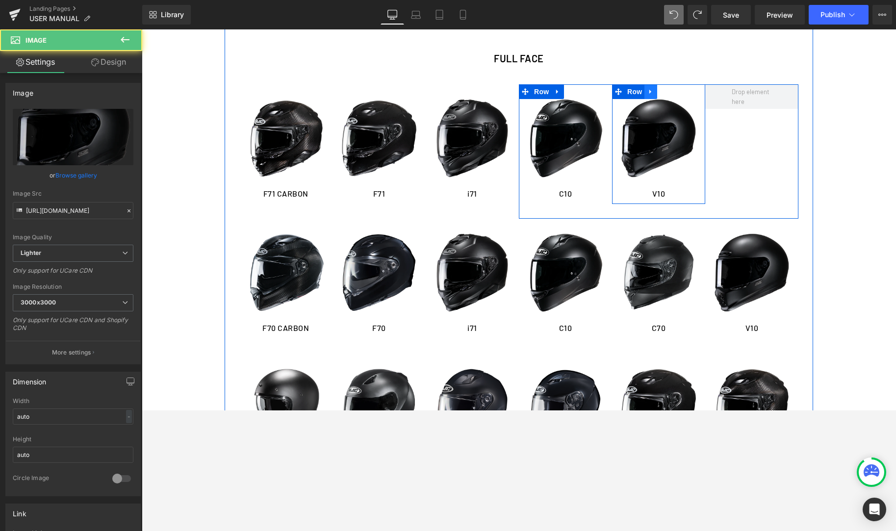
click at [654, 92] on icon at bounding box center [650, 91] width 7 height 7
click at [648, 127] on img at bounding box center [658, 138] width 78 height 78
click at [660, 95] on link at bounding box center [663, 91] width 13 height 15
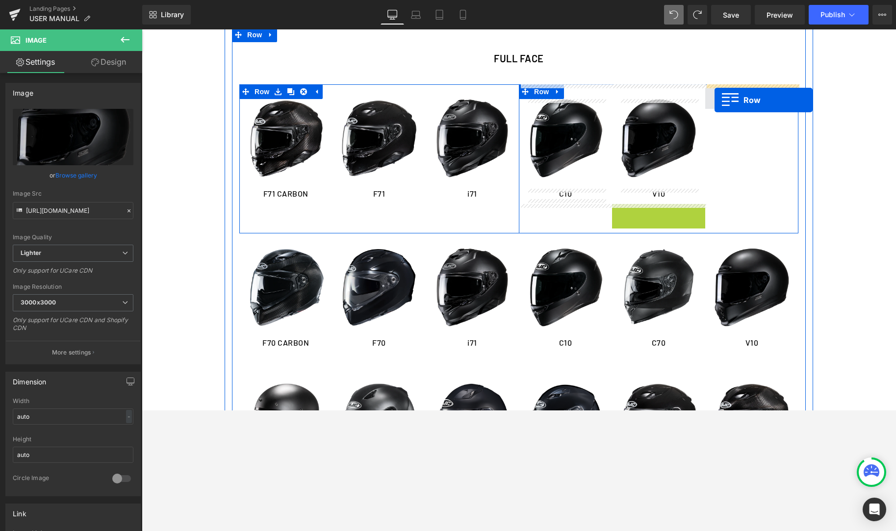
drag, startPoint x: 663, startPoint y: 161, endPoint x: 714, endPoint y: 100, distance: 80.7
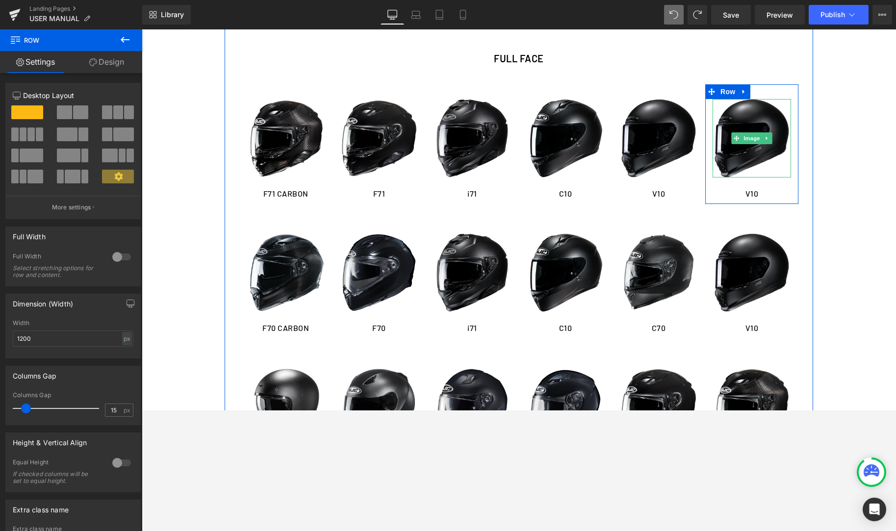
click at [765, 140] on icon at bounding box center [767, 138] width 5 height 6
click at [771, 137] on icon at bounding box center [771, 138] width 5 height 5
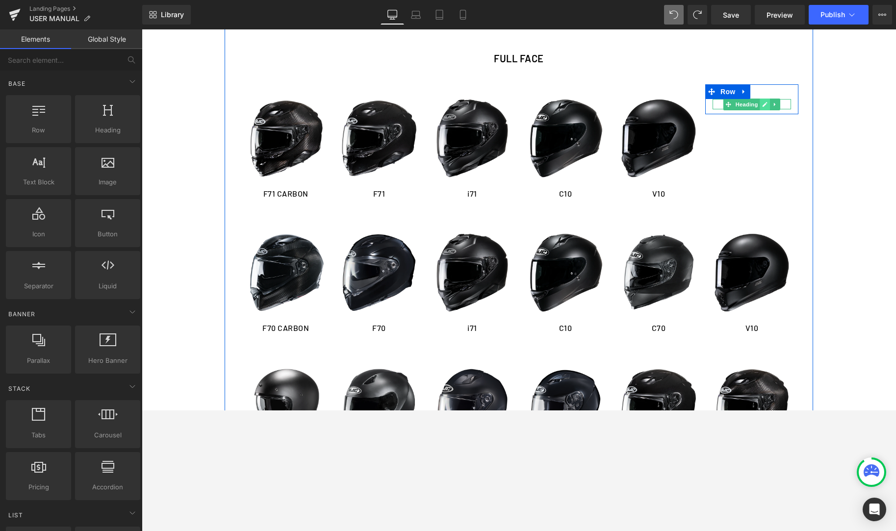
click at [763, 104] on icon at bounding box center [764, 105] width 5 height 6
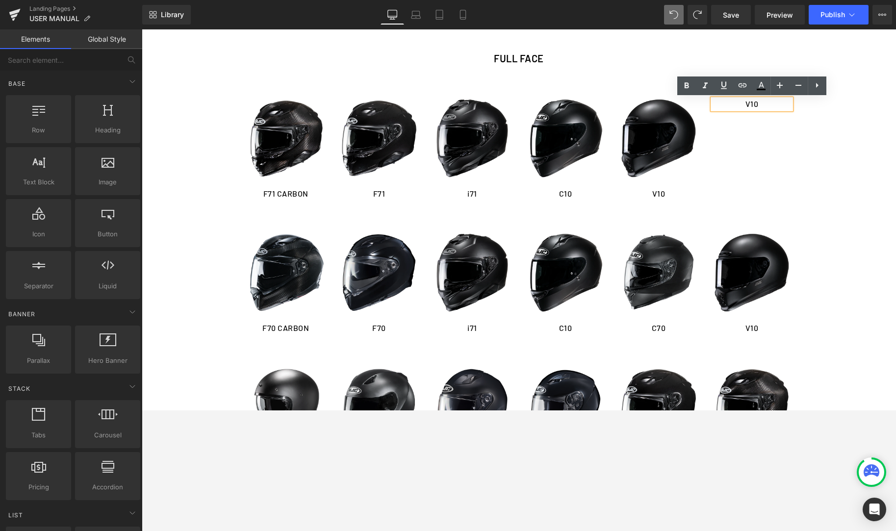
click at [760, 106] on h1 "V10" at bounding box center [752, 104] width 78 height 10
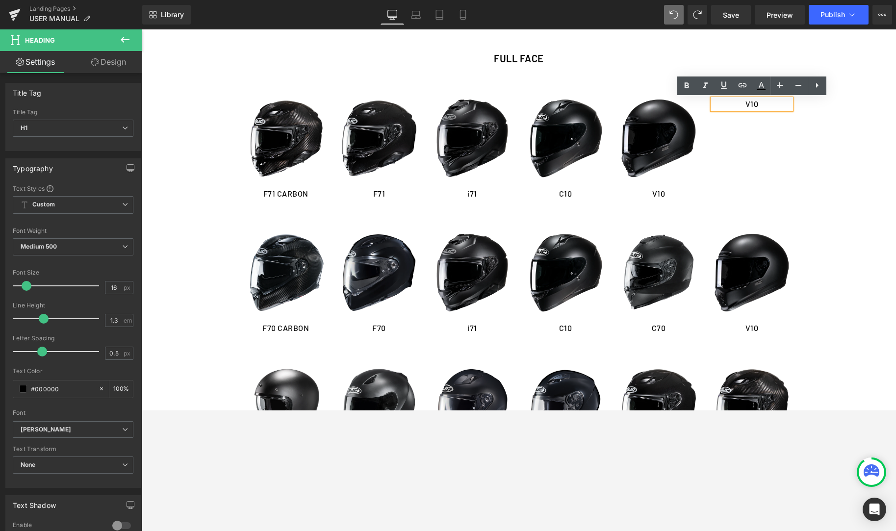
click at [754, 105] on h1 "V10" at bounding box center [752, 104] width 78 height 10
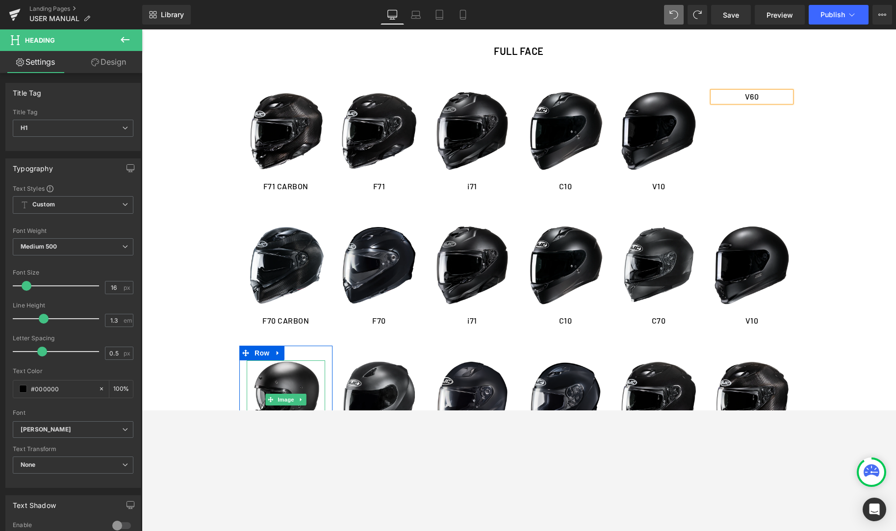
scroll to position [754, 0]
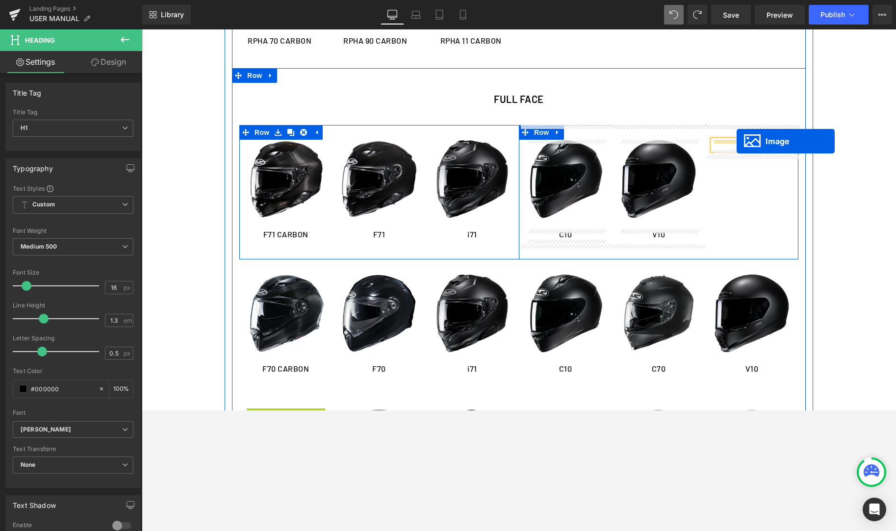
drag, startPoint x: 271, startPoint y: 324, endPoint x: 741, endPoint y: 149, distance: 501.8
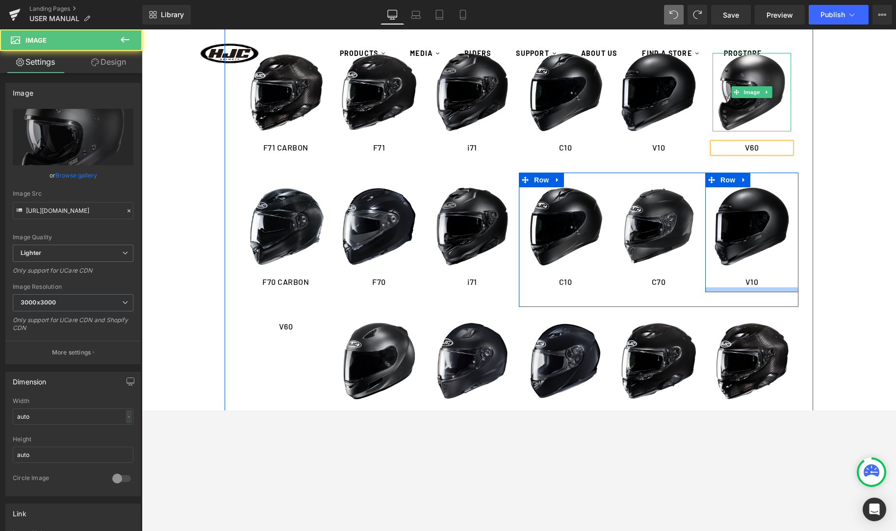
click at [755, 290] on div at bounding box center [751, 289] width 93 height 5
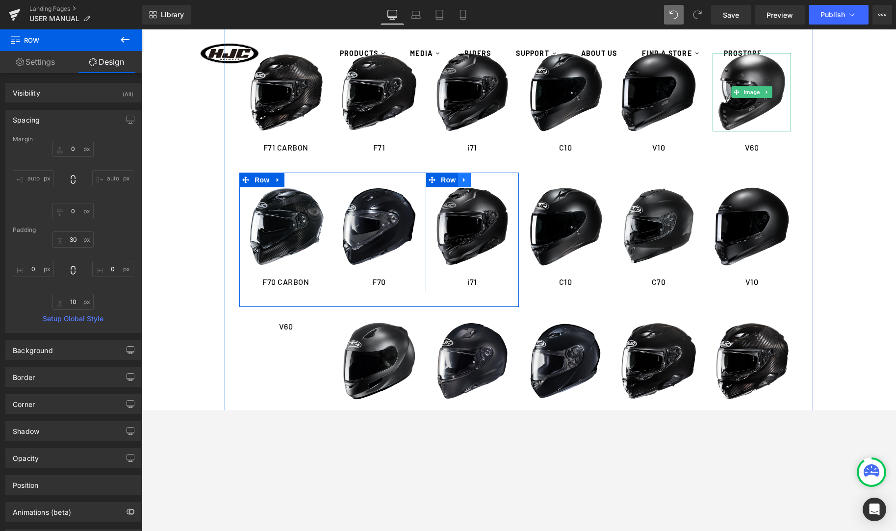
click at [464, 181] on icon at bounding box center [464, 180] width 7 height 7
click at [488, 181] on icon at bounding box center [489, 180] width 7 height 7
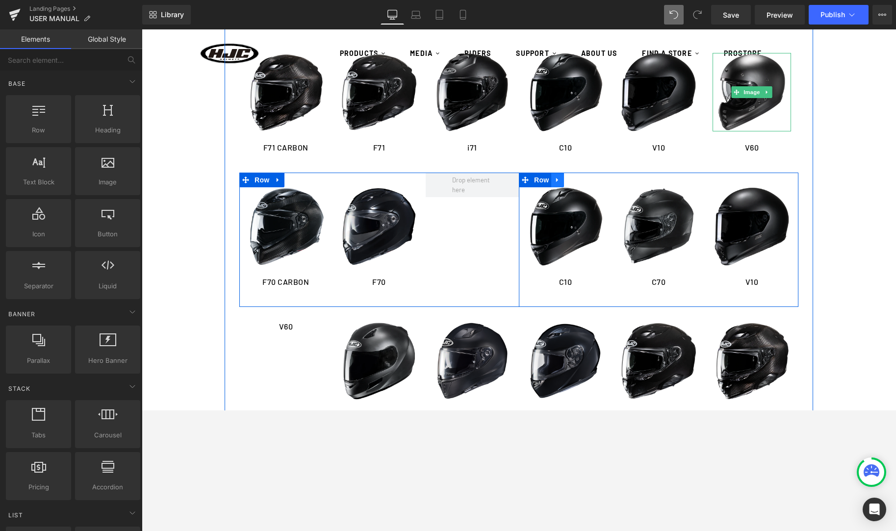
click at [560, 179] on icon at bounding box center [557, 180] width 7 height 7
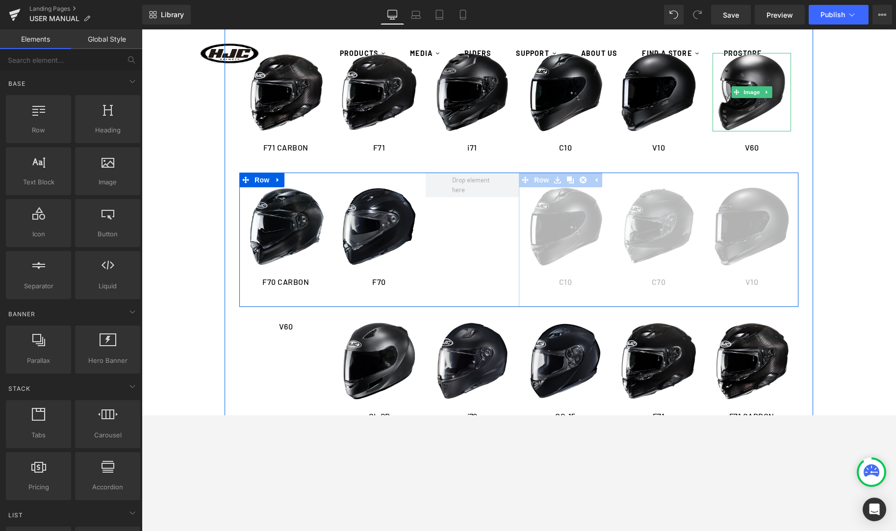
scroll to position [716, 0]
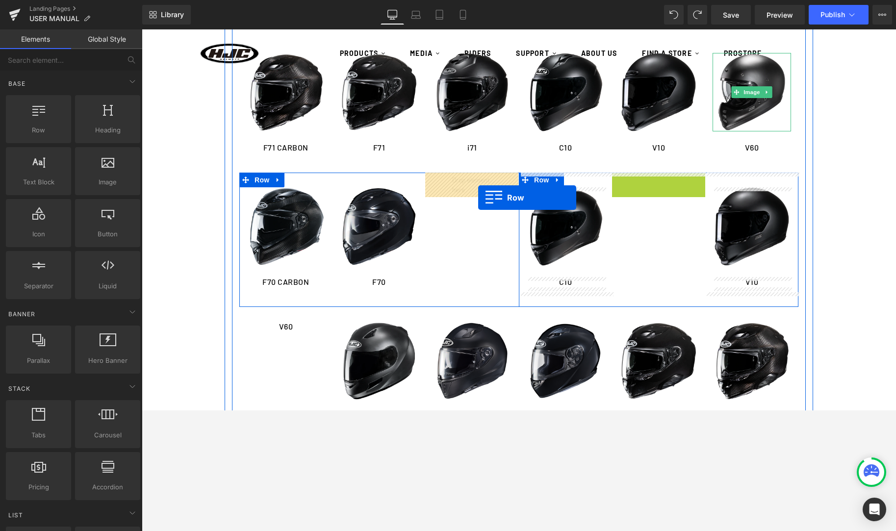
drag, startPoint x: 620, startPoint y: 179, endPoint x: 478, endPoint y: 197, distance: 142.8
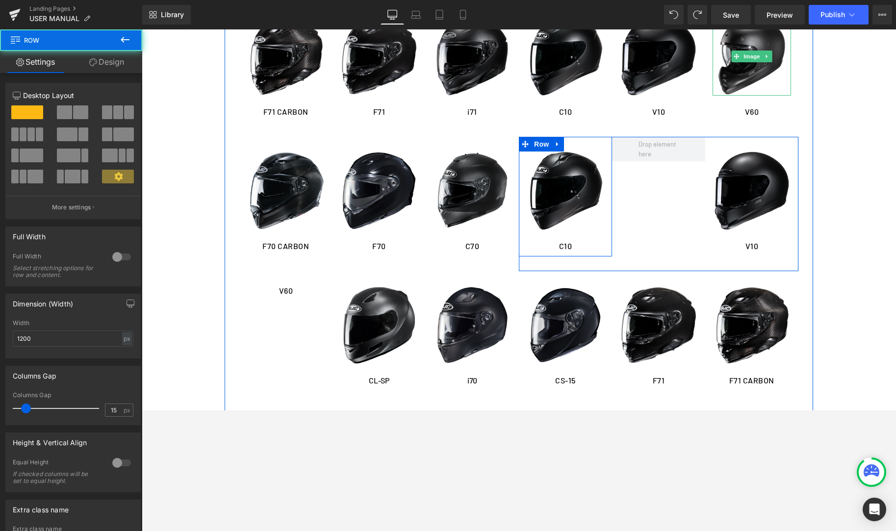
scroll to position [757, 0]
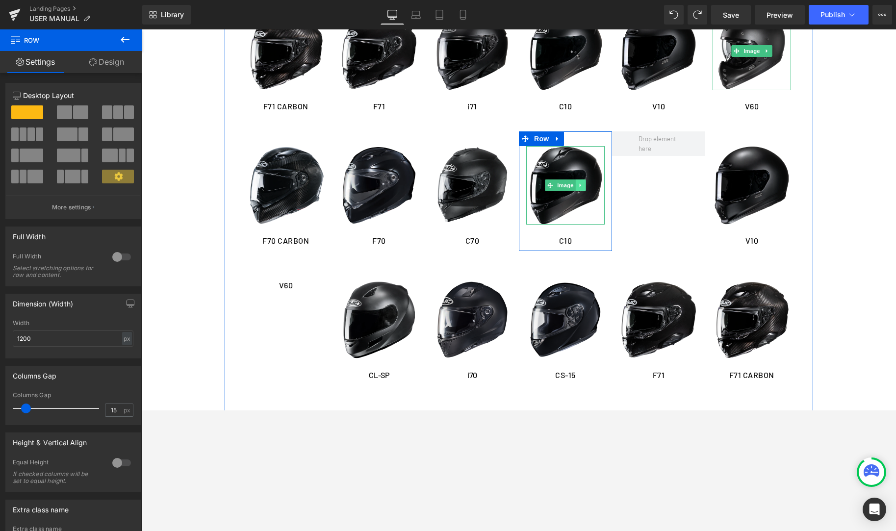
click at [582, 184] on icon at bounding box center [580, 185] width 5 height 6
click at [583, 184] on icon at bounding box center [585, 185] width 5 height 5
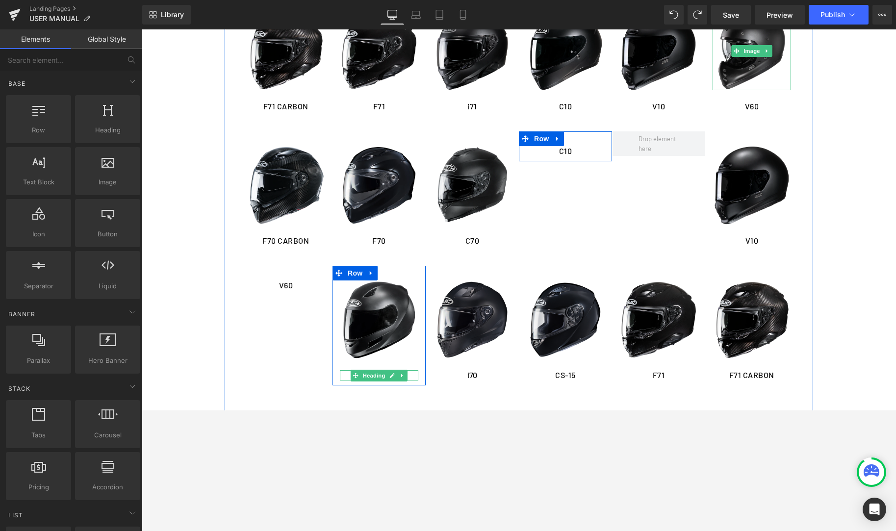
click at [387, 375] on link at bounding box center [392, 376] width 10 height 12
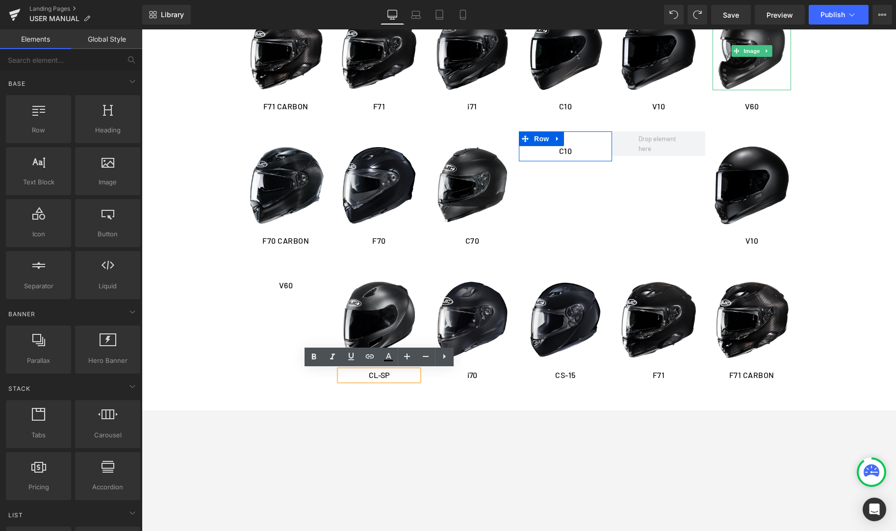
click at [383, 375] on h1 "CL-SP" at bounding box center [379, 375] width 78 height 10
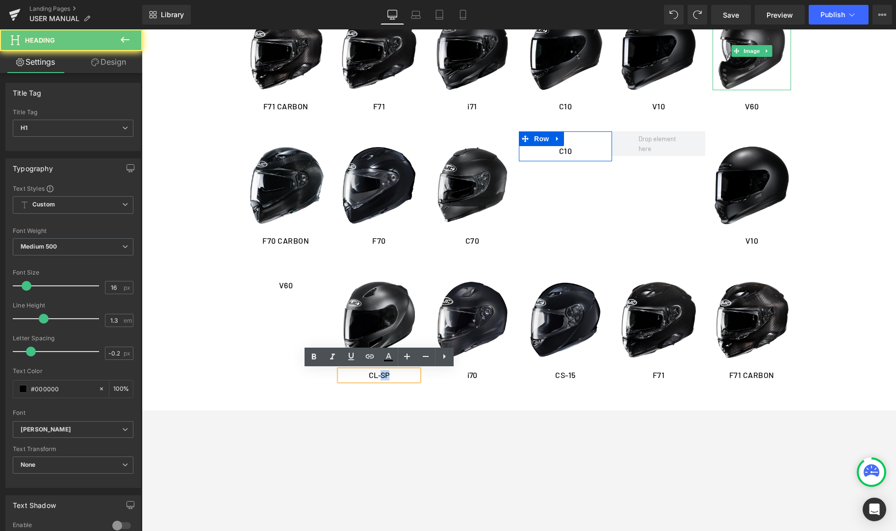
click at [383, 375] on h1 "CL-SP" at bounding box center [379, 375] width 78 height 10
copy h1 "CL-SP"
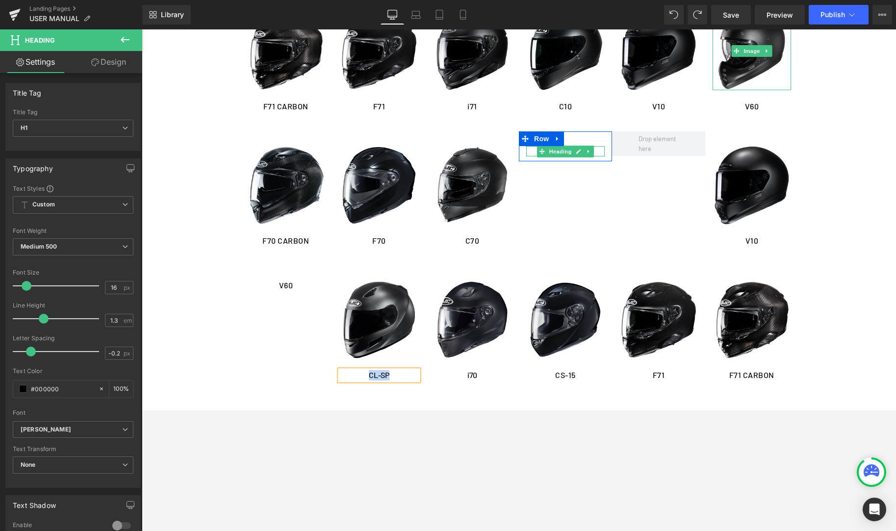
click at [575, 150] on link at bounding box center [579, 152] width 10 height 12
click at [574, 150] on h1 "C10" at bounding box center [565, 151] width 78 height 10
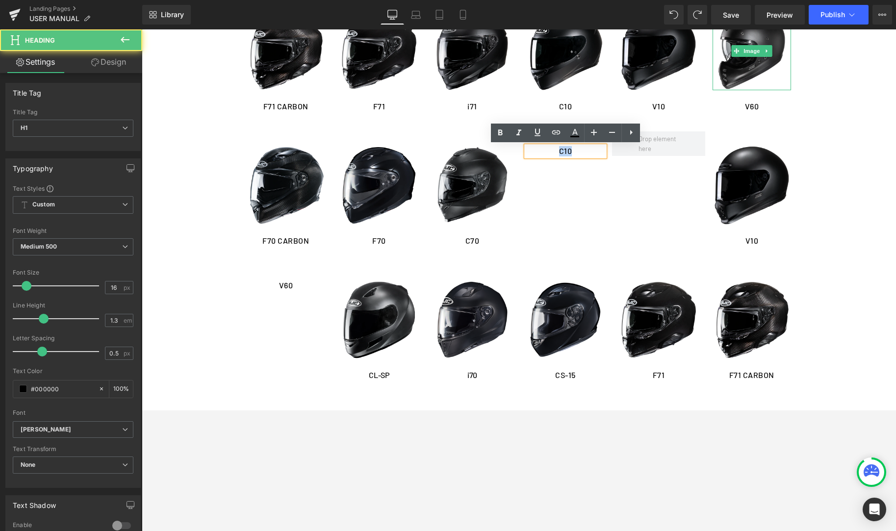
click at [574, 151] on h1 "C10" at bounding box center [565, 151] width 78 height 10
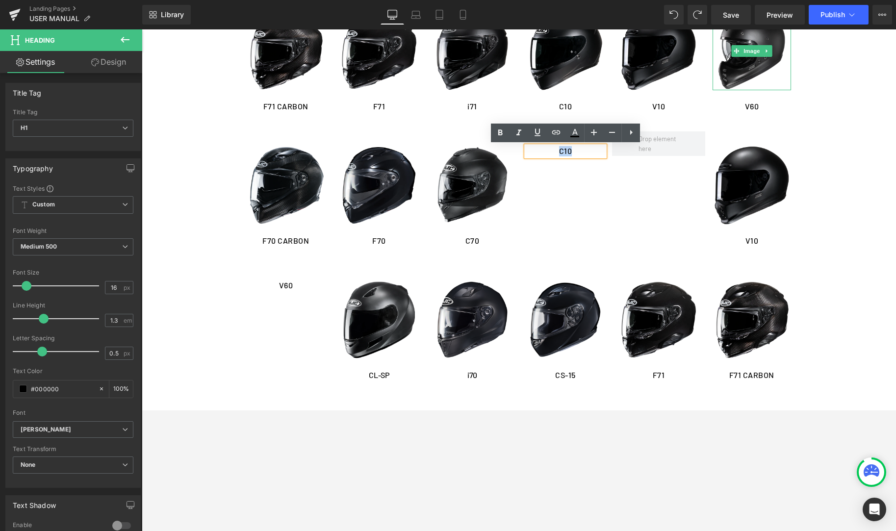
click at [574, 151] on h1 "C10" at bounding box center [565, 151] width 78 height 10
paste div
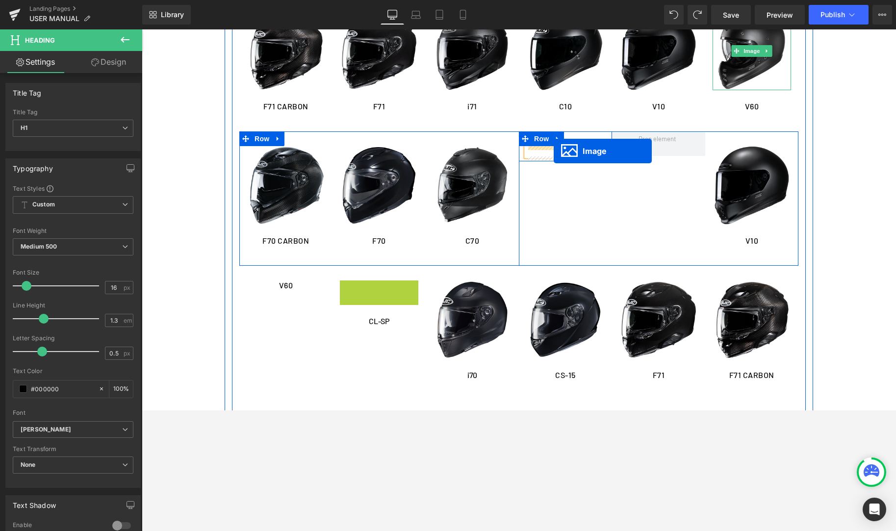
drag, startPoint x: 364, startPoint y: 321, endPoint x: 556, endPoint y: 151, distance: 256.0
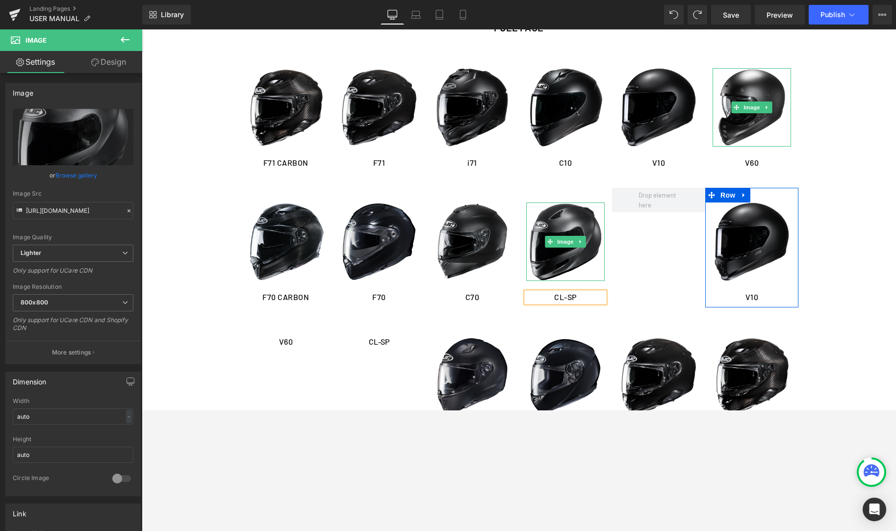
scroll to position [740, 0]
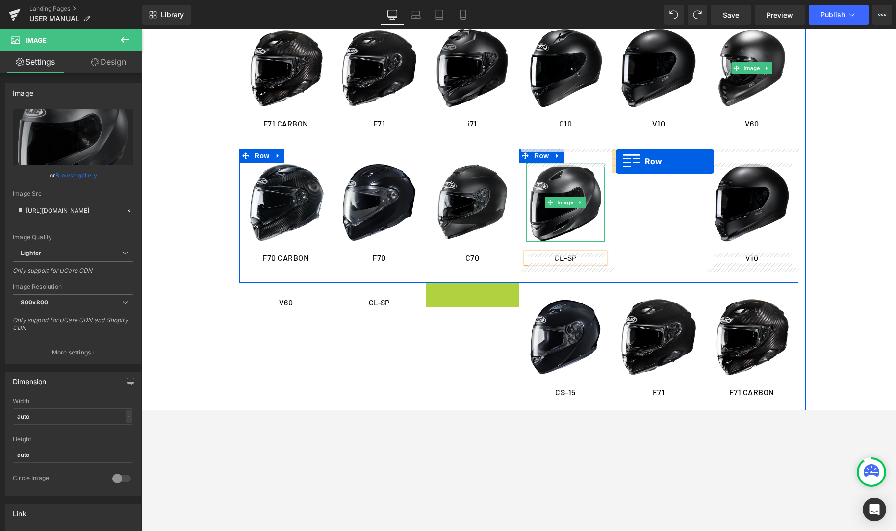
drag, startPoint x: 519, startPoint y: 232, endPoint x: 616, endPoint y: 161, distance: 120.6
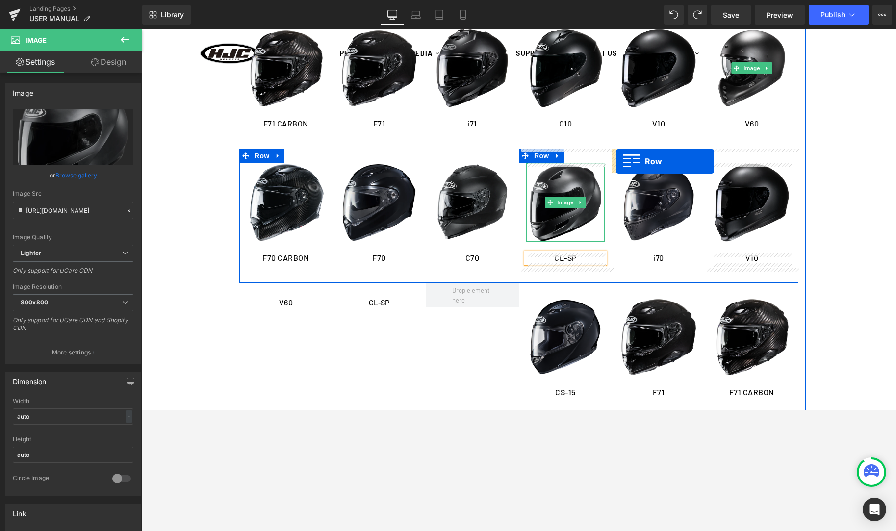
scroll to position [738, 0]
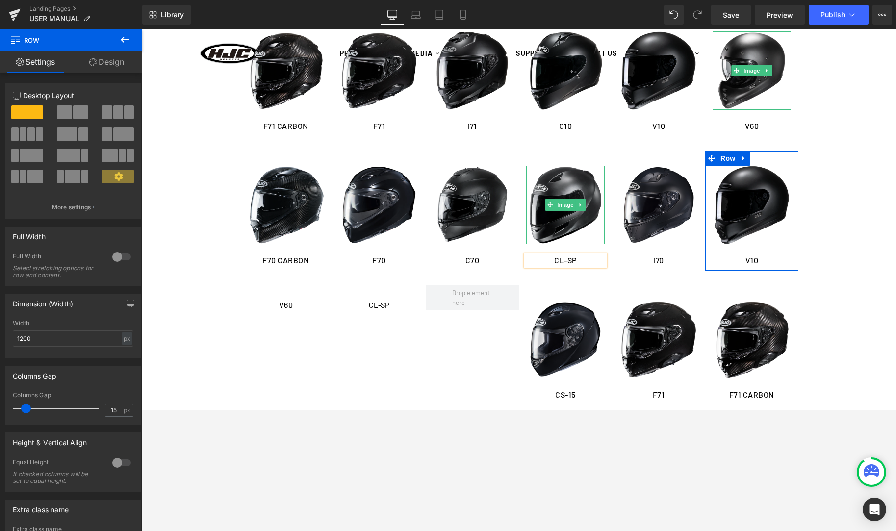
click at [746, 159] on icon at bounding box center [743, 158] width 7 height 7
click at [765, 157] on link at bounding box center [769, 158] width 13 height 15
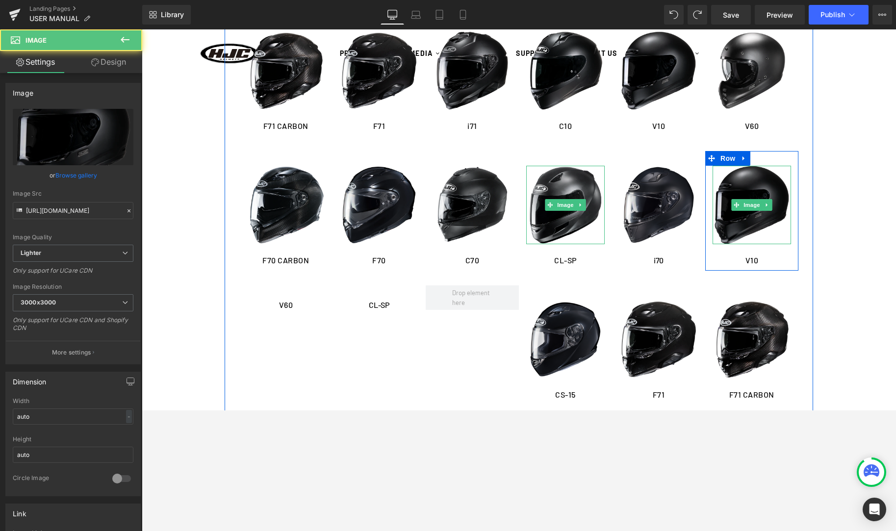
click at [739, 195] on img at bounding box center [752, 205] width 78 height 78
click at [767, 204] on icon at bounding box center [767, 205] width 5 height 6
drag, startPoint x: 773, startPoint y: 206, endPoint x: 768, endPoint y: 205, distance: 5.0
click at [772, 206] on icon at bounding box center [771, 205] width 5 height 6
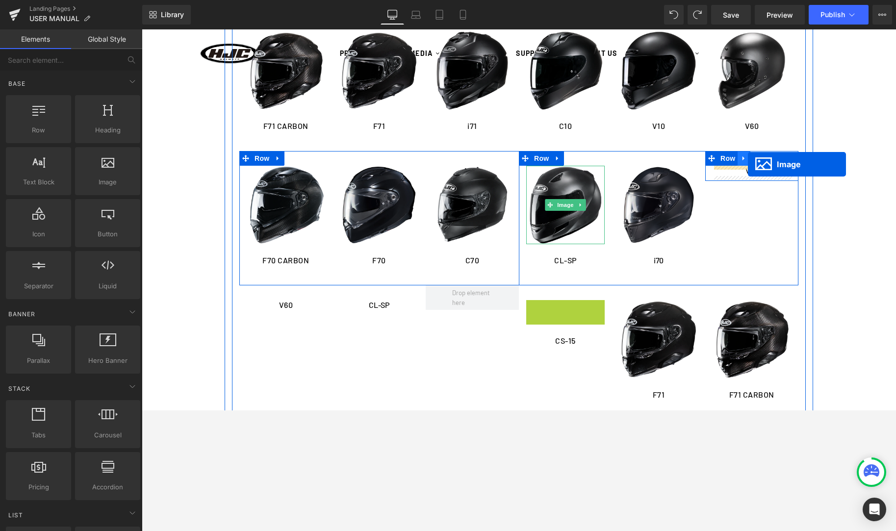
drag, startPoint x: 622, startPoint y: 275, endPoint x: 748, endPoint y: 164, distance: 167.8
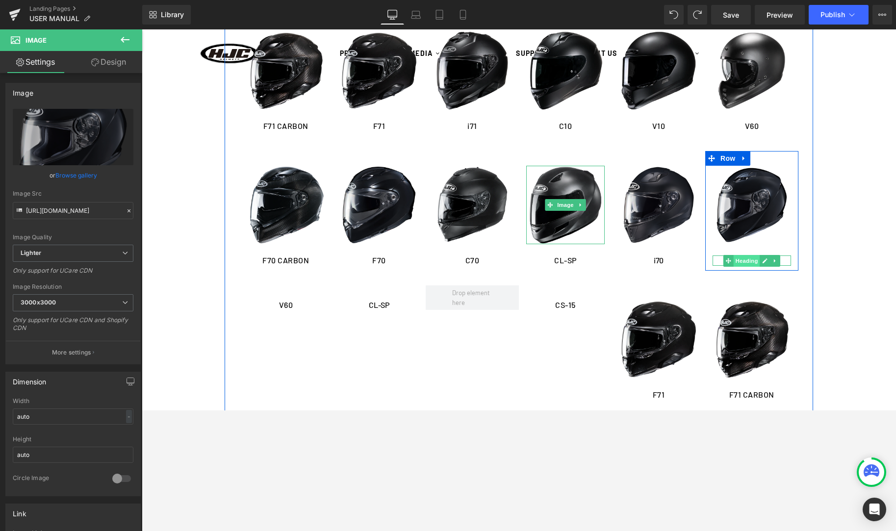
click at [757, 259] on span "Heading" at bounding box center [747, 261] width 26 height 12
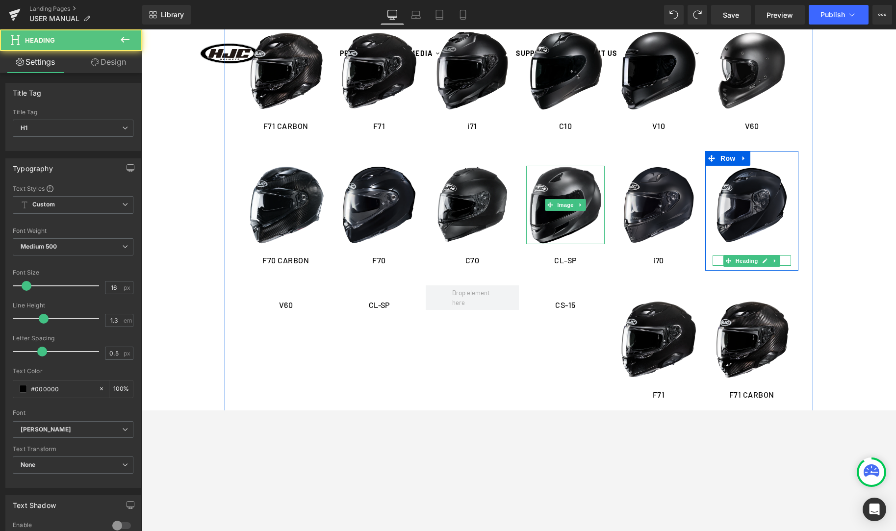
click at [767, 259] on icon at bounding box center [765, 260] width 5 height 5
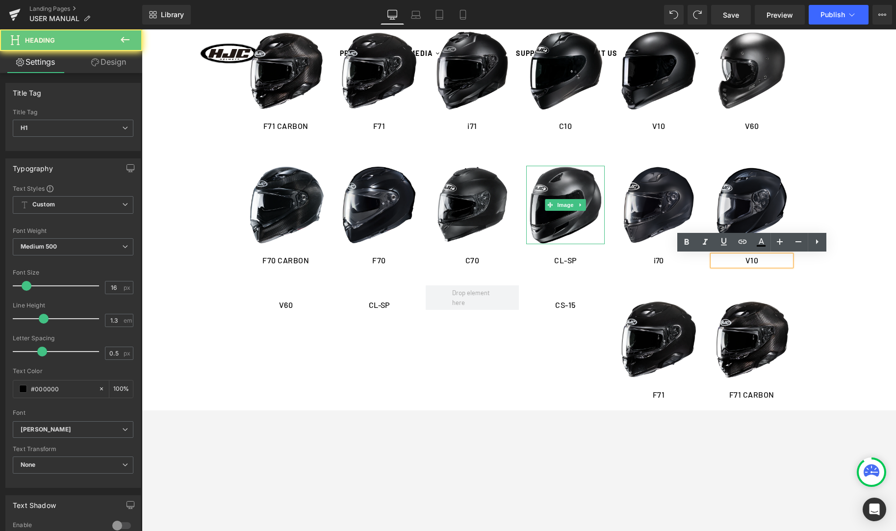
click at [762, 260] on h1 "V10" at bounding box center [752, 260] width 78 height 10
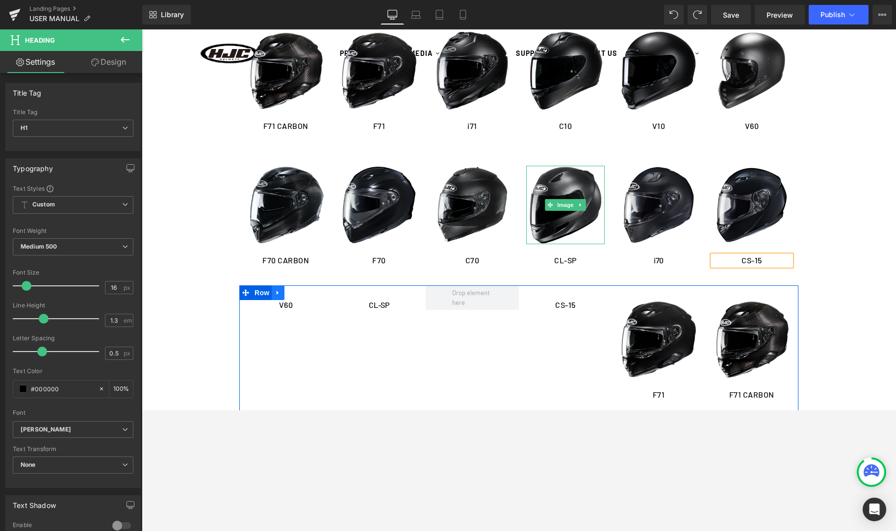
click at [275, 294] on icon at bounding box center [278, 292] width 7 height 7
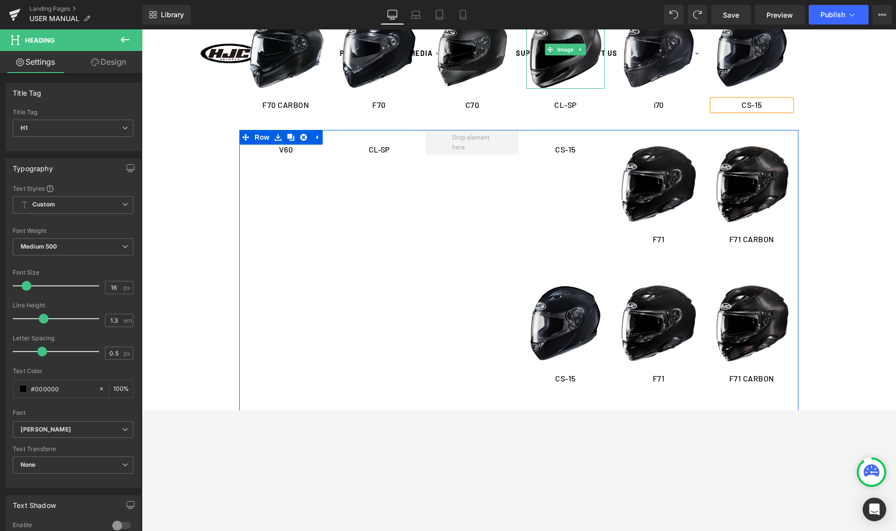
scroll to position [892, 0]
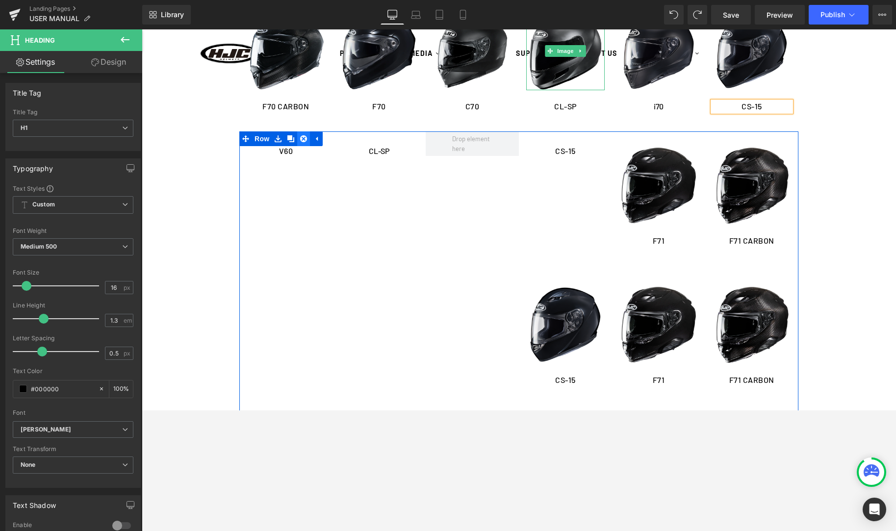
click at [305, 140] on icon at bounding box center [303, 138] width 7 height 7
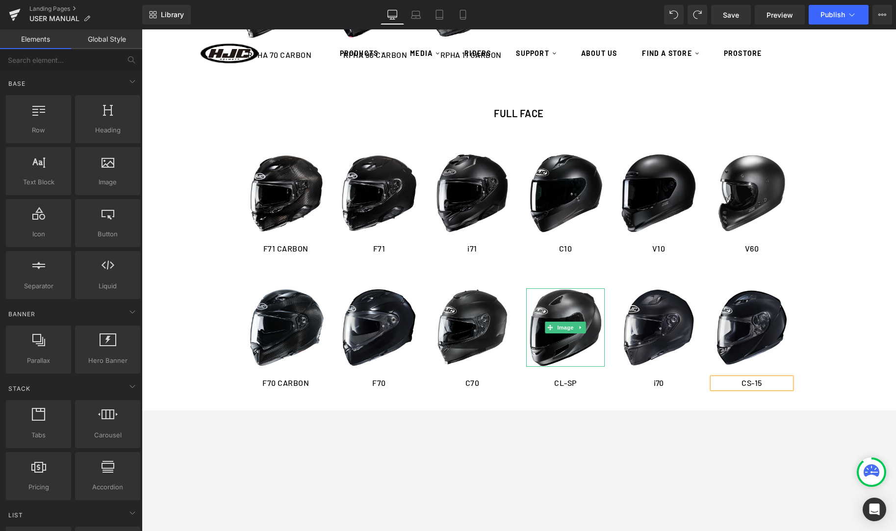
scroll to position [596, 0]
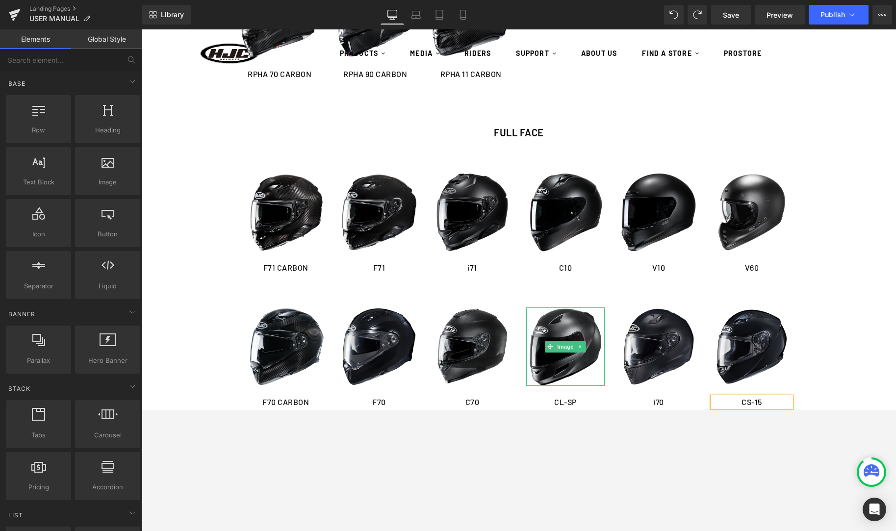
click at [407, 131] on h1 "FULL FACE" at bounding box center [519, 132] width 544 height 13
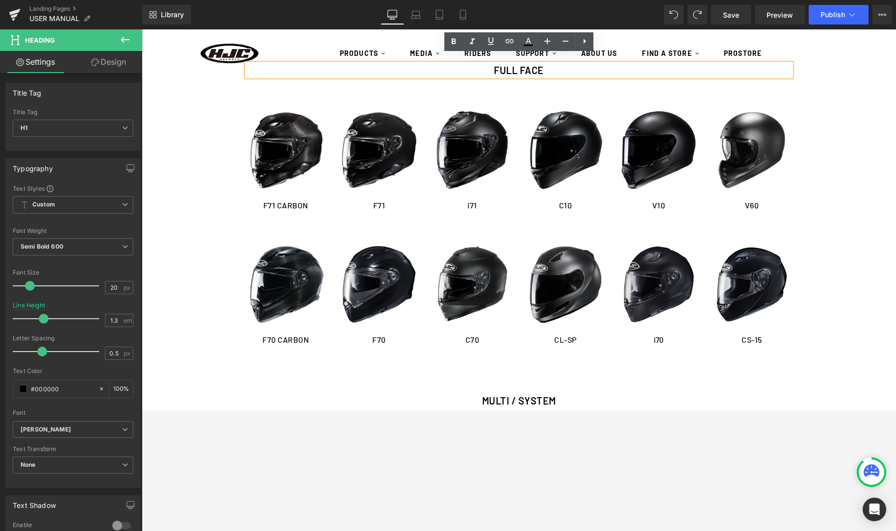
scroll to position [636, 0]
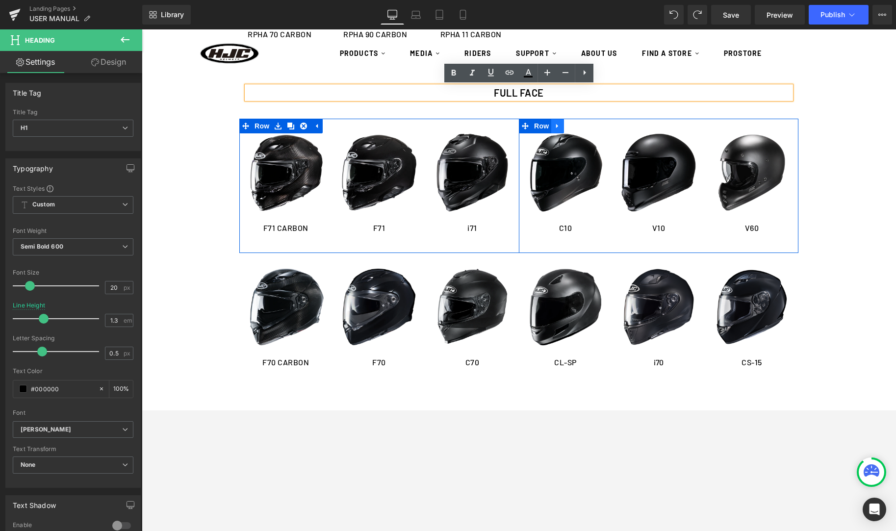
click at [561, 130] on link at bounding box center [557, 126] width 13 height 15
click at [573, 127] on icon at bounding box center [570, 126] width 7 height 7
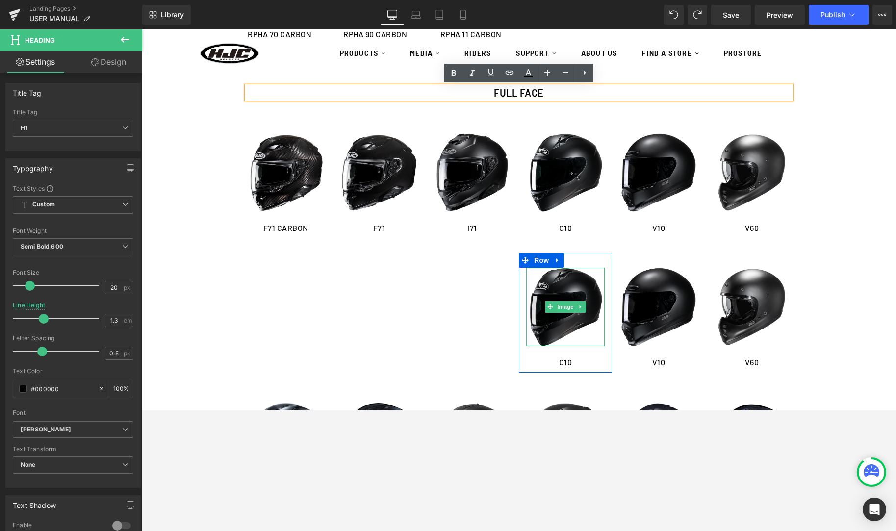
click at [561, 324] on img at bounding box center [565, 307] width 78 height 78
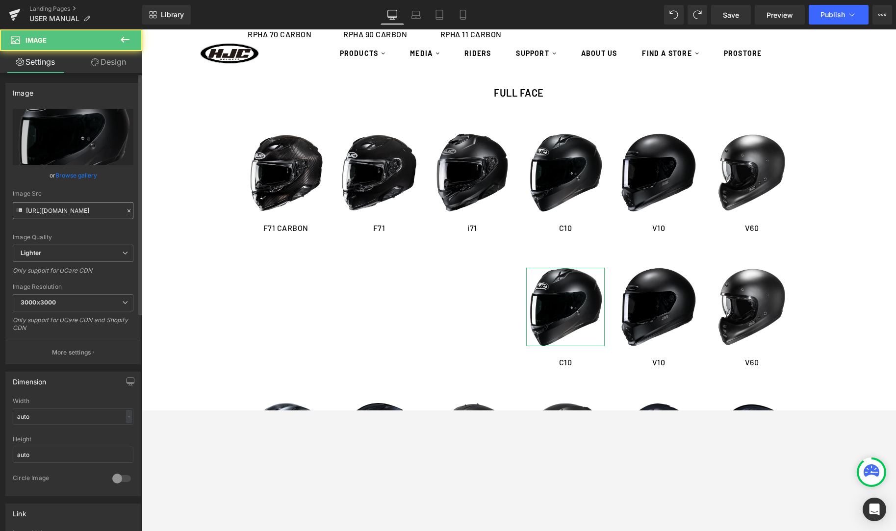
click at [82, 204] on input "[URL][DOMAIN_NAME]" at bounding box center [73, 210] width 121 height 17
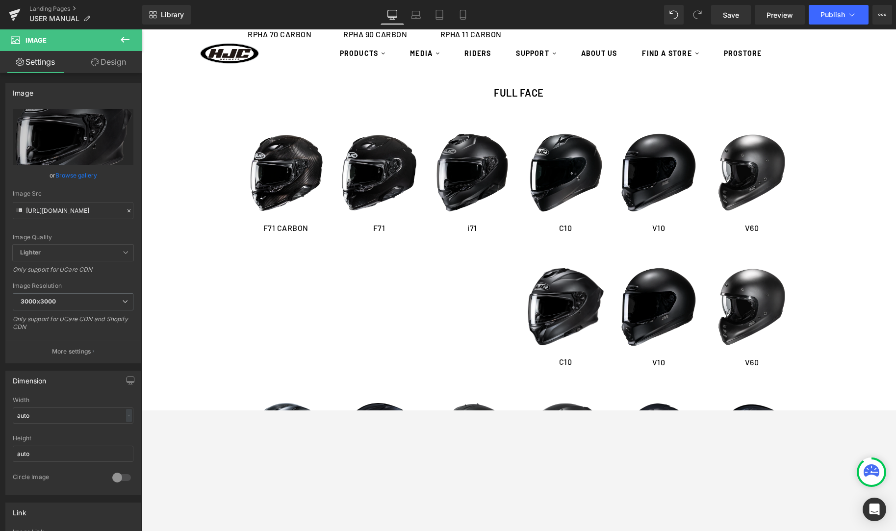
type input "[URL][DOMAIN_NAME]"
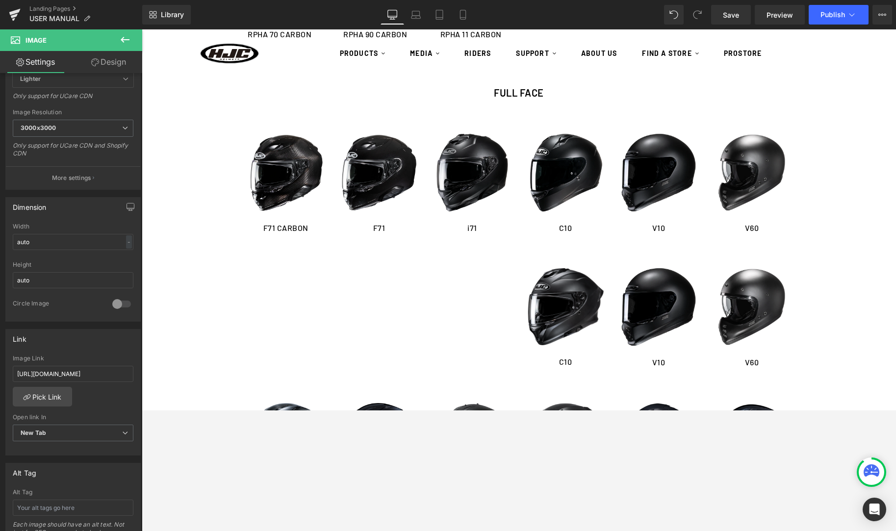
scroll to position [411, 0]
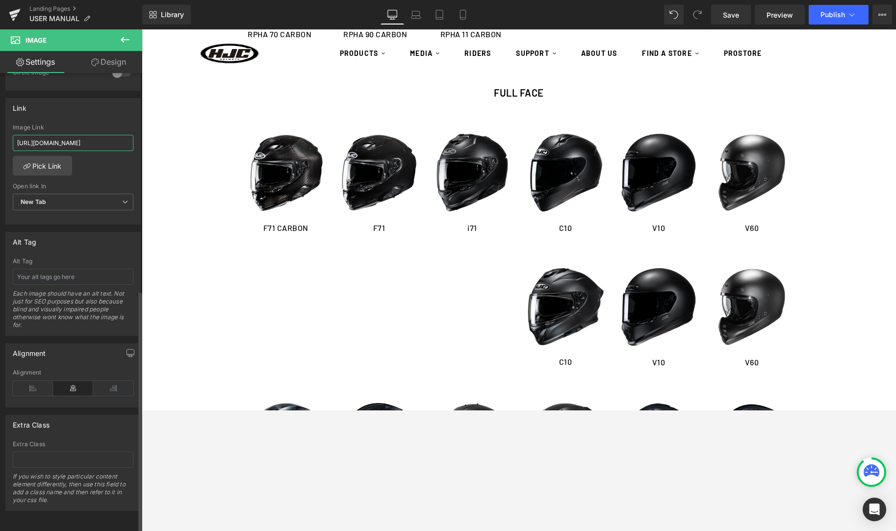
click at [66, 138] on input "[URL][DOMAIN_NAME]" at bounding box center [73, 143] width 121 height 16
paste input "71_MANUAL-HELMET.pdf?v=1757577939"
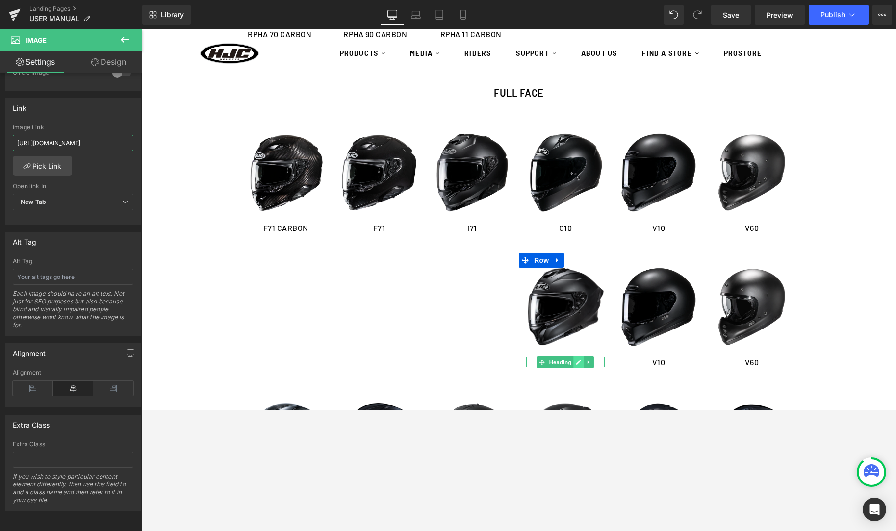
type input "[URL][DOMAIN_NAME]"
click at [576, 362] on icon at bounding box center [578, 362] width 5 height 6
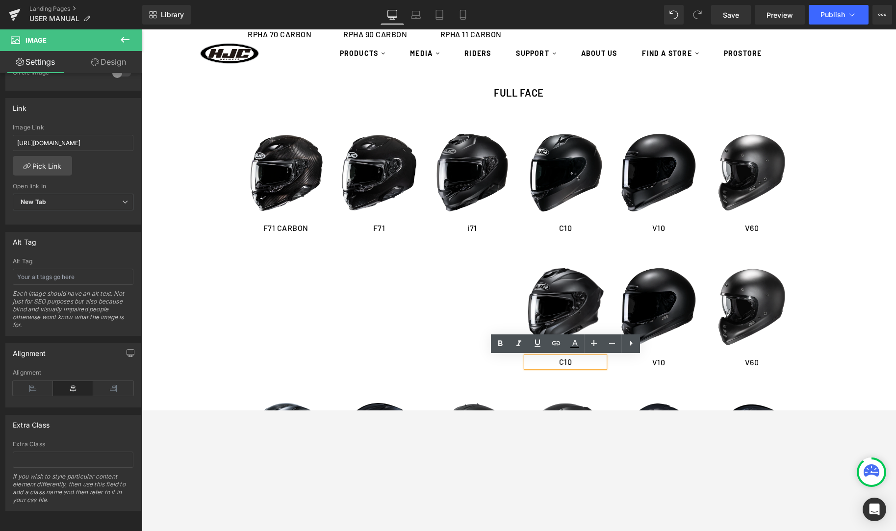
click at [575, 362] on h1 "C10" at bounding box center [565, 362] width 78 height 10
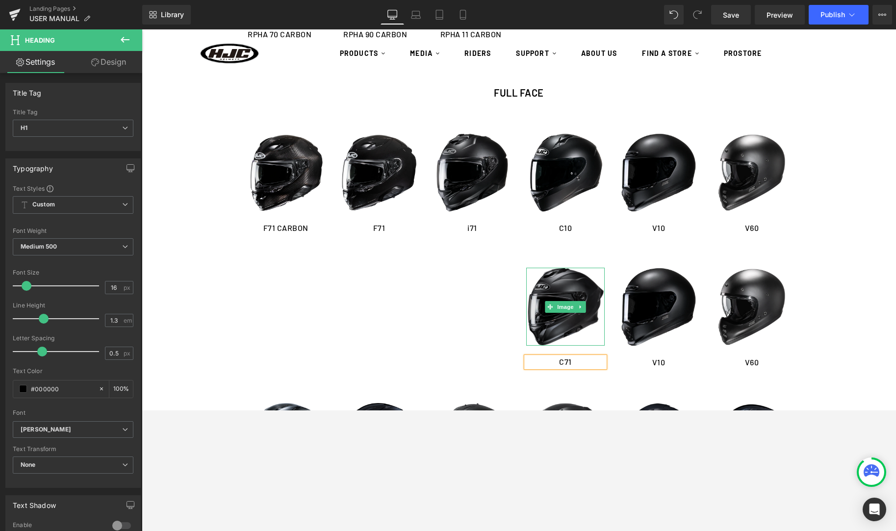
click at [560, 297] on img at bounding box center [565, 307] width 78 height 78
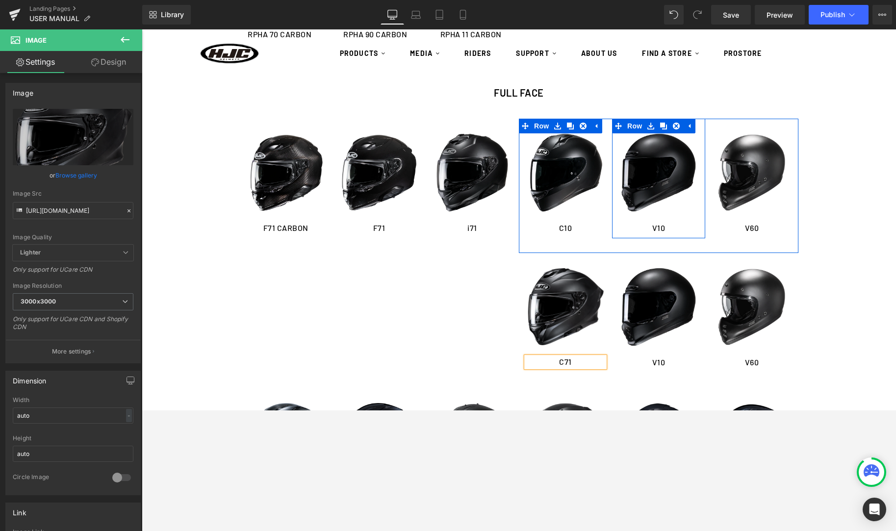
drag, startPoint x: 679, startPoint y: 124, endPoint x: 650, endPoint y: 183, distance: 66.0
click at [678, 124] on icon at bounding box center [676, 126] width 7 height 7
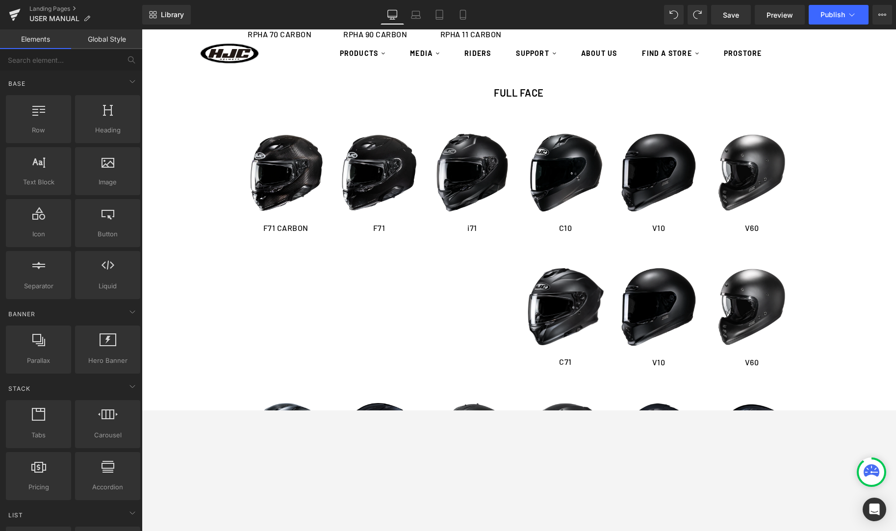
click at [663, 153] on img at bounding box center [658, 172] width 78 height 78
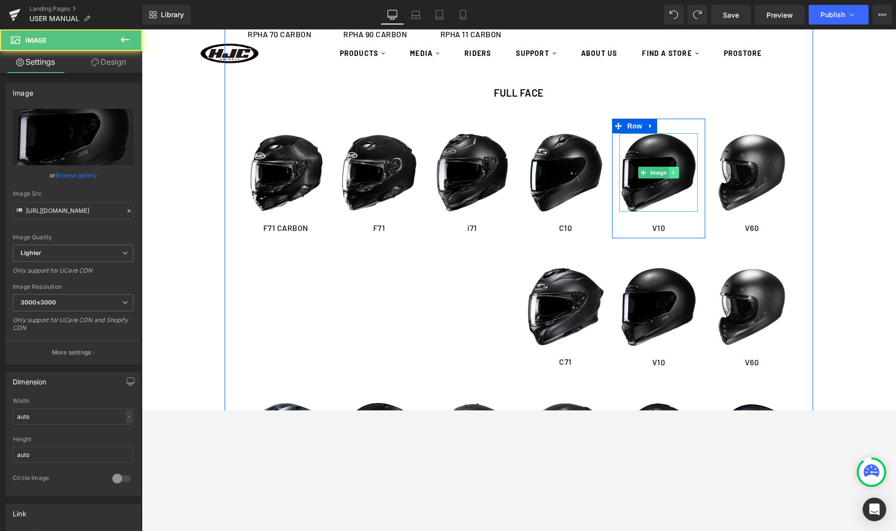
click at [677, 174] on link at bounding box center [674, 173] width 10 height 12
click at [683, 176] on link at bounding box center [679, 173] width 10 height 12
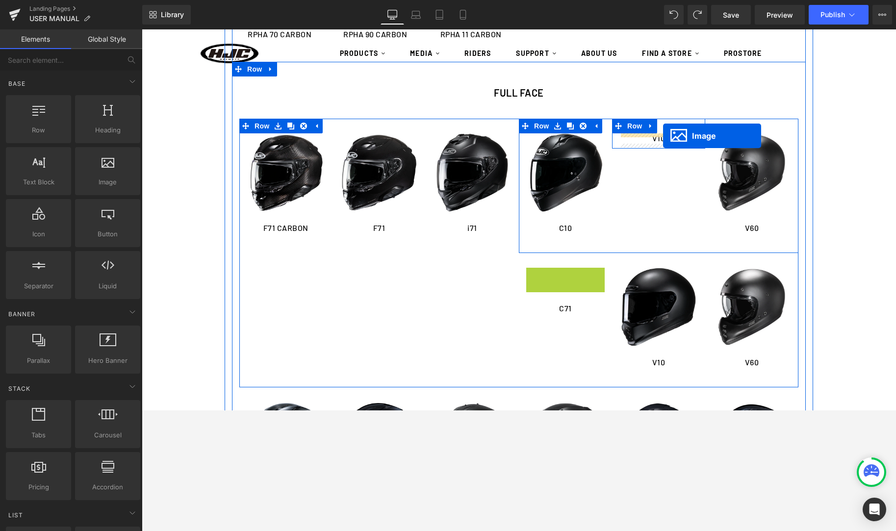
drag, startPoint x: 600, startPoint y: 224, endPoint x: 663, endPoint y: 136, distance: 108.6
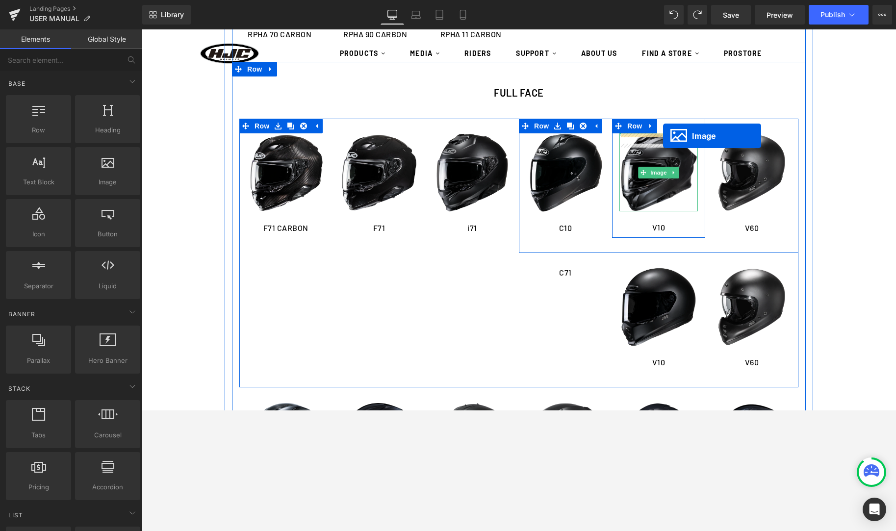
scroll to position [635, 0]
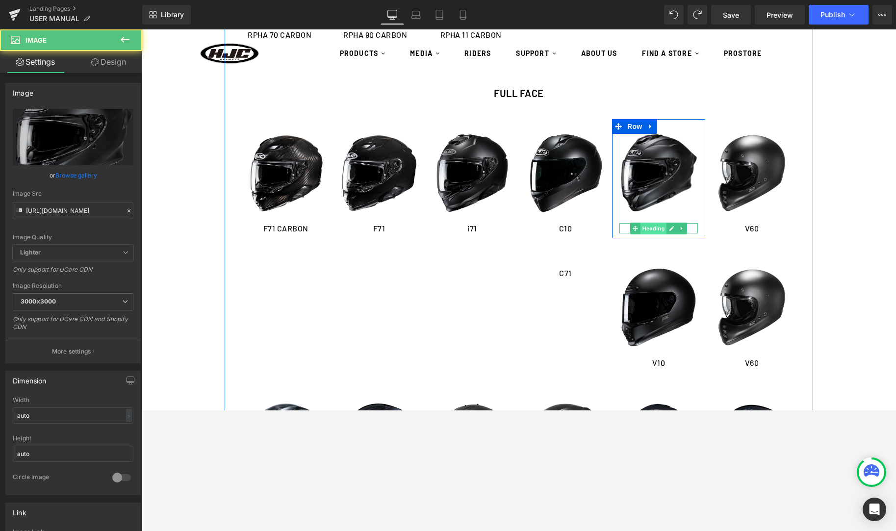
click at [666, 227] on span "Heading" at bounding box center [653, 229] width 26 height 12
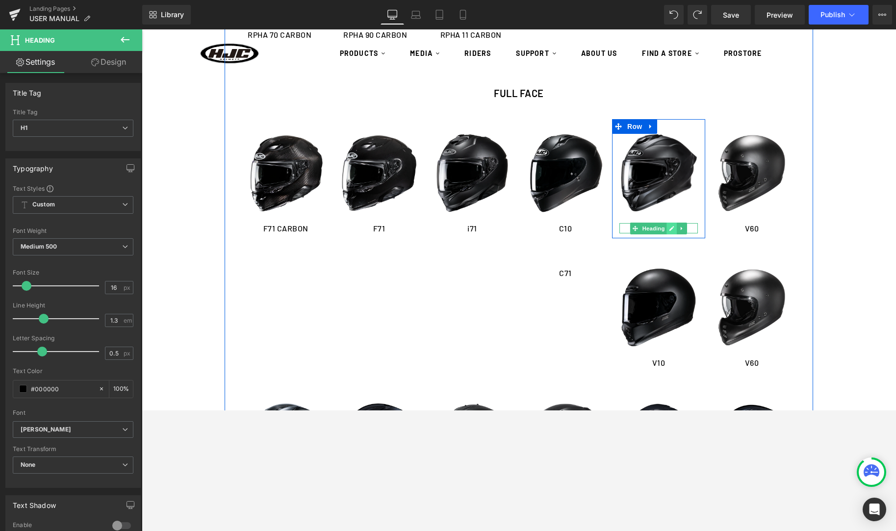
click at [672, 228] on icon at bounding box center [671, 228] width 5 height 5
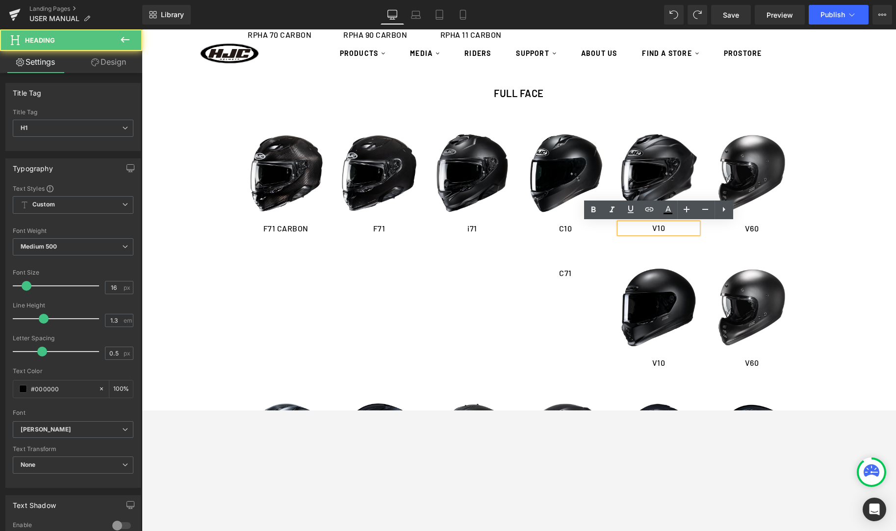
click at [672, 228] on h1 "V10" at bounding box center [658, 228] width 78 height 10
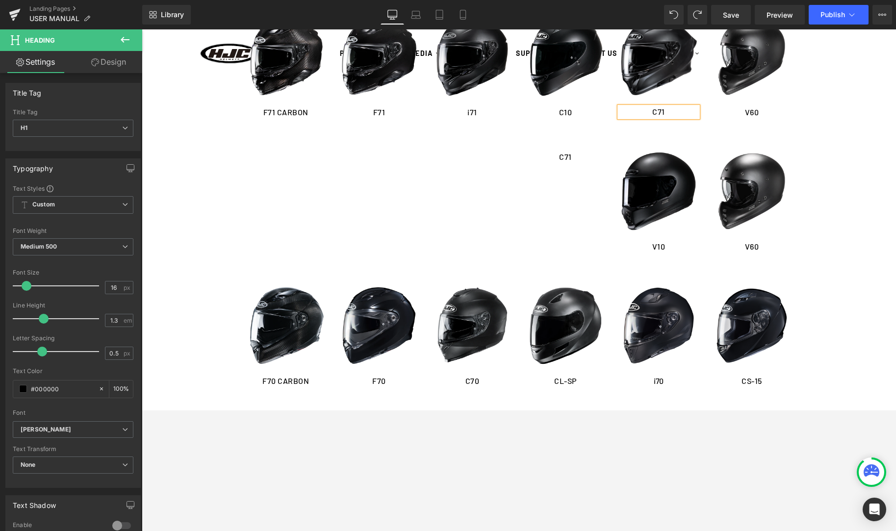
scroll to position [747, 0]
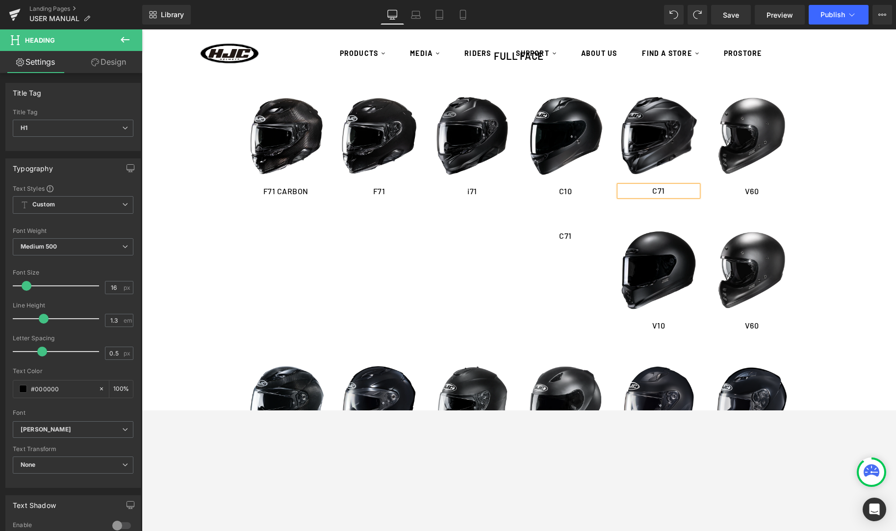
click at [402, 269] on div "Image F71 CARBON Heading Row Image F71 Heading Row Image i71 Heading Row Row Im…" at bounding box center [518, 216] width 559 height 269
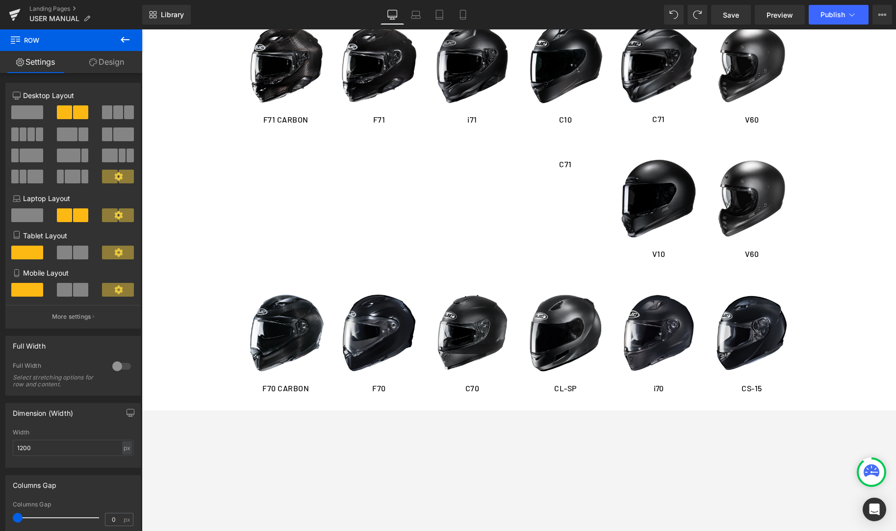
scroll to position [755, 0]
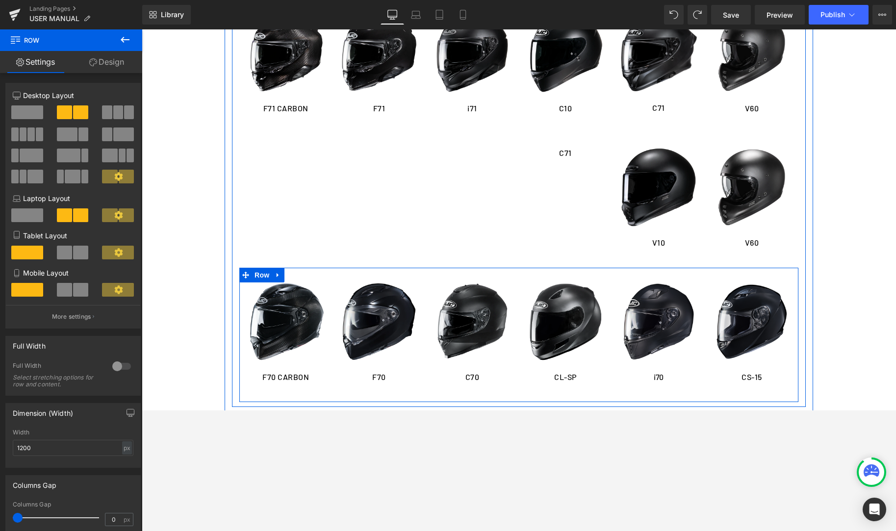
click at [283, 276] on link at bounding box center [278, 275] width 13 height 15
click at [288, 275] on icon at bounding box center [290, 275] width 7 height 7
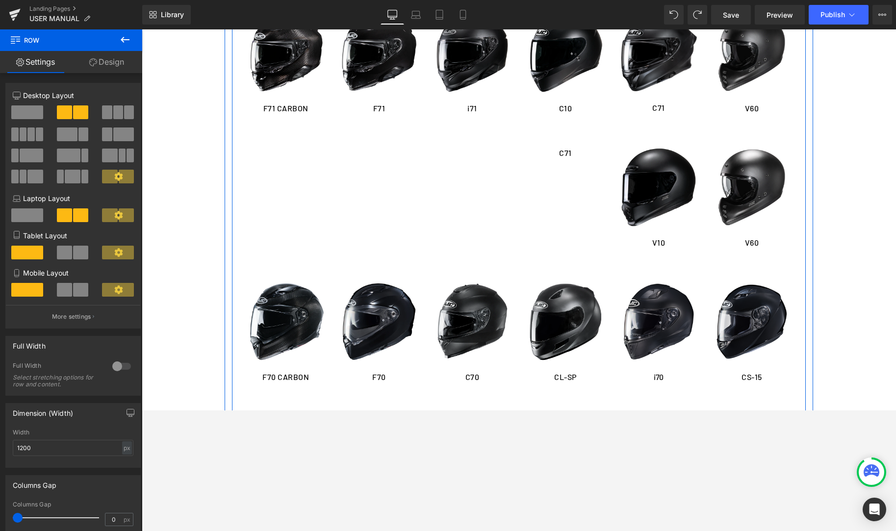
scroll to position [785, 0]
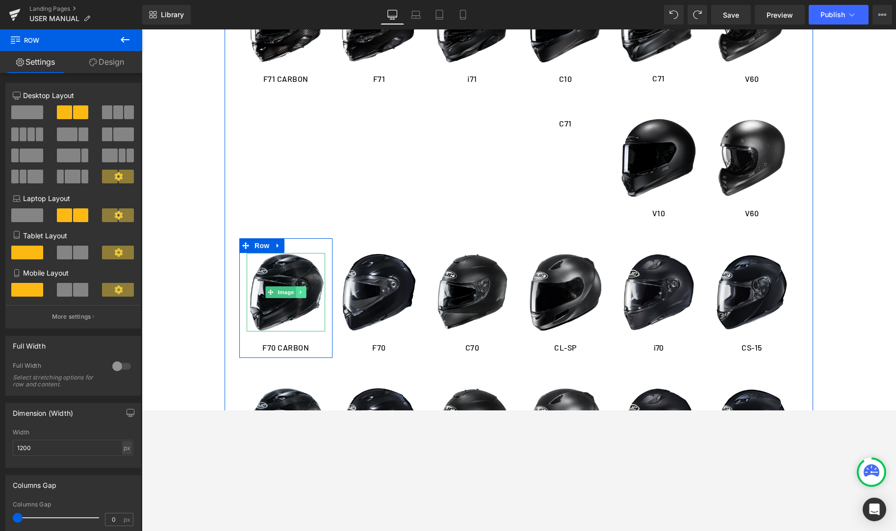
click at [298, 291] on link at bounding box center [301, 292] width 10 height 12
click at [306, 293] on icon at bounding box center [306, 292] width 5 height 5
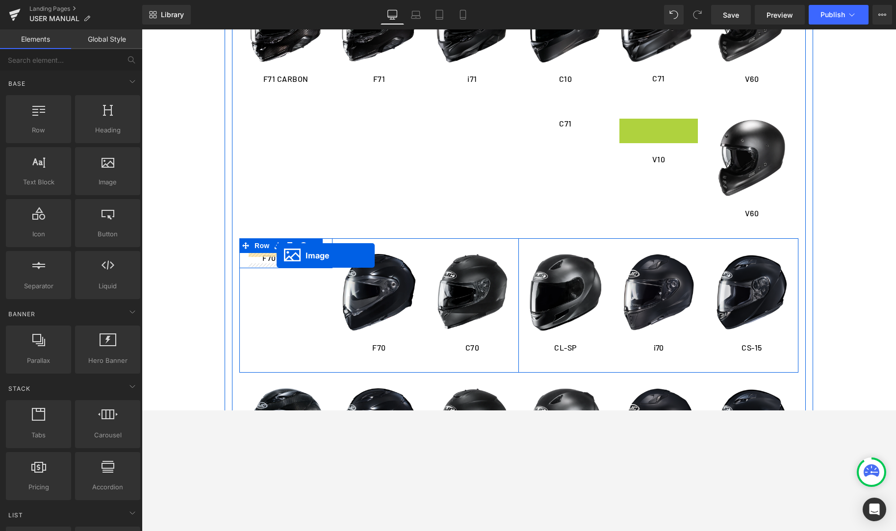
drag, startPoint x: 645, startPoint y: 160, endPoint x: 277, endPoint y: 255, distance: 379.9
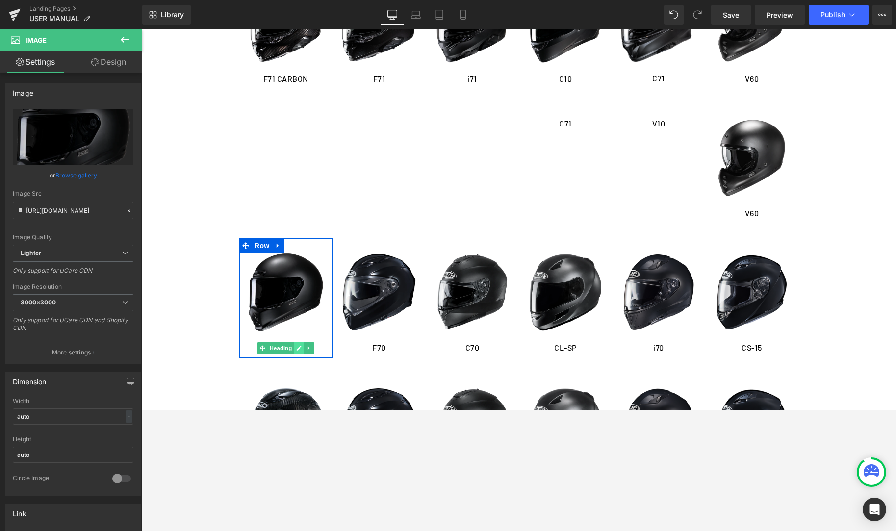
click at [294, 348] on link at bounding box center [299, 348] width 10 height 12
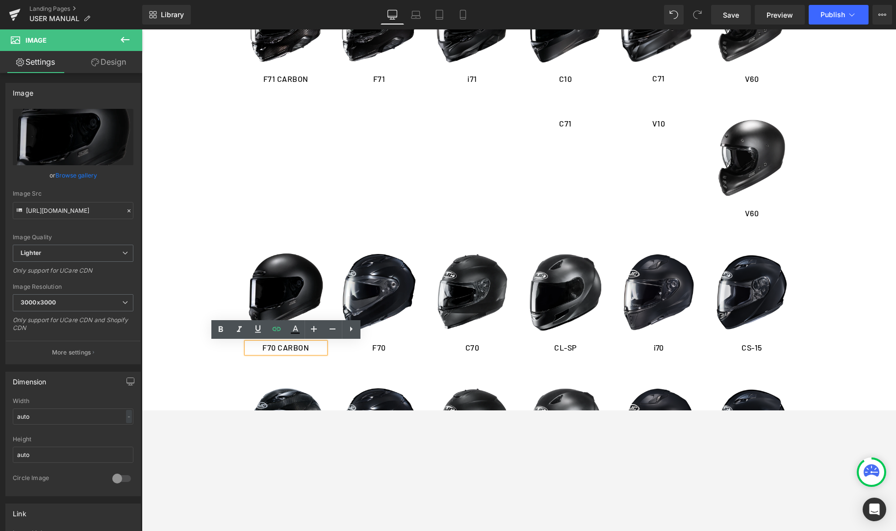
click at [294, 348] on h1 "F70 CARBON" at bounding box center [286, 348] width 78 height 10
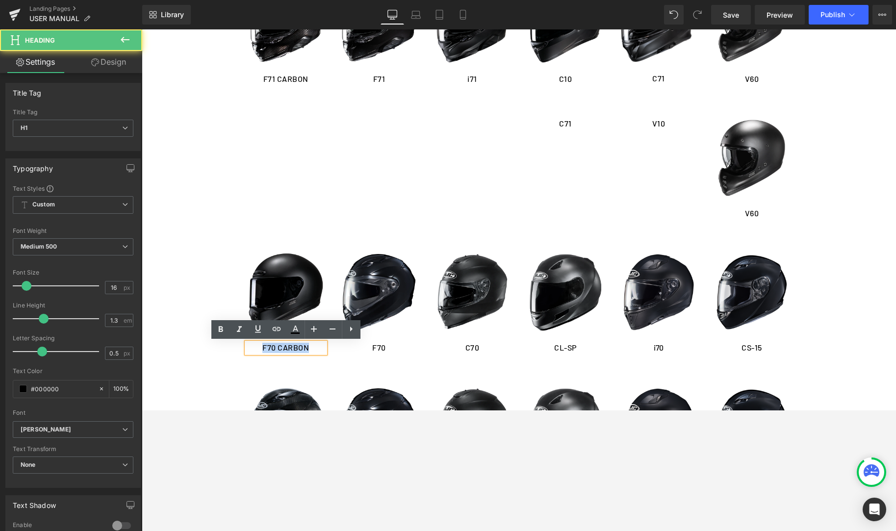
click at [294, 348] on h1 "F70 CARBON" at bounding box center [286, 348] width 78 height 10
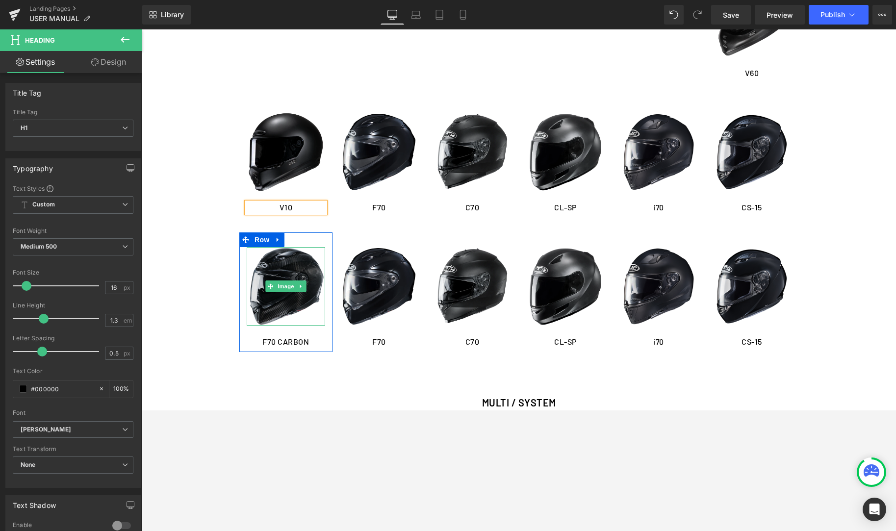
scroll to position [926, 0]
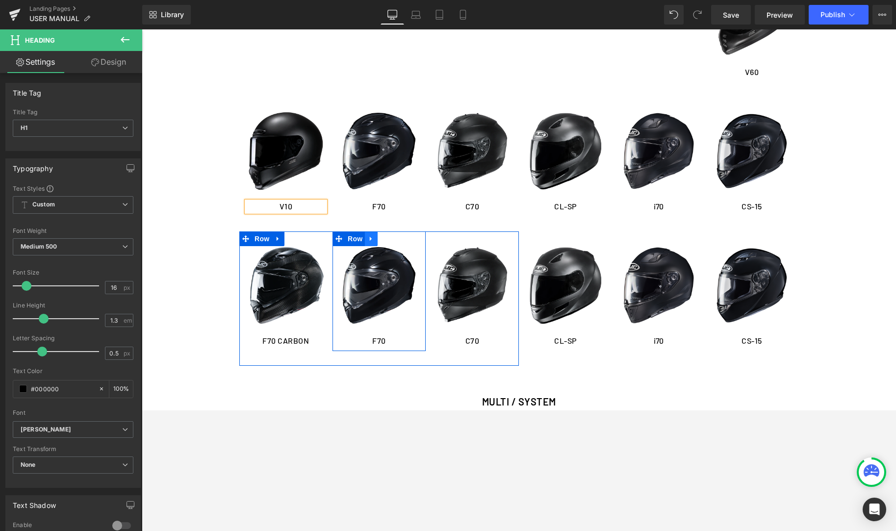
click at [372, 242] on icon at bounding box center [371, 238] width 7 height 7
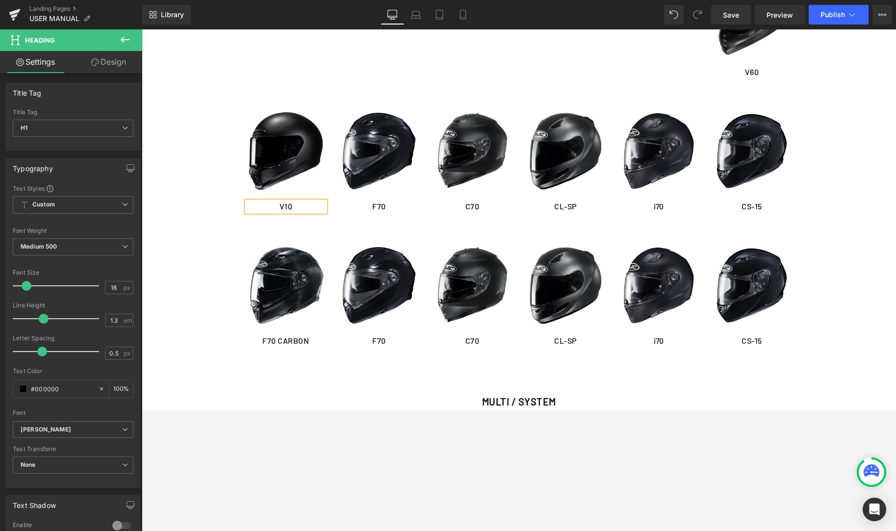
click at [621, 283] on div "Image" at bounding box center [658, 285] width 78 height 78
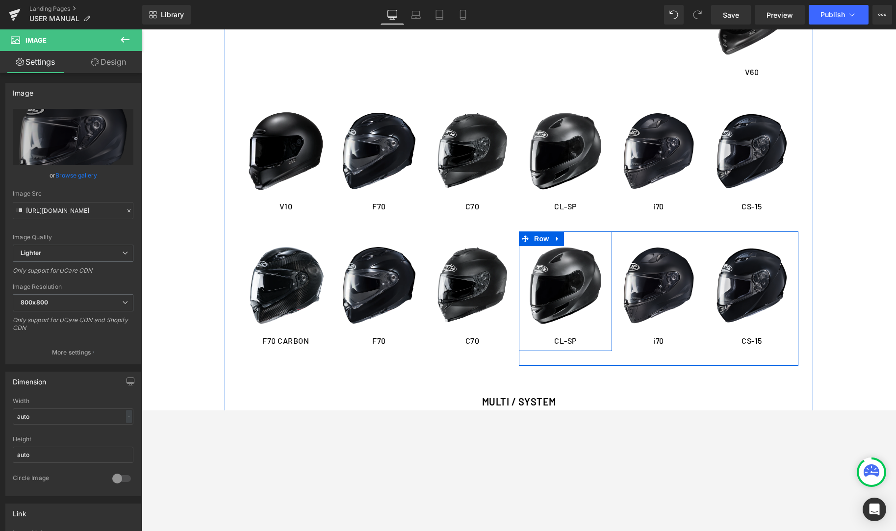
click at [565, 237] on div "Image CL-SP Heading Row" at bounding box center [565, 291] width 93 height 120
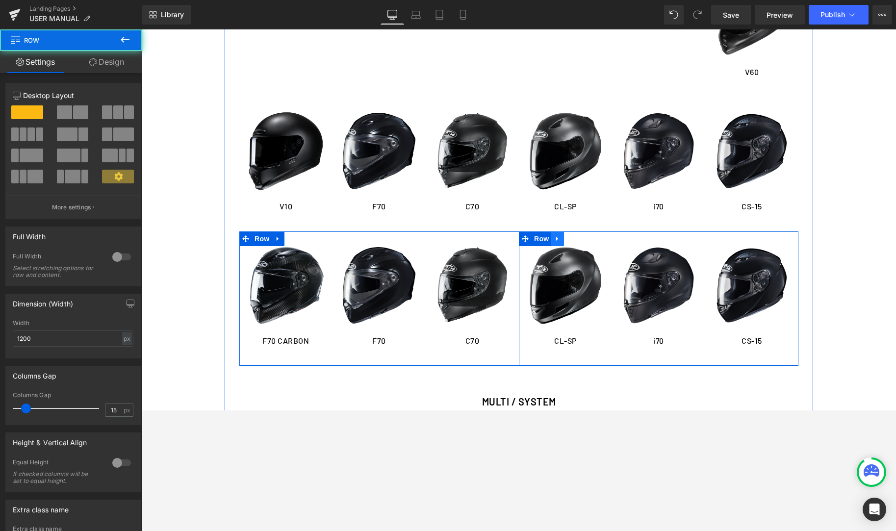
click at [561, 239] on icon at bounding box center [557, 238] width 7 height 7
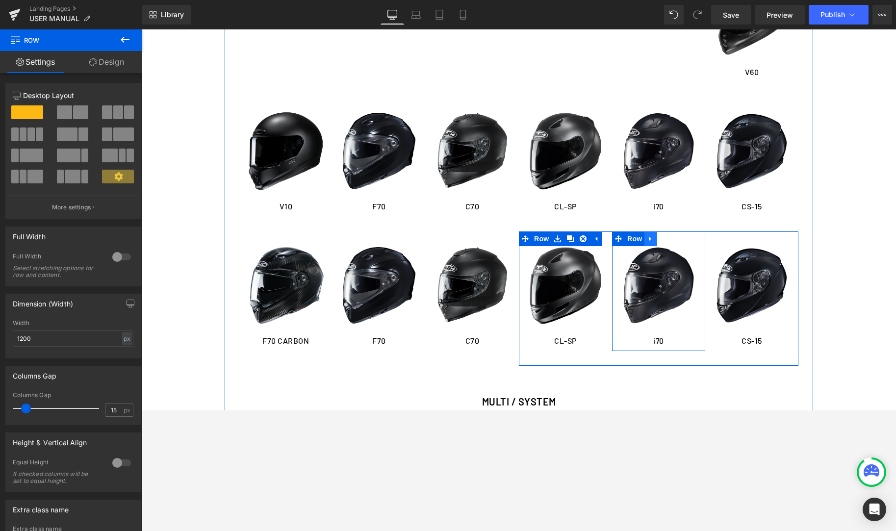
click at [649, 240] on icon at bounding box center [650, 238] width 7 height 7
click at [679, 238] on icon at bounding box center [676, 238] width 7 height 7
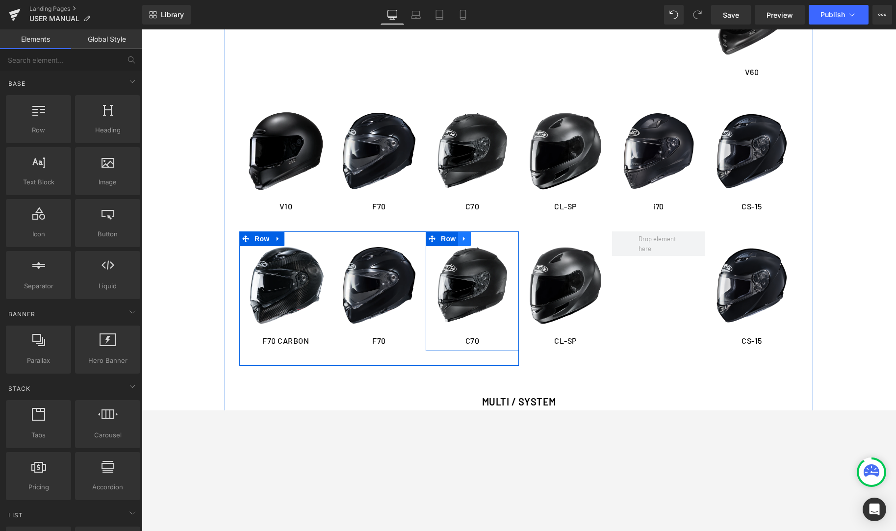
click at [465, 241] on icon at bounding box center [464, 238] width 7 height 7
click at [490, 241] on icon at bounding box center [489, 238] width 7 height 7
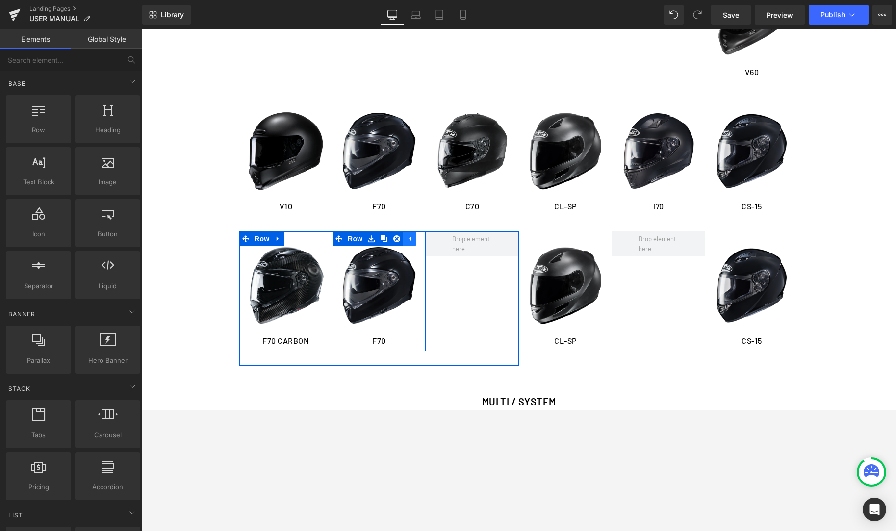
click at [414, 243] on link at bounding box center [409, 238] width 13 height 15
click at [376, 241] on link at bounding box center [371, 238] width 13 height 15
click at [395, 240] on icon at bounding box center [396, 238] width 7 height 7
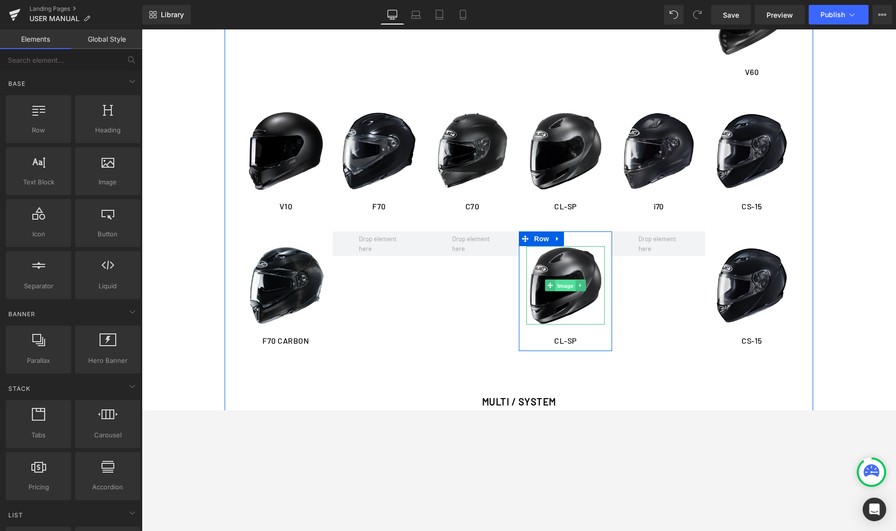
click at [569, 284] on span "Image" at bounding box center [565, 286] width 21 height 12
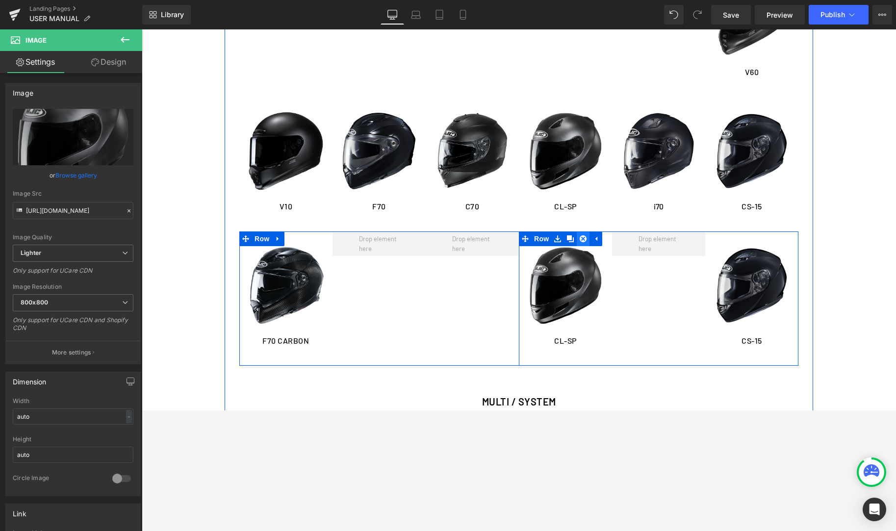
click at [579, 241] on link at bounding box center [583, 238] width 13 height 15
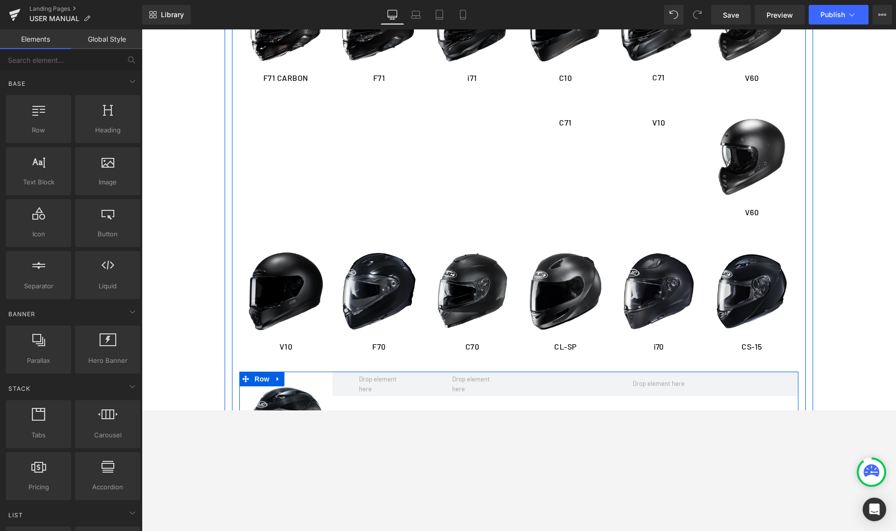
scroll to position [761, 0]
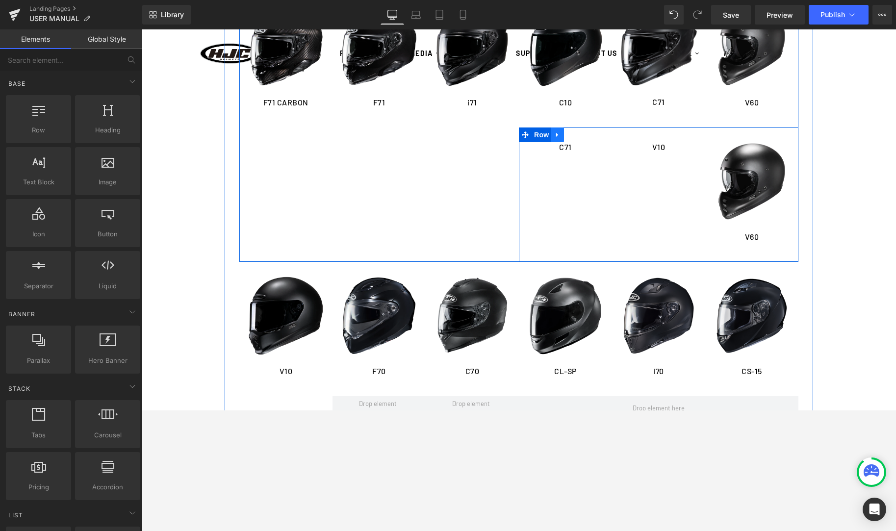
drag, startPoint x: 558, startPoint y: 134, endPoint x: 571, endPoint y: 138, distance: 13.3
click at [558, 134] on icon at bounding box center [557, 135] width 2 height 4
click at [583, 138] on icon at bounding box center [583, 134] width 7 height 7
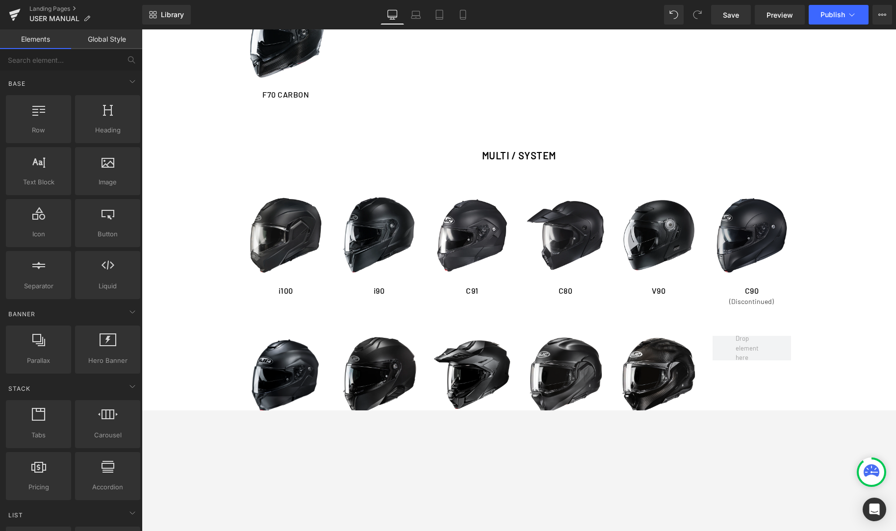
scroll to position [1097, 0]
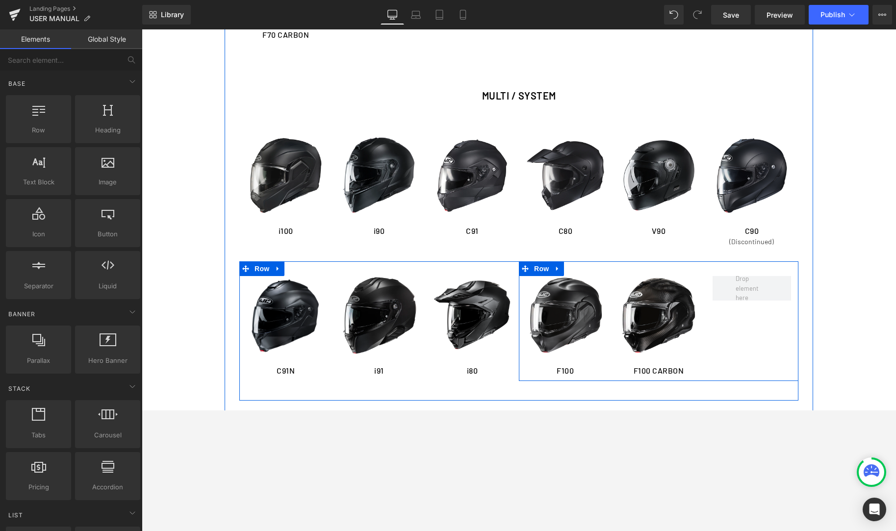
click at [587, 268] on div "Image F100 Heading Image F100 CARBON Heading Row" at bounding box center [659, 321] width 280 height 120
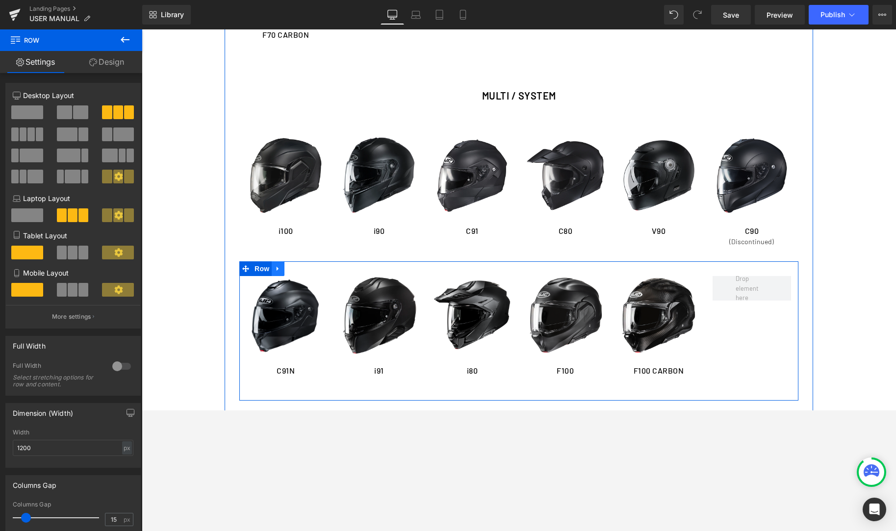
click at [283, 271] on link at bounding box center [278, 268] width 13 height 15
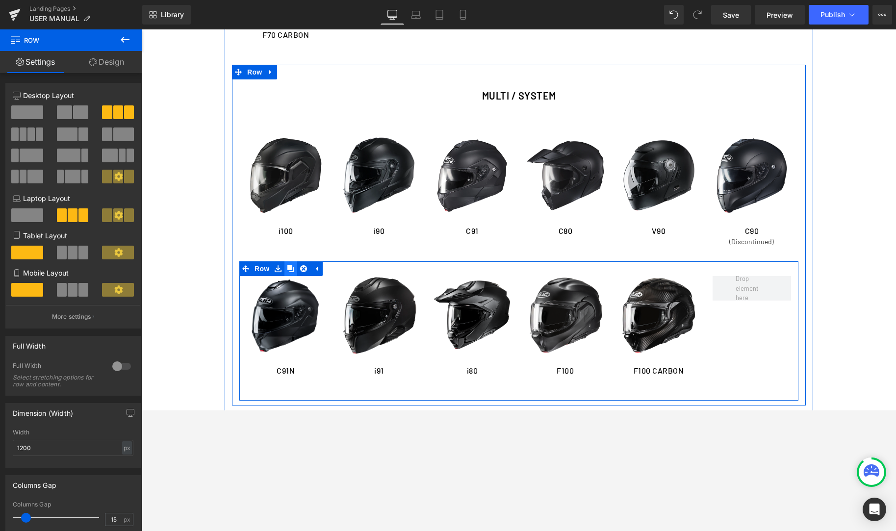
click at [293, 271] on icon at bounding box center [290, 268] width 7 height 7
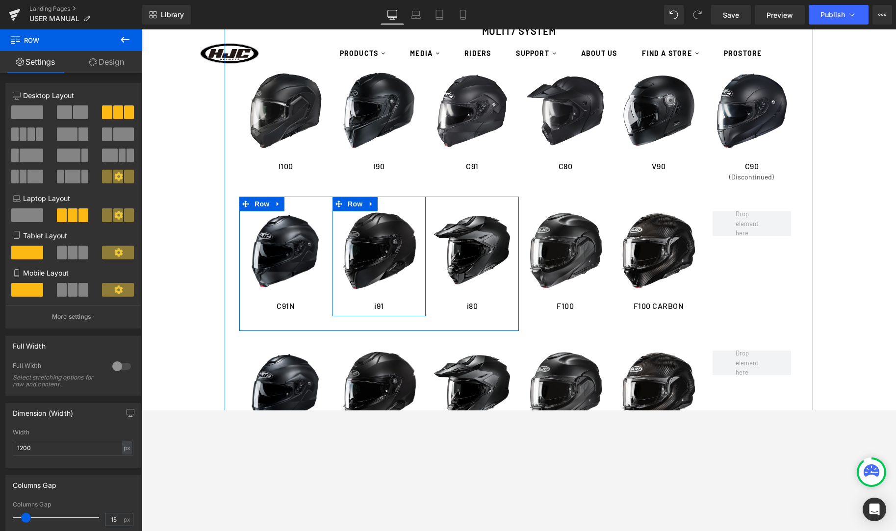
scroll to position [1161, 0]
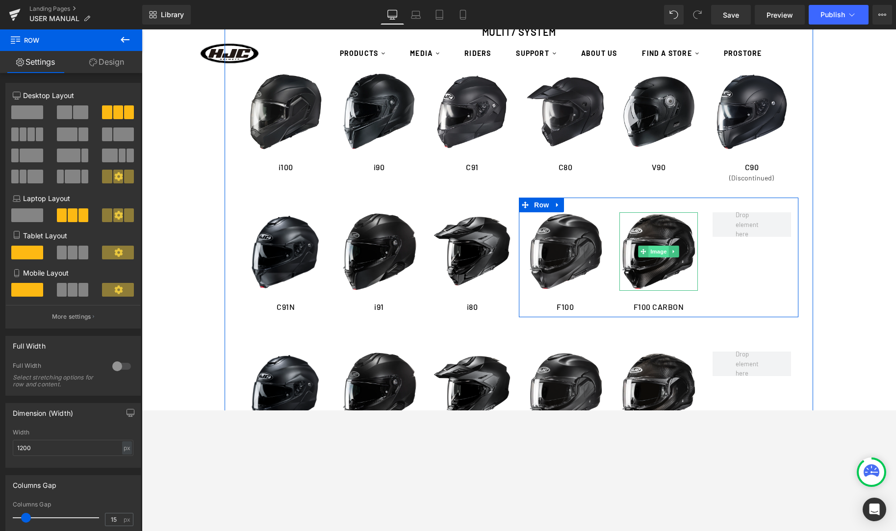
click at [653, 256] on span "Image" at bounding box center [658, 252] width 21 height 12
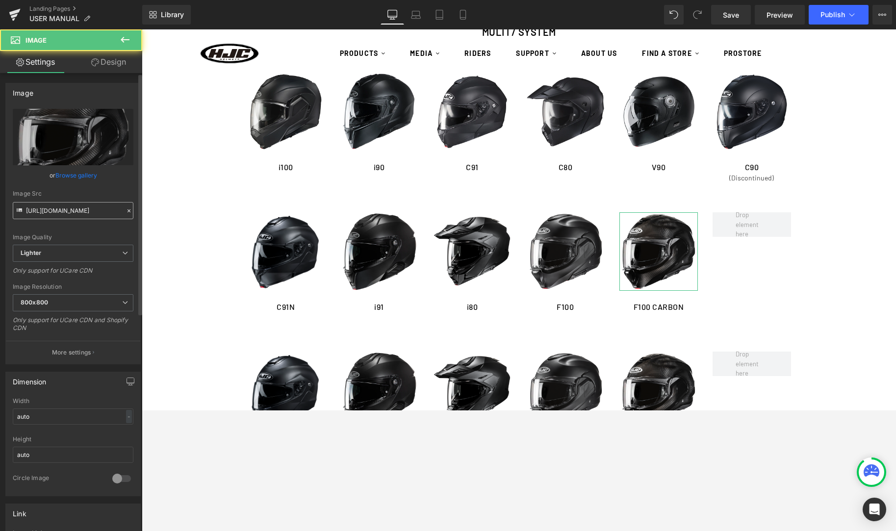
click at [55, 208] on input "[URL][DOMAIN_NAME]" at bounding box center [73, 210] width 121 height 17
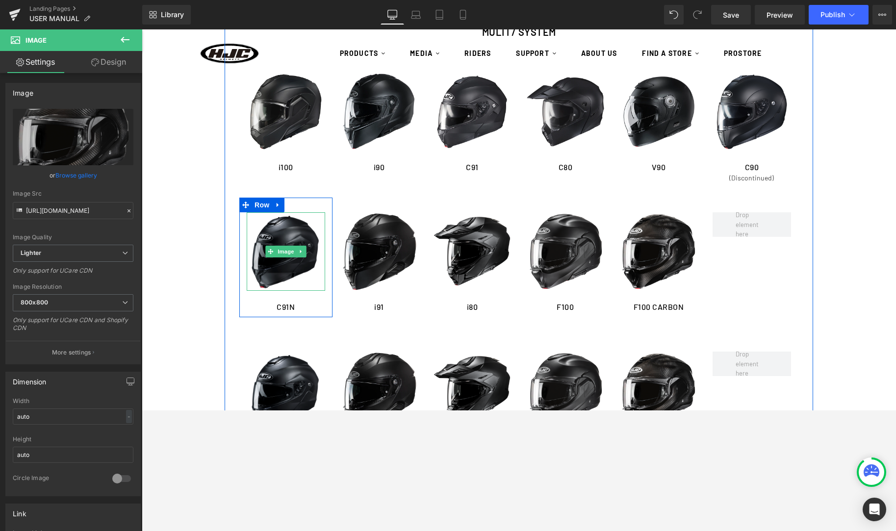
click at [305, 265] on img at bounding box center [286, 251] width 78 height 78
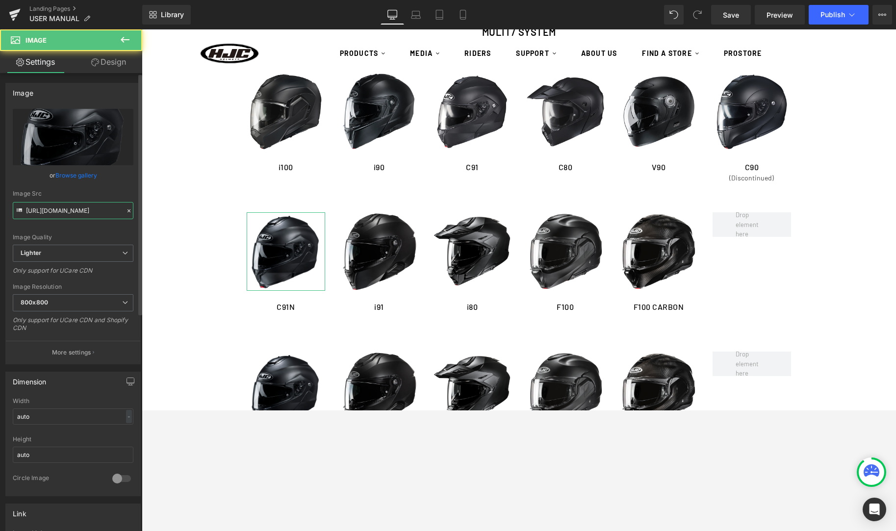
click at [88, 217] on input "[URL][DOMAIN_NAME]" at bounding box center [73, 210] width 121 height 17
type input "[URL][DOMAIN_NAME]"
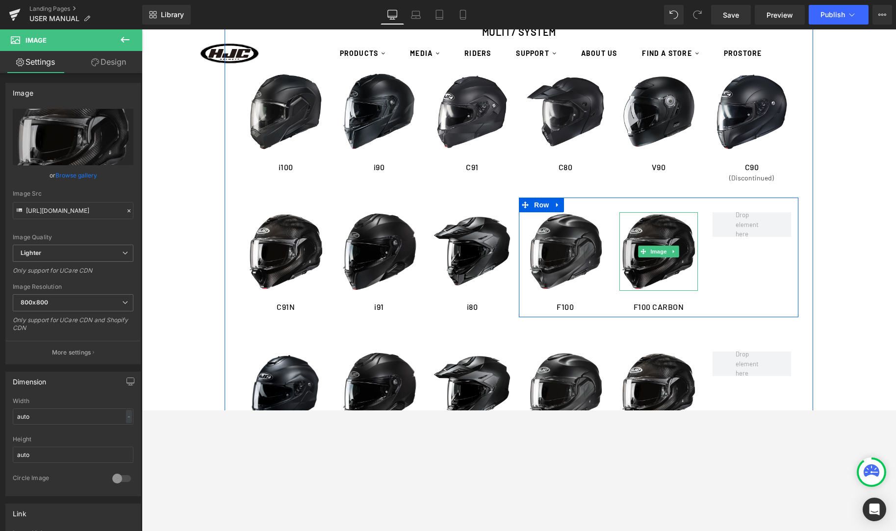
click at [662, 274] on img at bounding box center [658, 251] width 78 height 78
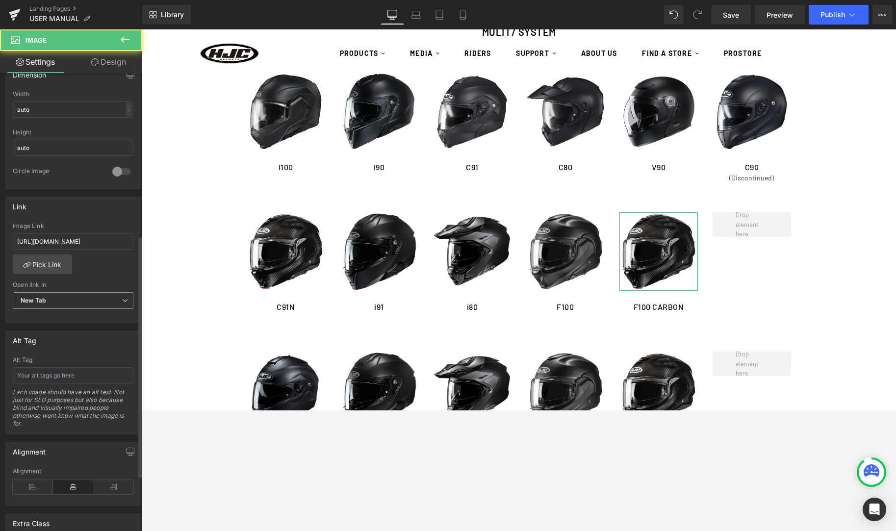
scroll to position [307, 0]
click at [66, 244] on input "[URL][DOMAIN_NAME]" at bounding box center [73, 241] width 121 height 16
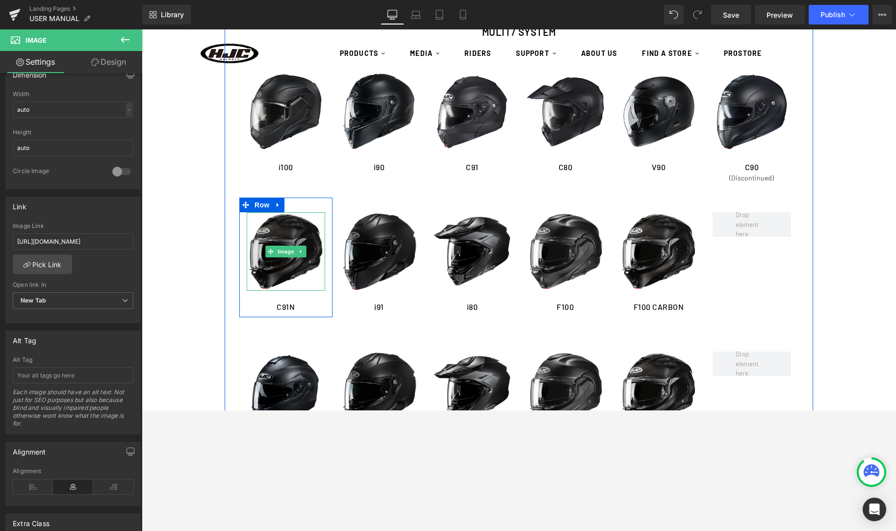
click at [274, 270] on img at bounding box center [286, 251] width 78 height 78
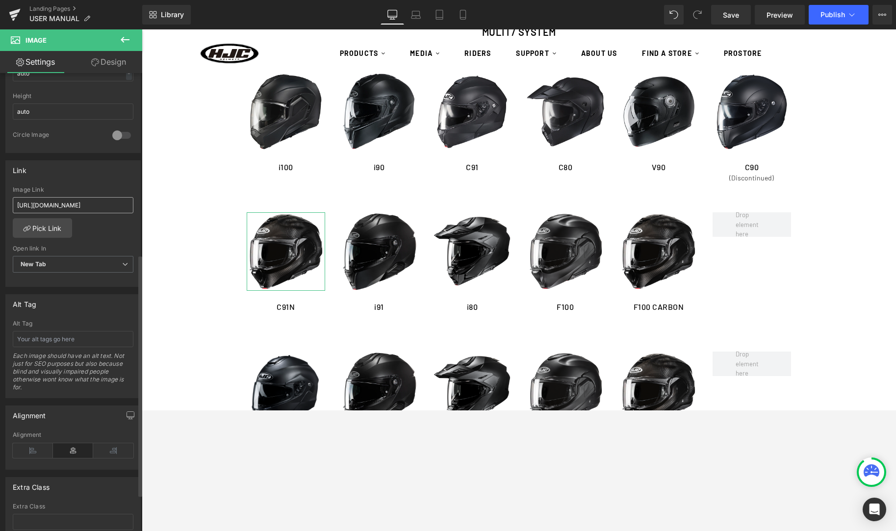
scroll to position [339, 0]
click at [74, 205] on input "[URL][DOMAIN_NAME]" at bounding box center [73, 209] width 121 height 16
paste input "F100_CARBON_MANUAL-HELMET.PDF?v=1731493971"
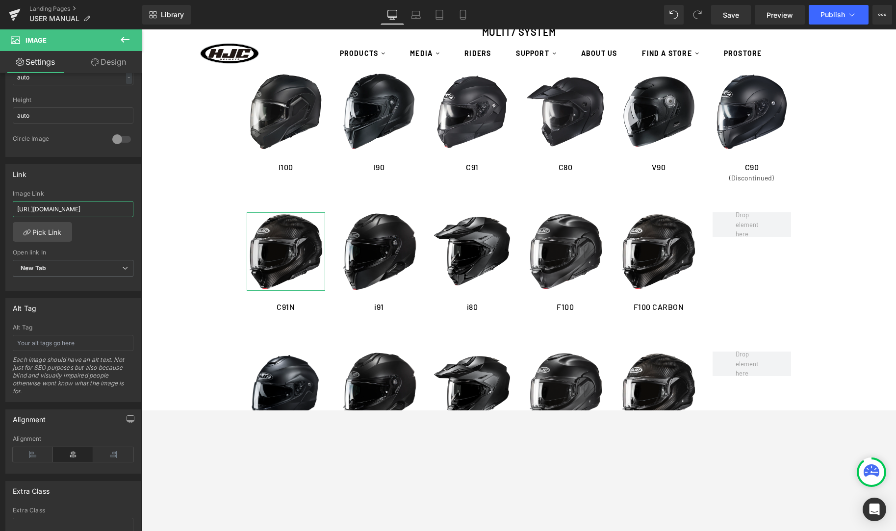
type input "[URL][DOMAIN_NAME]"
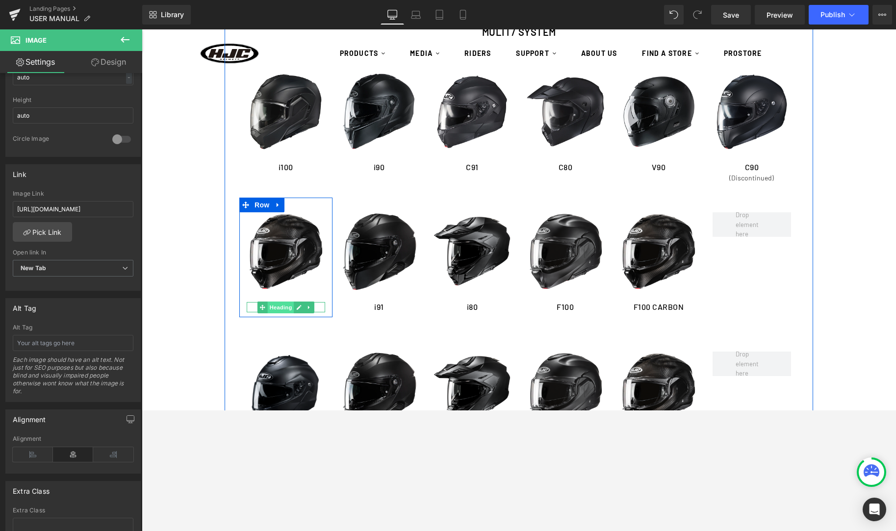
click at [290, 306] on span "Heading" at bounding box center [281, 308] width 26 height 12
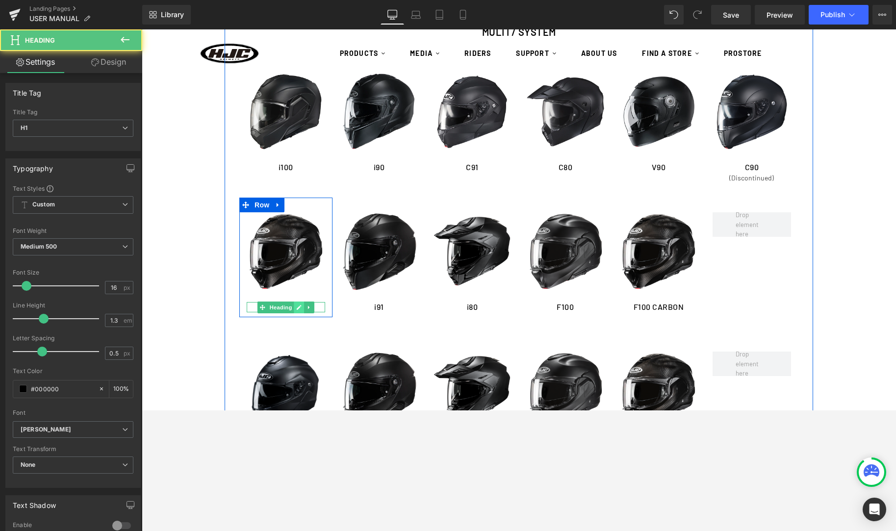
click at [299, 306] on icon at bounding box center [299, 307] width 5 height 5
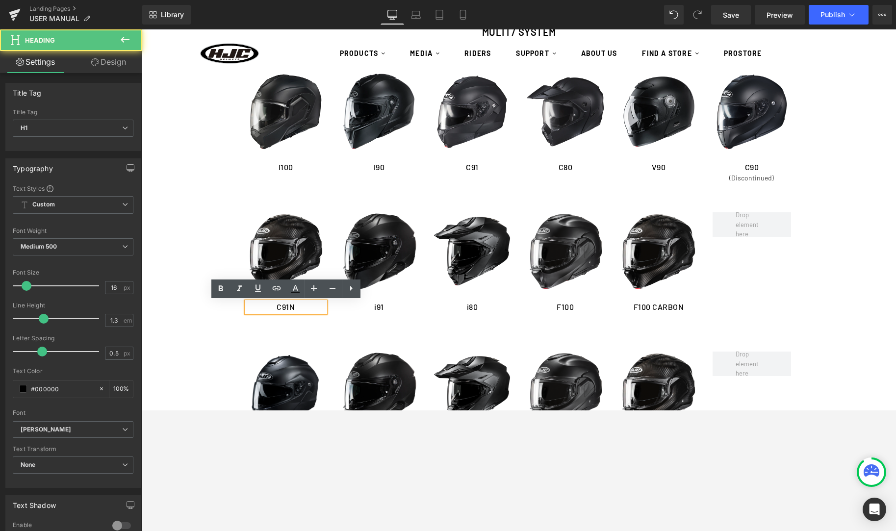
click at [295, 307] on h1 "C91N" at bounding box center [286, 307] width 78 height 10
drag, startPoint x: 295, startPoint y: 307, endPoint x: 268, endPoint y: 307, distance: 27.0
click at [268, 307] on h1 "C91N" at bounding box center [286, 307] width 78 height 10
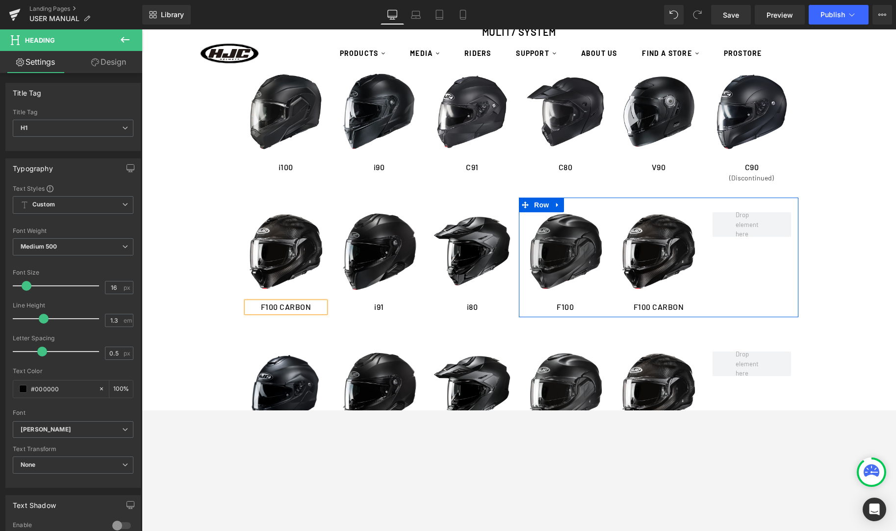
click at [558, 269] on img at bounding box center [565, 251] width 78 height 78
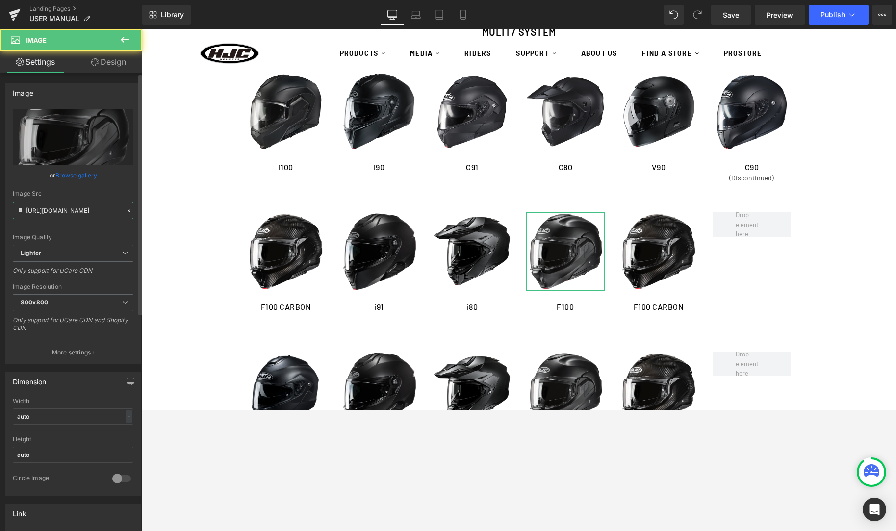
click at [66, 219] on input "[URL][DOMAIN_NAME]" at bounding box center [73, 210] width 121 height 17
drag, startPoint x: 66, startPoint y: 219, endPoint x: 68, endPoint y: 207, distance: 11.4
click at [66, 219] on input "[URL][DOMAIN_NAME]" at bounding box center [73, 210] width 121 height 17
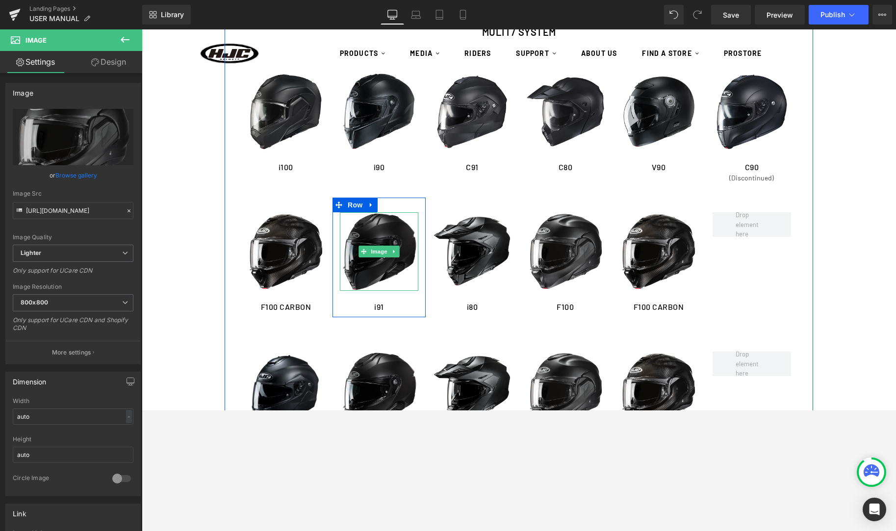
click at [367, 260] on img at bounding box center [379, 251] width 78 height 78
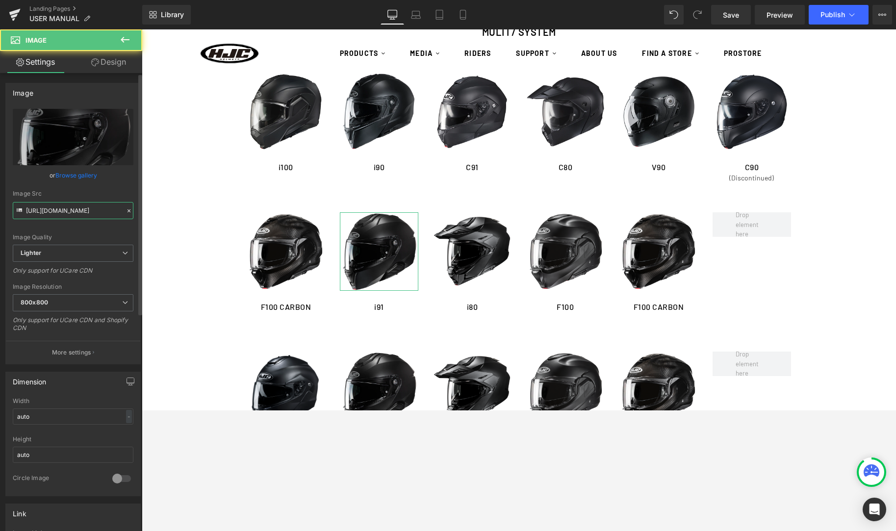
click at [57, 206] on input "[URL][DOMAIN_NAME]" at bounding box center [73, 210] width 121 height 17
paste input "993acf29-c717-4094-a044-e1815d645835/-/format/auto/-/preview/800x800/-/quality/…"
type input "[URL][DOMAIN_NAME]"
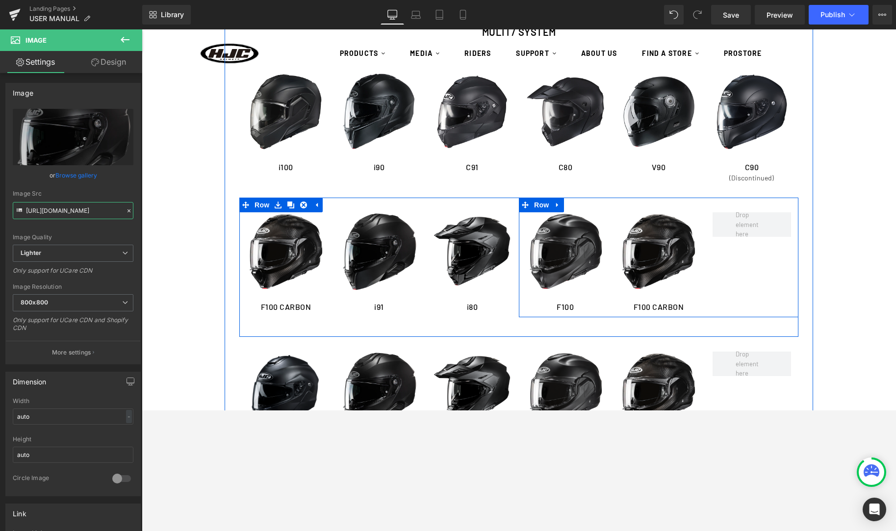
scroll to position [0, 259]
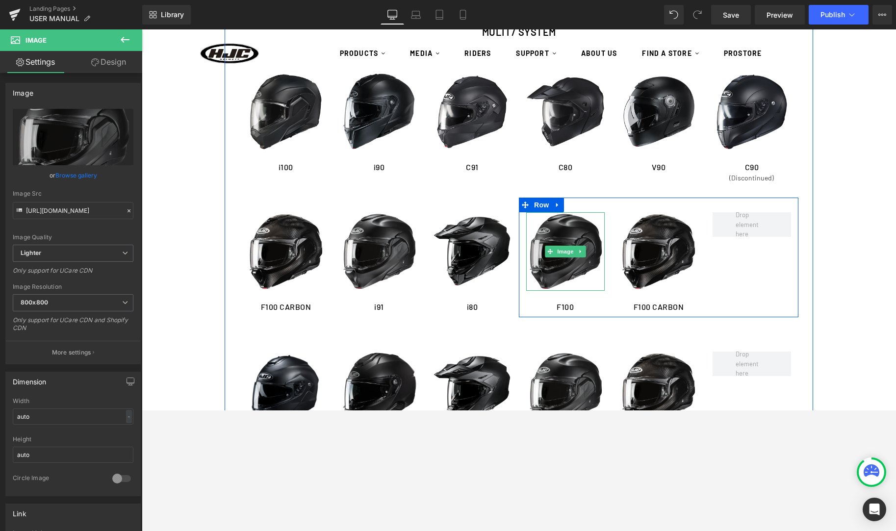
click at [566, 261] on img at bounding box center [565, 251] width 78 height 78
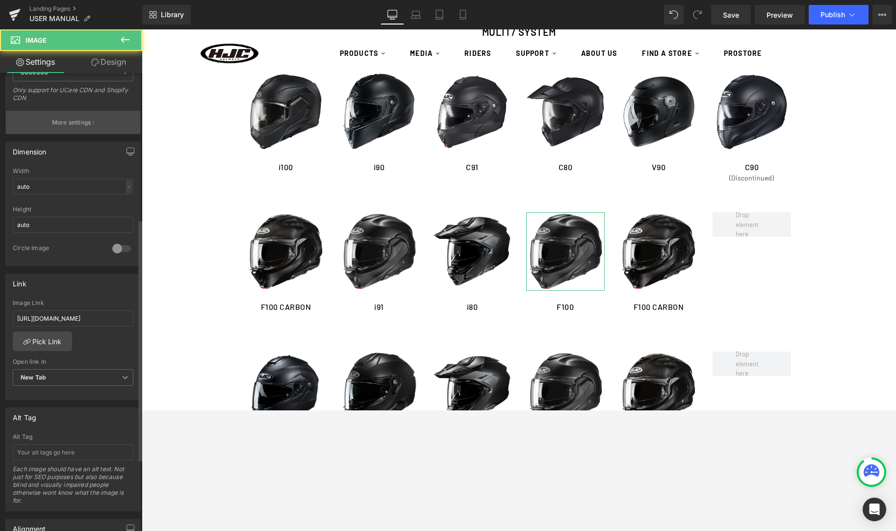
scroll to position [294, 0]
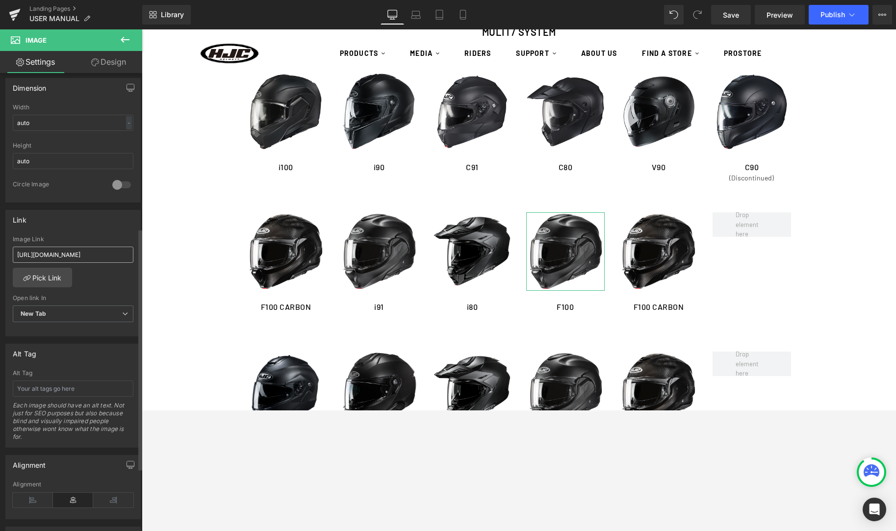
click at [61, 256] on input "[URL][DOMAIN_NAME]" at bounding box center [73, 255] width 121 height 16
click at [61, 255] on input "[URL][DOMAIN_NAME]" at bounding box center [73, 255] width 121 height 16
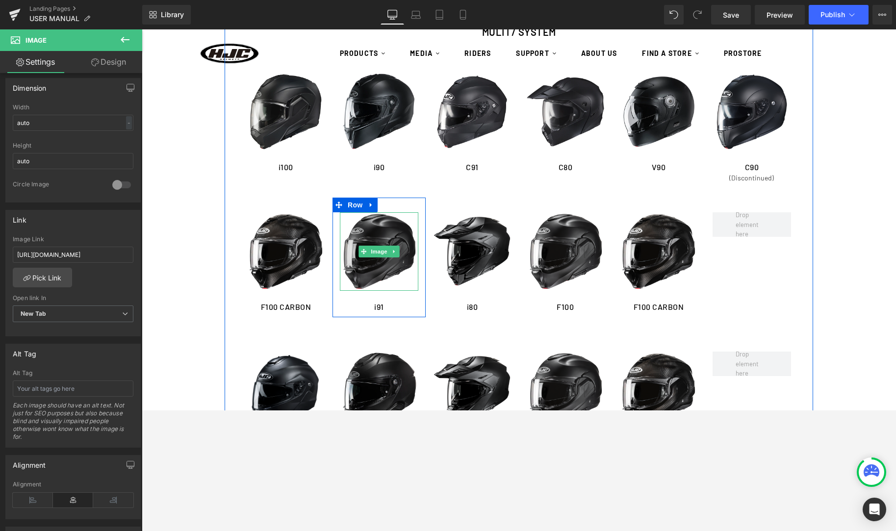
click at [395, 258] on img at bounding box center [379, 251] width 78 height 78
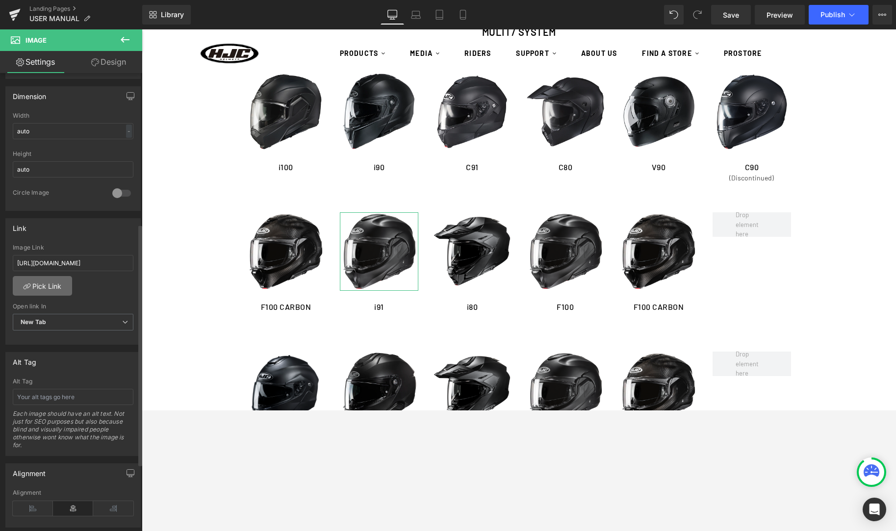
scroll to position [285, 0]
click at [75, 255] on input "[URL][DOMAIN_NAME]" at bounding box center [73, 263] width 121 height 16
click at [70, 261] on input "[URL][DOMAIN_NAME]" at bounding box center [73, 263] width 121 height 16
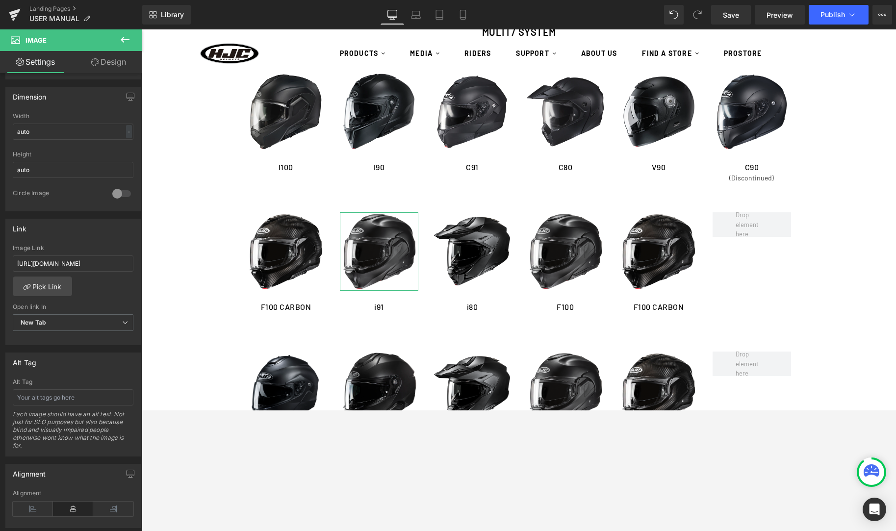
type input "[URL][DOMAIN_NAME]"
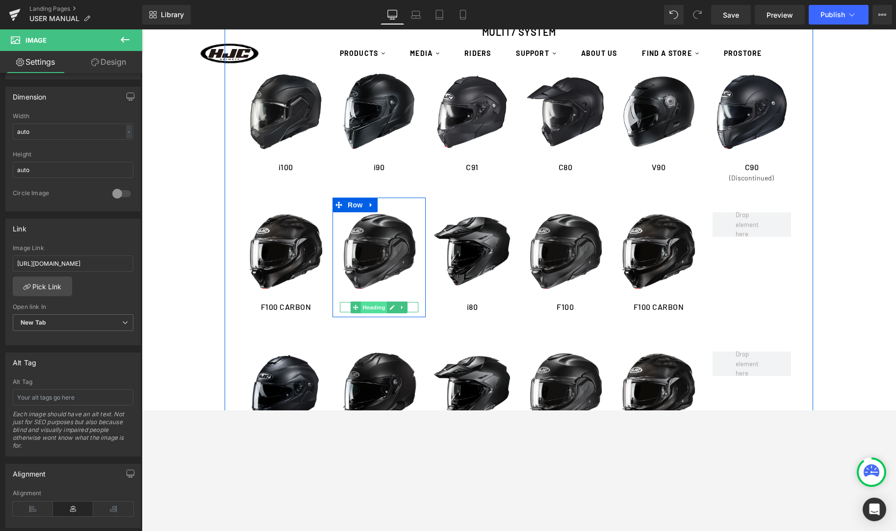
click at [376, 307] on span "Heading" at bounding box center [374, 308] width 26 height 12
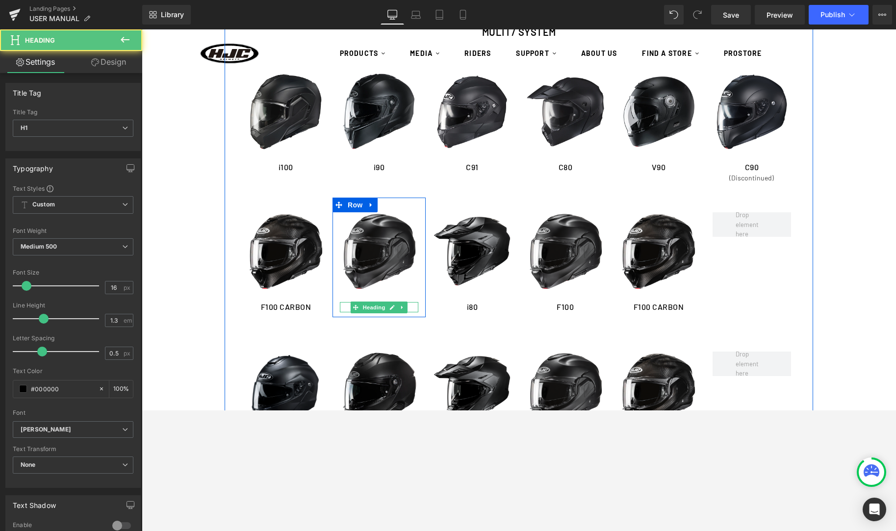
drag, startPoint x: 390, startPoint y: 306, endPoint x: 147, endPoint y: 258, distance: 247.5
click at [389, 307] on icon at bounding box center [391, 308] width 5 height 6
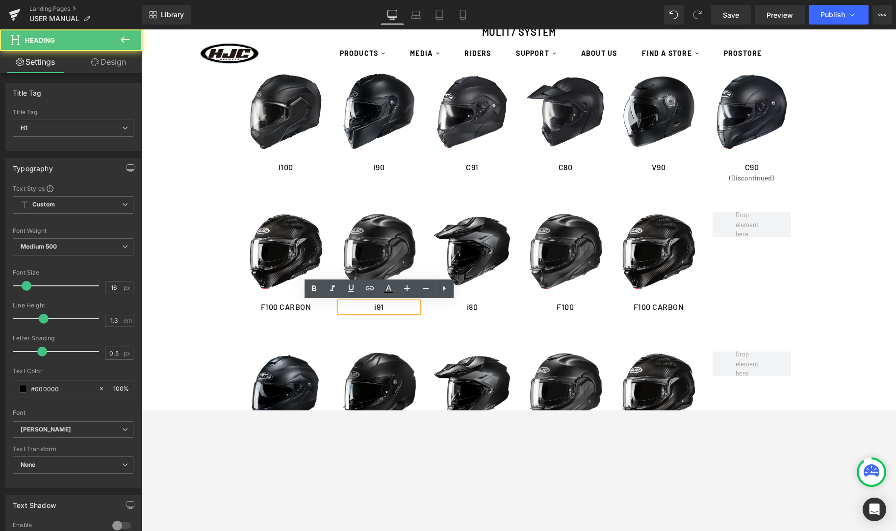
click at [369, 302] on h1 "i91" at bounding box center [379, 307] width 78 height 10
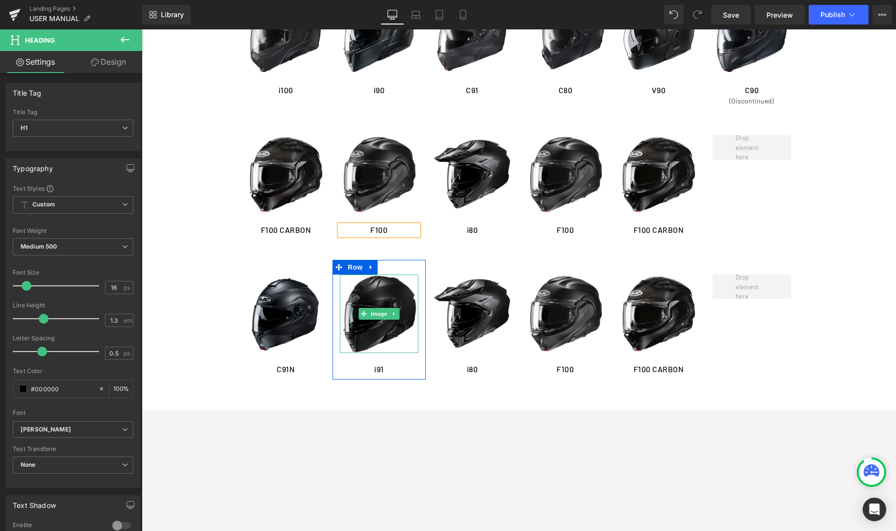
scroll to position [1239, 0]
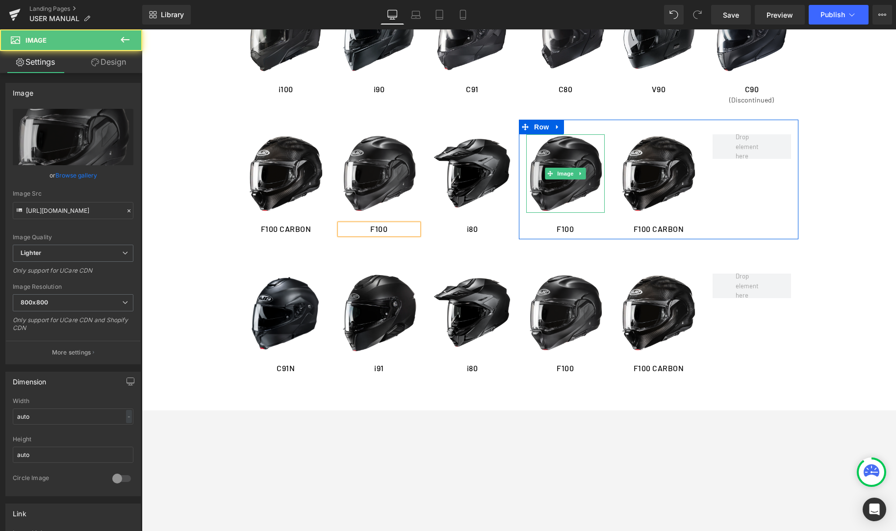
click at [569, 161] on img at bounding box center [565, 173] width 78 height 78
click at [581, 178] on link at bounding box center [581, 174] width 10 height 12
click at [584, 177] on link at bounding box center [586, 174] width 10 height 12
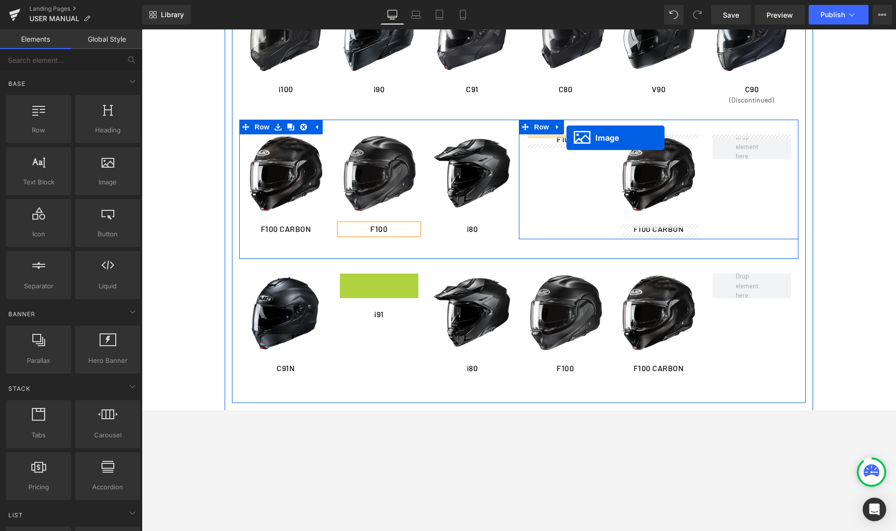
drag, startPoint x: 364, startPoint y: 313, endPoint x: 566, endPoint y: 137, distance: 268.0
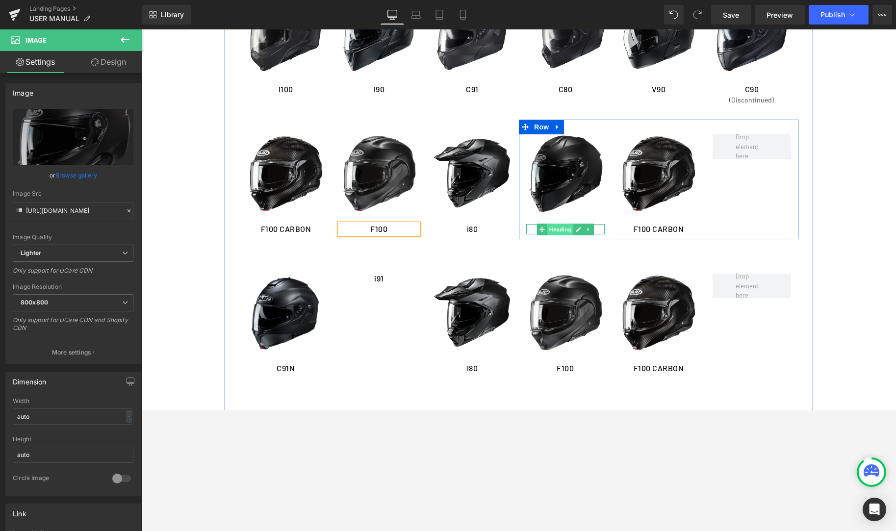
click at [566, 227] on span "Heading" at bounding box center [560, 230] width 26 height 12
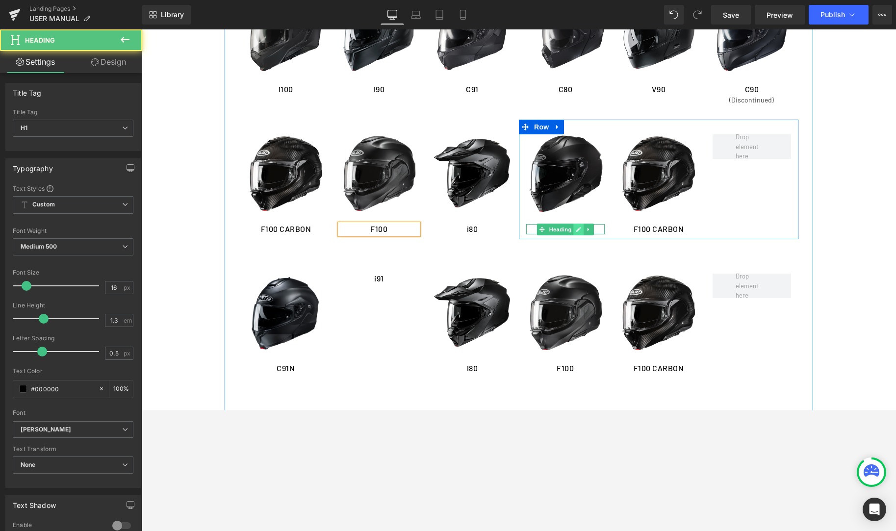
click at [575, 229] on link at bounding box center [579, 230] width 10 height 12
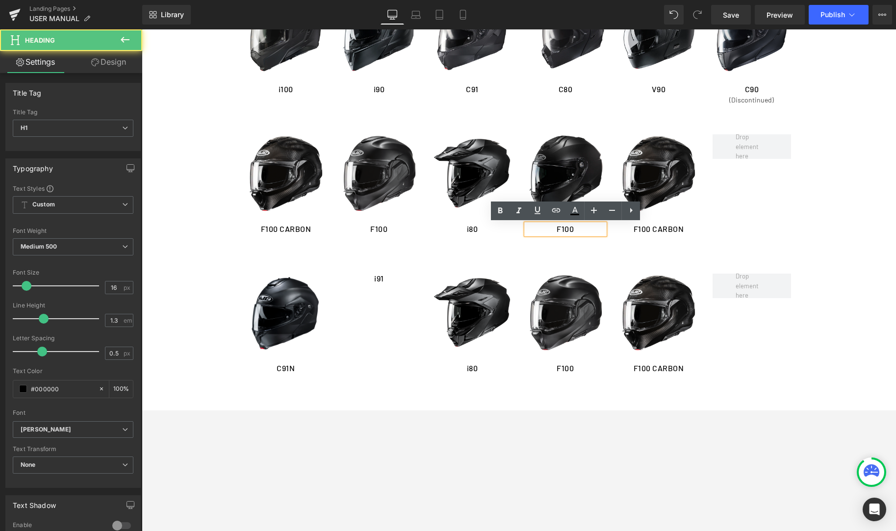
click at [575, 229] on h1 "F100" at bounding box center [565, 229] width 78 height 10
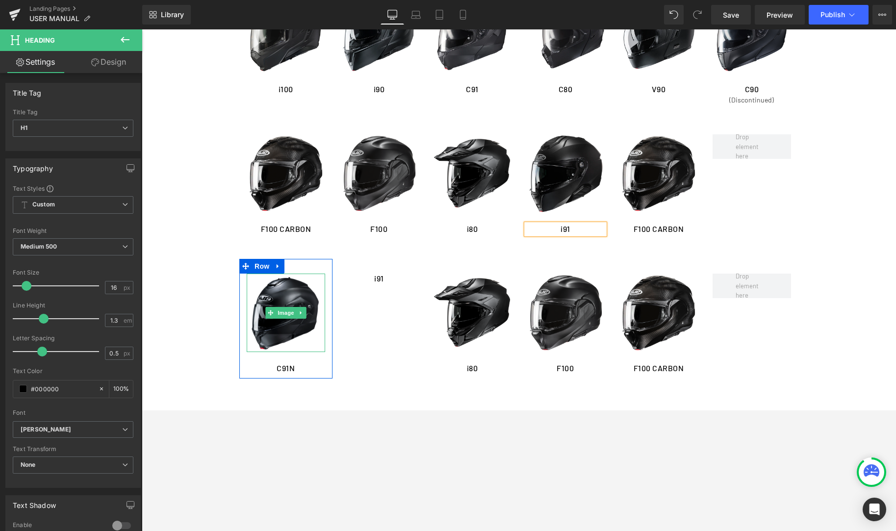
click at [297, 315] on link at bounding box center [301, 313] width 10 height 12
click at [299, 314] on link at bounding box center [296, 313] width 10 height 12
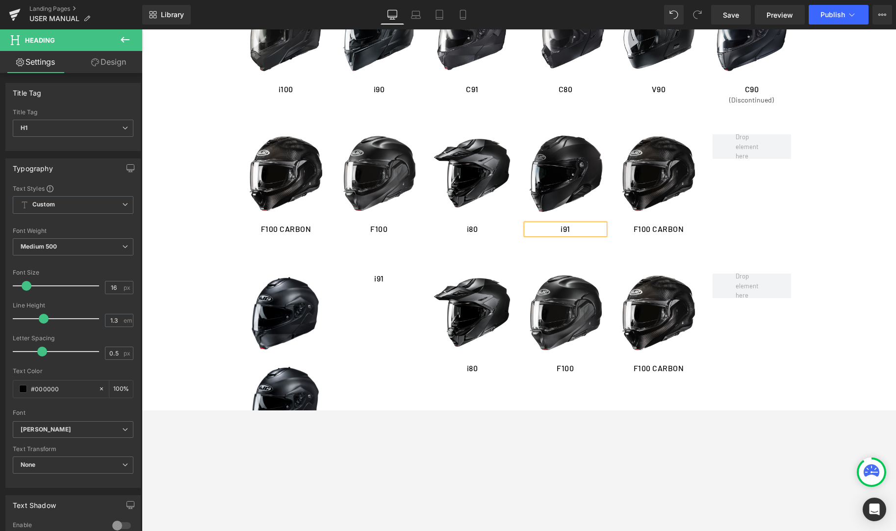
click at [674, 188] on img at bounding box center [658, 173] width 78 height 78
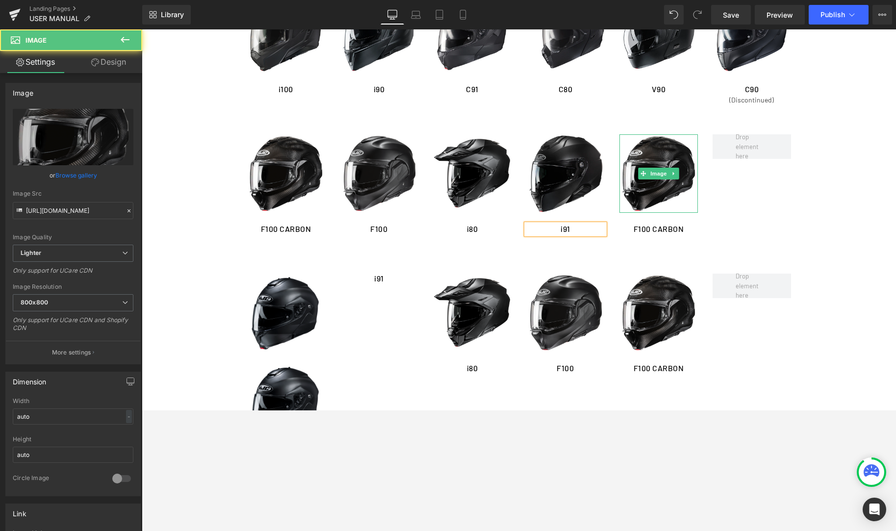
click at [676, 172] on icon at bounding box center [673, 174] width 5 height 6
drag, startPoint x: 676, startPoint y: 176, endPoint x: 664, endPoint y: 180, distance: 13.2
click at [676, 176] on icon at bounding box center [678, 174] width 5 height 6
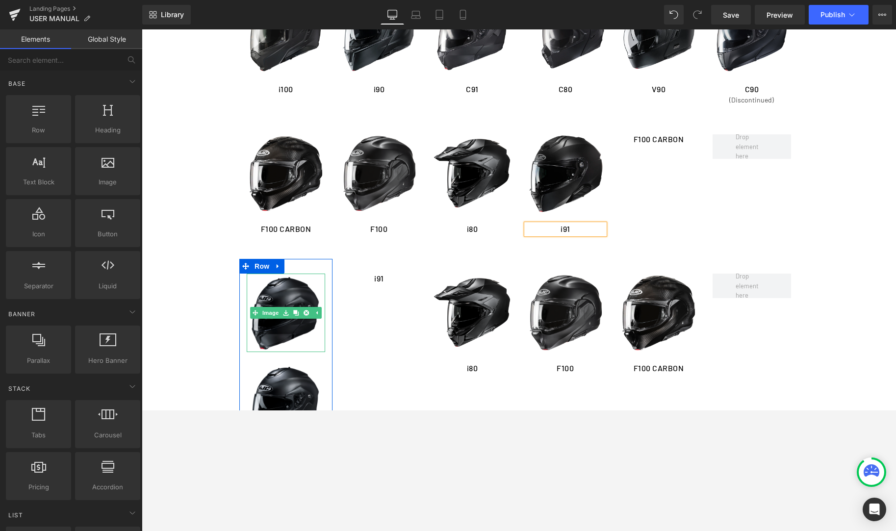
scroll to position [1278, 0]
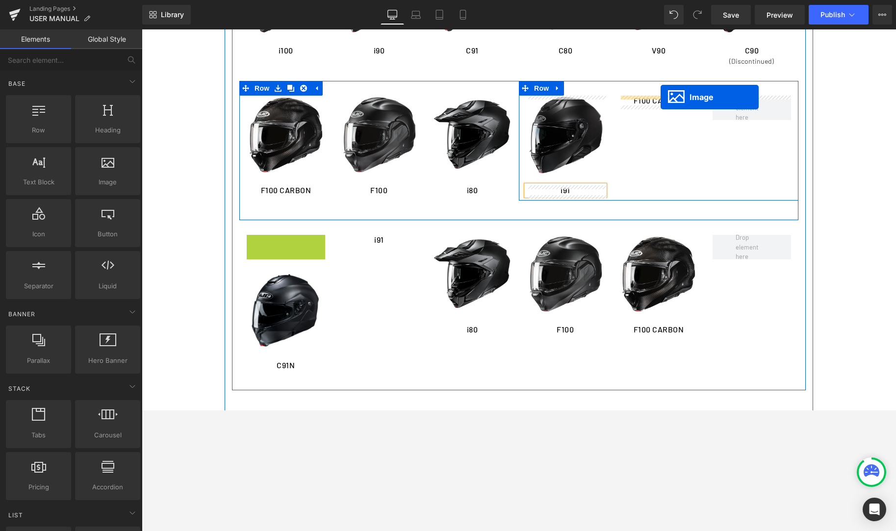
drag, startPoint x: 265, startPoint y: 273, endPoint x: 661, endPoint y: 97, distance: 432.7
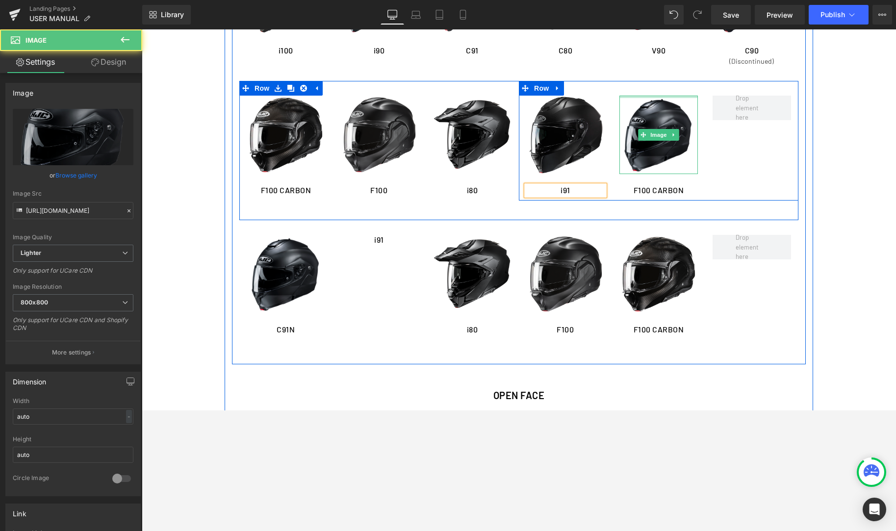
scroll to position [1277, 0]
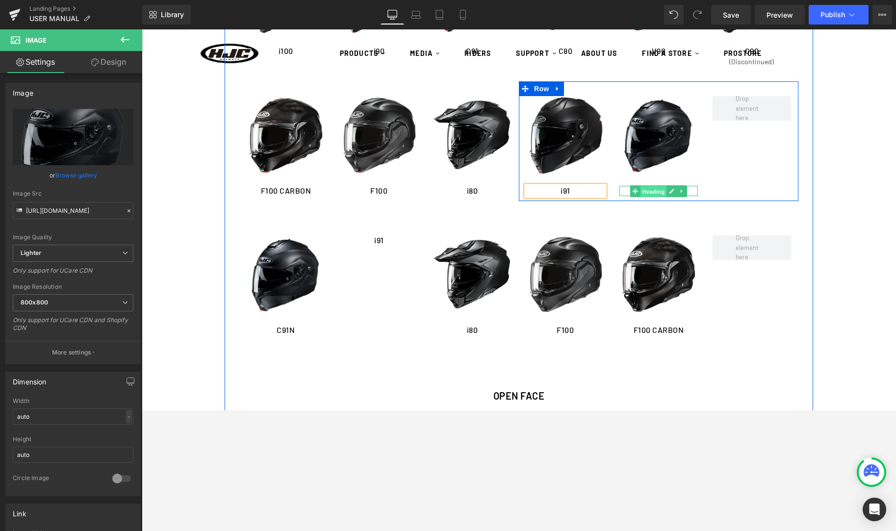
click at [663, 192] on span "Heading" at bounding box center [653, 191] width 26 height 12
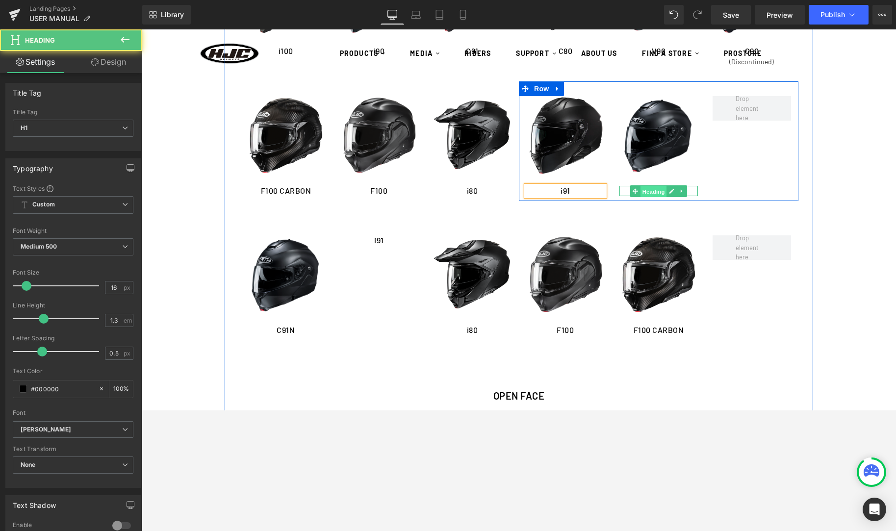
click at [663, 192] on span "Heading" at bounding box center [653, 191] width 26 height 12
click at [670, 190] on icon at bounding box center [671, 191] width 5 height 6
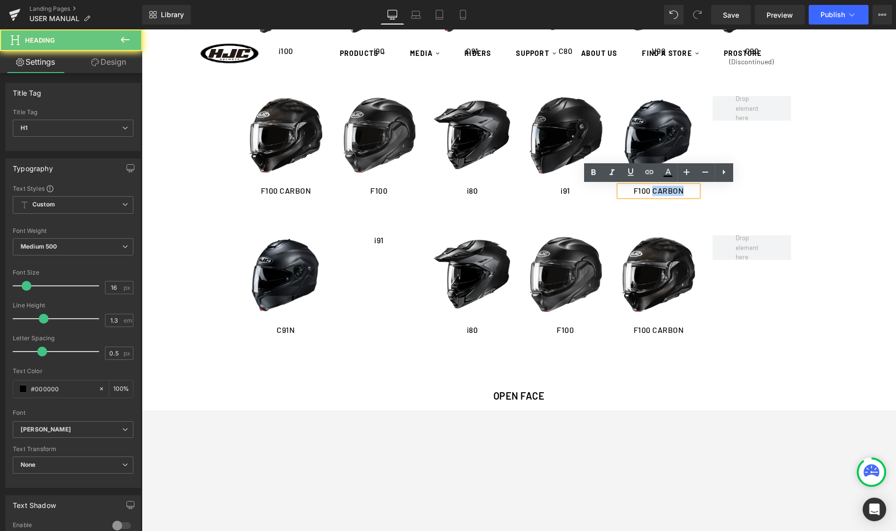
click at [669, 190] on h1 "F100 CARBON" at bounding box center [658, 191] width 78 height 10
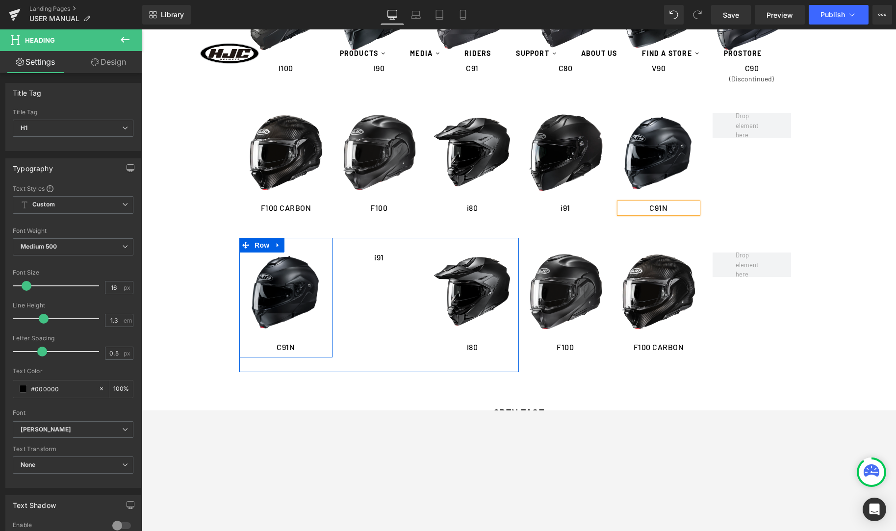
scroll to position [1260, 0]
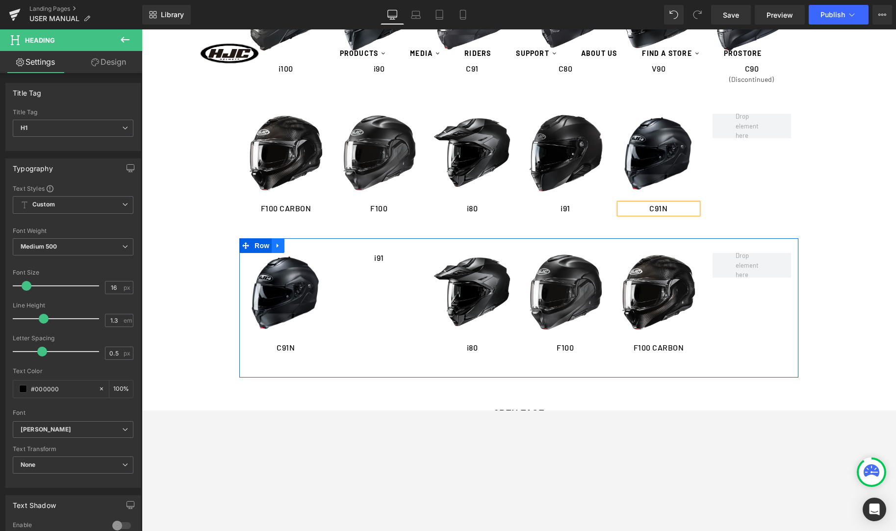
click at [277, 246] on icon at bounding box center [278, 246] width 2 height 4
click at [304, 248] on icon at bounding box center [303, 245] width 7 height 7
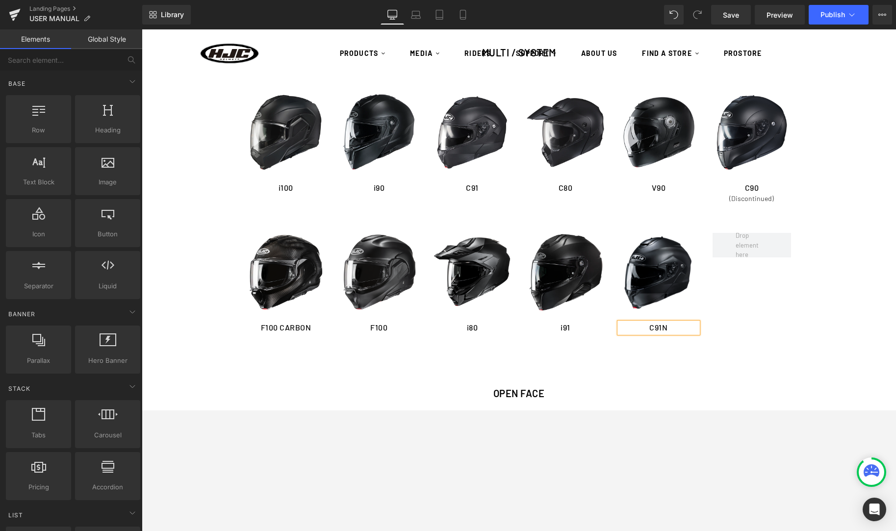
scroll to position [1140, 0]
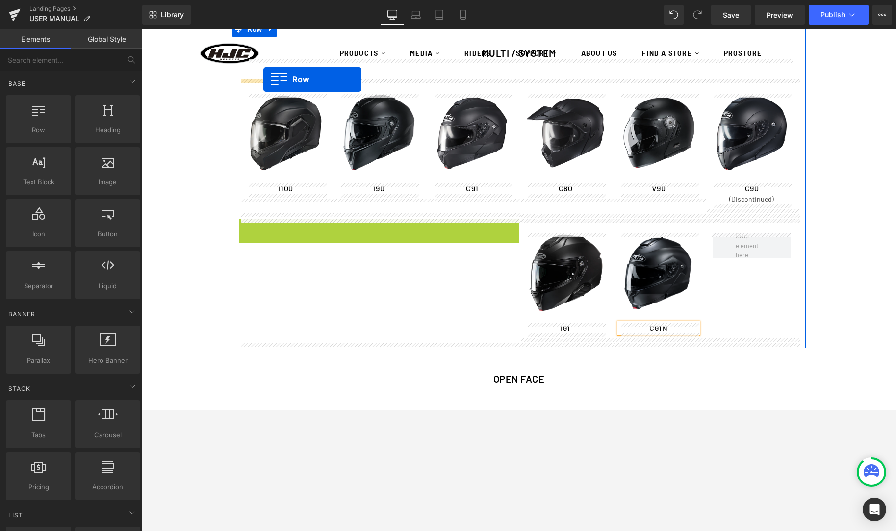
drag, startPoint x: 244, startPoint y: 227, endPoint x: 263, endPoint y: 79, distance: 148.4
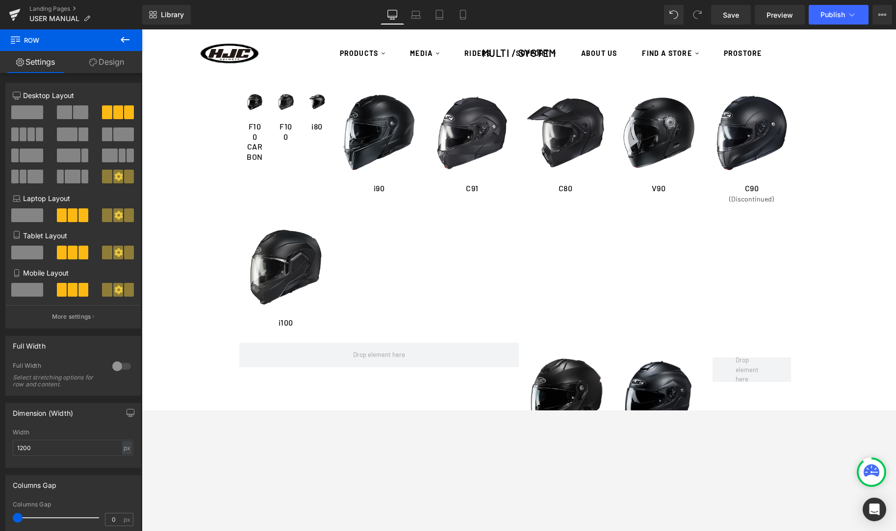
click at [664, 17] on div "Library Desktop Desktop Laptop Tablet Mobile Save Preview Publish Scheduled Vie…" at bounding box center [519, 15] width 754 height 20
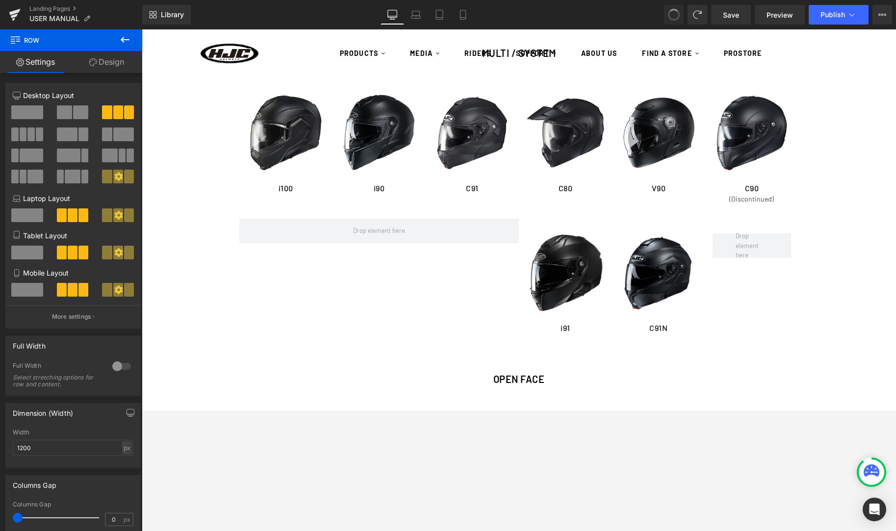
drag, startPoint x: 670, startPoint y: 16, endPoint x: 630, endPoint y: 28, distance: 42.5
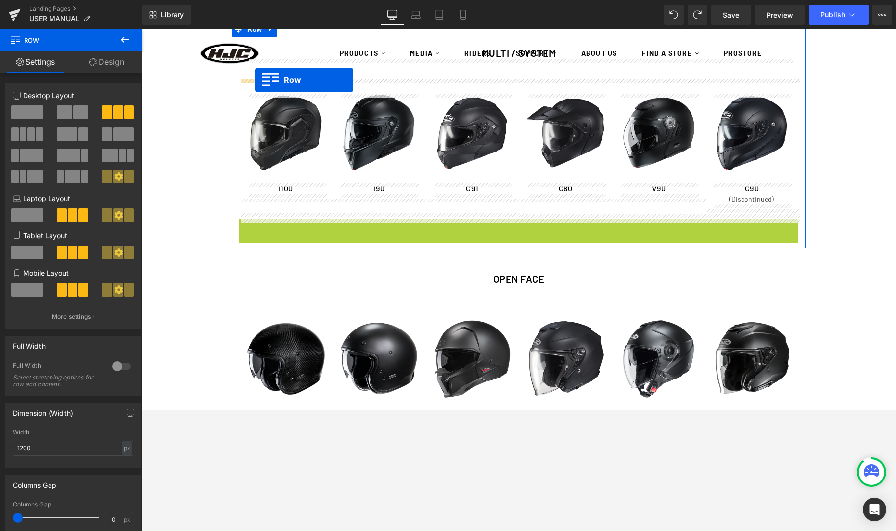
drag, startPoint x: 246, startPoint y: 224, endPoint x: 255, endPoint y: 80, distance: 144.5
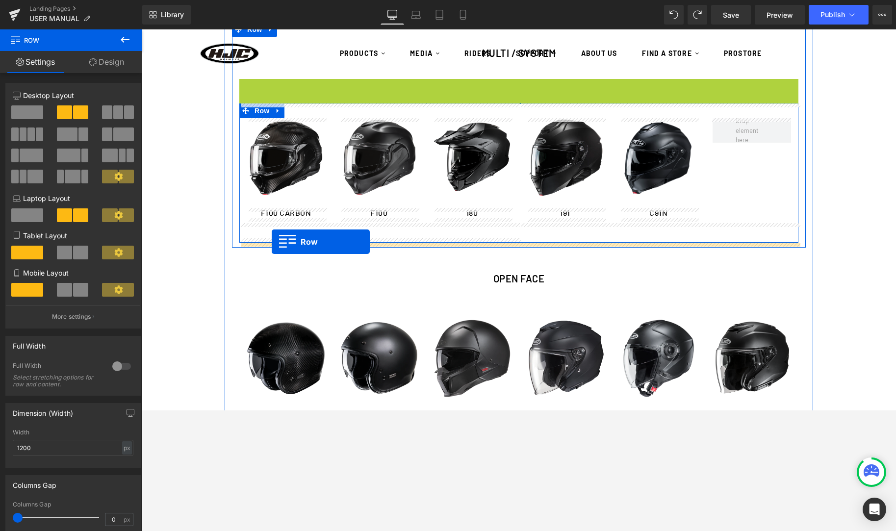
drag, startPoint x: 248, startPoint y: 84, endPoint x: 272, endPoint y: 241, distance: 159.2
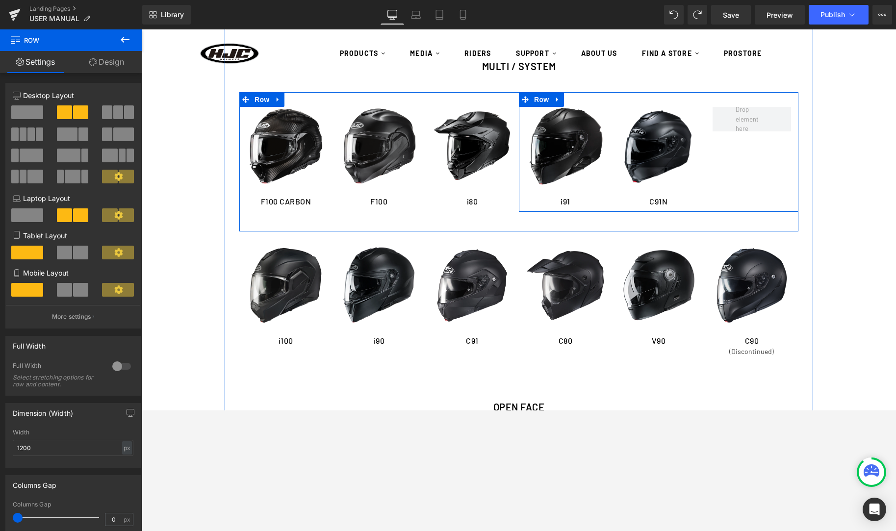
scroll to position [1125, 0]
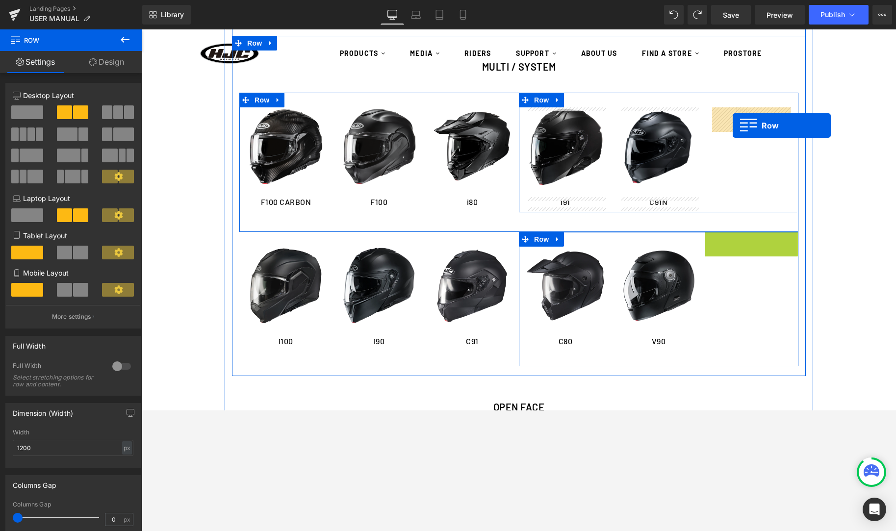
drag, startPoint x: 737, startPoint y: 153, endPoint x: 733, endPoint y: 125, distance: 28.8
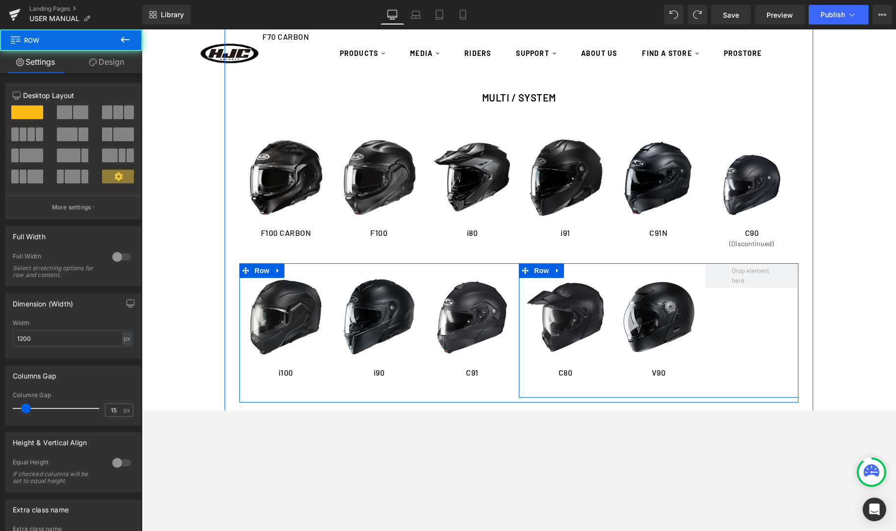
scroll to position [1095, 0]
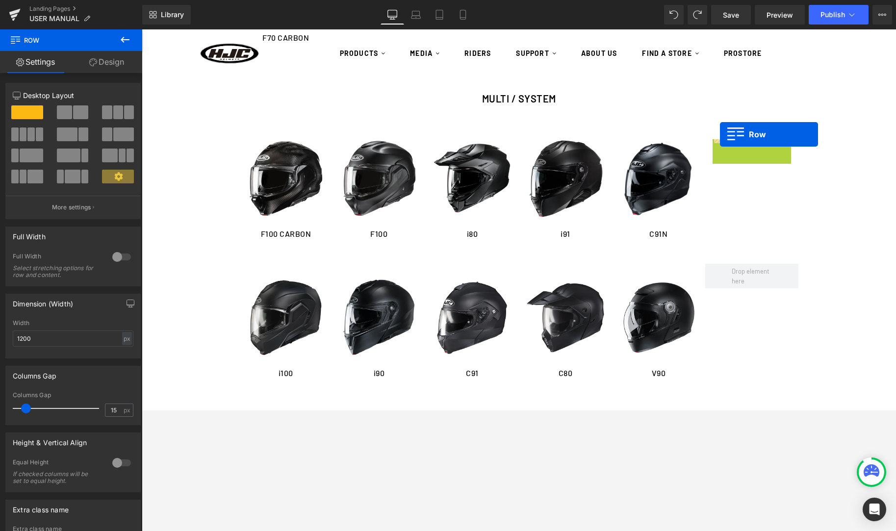
drag, startPoint x: 721, startPoint y: 148, endPoint x: 720, endPoint y: 134, distance: 14.3
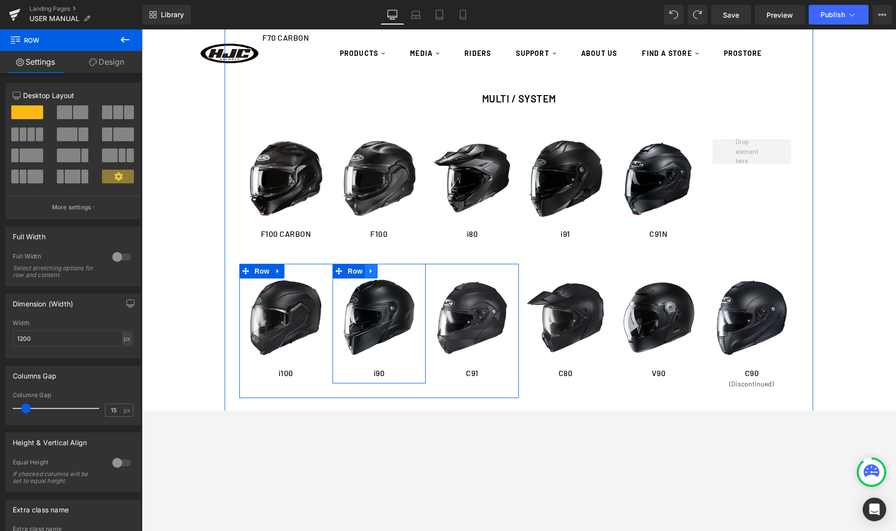
click at [371, 271] on icon at bounding box center [371, 271] width 2 height 4
click at [384, 272] on icon at bounding box center [384, 271] width 7 height 7
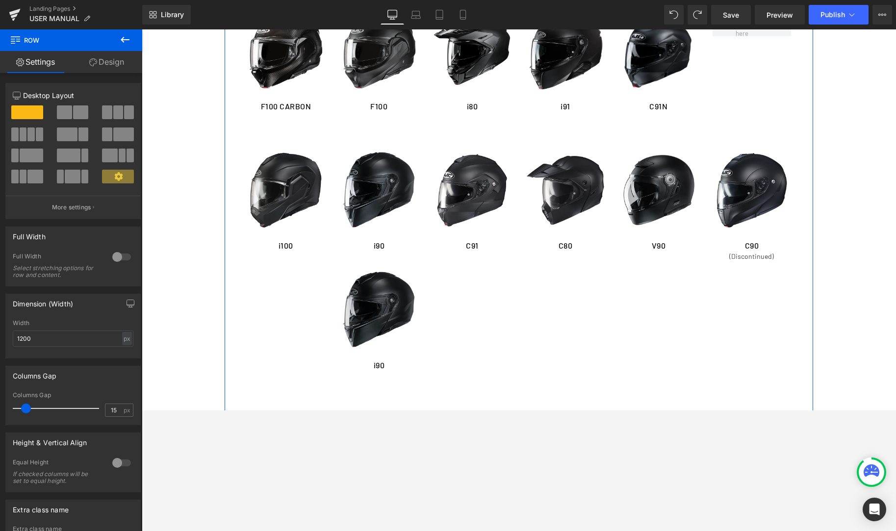
scroll to position [1220, 0]
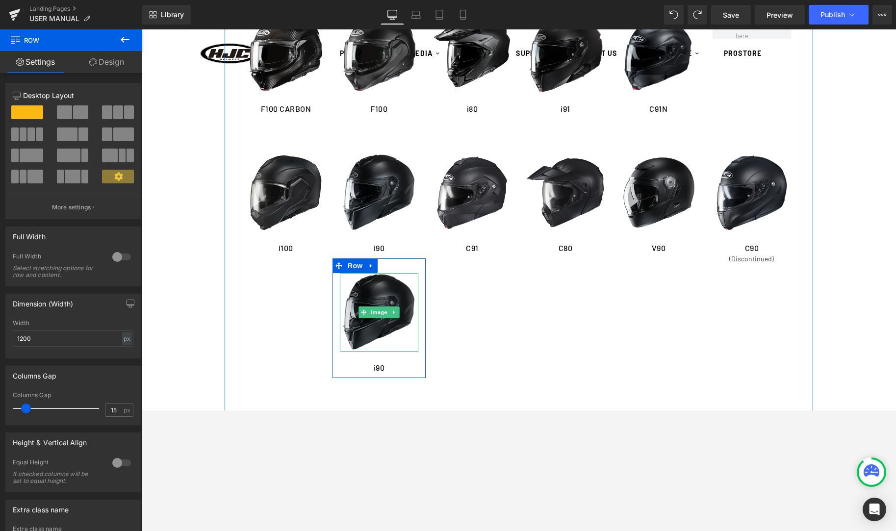
click at [357, 301] on img at bounding box center [379, 312] width 78 height 78
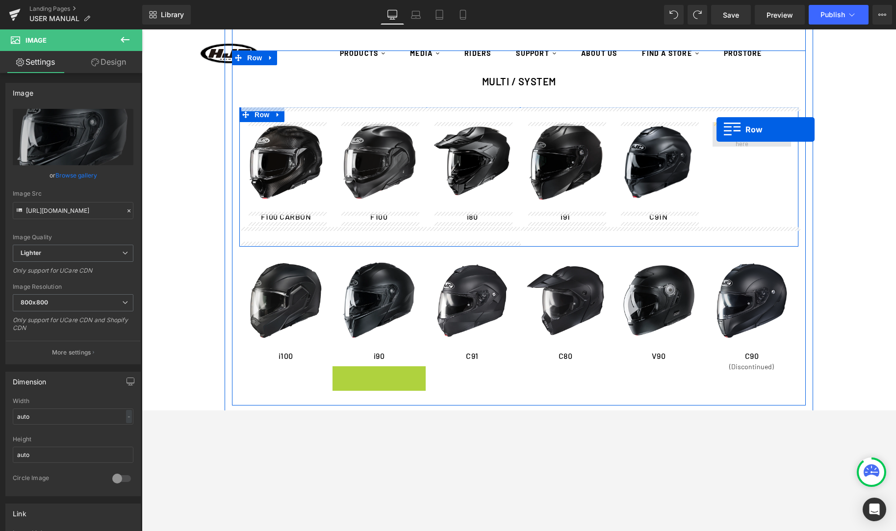
drag, startPoint x: 339, startPoint y: 267, endPoint x: 716, endPoint y: 129, distance: 401.7
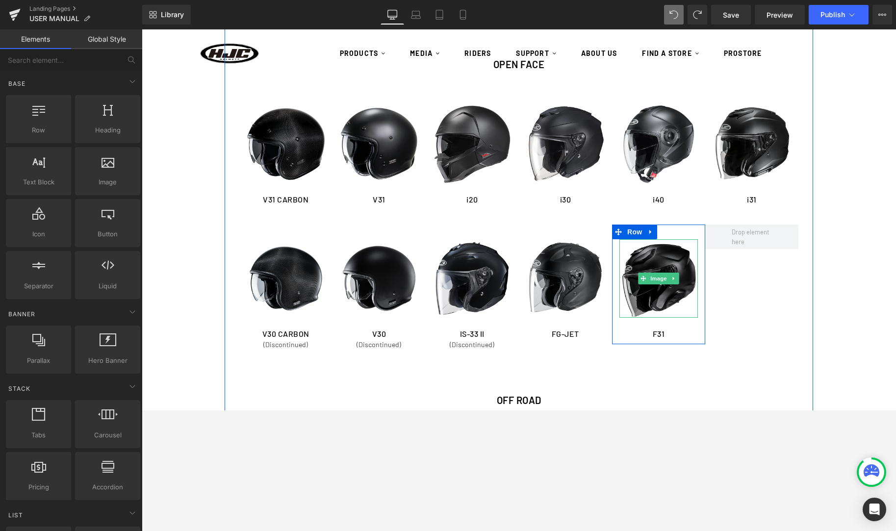
scroll to position [1469, 0]
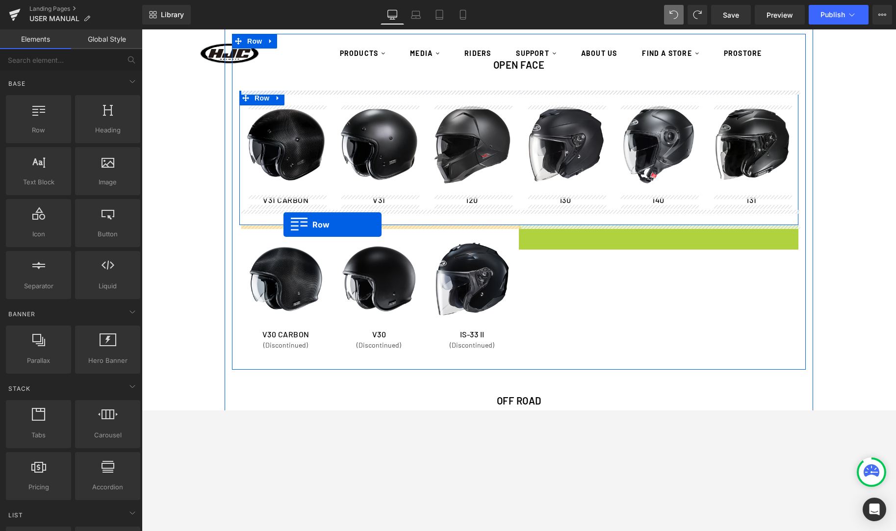
drag, startPoint x: 526, startPoint y: 232, endPoint x: 283, endPoint y: 224, distance: 242.9
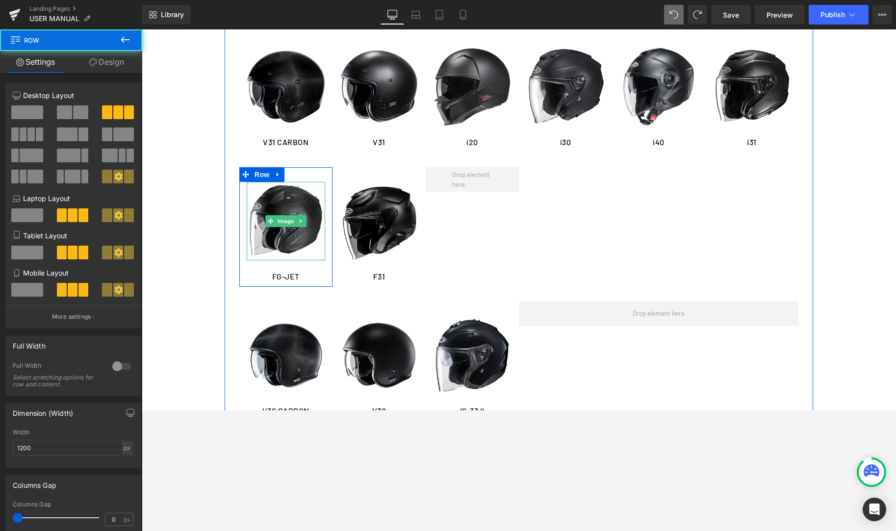
scroll to position [1616, 0]
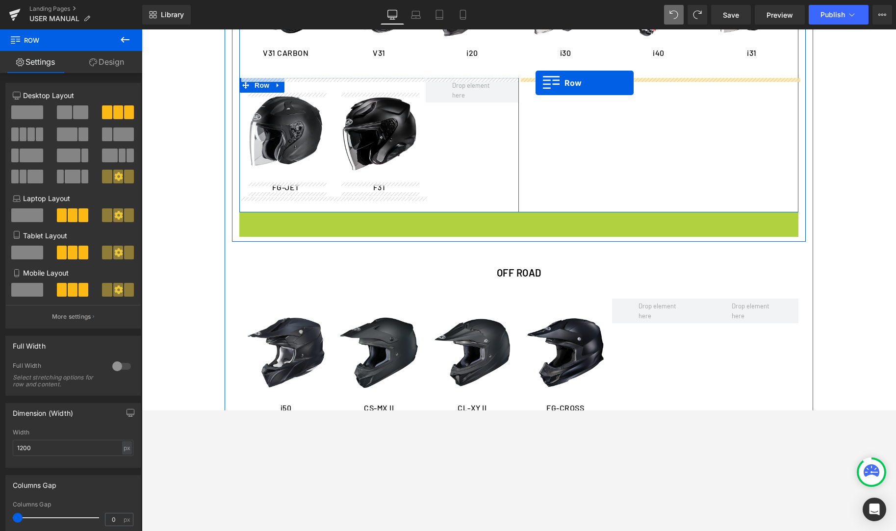
drag, startPoint x: 246, startPoint y: 219, endPoint x: 536, endPoint y: 82, distance: 320.3
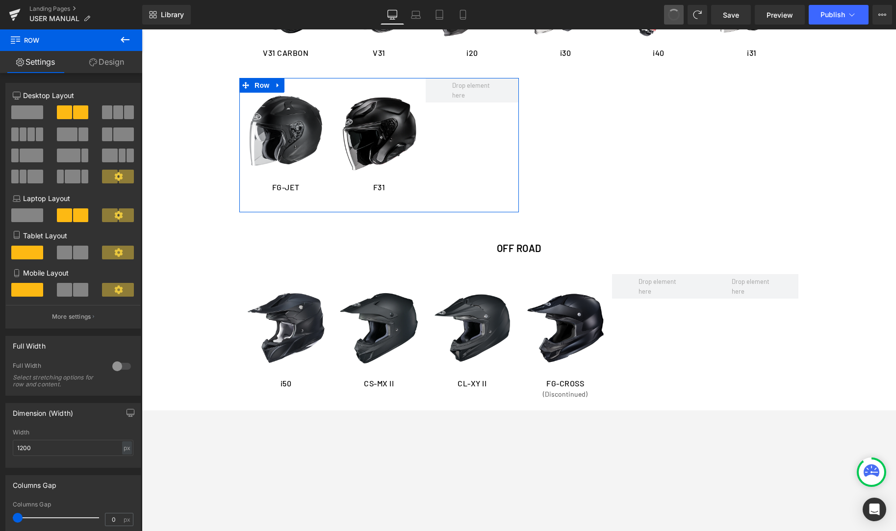
drag, startPoint x: 673, startPoint y: 15, endPoint x: 664, endPoint y: 25, distance: 12.8
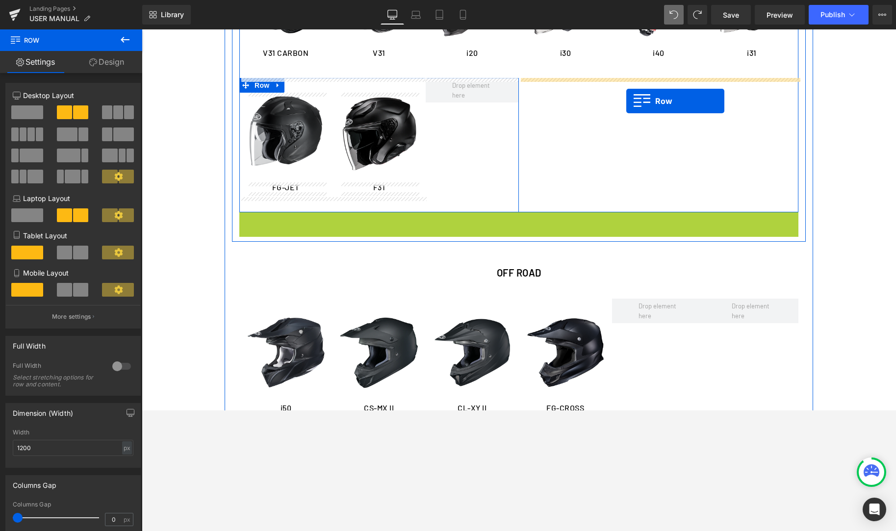
drag, startPoint x: 249, startPoint y: 221, endPoint x: 626, endPoint y: 101, distance: 395.8
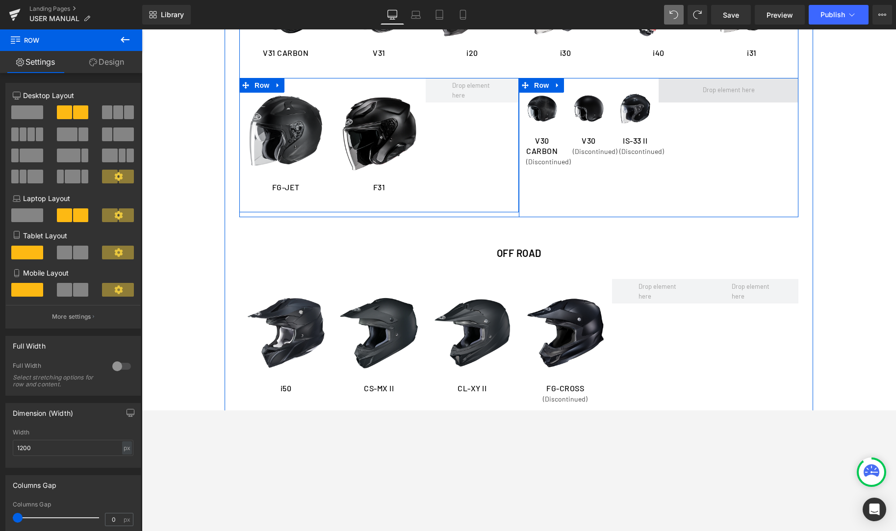
click at [712, 91] on span at bounding box center [728, 90] width 59 height 15
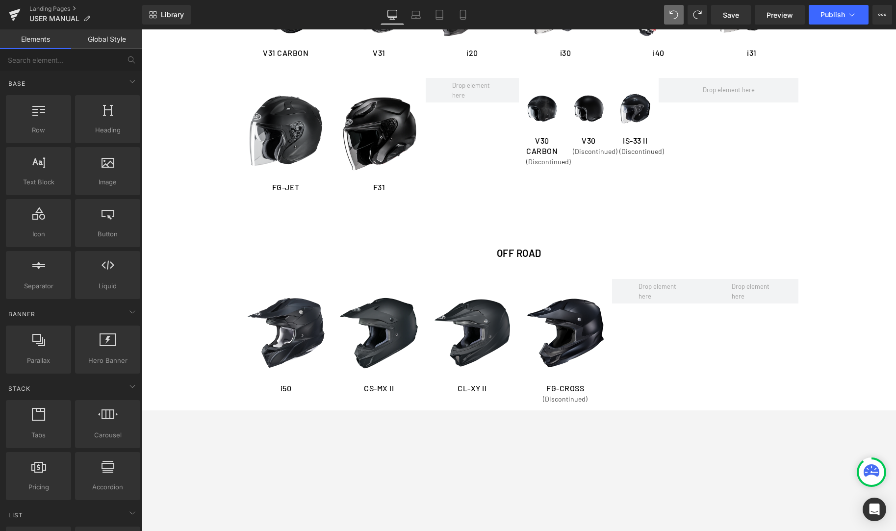
click at [97, 43] on link "Global Style" at bounding box center [106, 39] width 71 height 20
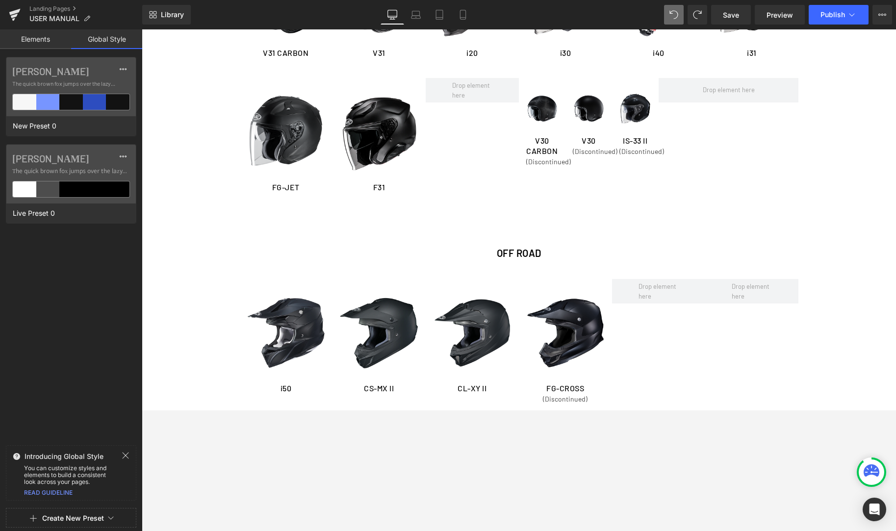
drag, startPoint x: 39, startPoint y: 39, endPoint x: 76, endPoint y: 107, distance: 77.9
click at [40, 39] on link "Elements" at bounding box center [35, 39] width 71 height 20
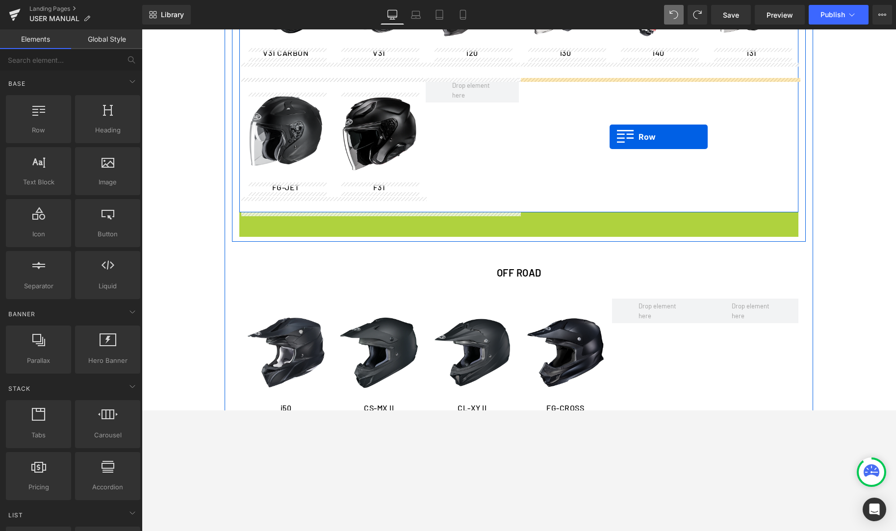
drag, startPoint x: 247, startPoint y: 219, endPoint x: 609, endPoint y: 136, distance: 371.3
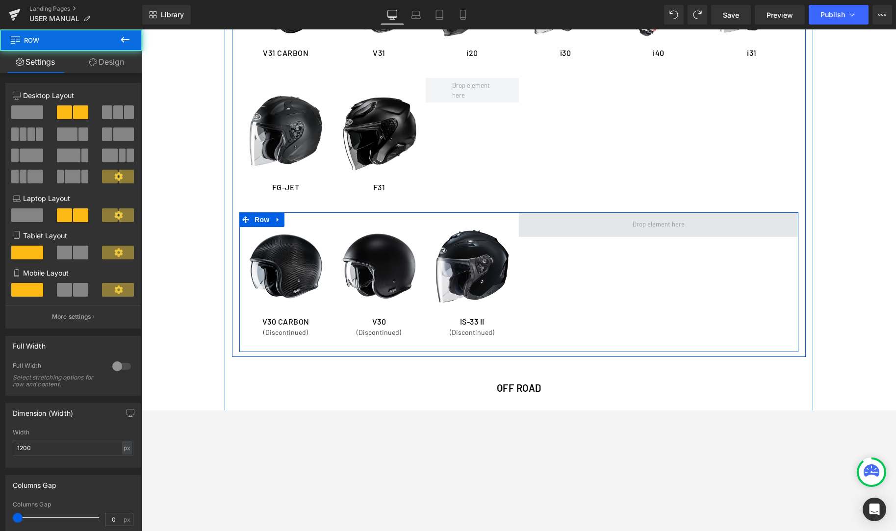
click at [564, 233] on span at bounding box center [659, 224] width 280 height 25
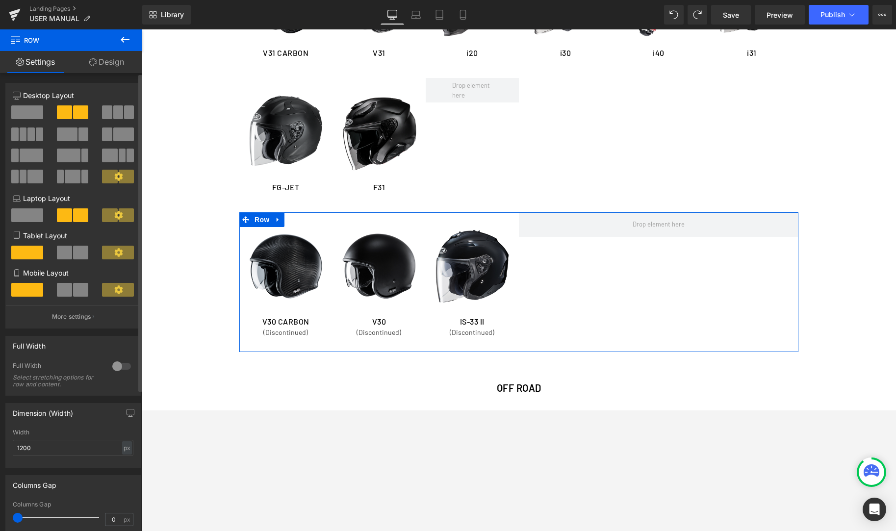
click at [30, 114] on span at bounding box center [27, 112] width 32 height 14
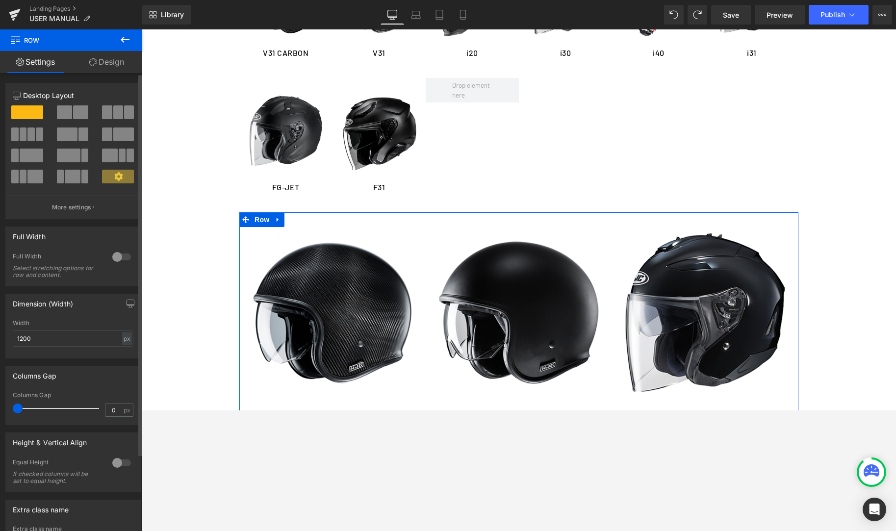
click at [91, 113] on div at bounding box center [74, 115] width 46 height 21
click at [79, 115] on span at bounding box center [80, 112] width 15 height 14
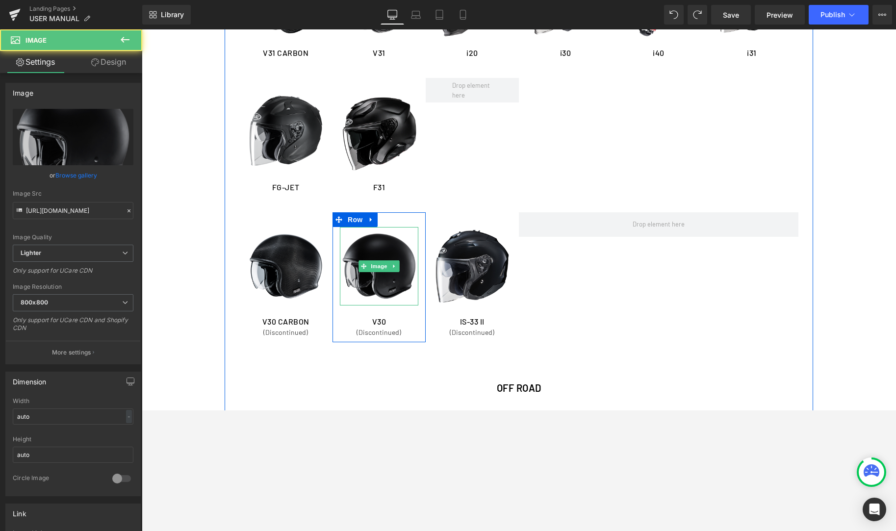
click at [346, 294] on img at bounding box center [379, 266] width 78 height 78
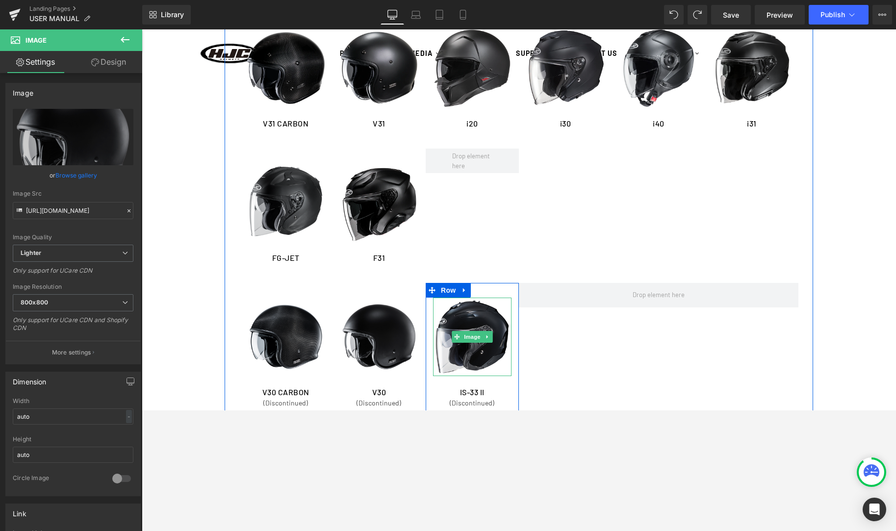
scroll to position [1534, 0]
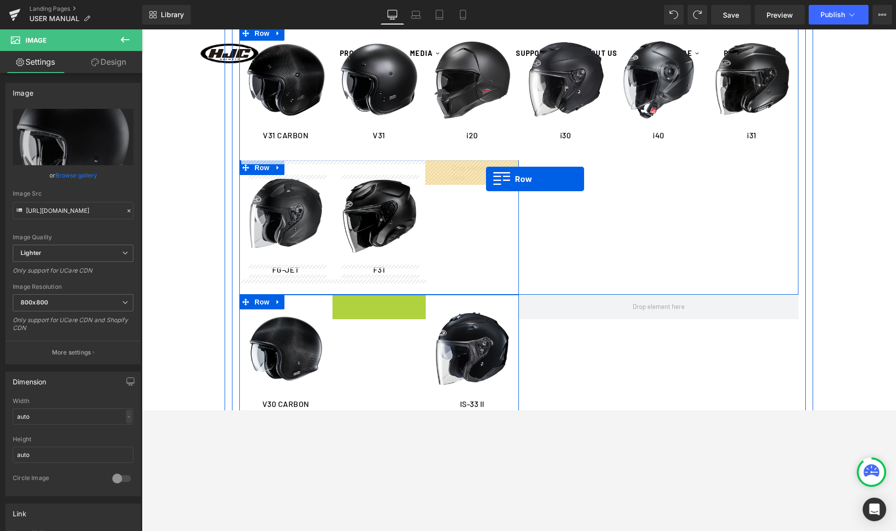
drag, startPoint x: 340, startPoint y: 306, endPoint x: 486, endPoint y: 179, distance: 193.3
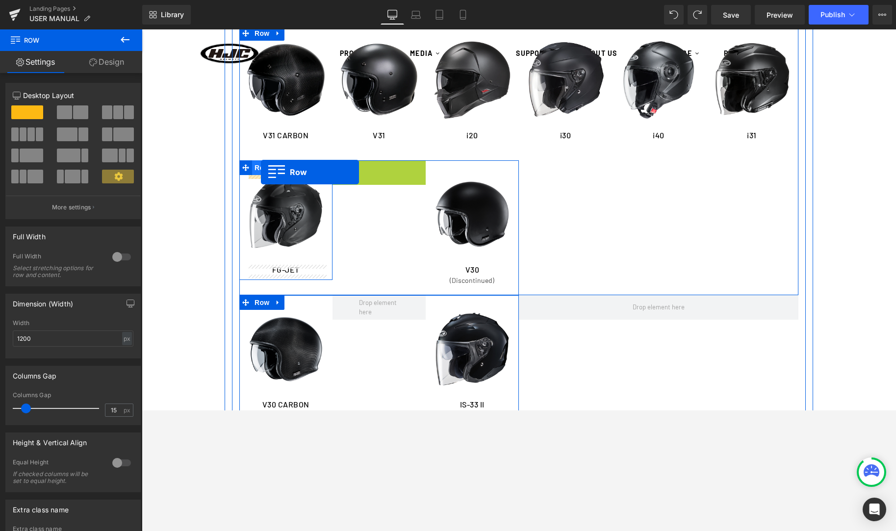
drag, startPoint x: 341, startPoint y: 168, endPoint x: 261, endPoint y: 172, distance: 80.5
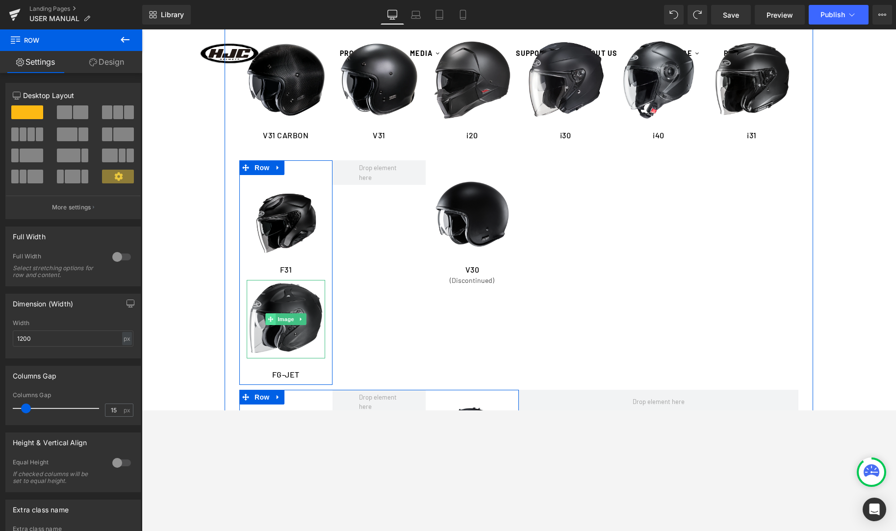
click at [268, 321] on icon at bounding box center [270, 319] width 5 height 6
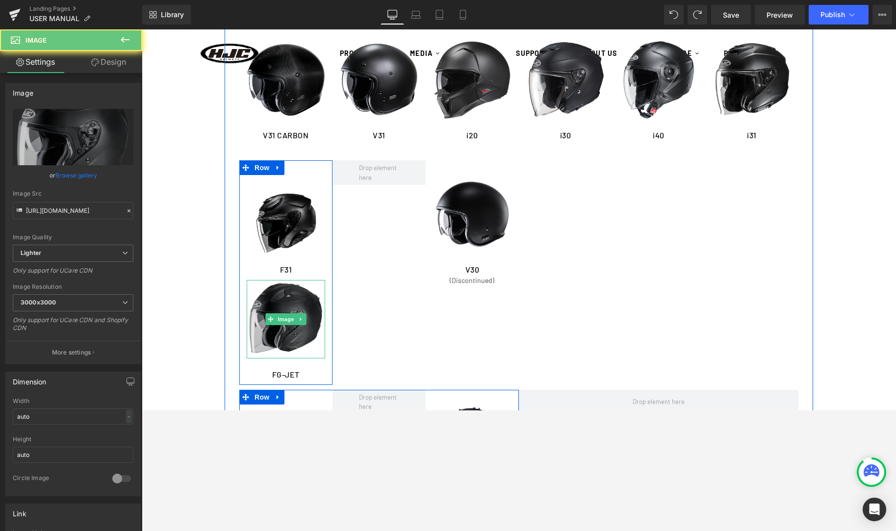
click at [265, 305] on img at bounding box center [286, 319] width 78 height 78
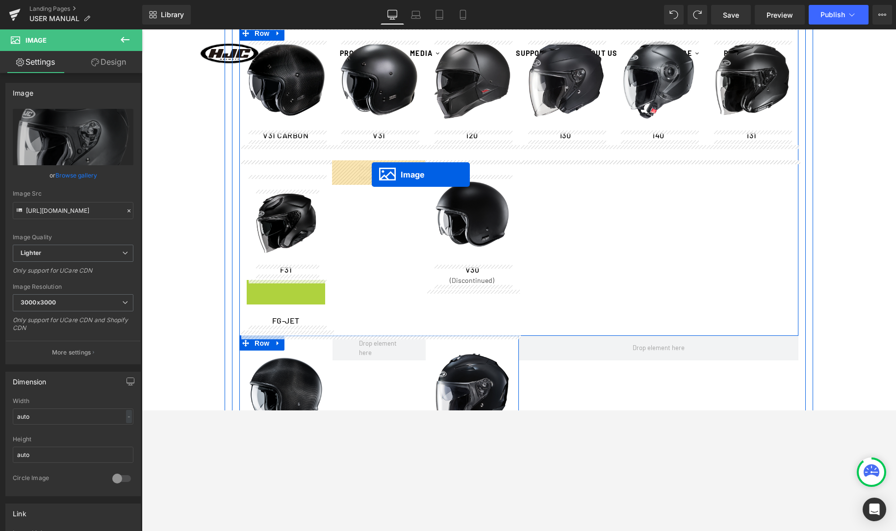
drag, startPoint x: 267, startPoint y: 317, endPoint x: 372, endPoint y: 175, distance: 177.4
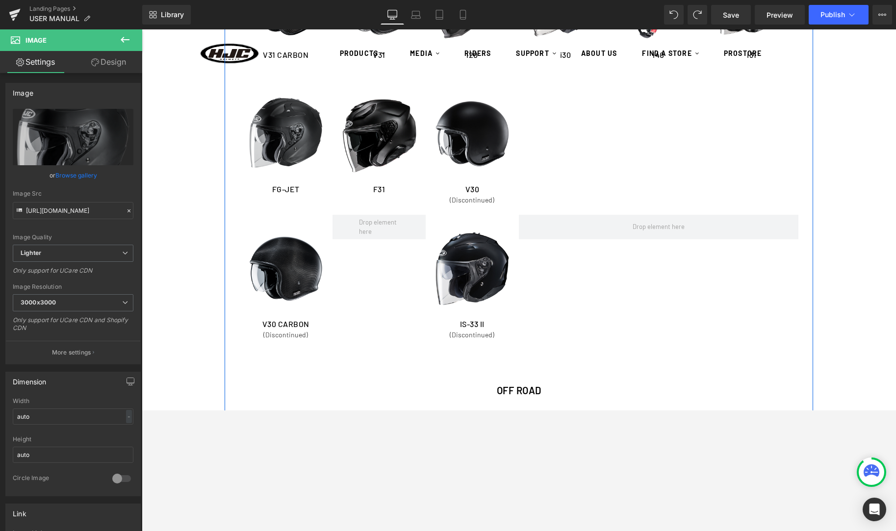
scroll to position [1602, 0]
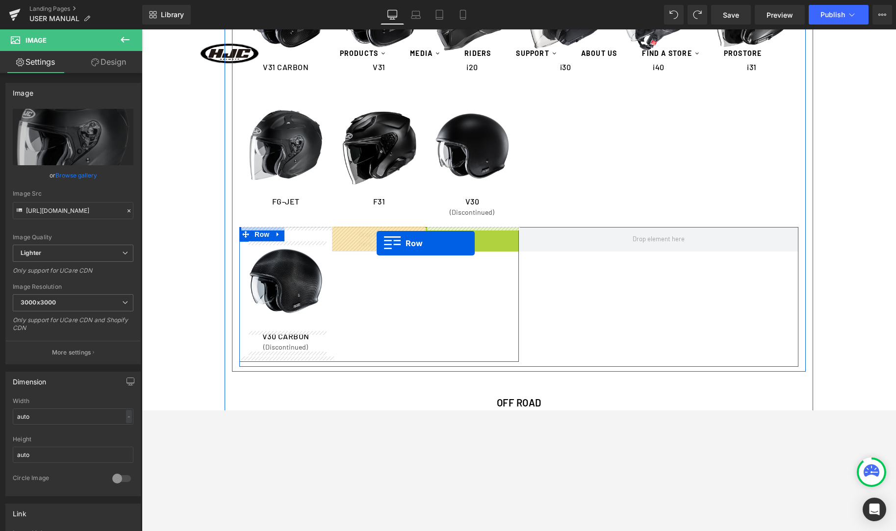
drag, startPoint x: 438, startPoint y: 235, endPoint x: 377, endPoint y: 243, distance: 61.8
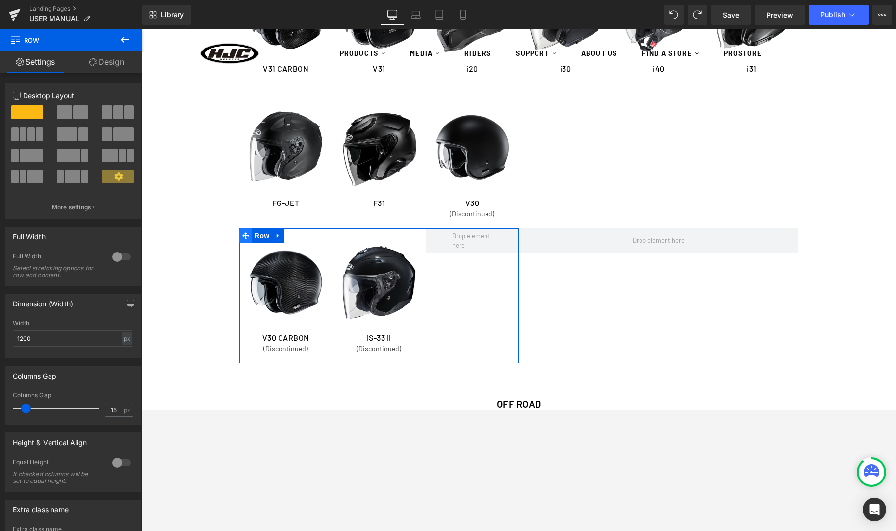
scroll to position [1603, 0]
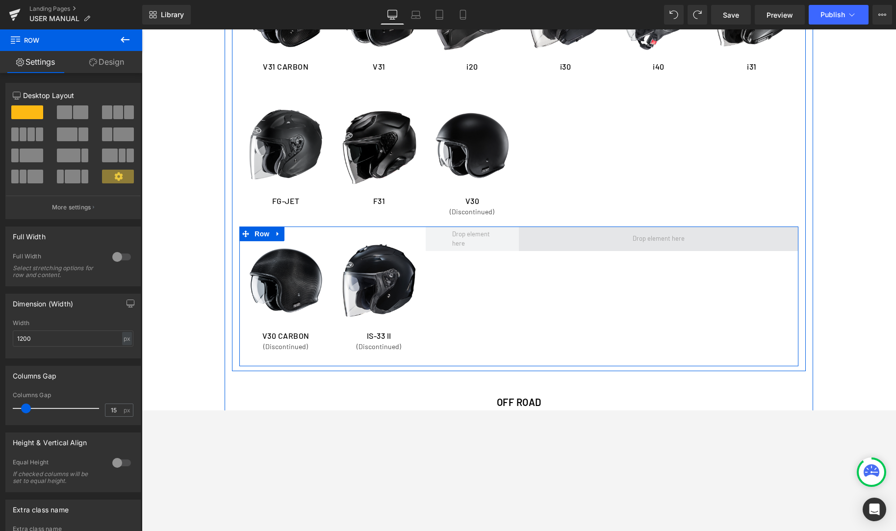
click at [554, 240] on span at bounding box center [659, 239] width 280 height 25
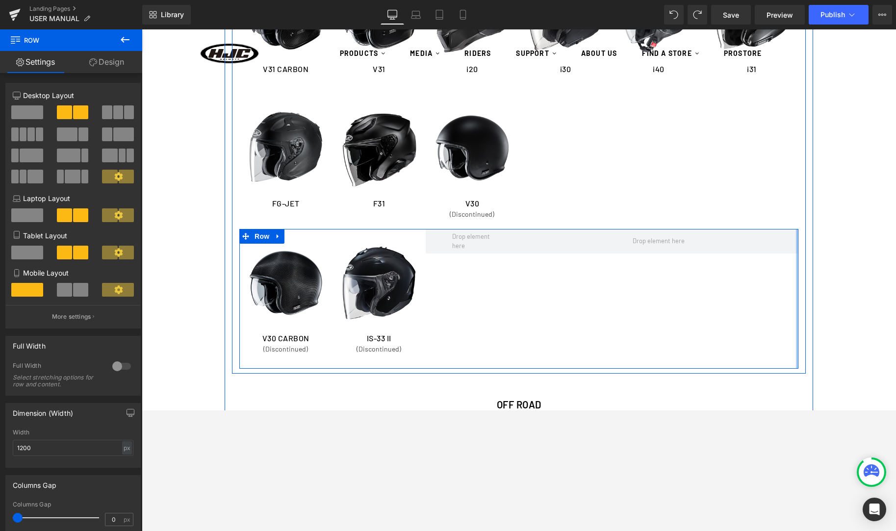
scroll to position [1602, 0]
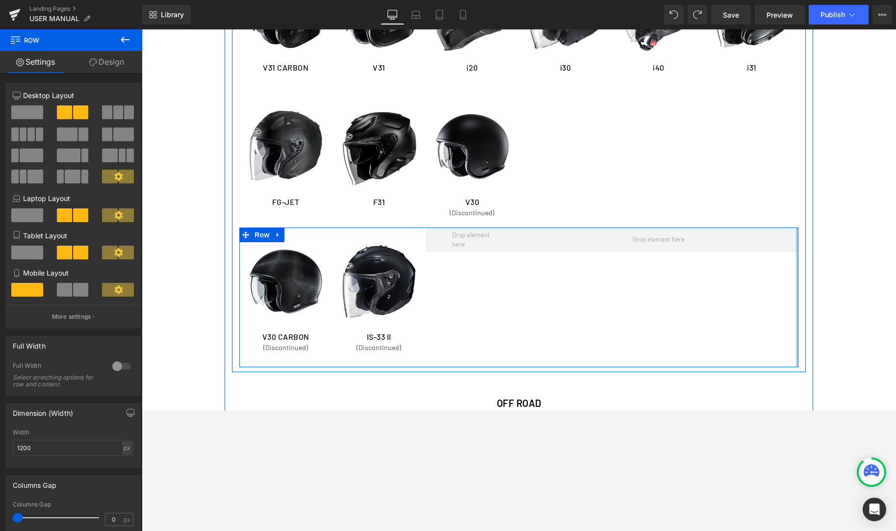
drag, startPoint x: 796, startPoint y: 275, endPoint x: 850, endPoint y: 280, distance: 54.2
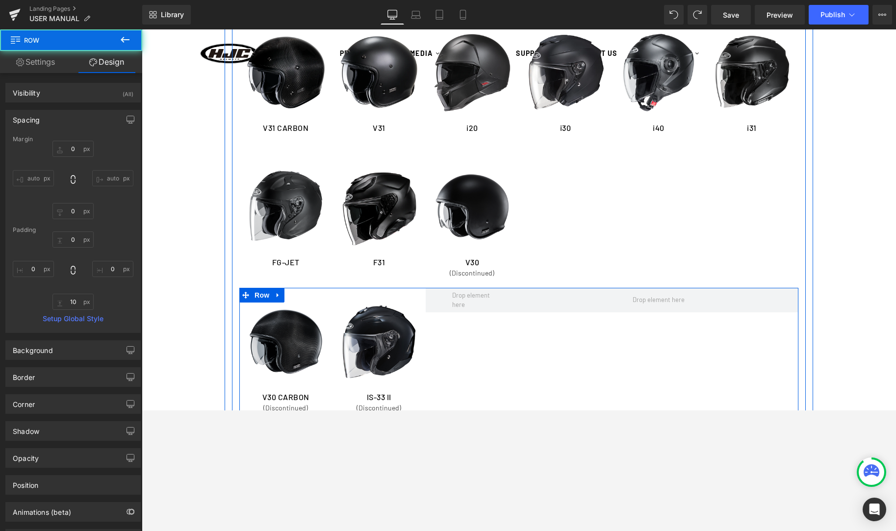
scroll to position [1530, 0]
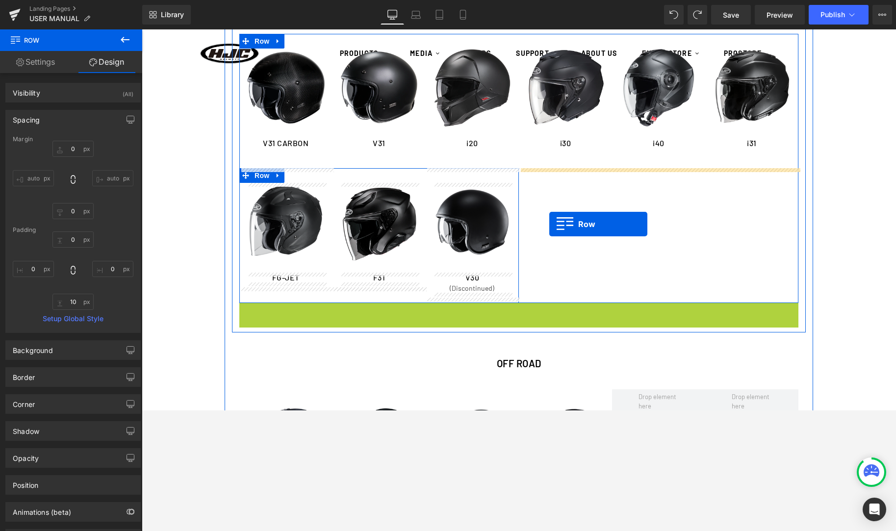
drag, startPoint x: 245, startPoint y: 305, endPoint x: 550, endPoint y: 224, distance: 315.6
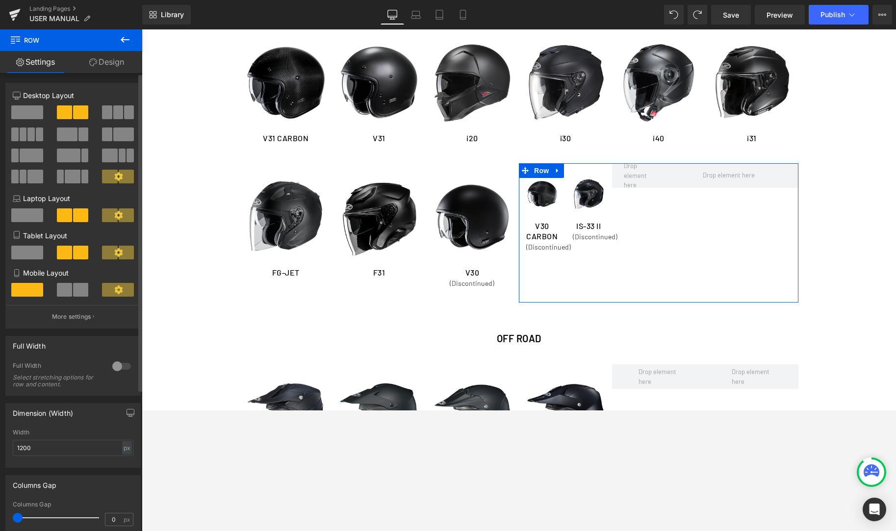
click at [25, 116] on span at bounding box center [27, 112] width 32 height 14
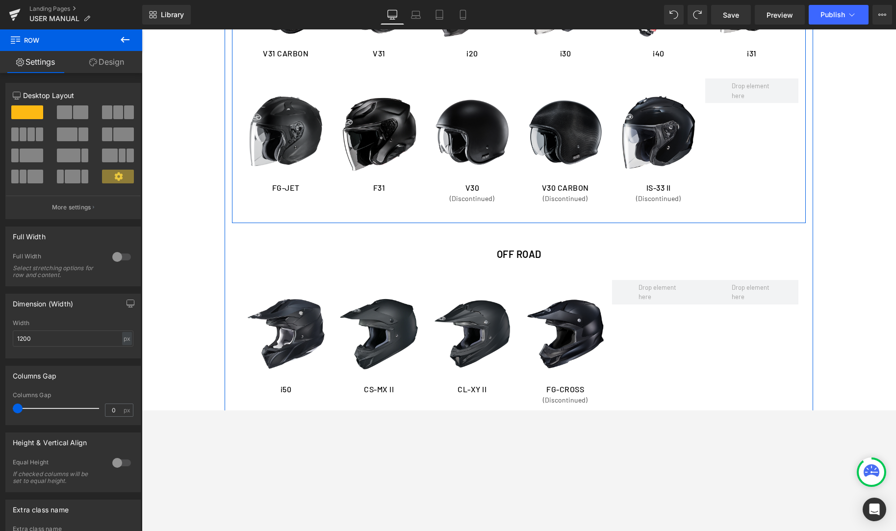
scroll to position [1687, 0]
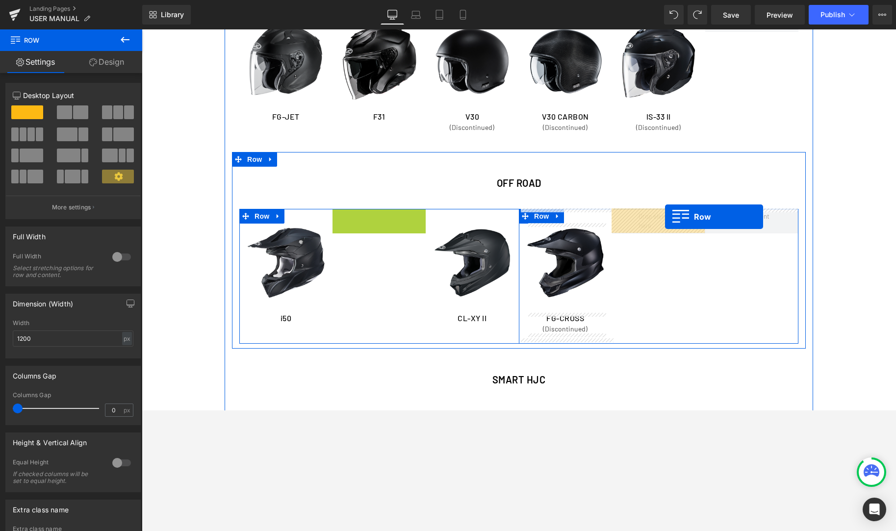
drag, startPoint x: 343, startPoint y: 217, endPoint x: 663, endPoint y: 217, distance: 320.2
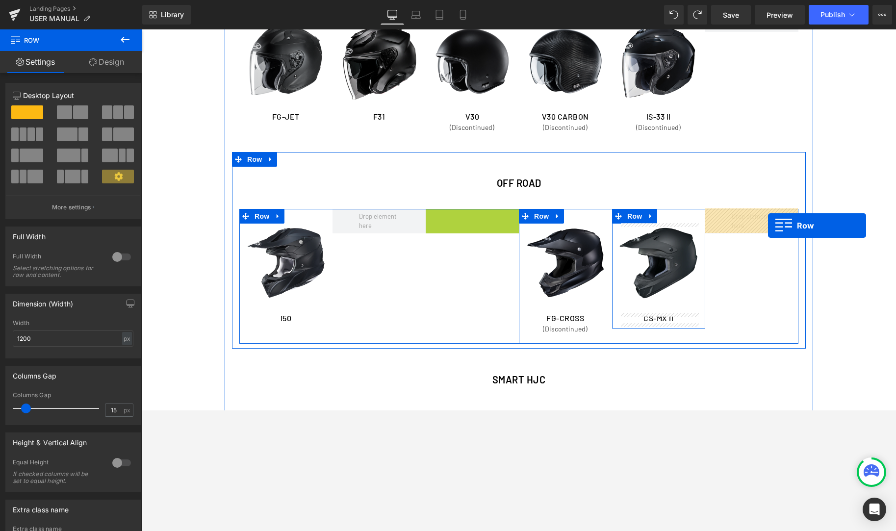
drag, startPoint x: 570, startPoint y: 226, endPoint x: 767, endPoint y: 226, distance: 197.1
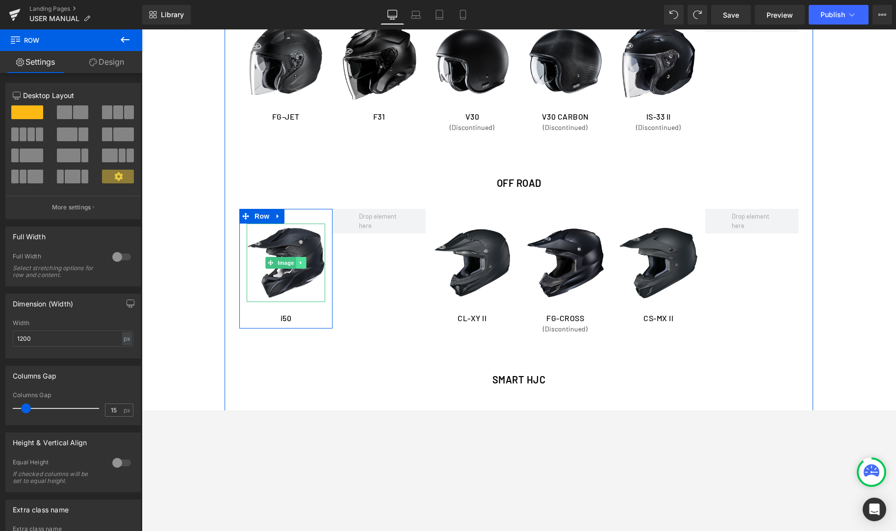
click at [306, 265] on link at bounding box center [301, 263] width 10 height 12
click at [299, 265] on link at bounding box center [296, 263] width 10 height 12
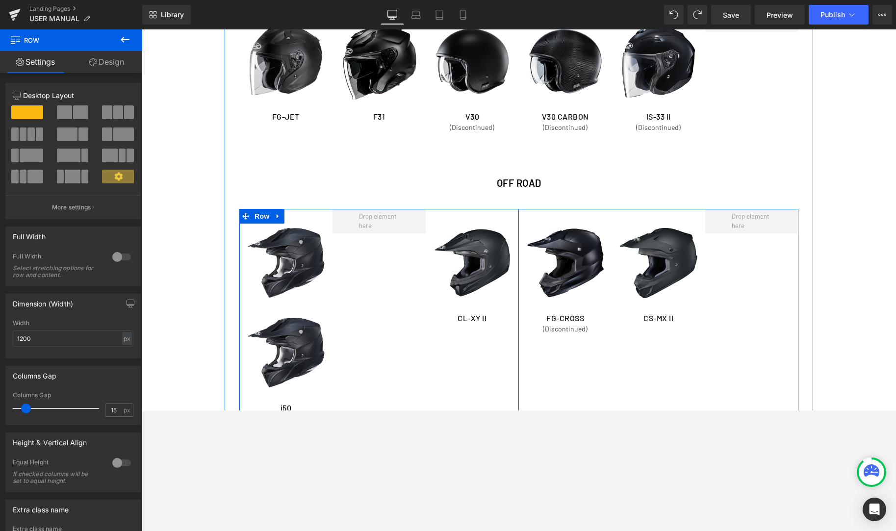
click at [384, 320] on div "Image Image i50 Heading Row Image CL-XY II Heading Row Row" at bounding box center [379, 316] width 280 height 214
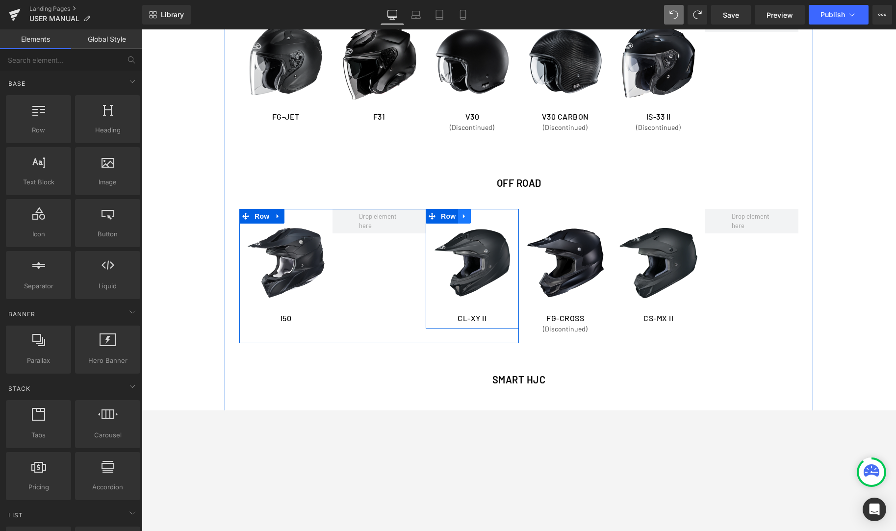
click at [461, 221] on link at bounding box center [464, 216] width 13 height 15
click at [481, 214] on icon at bounding box center [477, 215] width 7 height 7
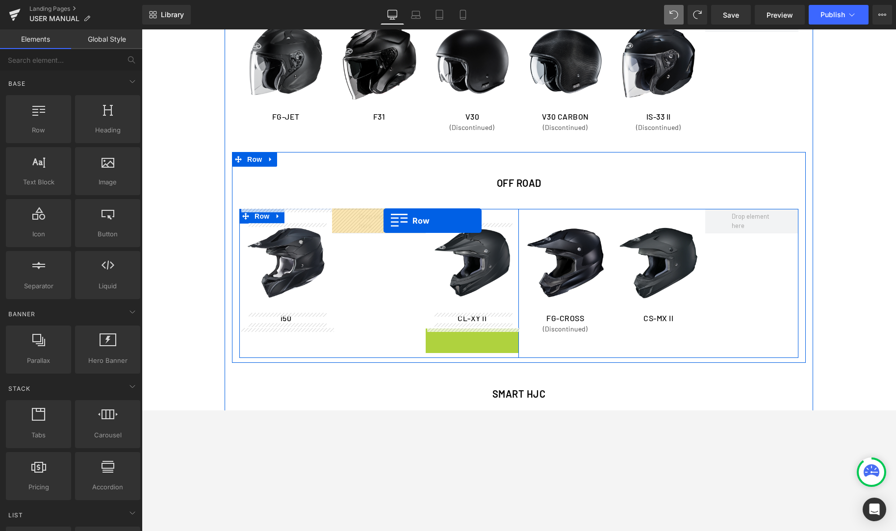
drag, startPoint x: 433, startPoint y: 338, endPoint x: 383, endPoint y: 221, distance: 127.0
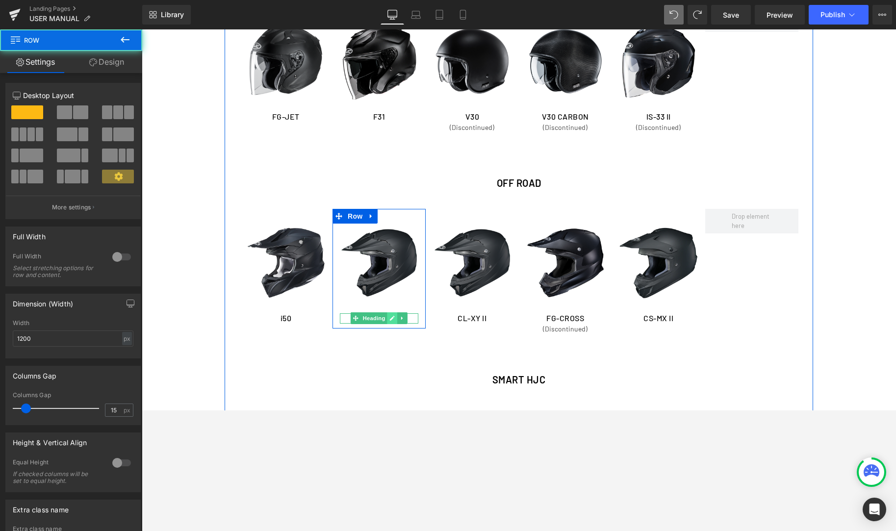
click at [388, 317] on link at bounding box center [392, 318] width 10 height 12
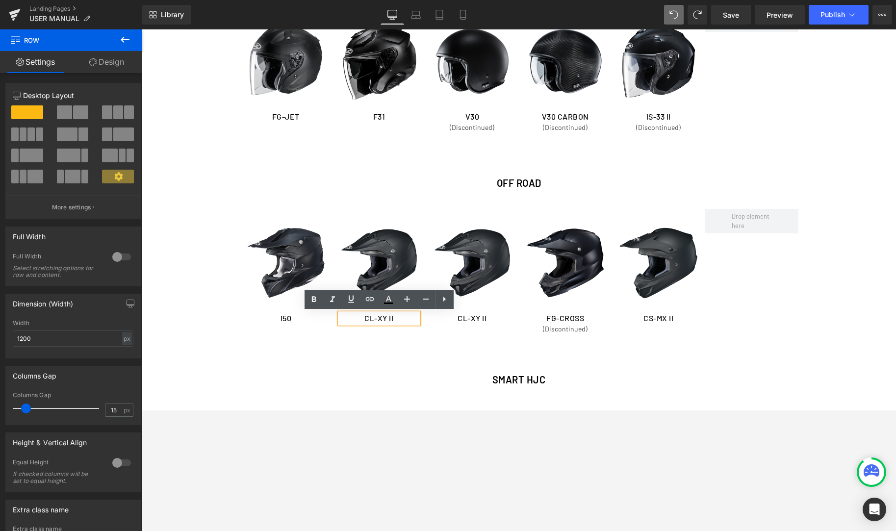
click at [388, 318] on h1 "CL-XY II" at bounding box center [379, 318] width 78 height 10
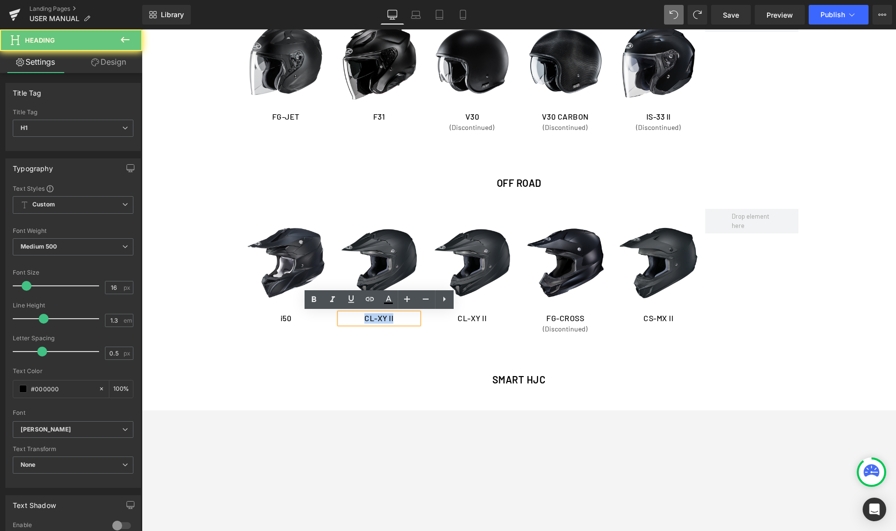
click at [388, 318] on h1 "CL-XY II" at bounding box center [379, 318] width 78 height 10
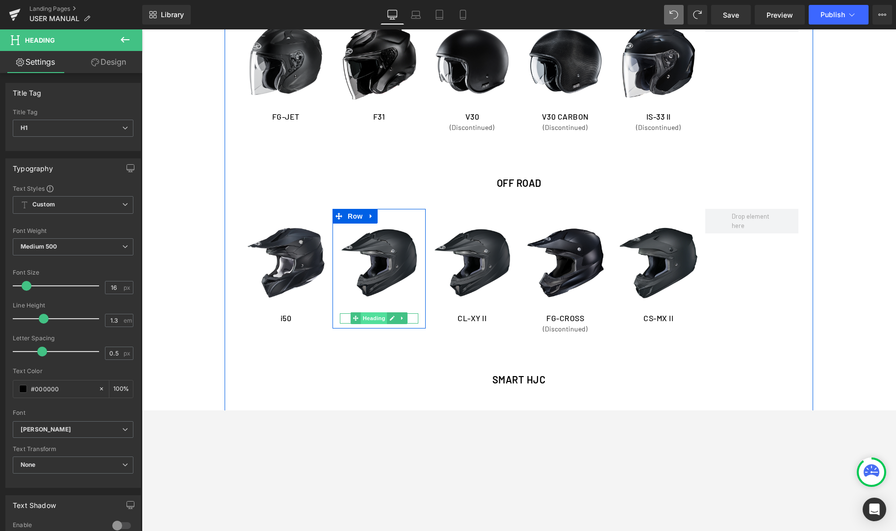
click at [381, 319] on span "Heading" at bounding box center [374, 318] width 26 height 12
click at [389, 317] on link at bounding box center [392, 318] width 10 height 12
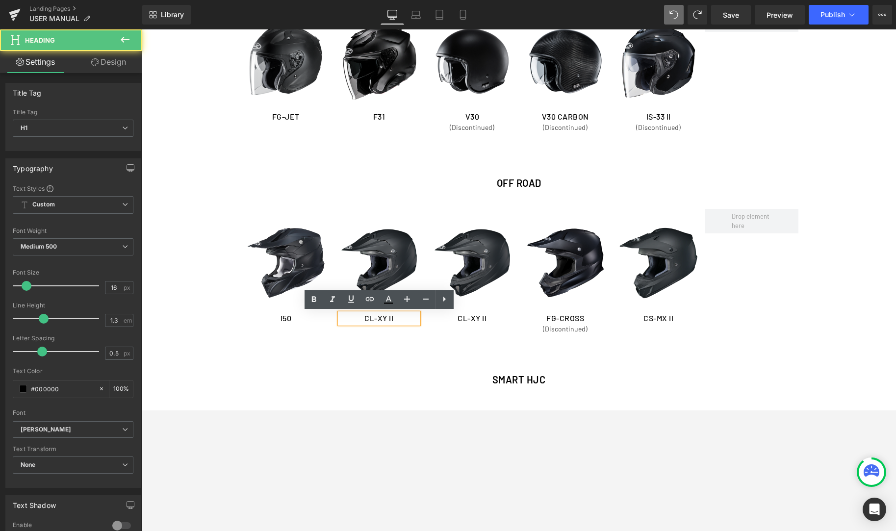
click at [388, 317] on h1 "CL-XY II" at bounding box center [379, 318] width 78 height 10
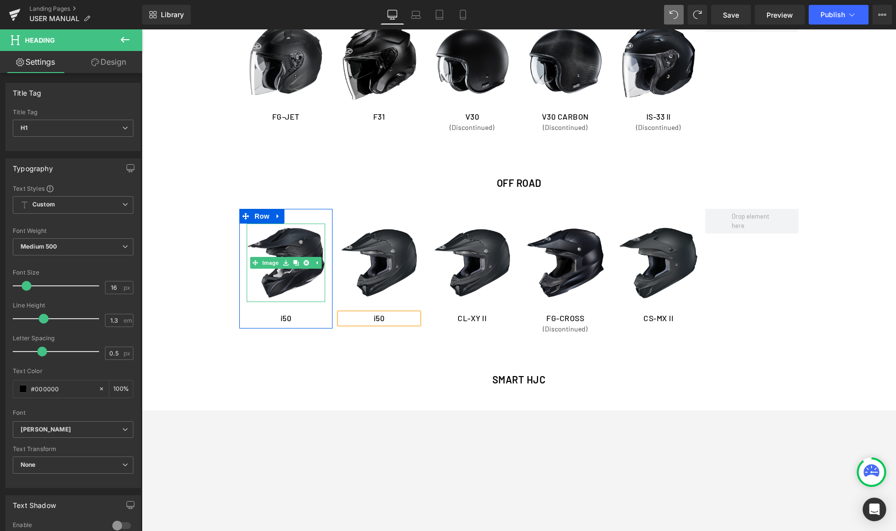
click at [266, 289] on img at bounding box center [286, 263] width 78 height 78
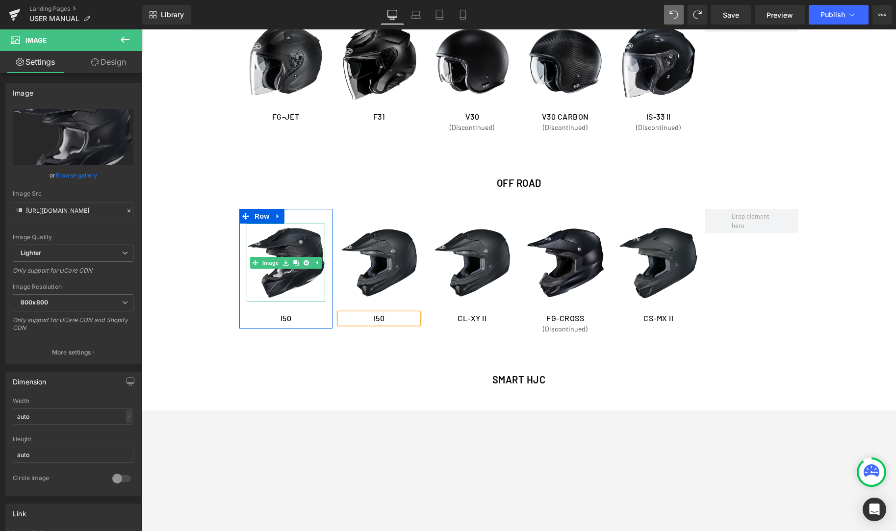
click at [299, 278] on img at bounding box center [286, 263] width 78 height 78
click at [296, 264] on icon at bounding box center [295, 262] width 5 height 5
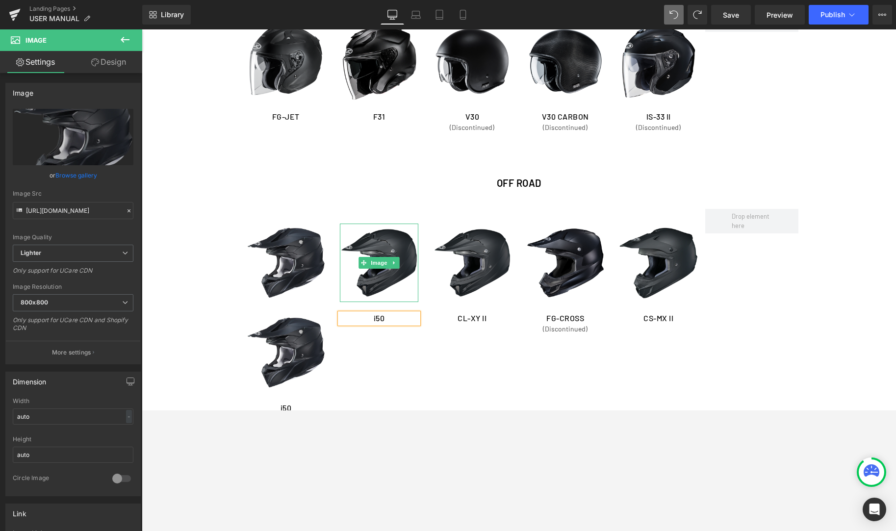
click at [392, 261] on icon at bounding box center [394, 263] width 5 height 6
click at [398, 262] on icon at bounding box center [399, 262] width 5 height 5
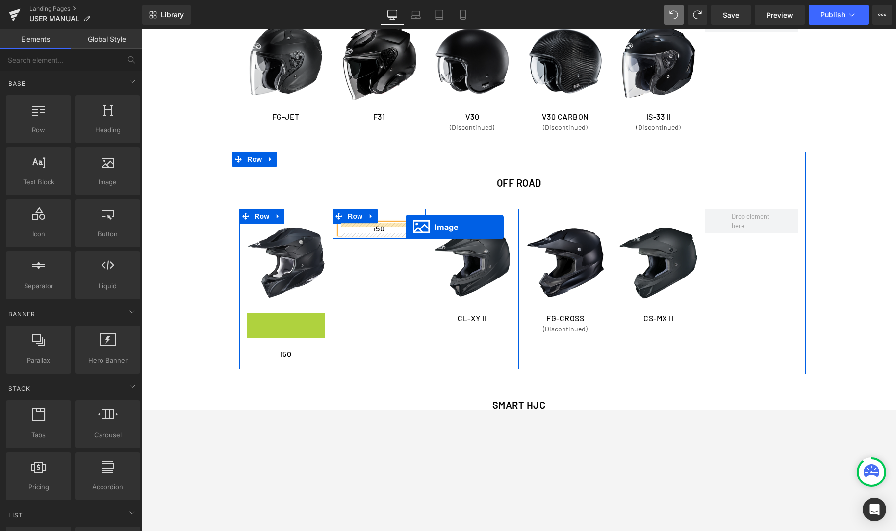
drag, startPoint x: 271, startPoint y: 356, endPoint x: 405, endPoint y: 227, distance: 186.2
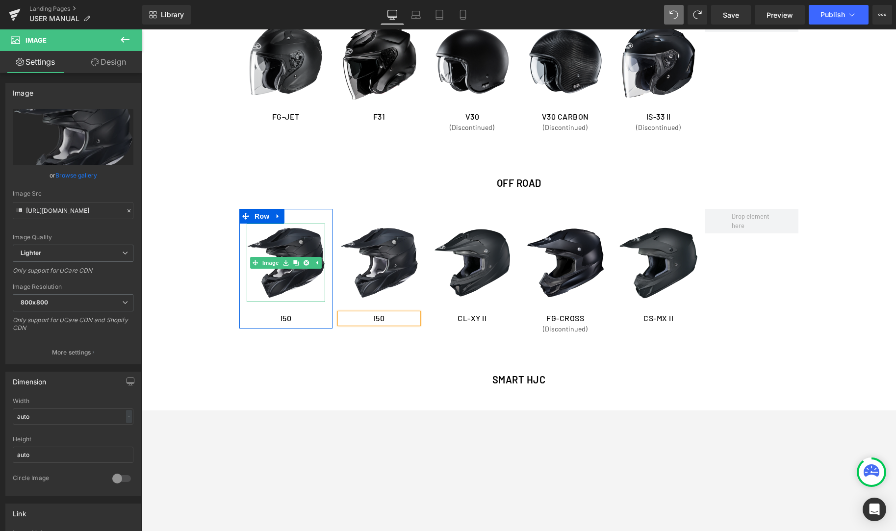
click at [276, 281] on img at bounding box center [286, 263] width 78 height 78
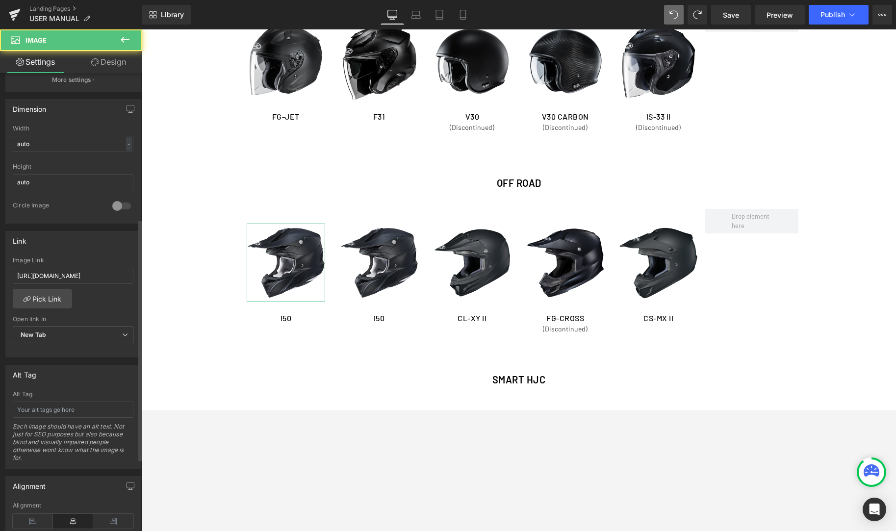
scroll to position [277, 0]
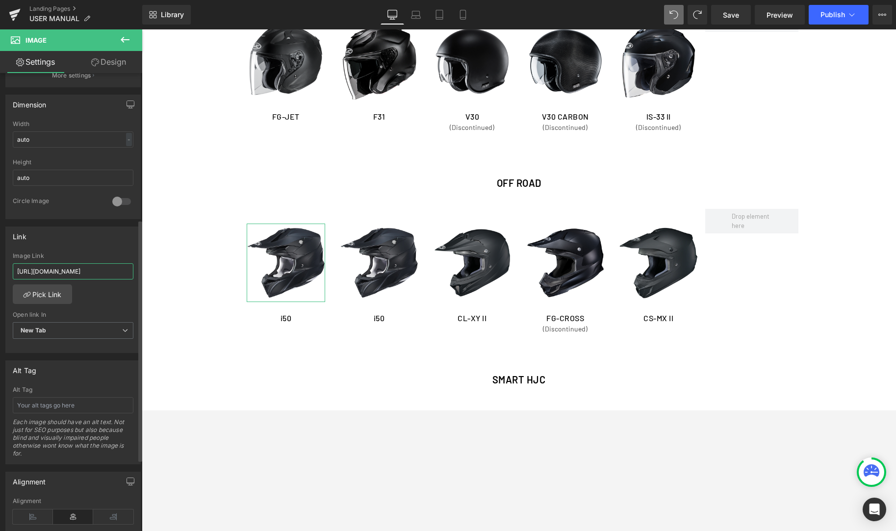
click at [68, 271] on input "[URL][DOMAIN_NAME]" at bounding box center [73, 271] width 121 height 16
type input "[URL][DOMAIN_NAME]"
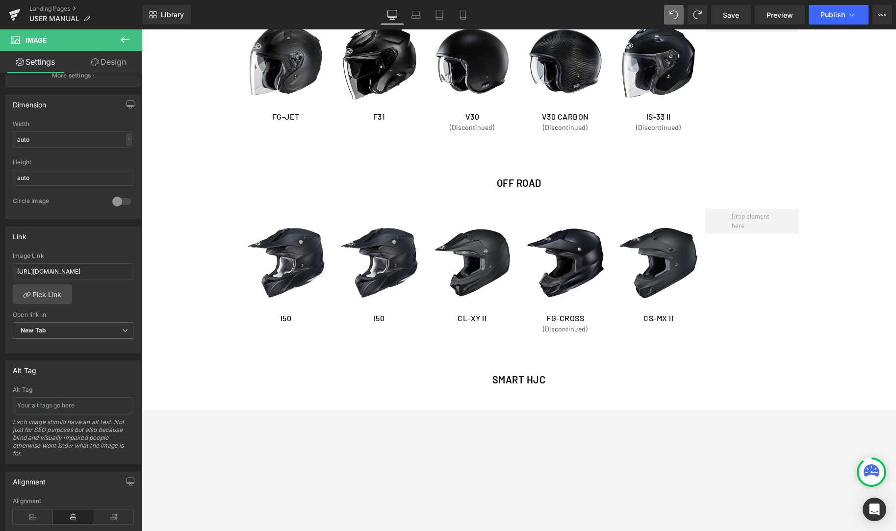
scroll to position [0, 0]
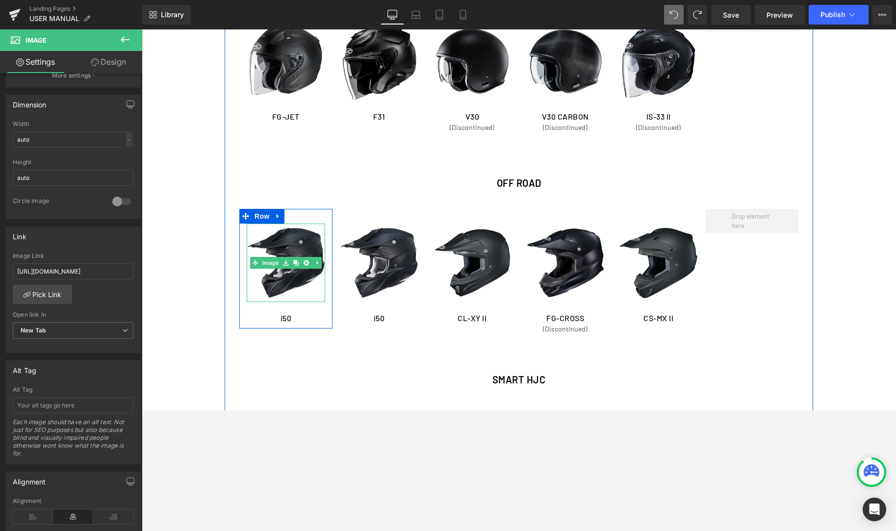
click at [288, 279] on img at bounding box center [286, 263] width 78 height 78
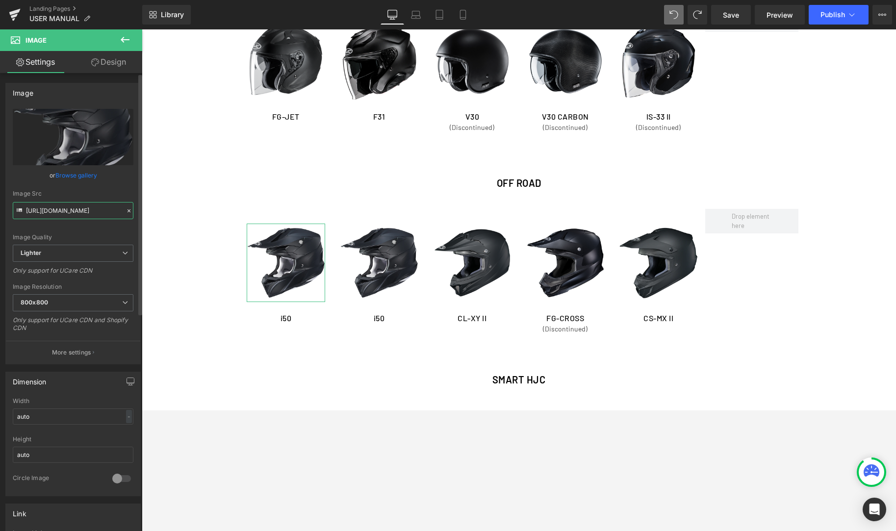
click at [51, 211] on input "[URL][DOMAIN_NAME]" at bounding box center [73, 210] width 121 height 17
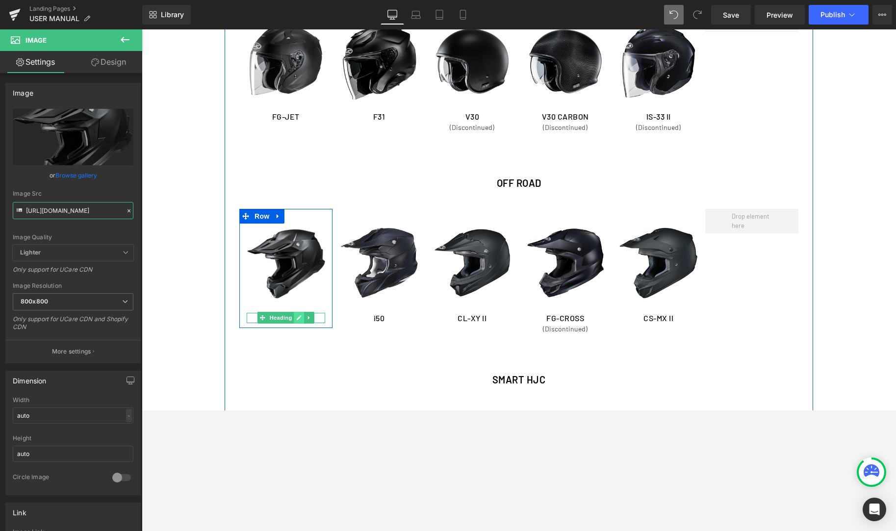
type input "[URL][DOMAIN_NAME]"
click at [299, 319] on icon at bounding box center [298, 318] width 5 height 6
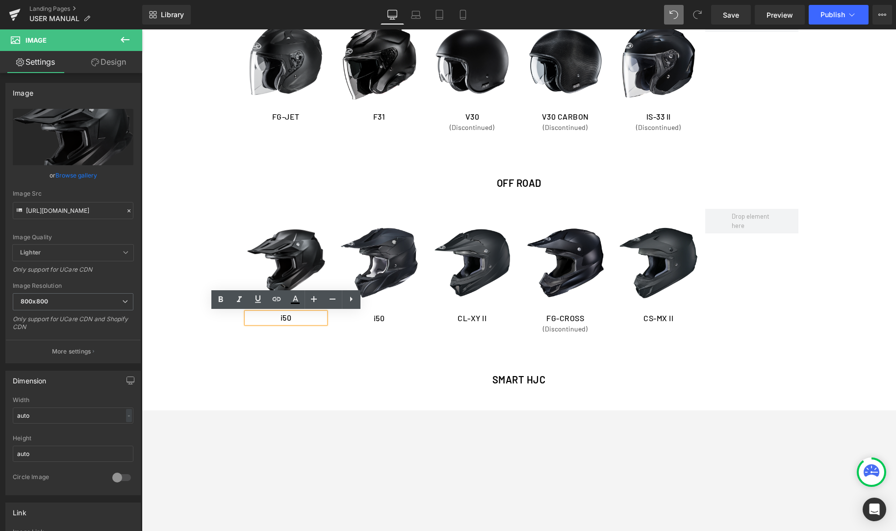
click at [295, 320] on h1 "i50" at bounding box center [286, 318] width 78 height 10
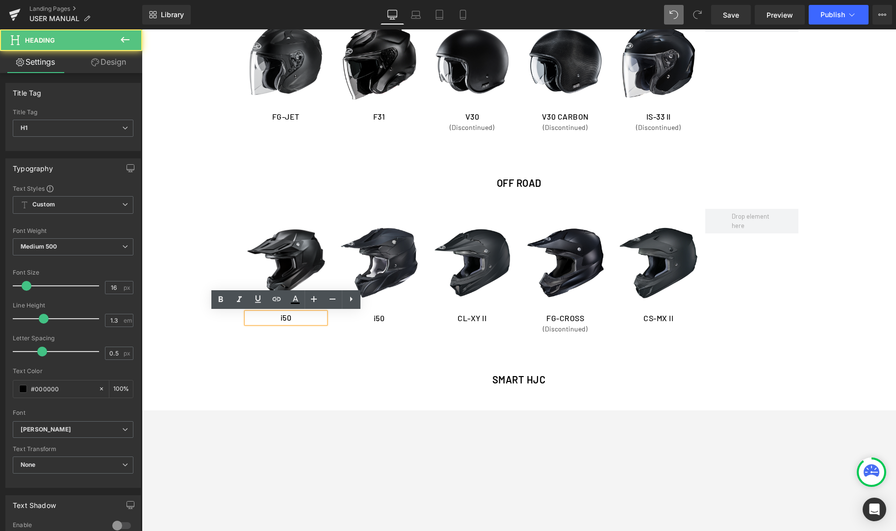
click at [295, 320] on h1 "i50" at bounding box center [286, 318] width 78 height 10
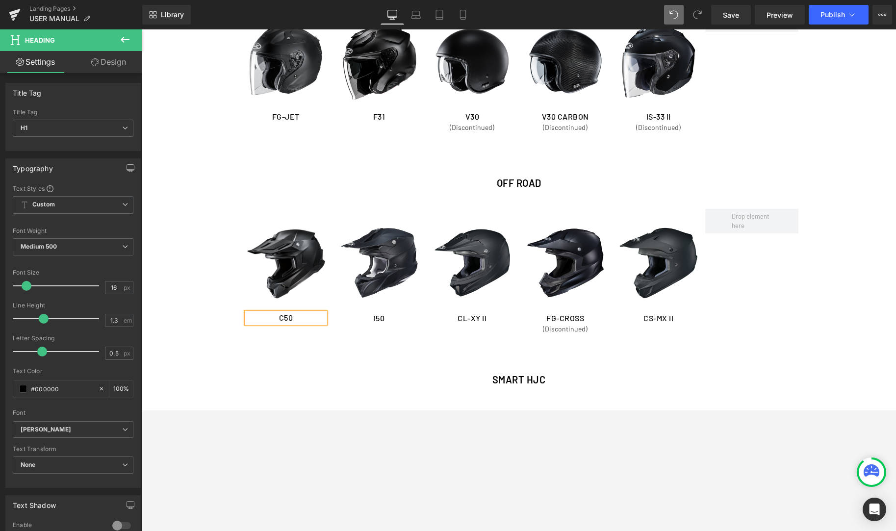
click at [296, 401] on div "Separator SMART HJC Heading Row" at bounding box center [518, 377] width 559 height 57
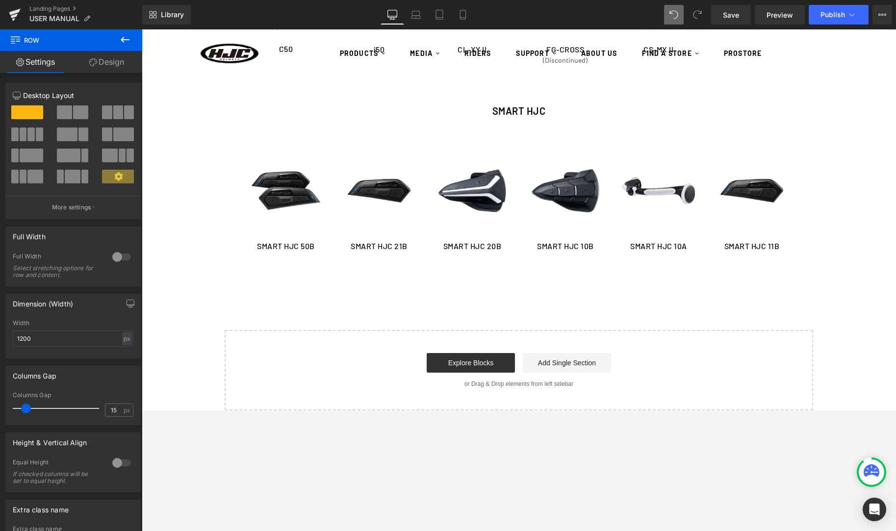
scroll to position [1871, 0]
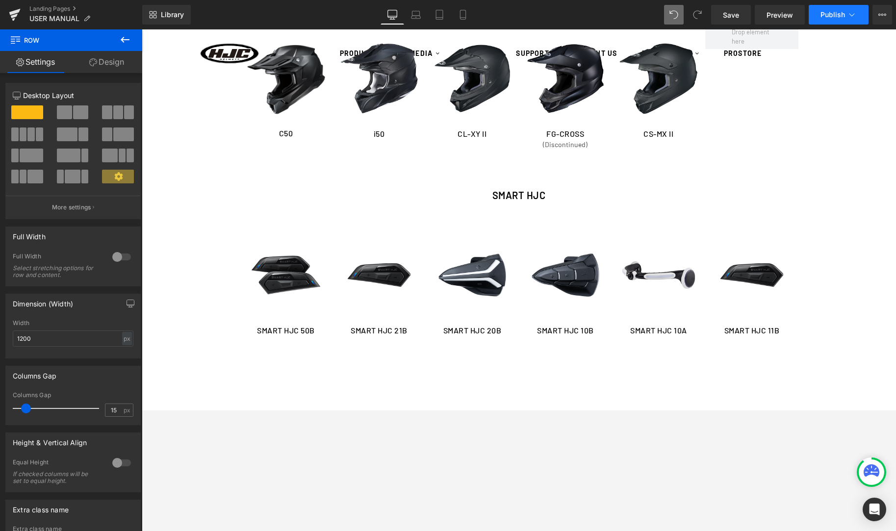
click at [832, 20] on button "Publish" at bounding box center [839, 15] width 60 height 20
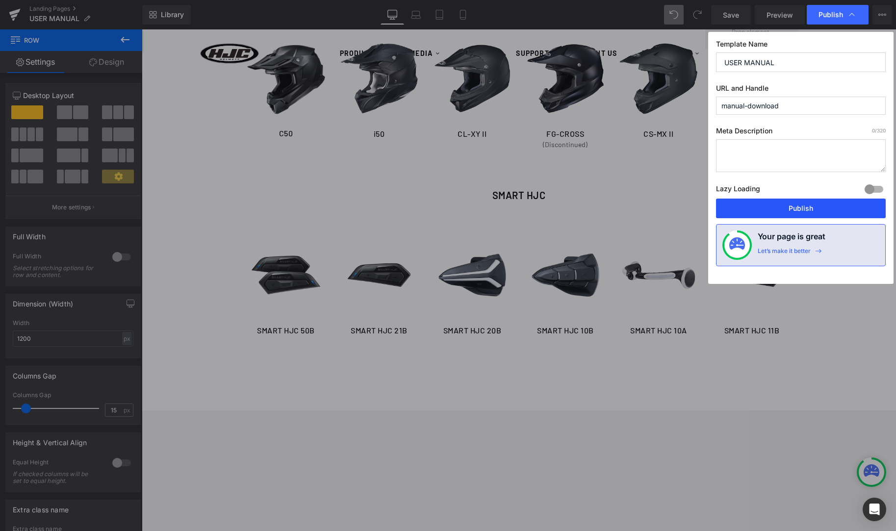
click at [810, 216] on button "Publish" at bounding box center [801, 209] width 170 height 20
